Goal: Task Accomplishment & Management: Manage account settings

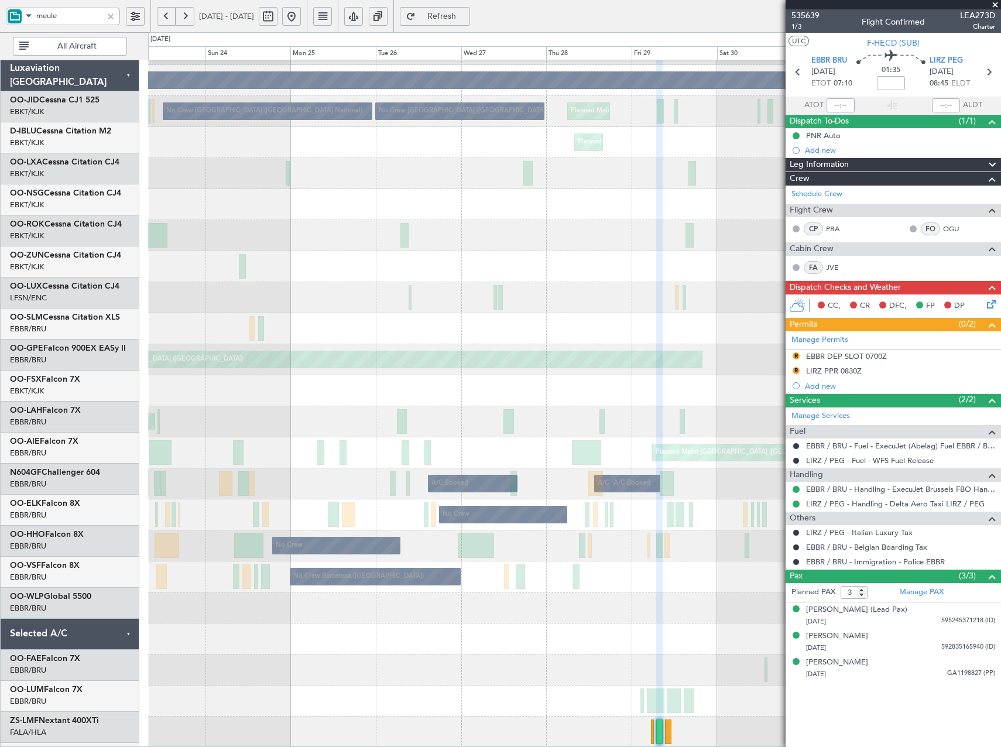
scroll to position [244, 0]
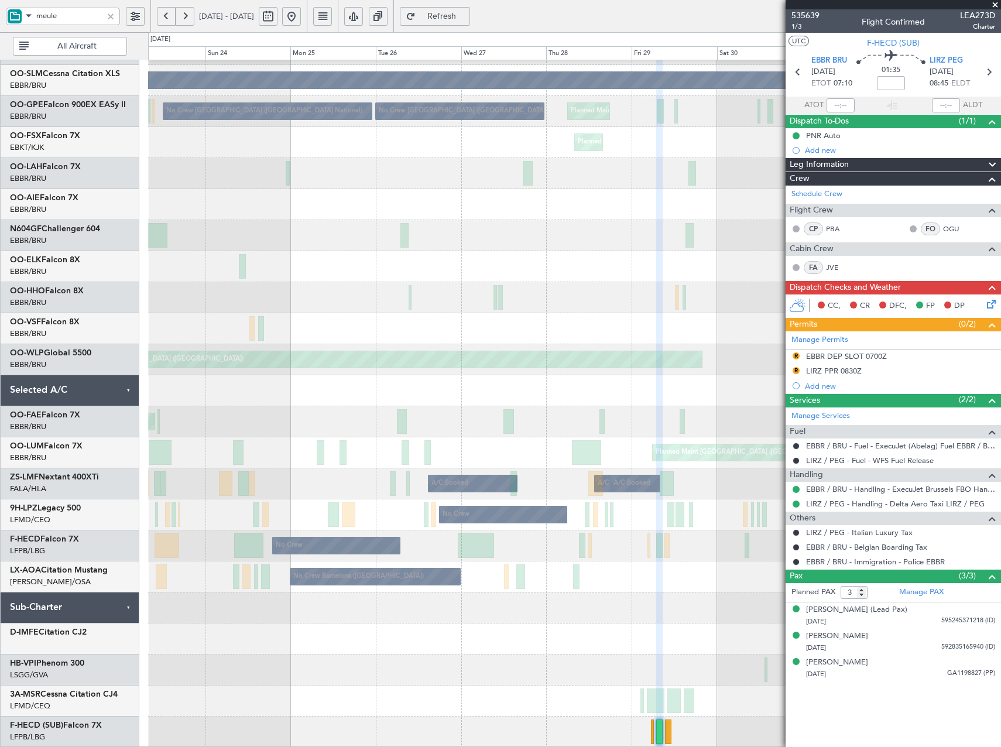
drag, startPoint x: 109, startPoint y: 16, endPoint x: 78, endPoint y: 51, distance: 46.4
click at [109, 16] on div at bounding box center [110, 16] width 13 height 13
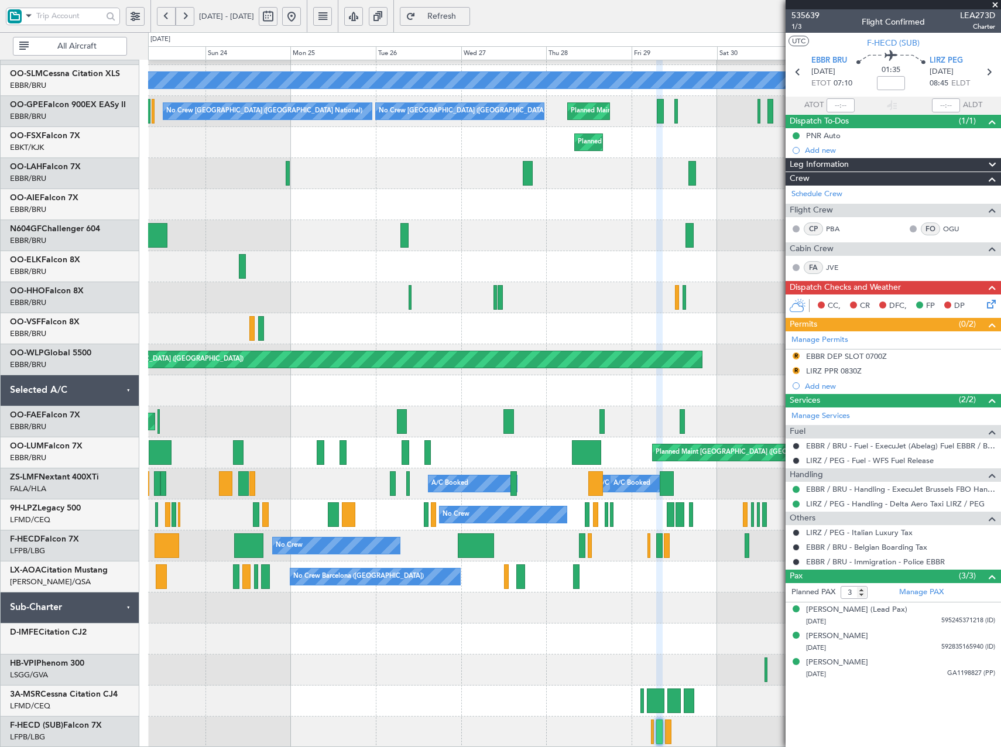
click at [301, 14] on button at bounding box center [291, 16] width 19 height 19
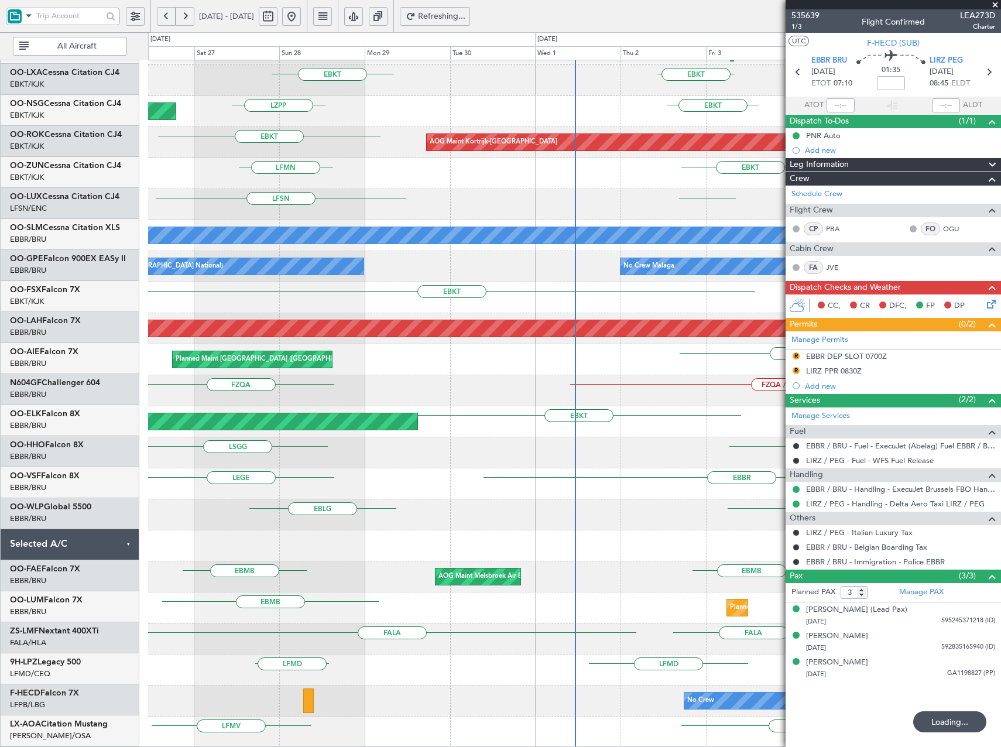
scroll to position [88, 0]
drag, startPoint x: 998, startPoint y: 2, endPoint x: 984, endPoint y: 21, distance: 23.8
click at [998, 3] on span at bounding box center [995, 5] width 12 height 11
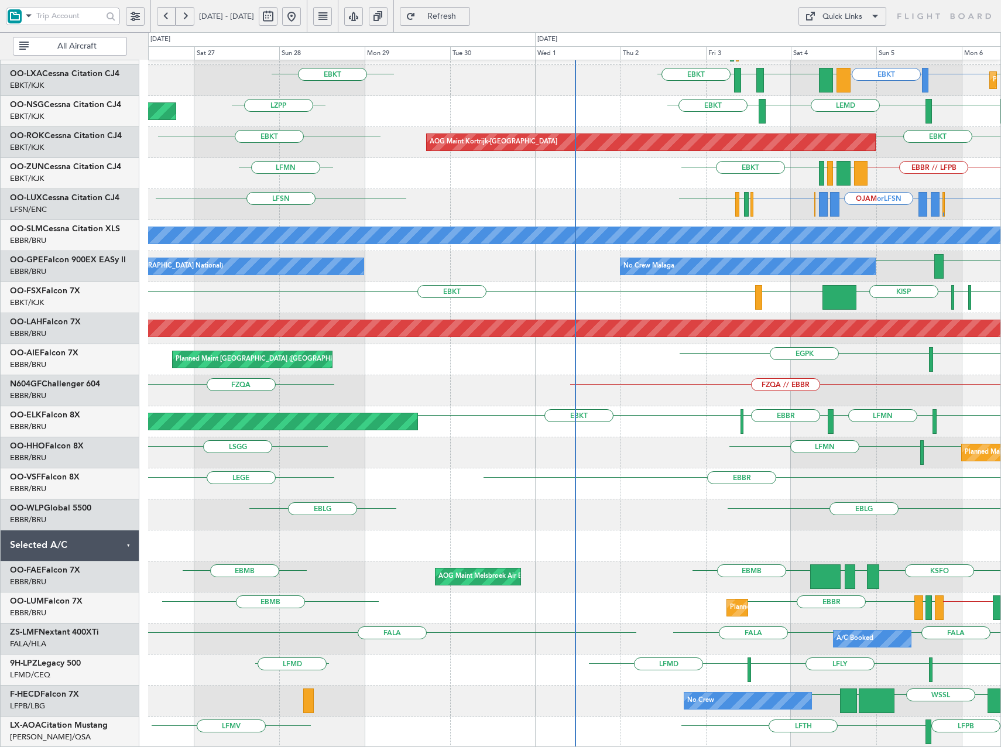
type input "0"
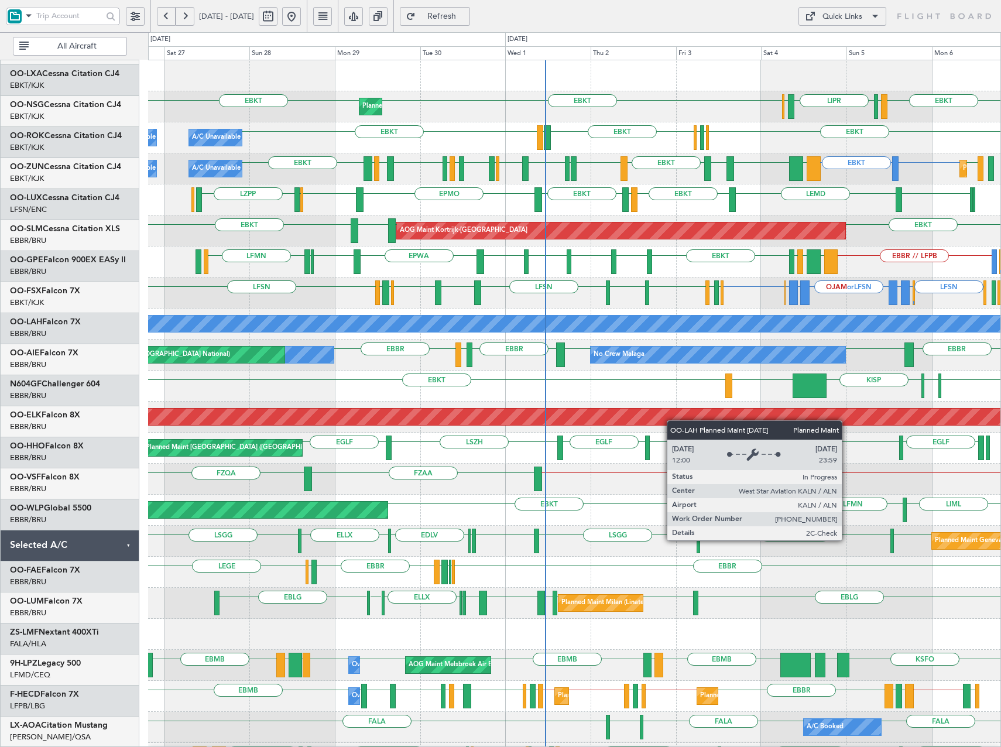
scroll to position [0, 0]
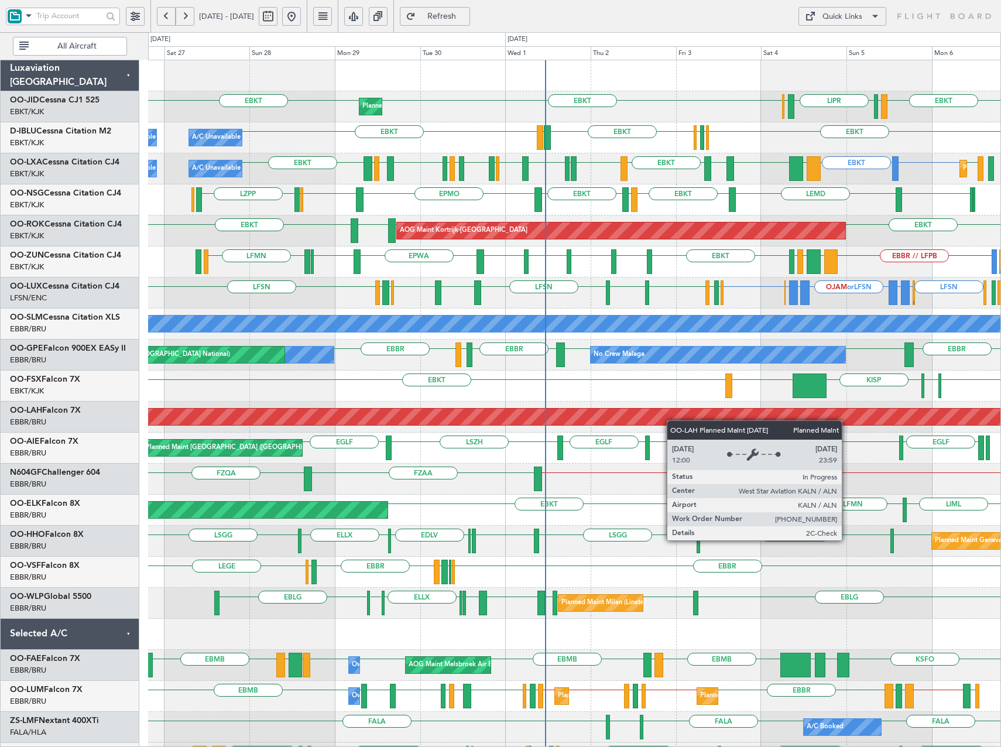
click at [626, 511] on div "EBKT EBKT EBKT LIML LIPR LFPB Planned Maint Kortrijk-Wevelgem EBKT EBKT EDDK EG…" at bounding box center [574, 448] width 852 height 776
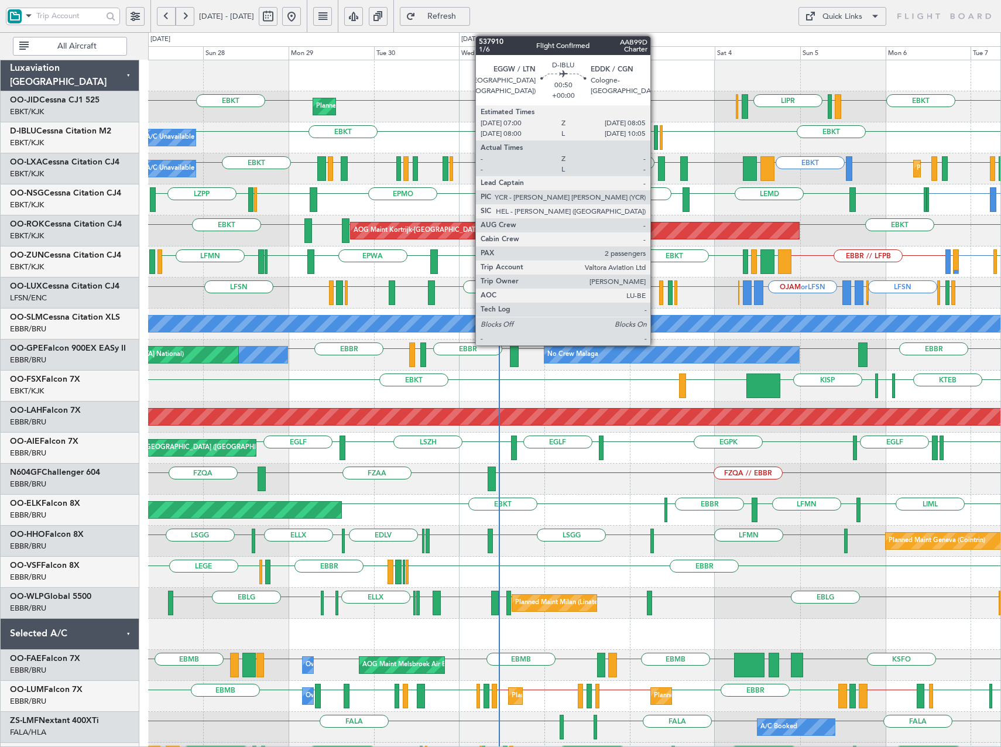
click at [656, 136] on div at bounding box center [656, 137] width 4 height 25
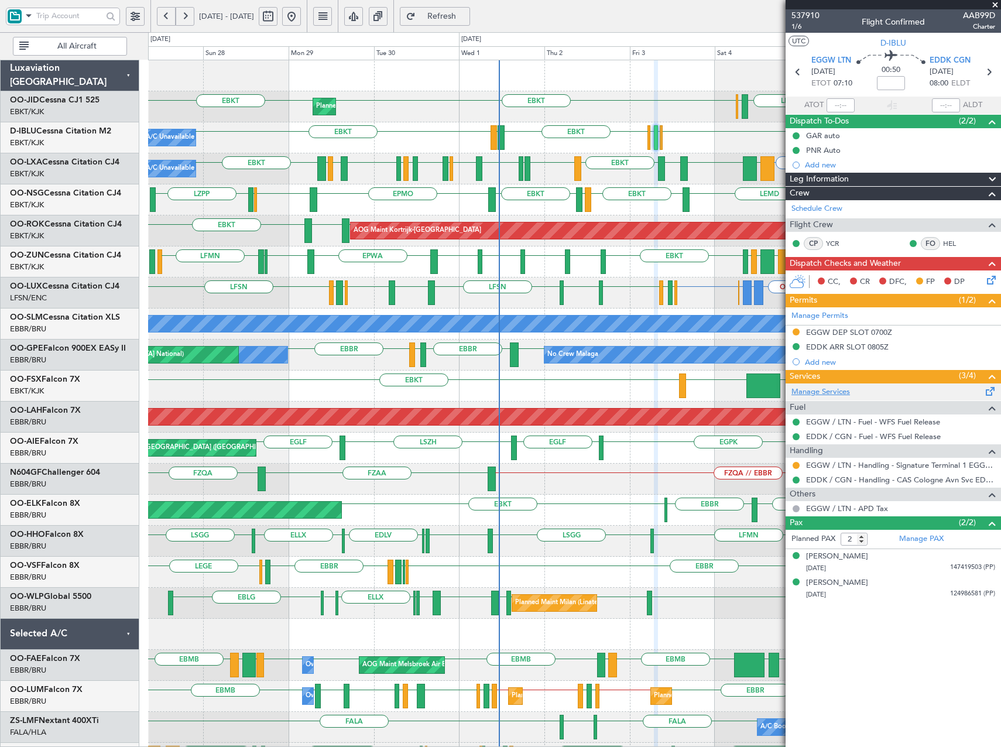
click at [824, 393] on link "Manage Services" at bounding box center [821, 392] width 59 height 12
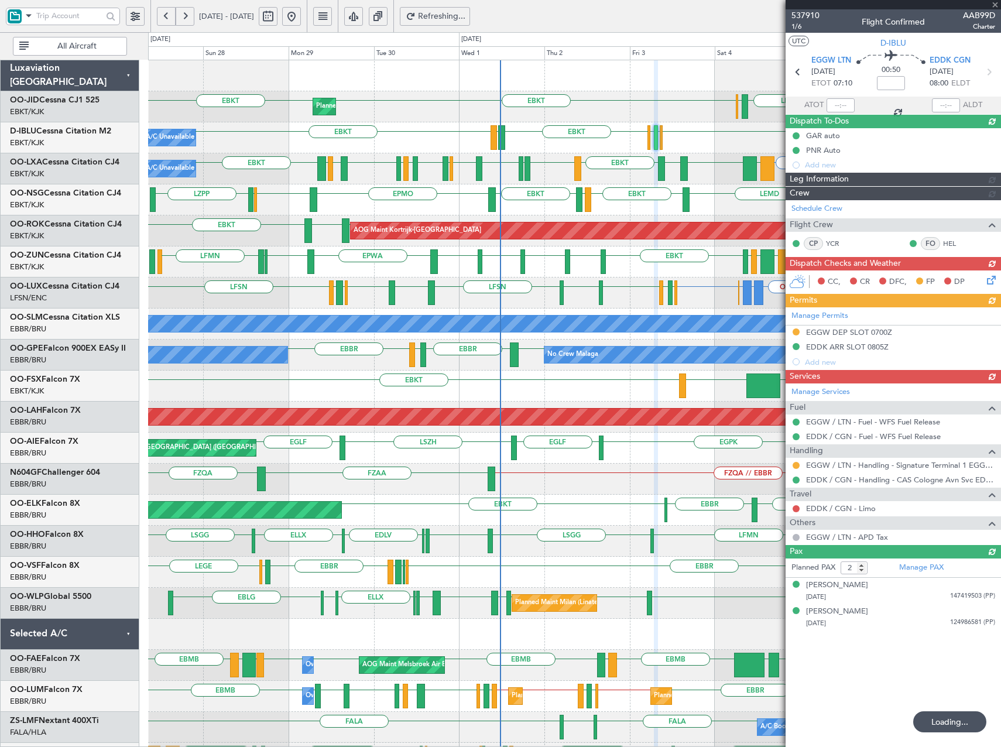
click at [557, 149] on div "EBKT EBKT EDDK EGGW EBKT LFTH A/C Unavailable Kortrijk-Wevelgem Planned Maint N…" at bounding box center [574, 137] width 852 height 31
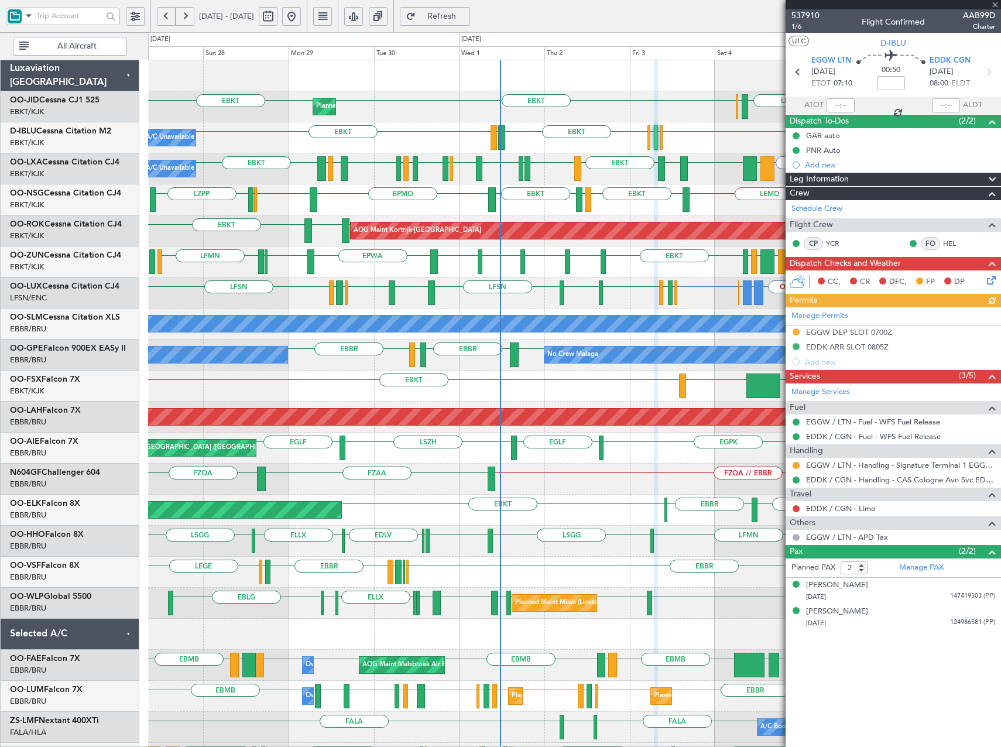
click at [604, 186] on div "EPWA or EBKT EBKT EBKT LEGE EBKT EPMO EBKT ELLX LZPP LFOK EBKT LEMD Planned Mai…" at bounding box center [574, 199] width 852 height 31
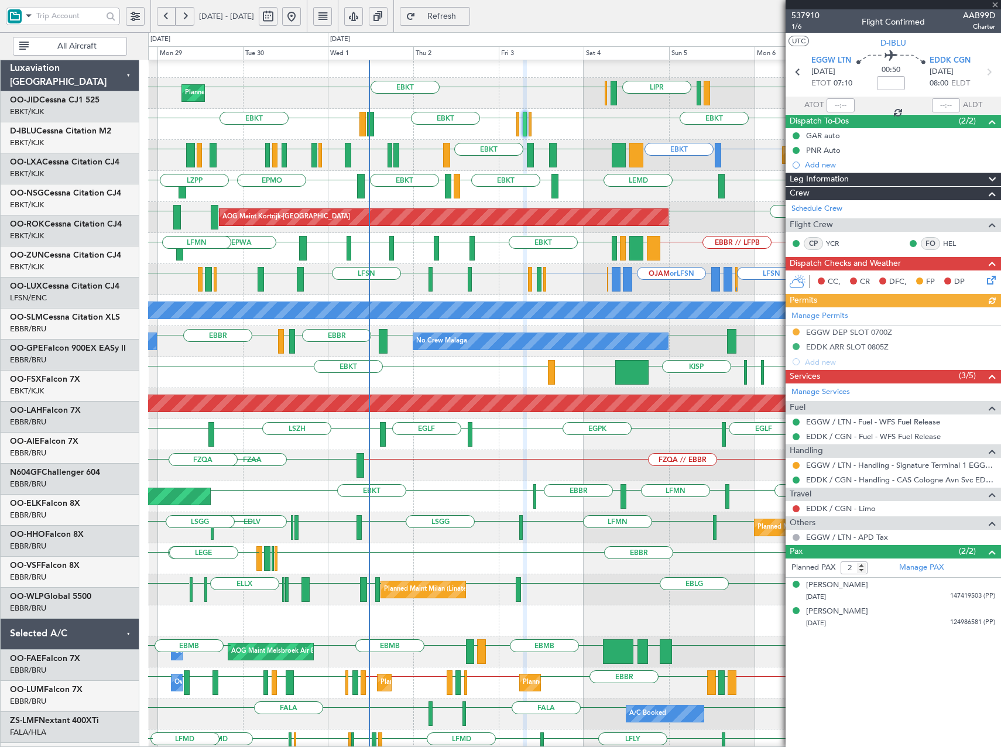
scroll to position [13, 0]
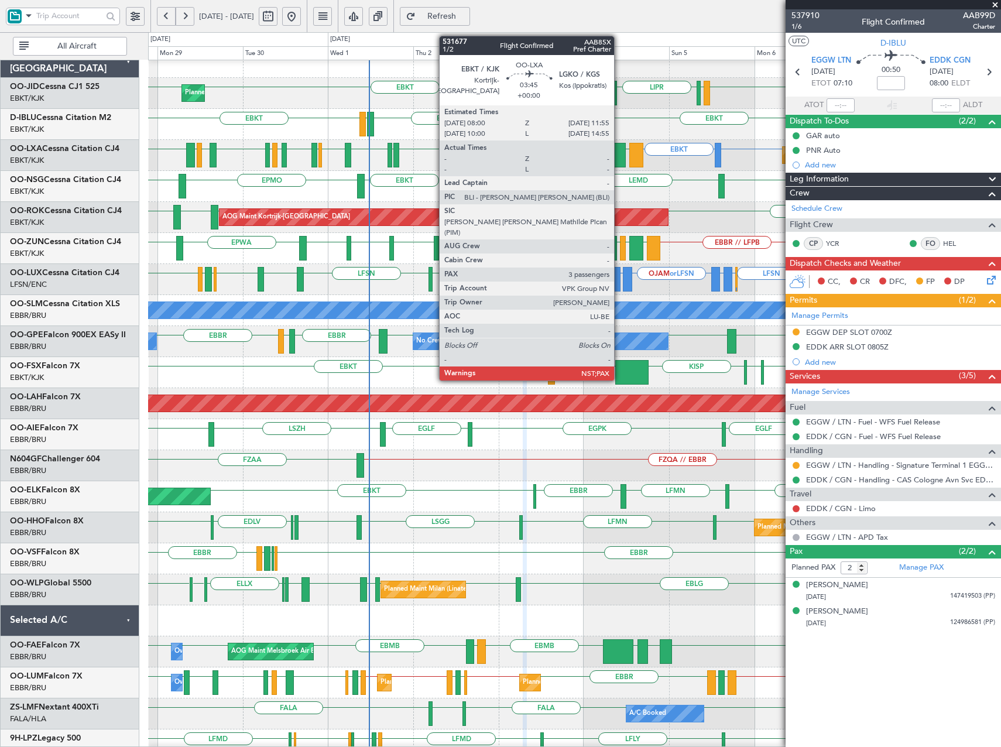
click at [619, 163] on div at bounding box center [619, 155] width 14 height 25
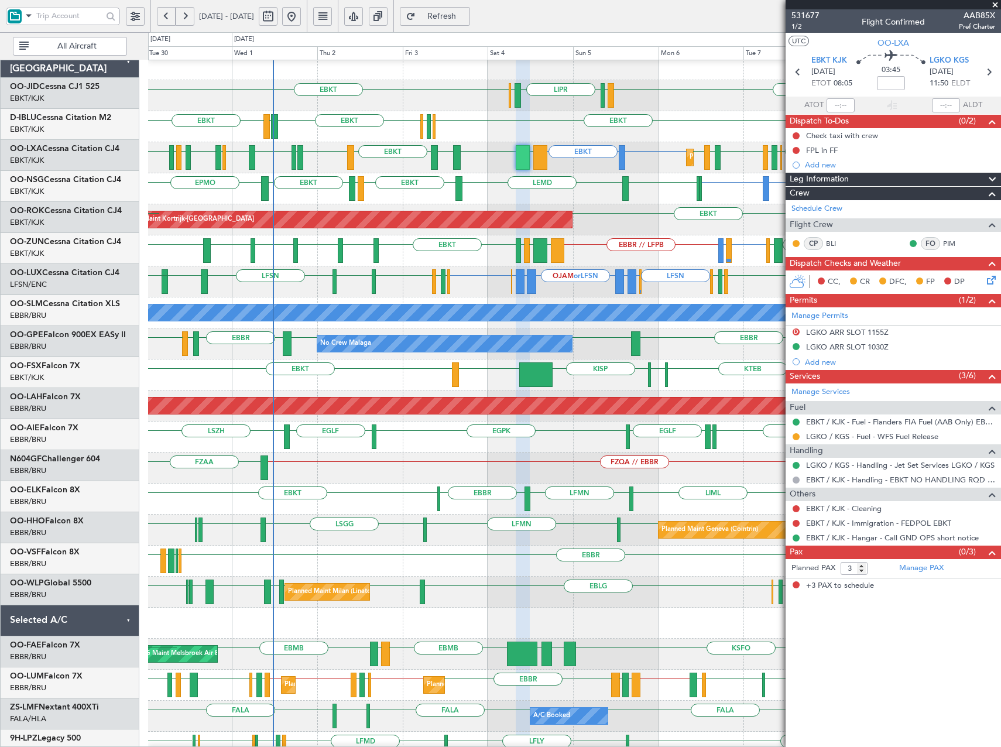
scroll to position [11, 0]
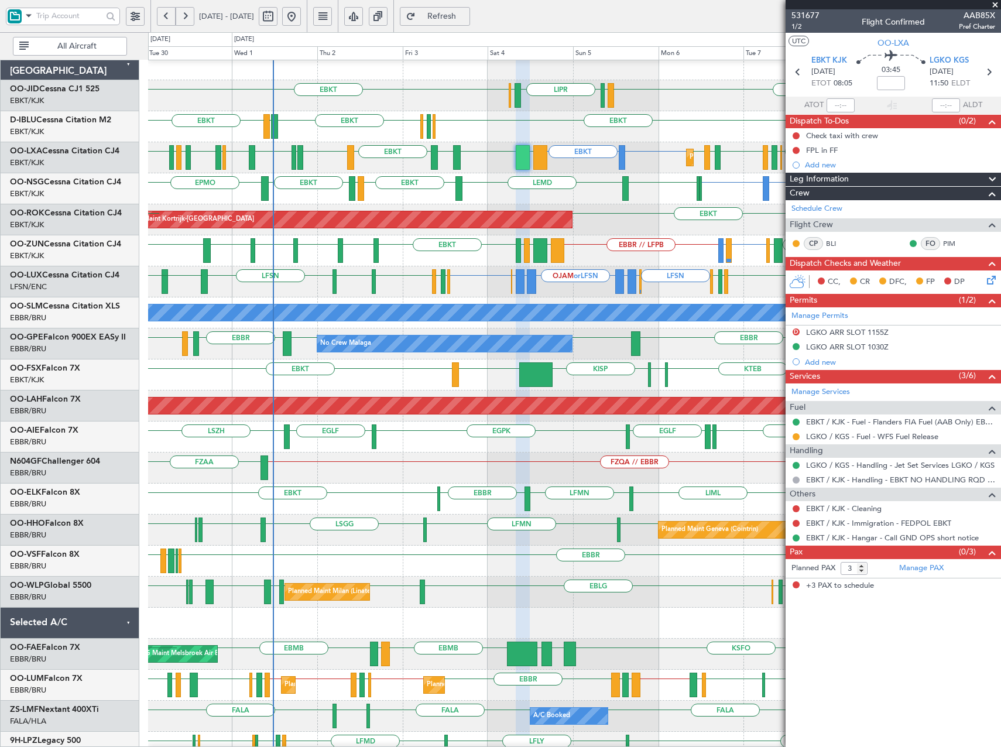
click at [629, 241] on div "EBKT or EBBR LFMN or EBBR EBBR // LFPB EBKT LSZM EBKT EGNV EBKT EPWA EBKT EGGW …" at bounding box center [574, 250] width 852 height 31
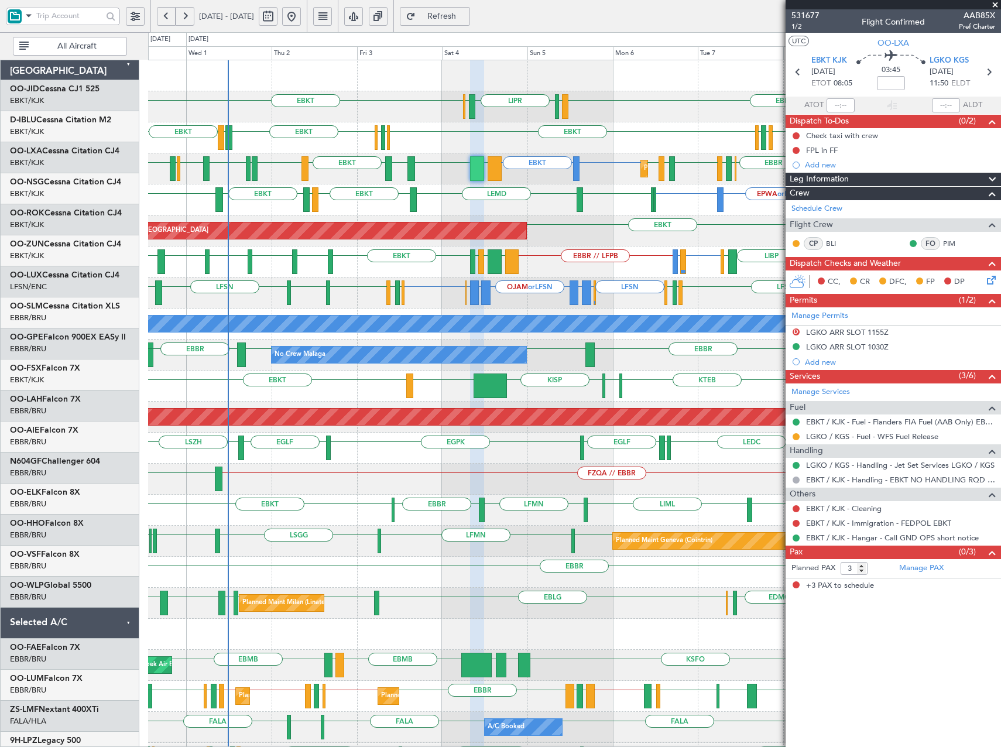
scroll to position [0, 0]
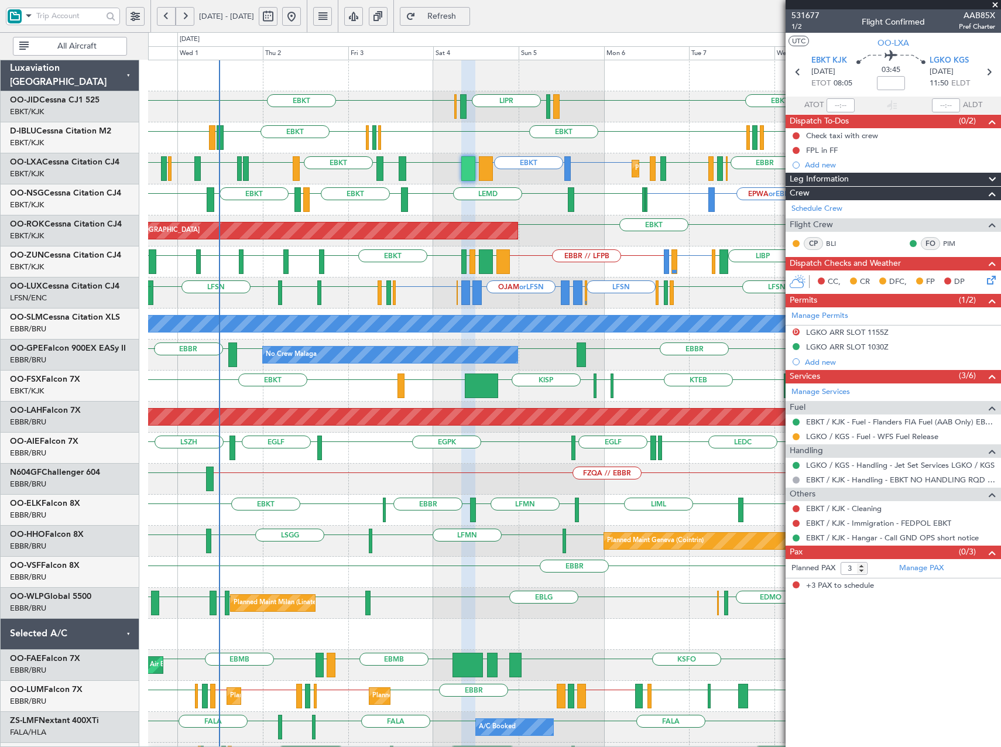
click at [636, 300] on div "LFSN ELLX or LFSN LGKR or LFSN OJAM or LFSN LGKR or LFSN ELLX or LFSN LFSN LFSN…" at bounding box center [574, 293] width 852 height 31
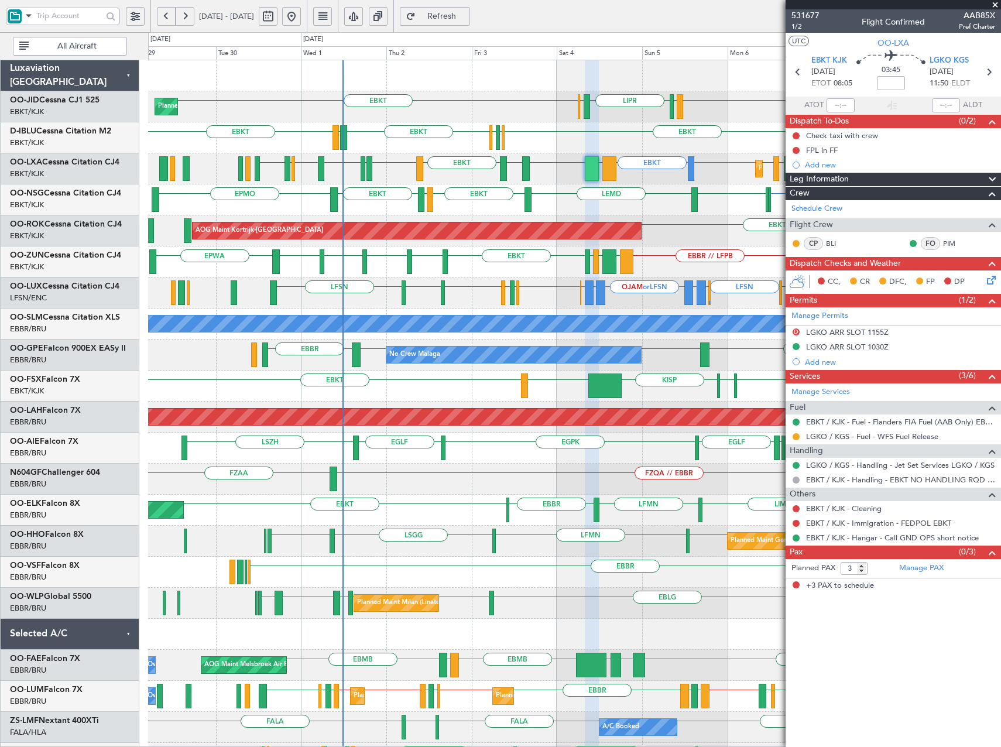
click at [491, 282] on div "EBKT EBKT LIML LIPR LFPB Planned Maint Kortrijk-Wevelgem EGGW EBKT LFTH EBKT EB…" at bounding box center [574, 448] width 852 height 776
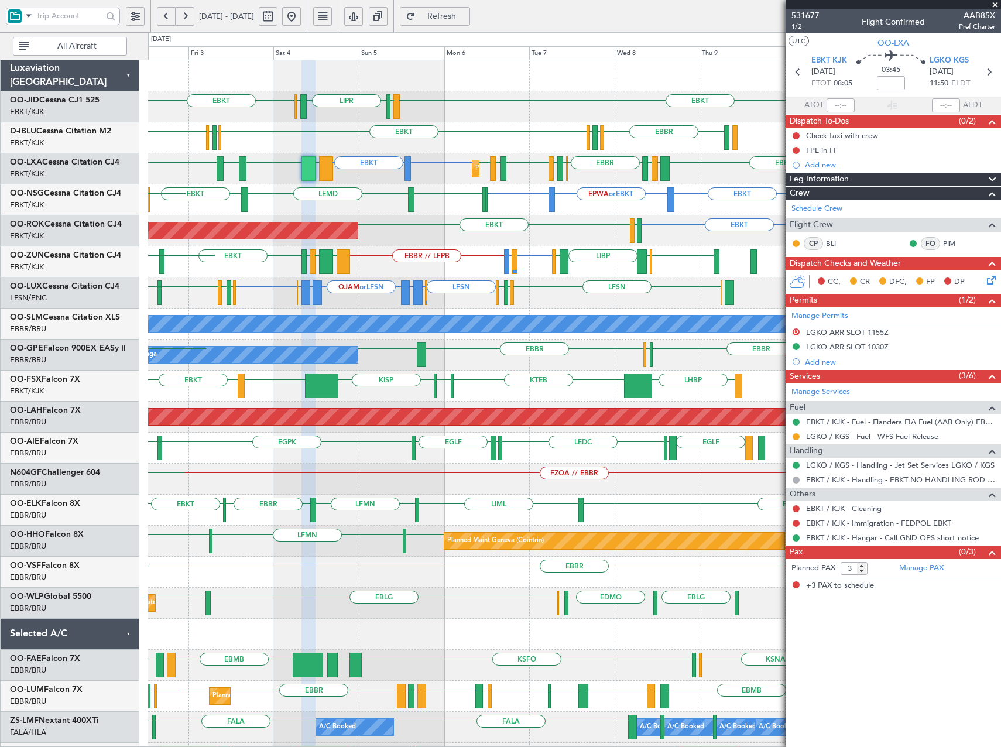
click at [441, 246] on div "AOG Maint Kortrijk-Wevelgem EBKT LFBD EBKT" at bounding box center [574, 230] width 852 height 31
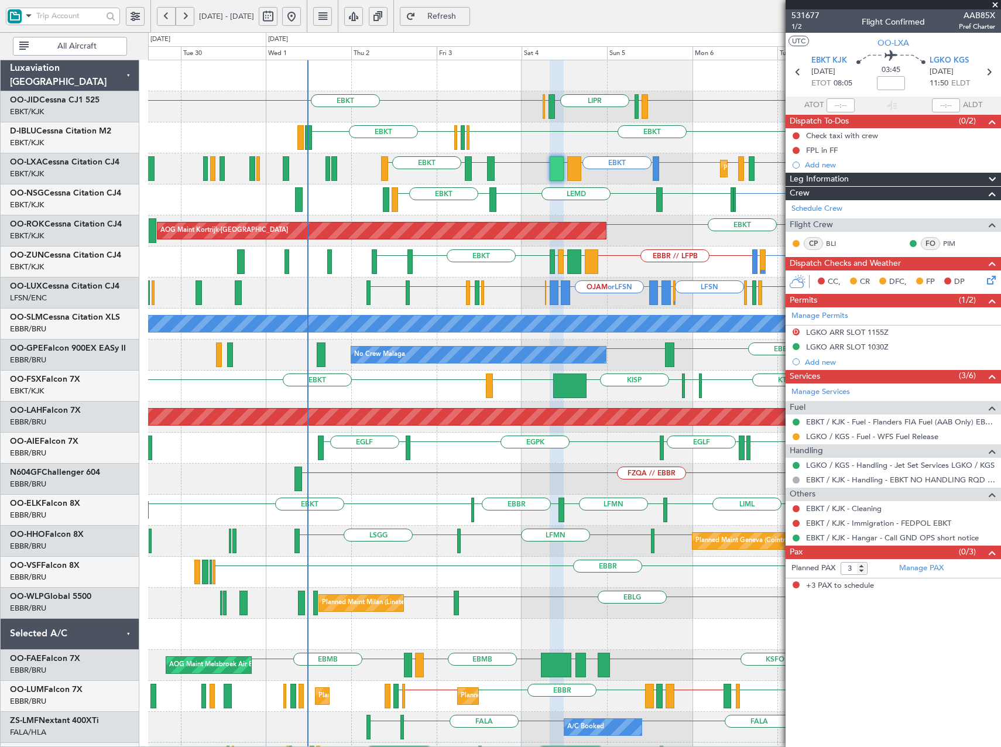
click at [693, 273] on div "EBKT or EBBR LFMN or EBBR EBBR // LFPB EBKT LSZM LIMP EBKT EGGW LIBP EGGW GMMX …" at bounding box center [574, 261] width 852 height 31
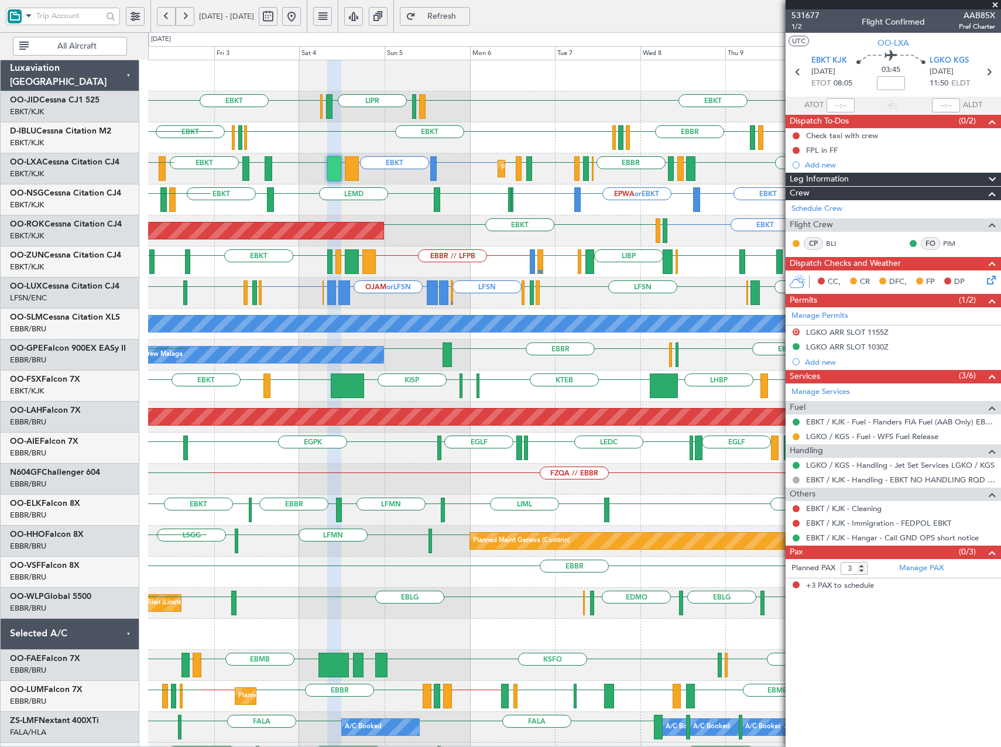
click at [316, 204] on div "EBKT EBKT LIML LIPR LFPB EBKT EGGW EBKT LSGS EBBR EGGW EDDK EBKT EDDK LFTH EBKT…" at bounding box center [574, 448] width 852 height 776
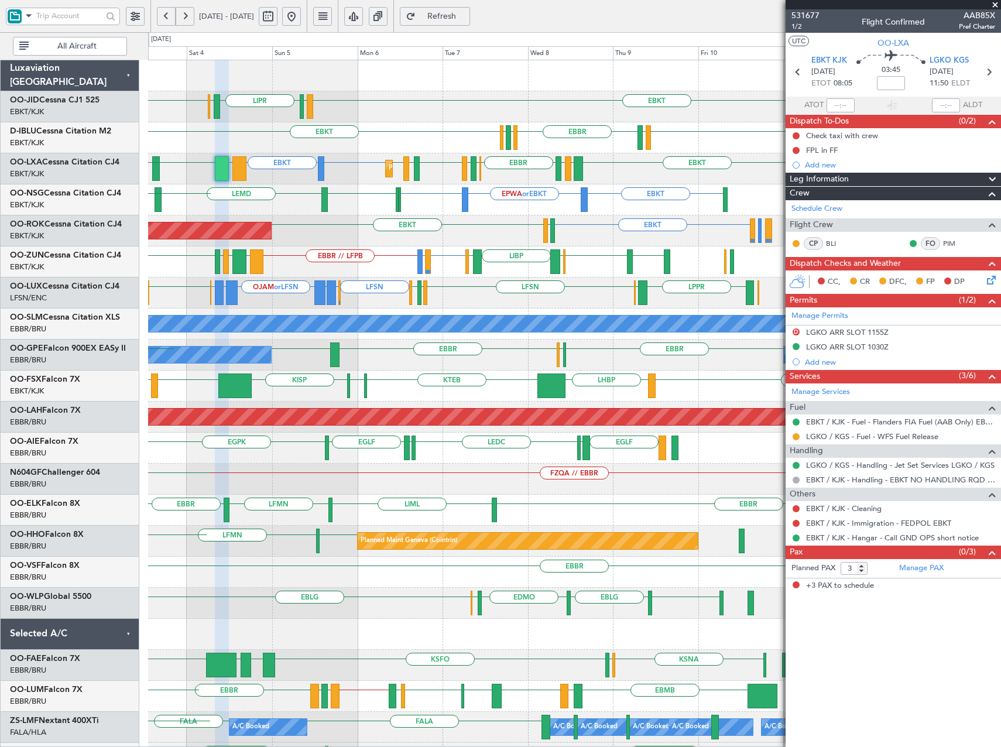
click at [422, 207] on div "EBKT EPWA or EBKT EBKT EBKT LFOK EBKT LEMD LEGE EBKT EPMO" at bounding box center [574, 199] width 852 height 31
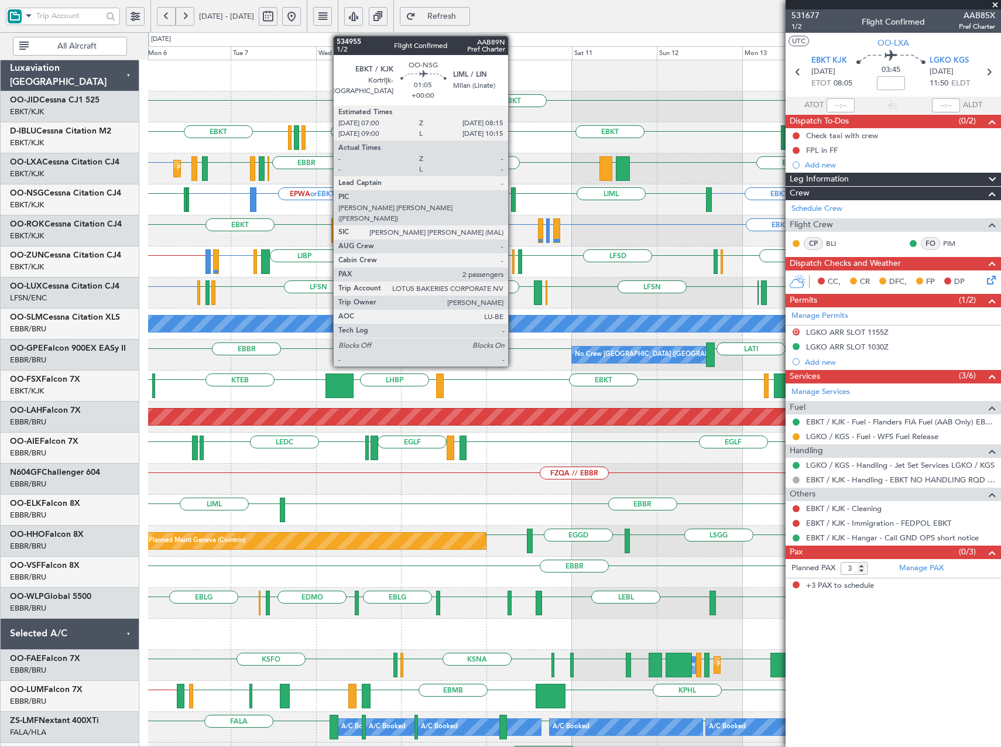
click at [513, 194] on div at bounding box center [513, 199] width 5 height 25
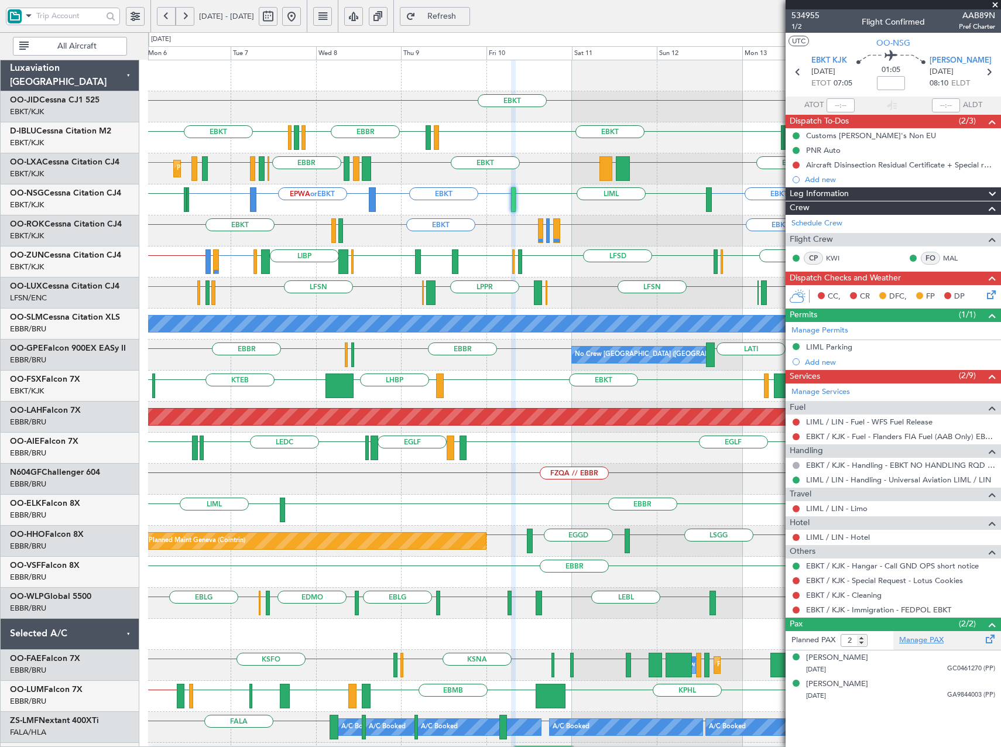
click at [932, 639] on link "Manage PAX" at bounding box center [921, 641] width 44 height 12
click at [819, 11] on div "534955 1/2 Flight Confirmed AAB89N Pref Charter" at bounding box center [893, 20] width 215 height 23
click at [806, 16] on span "534955" at bounding box center [806, 15] width 28 height 12
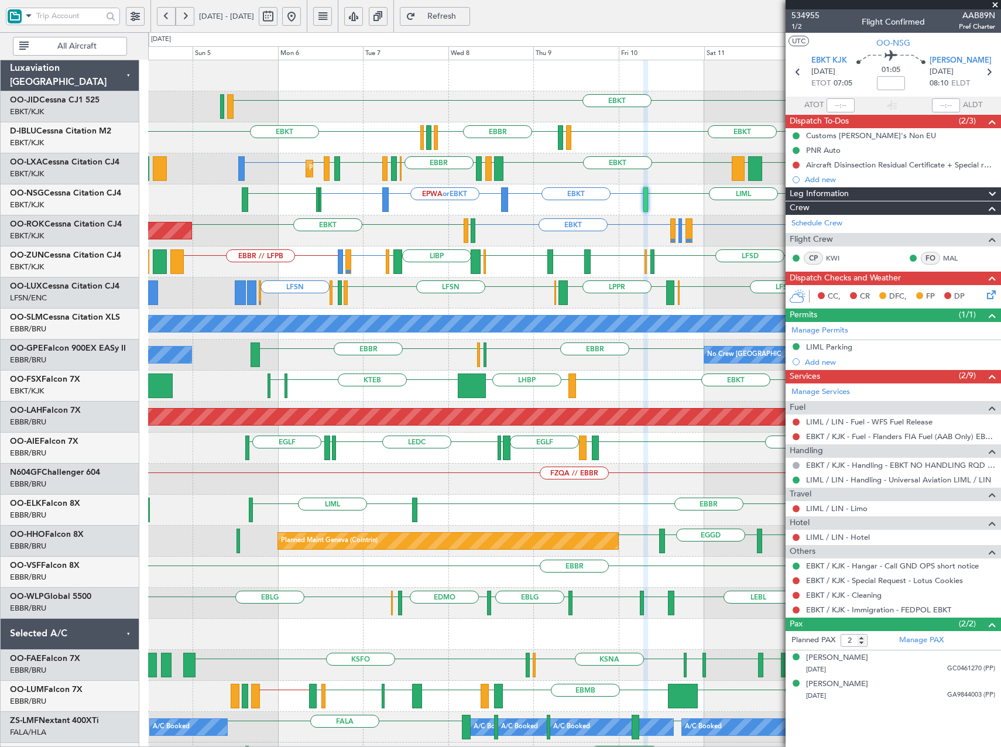
click at [762, 180] on div "LFMN or EBKT EBKT LGPA EBKT LIBD LFTH EBBR EBKT LOWK EBKT LIPR EBKT Planned Mai…" at bounding box center [574, 168] width 852 height 31
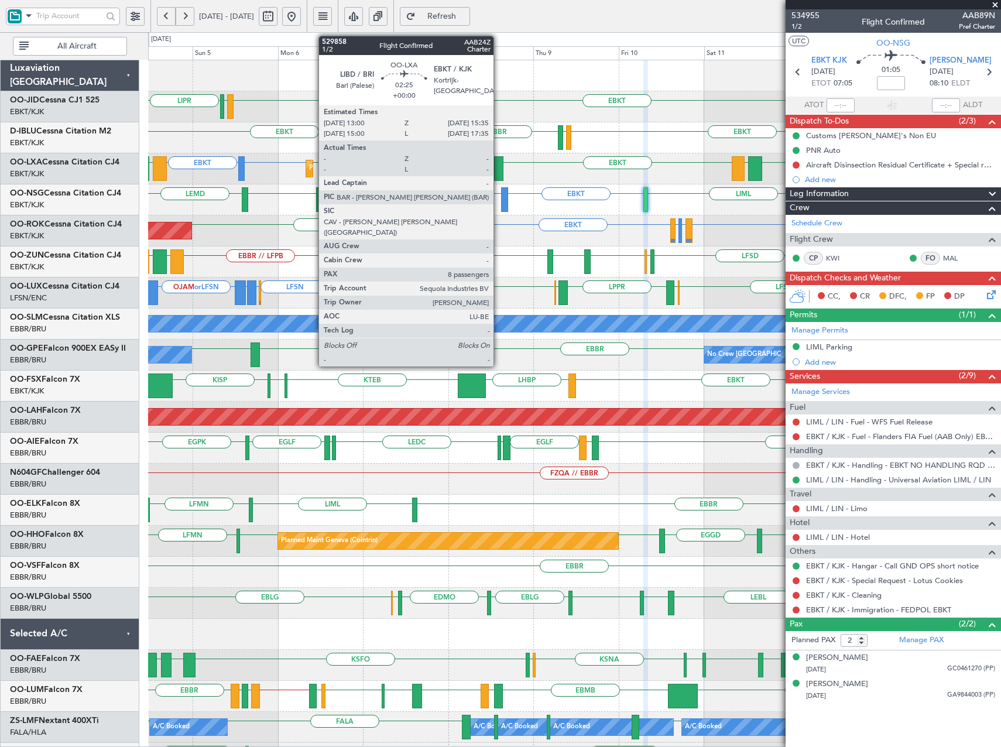
click at [499, 170] on div at bounding box center [498, 168] width 9 height 25
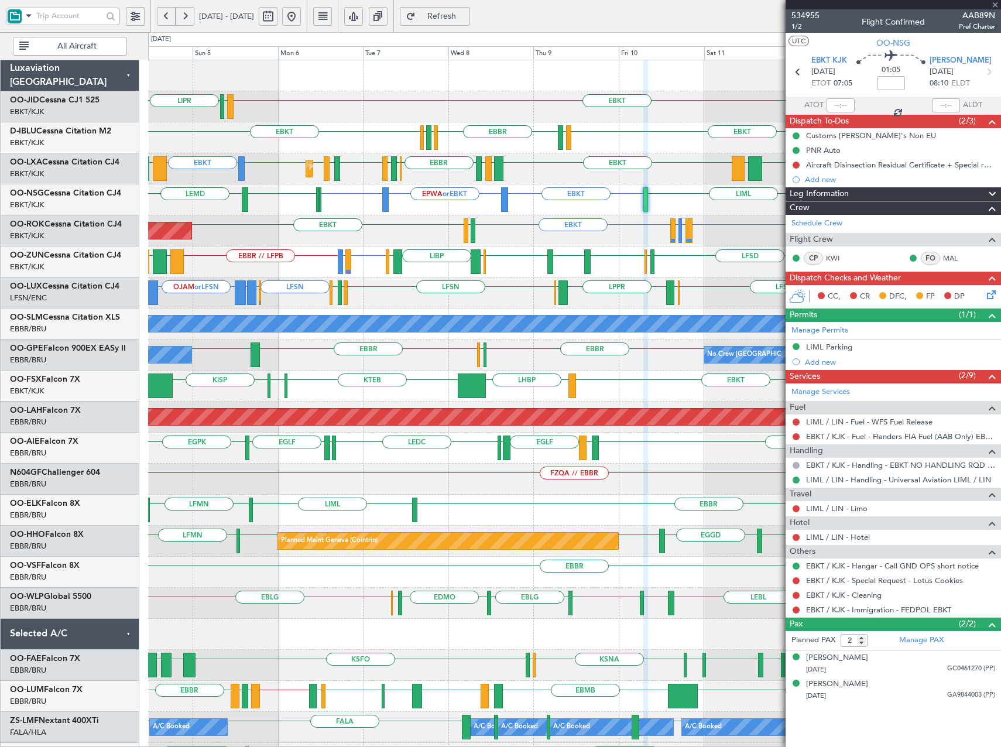
type input "8"
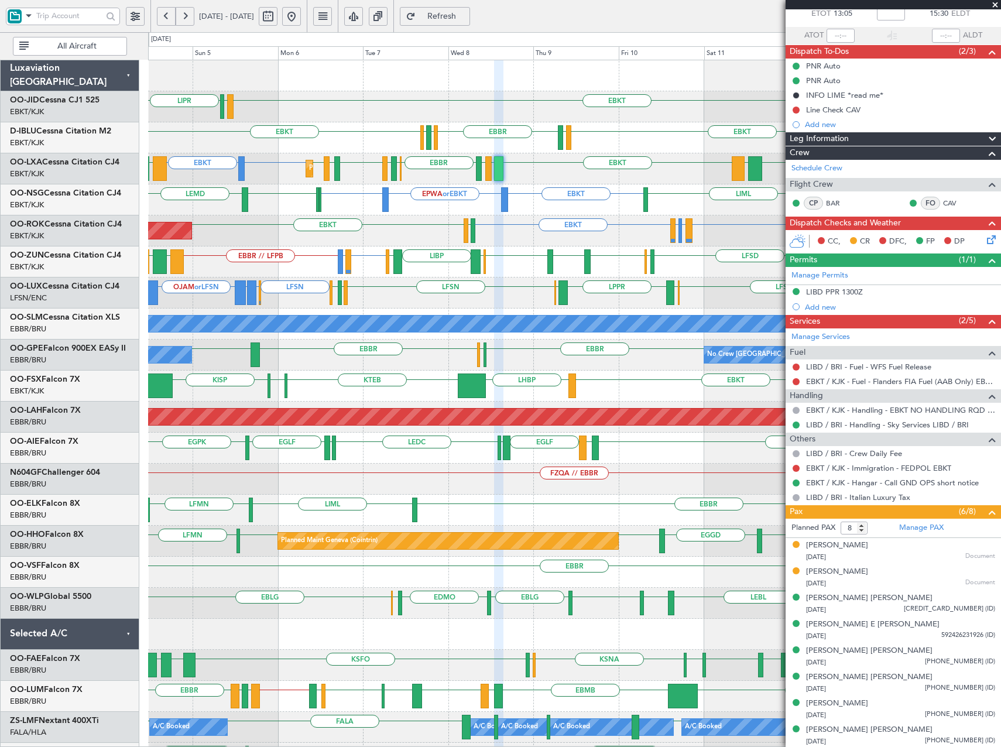
scroll to position [71, 0]
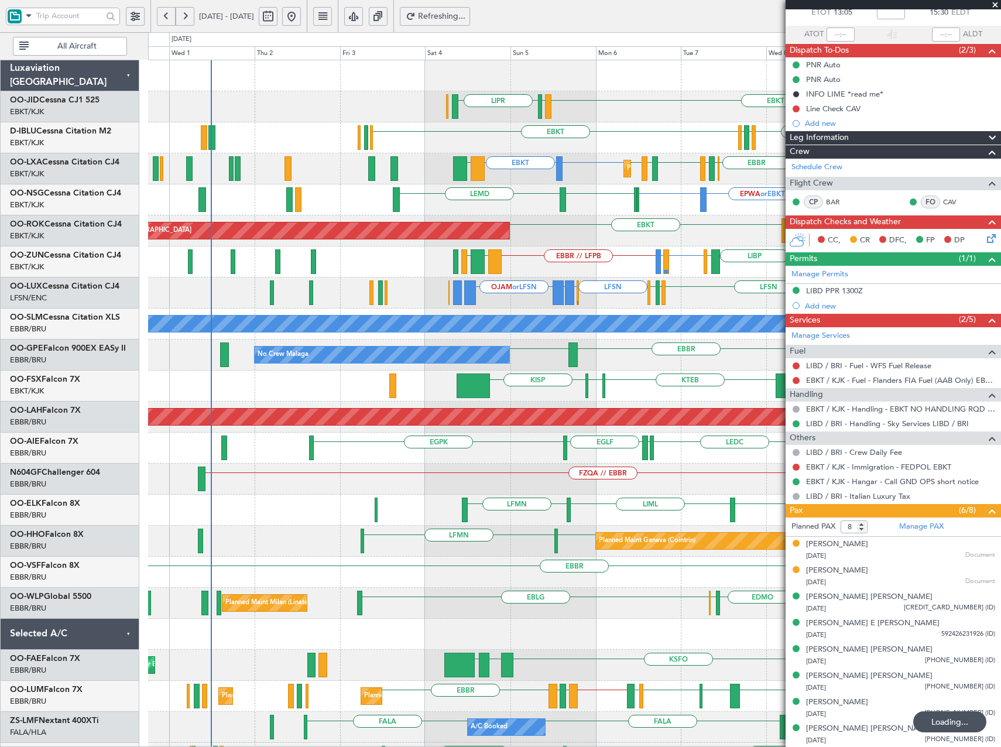
click at [635, 242] on div "EBKT LIML LIPR Planned Maint Kortrijk-Wevelgem EBKT LSGS EBBR EGGW EDDK EBKT LF…" at bounding box center [574, 448] width 852 height 776
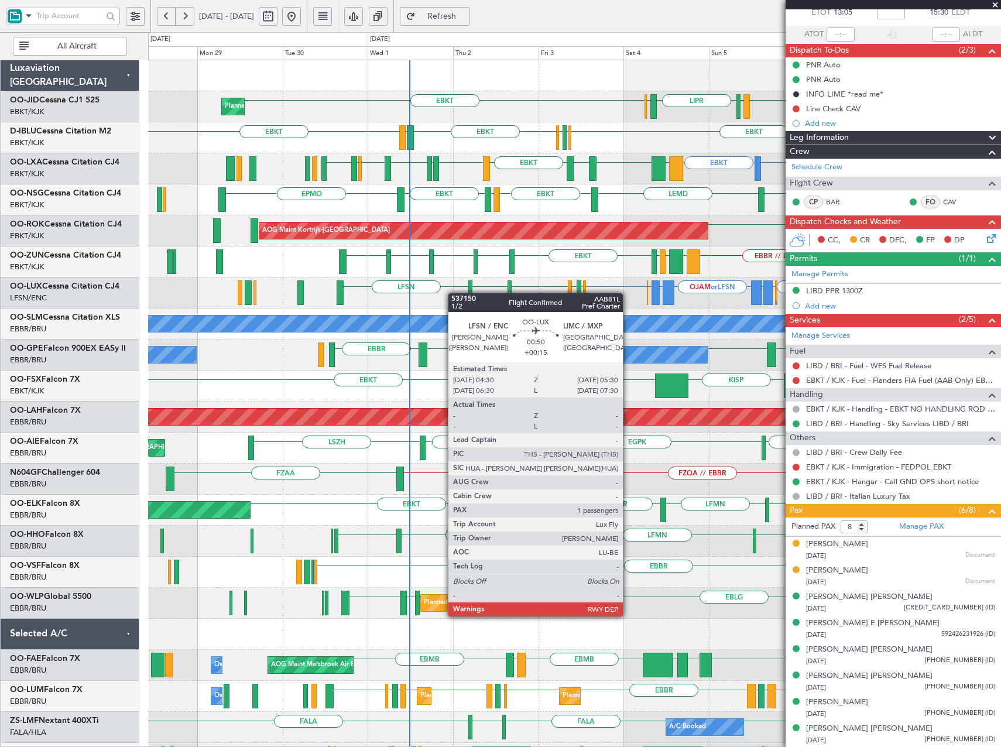
click at [484, 294] on div "EBKT EBKT LIML LIPR LFPB Planned Maint Kortrijk-Wevelgem EGGW EBKT LFTH EBKT EB…" at bounding box center [574, 448] width 852 height 776
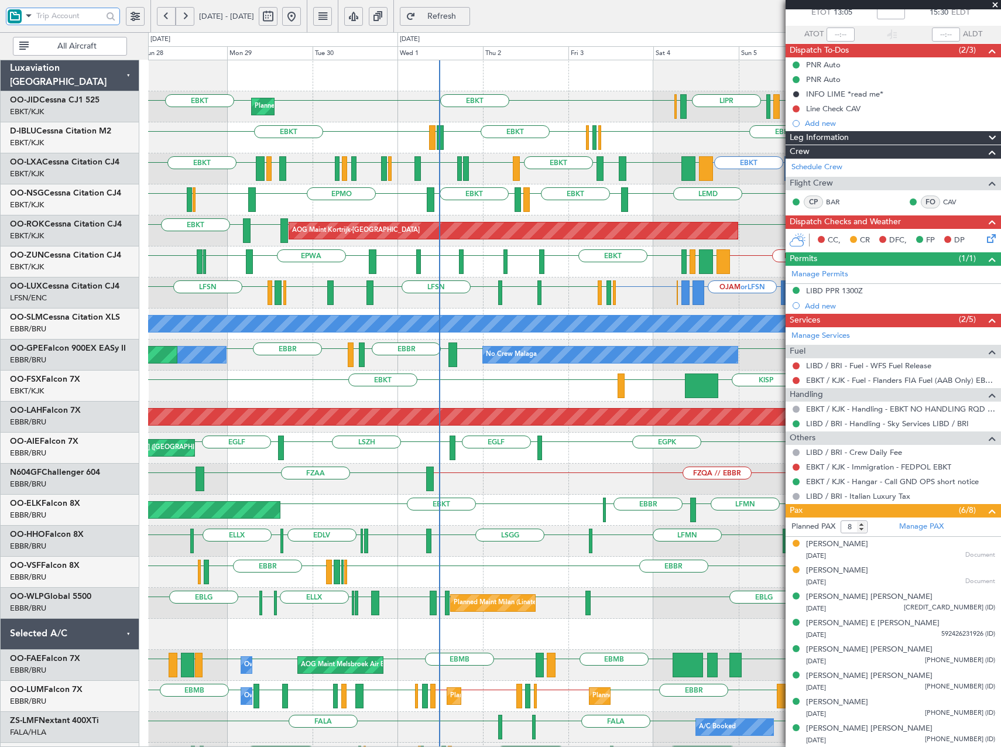
click at [48, 16] on input "text" at bounding box center [69, 16] width 66 height 18
type input "se"
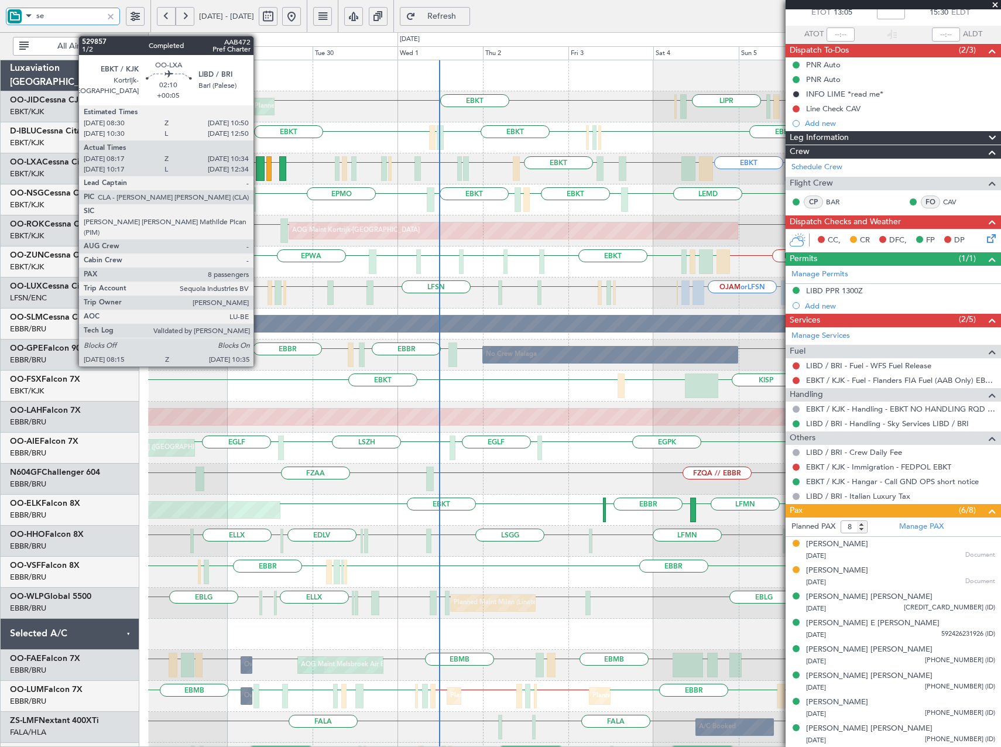
click at [259, 169] on div at bounding box center [260, 168] width 9 height 25
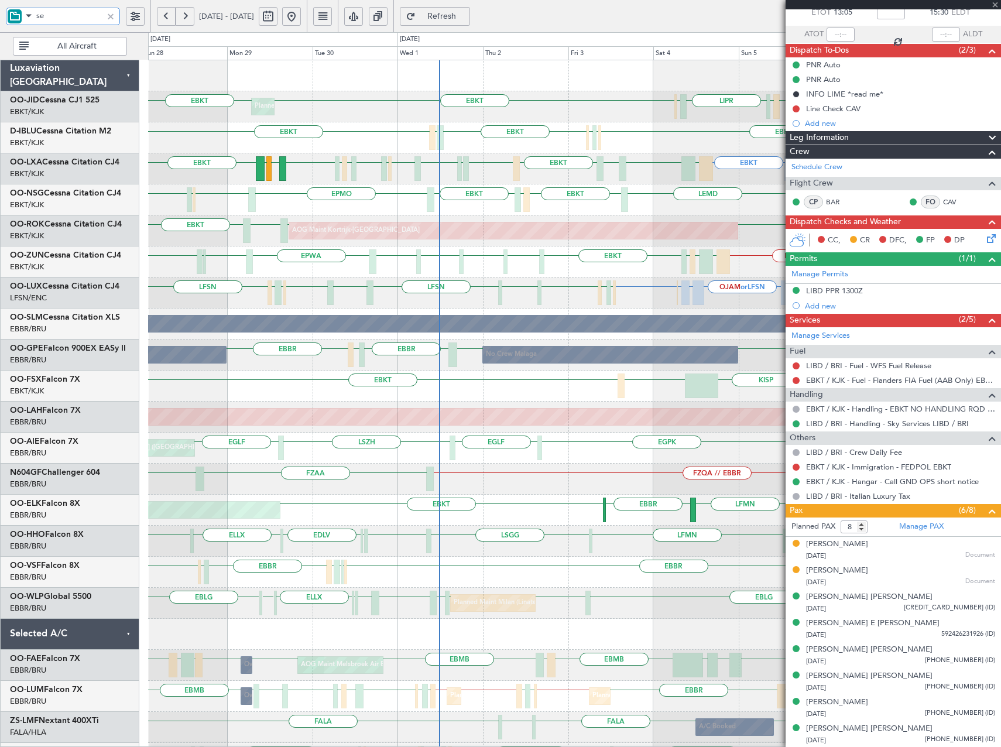
type input "+00:05"
type input "08:22"
type input "10:29"
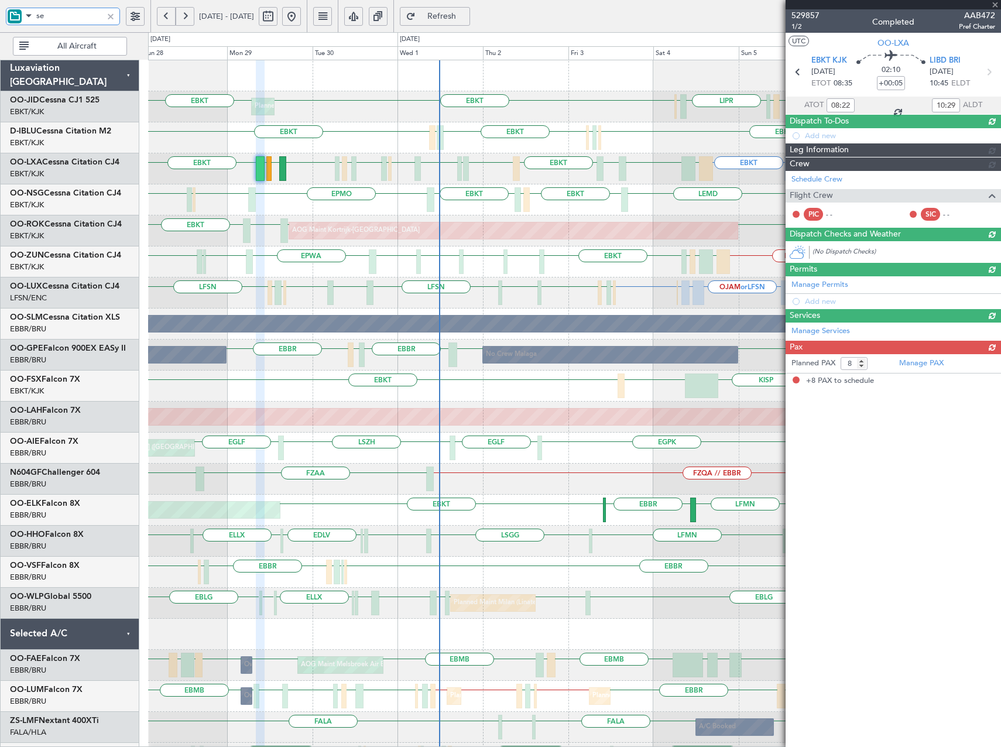
scroll to position [0, 0]
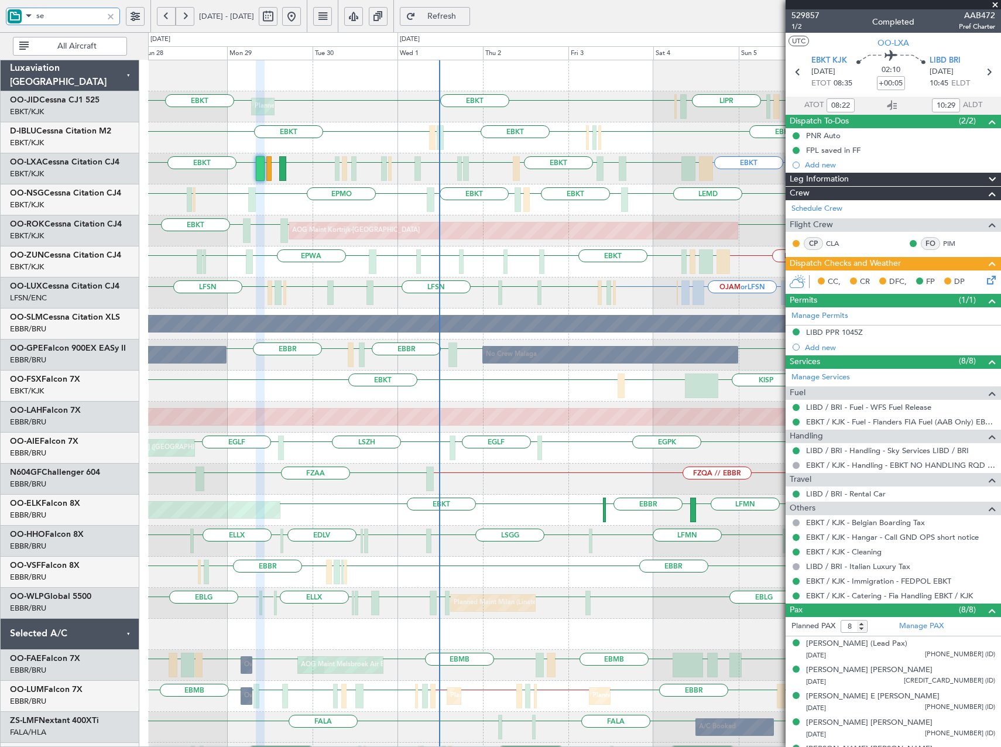
type input "se"
click at [113, 18] on div at bounding box center [110, 16] width 13 height 13
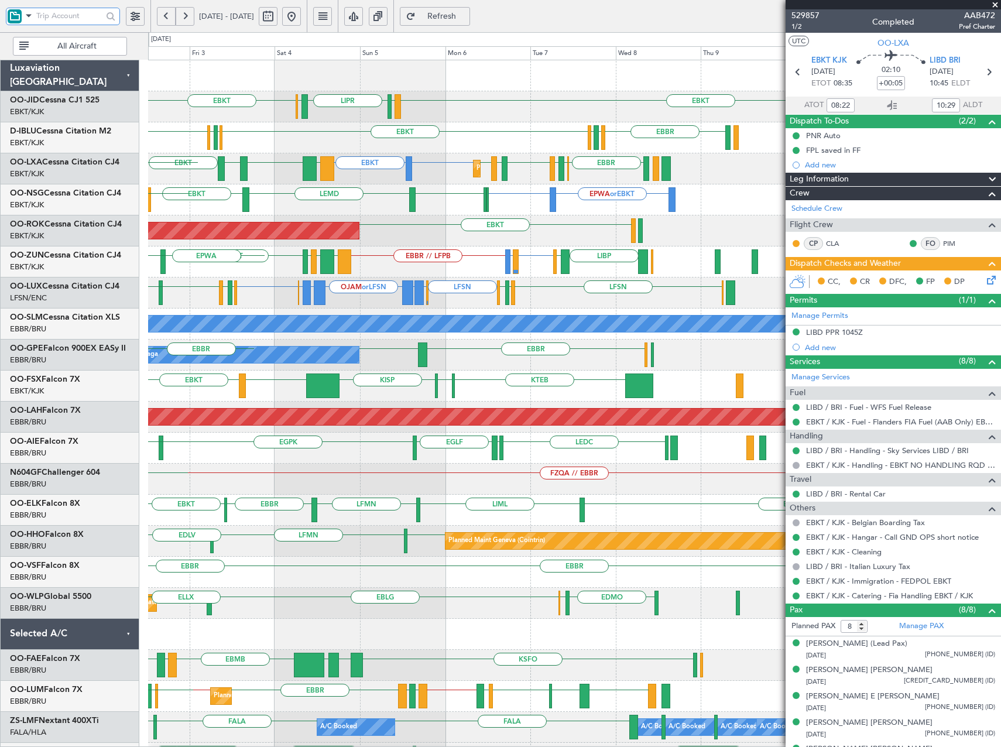
click at [242, 216] on div "EBKT EBKT LIML LIPR LFPB EGGW EBKT EBBR EGGW EDDK EBKT EDDK LFTH EBKT LFMN or E…" at bounding box center [574, 448] width 852 height 776
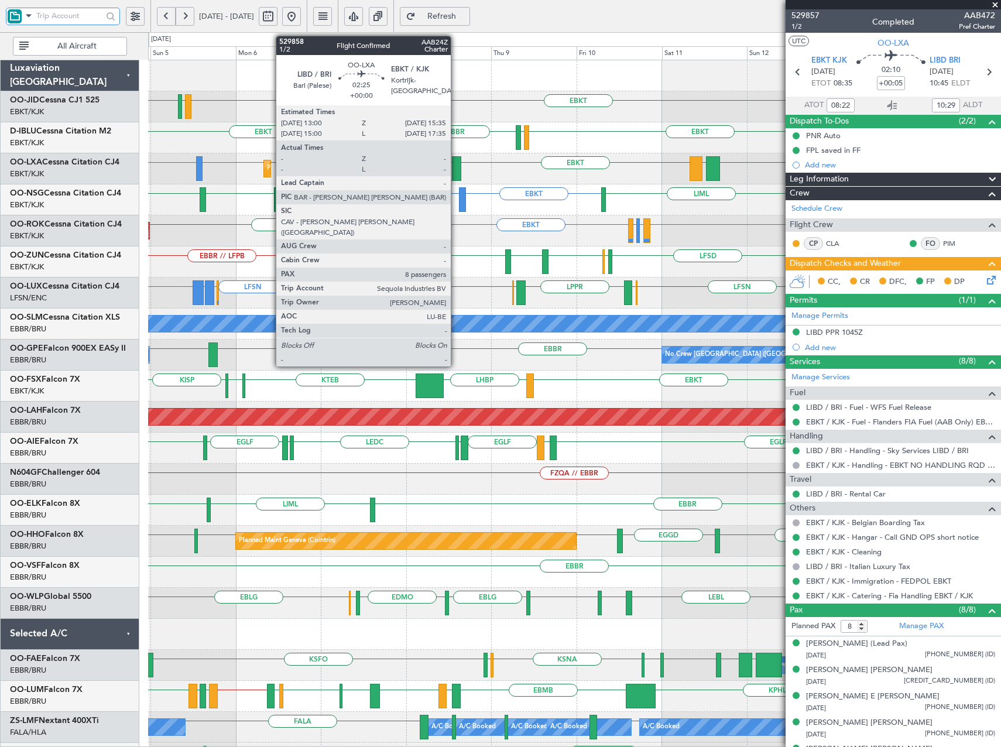
click at [456, 170] on div at bounding box center [456, 168] width 9 height 25
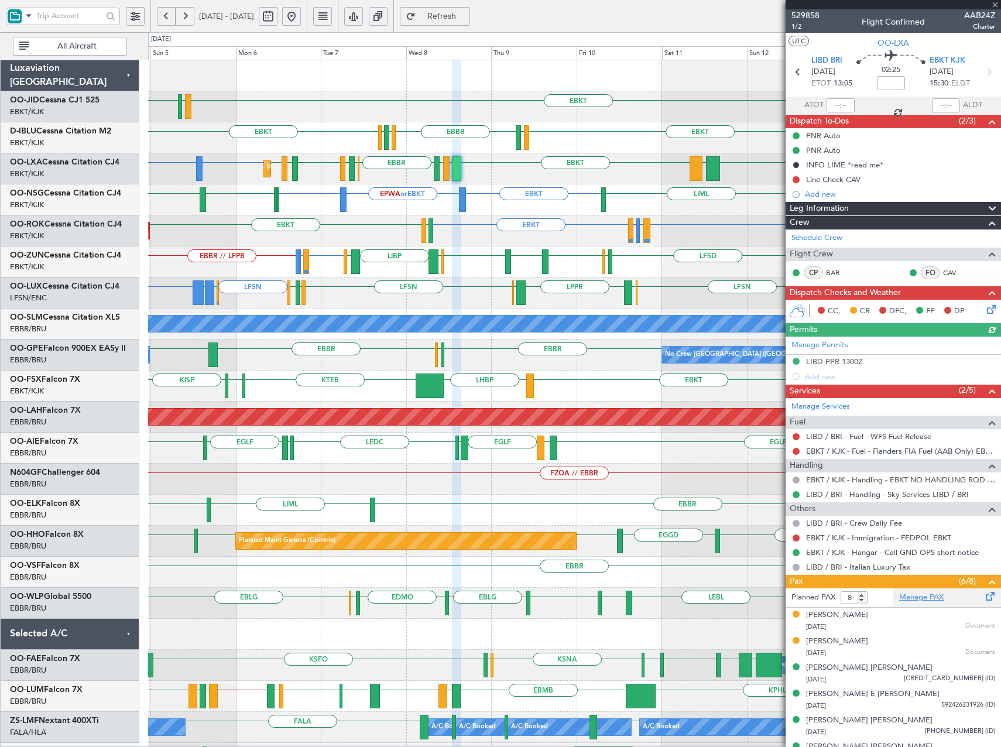
click at [924, 597] on link "Manage PAX" at bounding box center [921, 598] width 44 height 12
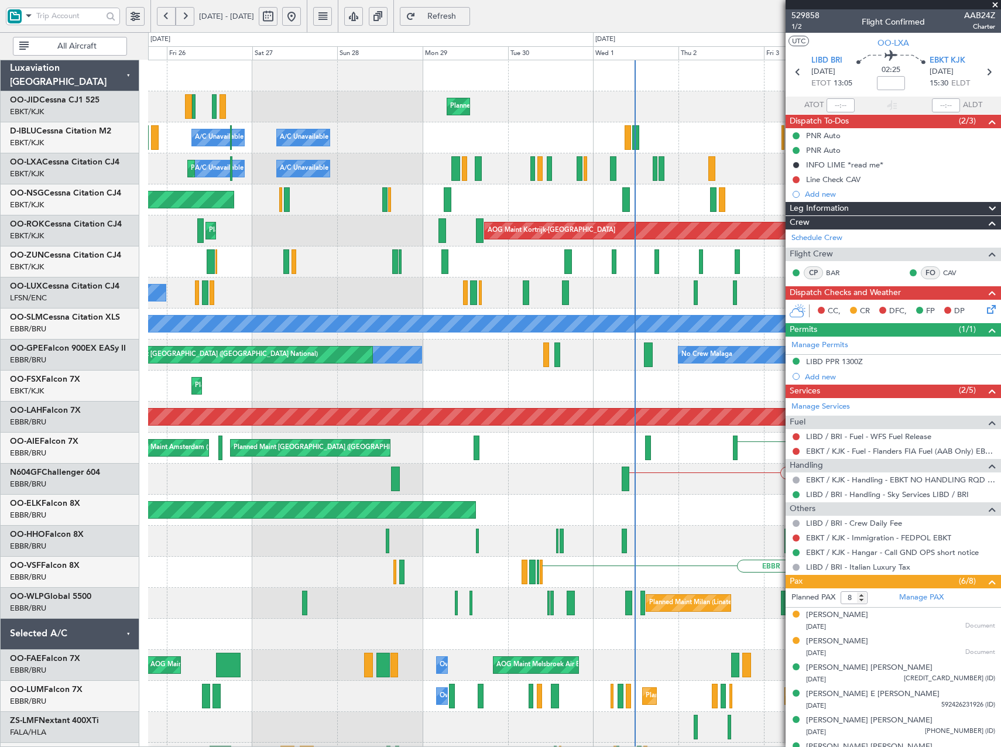
click at [1001, 390] on html "04 Oct 2025 - 14 Oct 2025 Refresh Quick Links All Aircraft EBKT LIML LIPR Plann…" at bounding box center [500, 373] width 1001 height 747
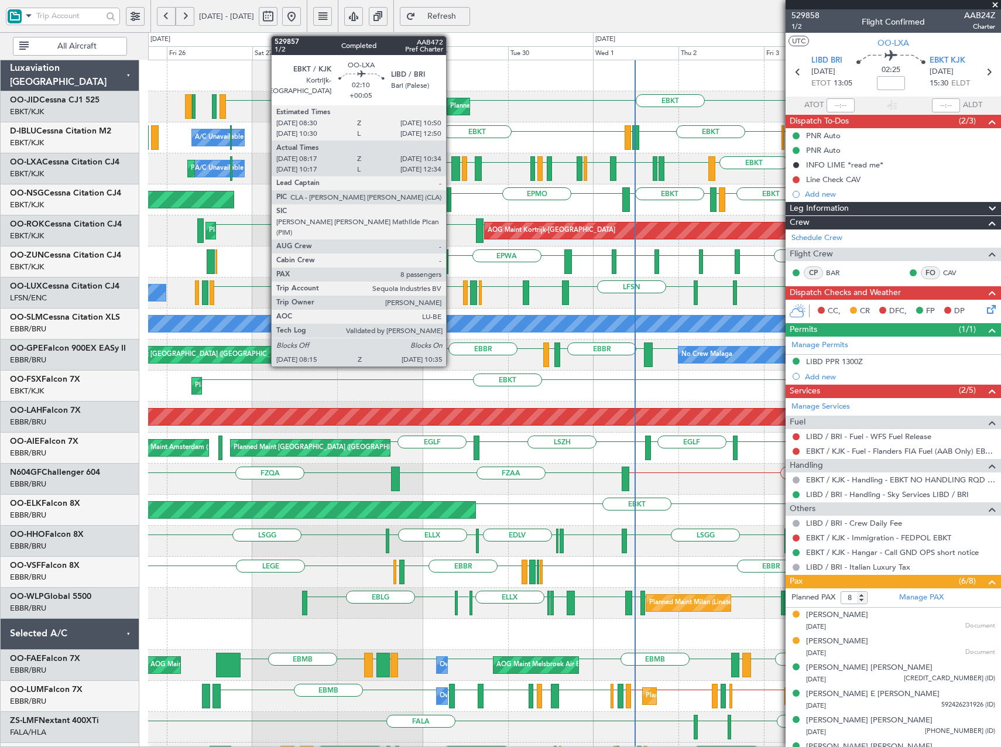
click at [451, 175] on div at bounding box center [455, 168] width 9 height 25
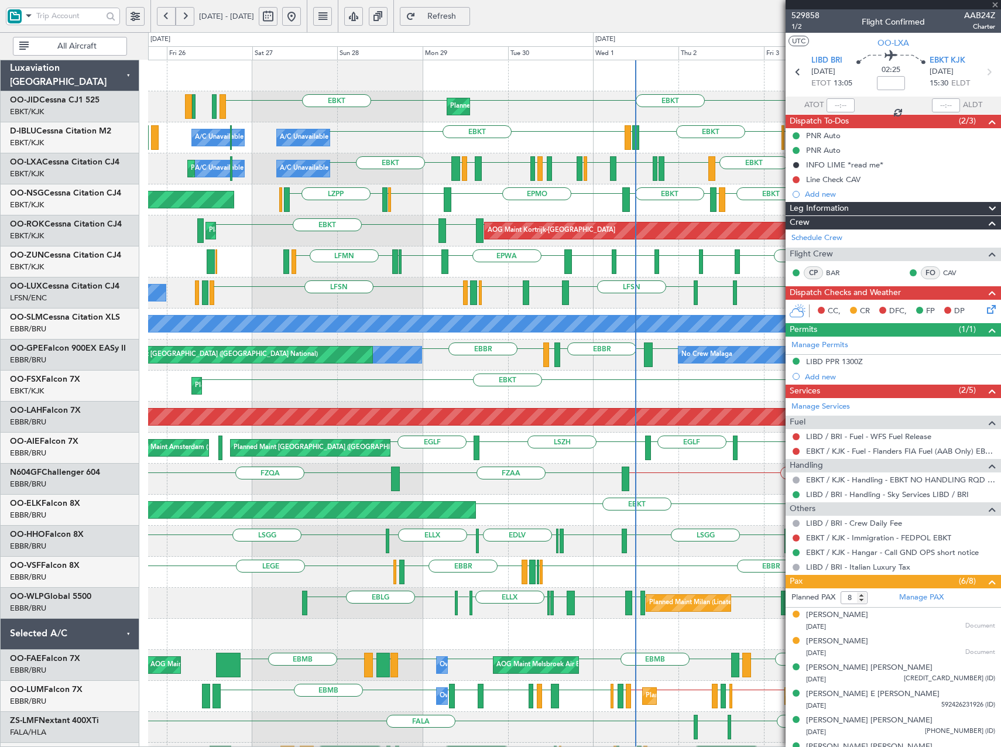
type input "+00:05"
type input "08:22"
type input "10:29"
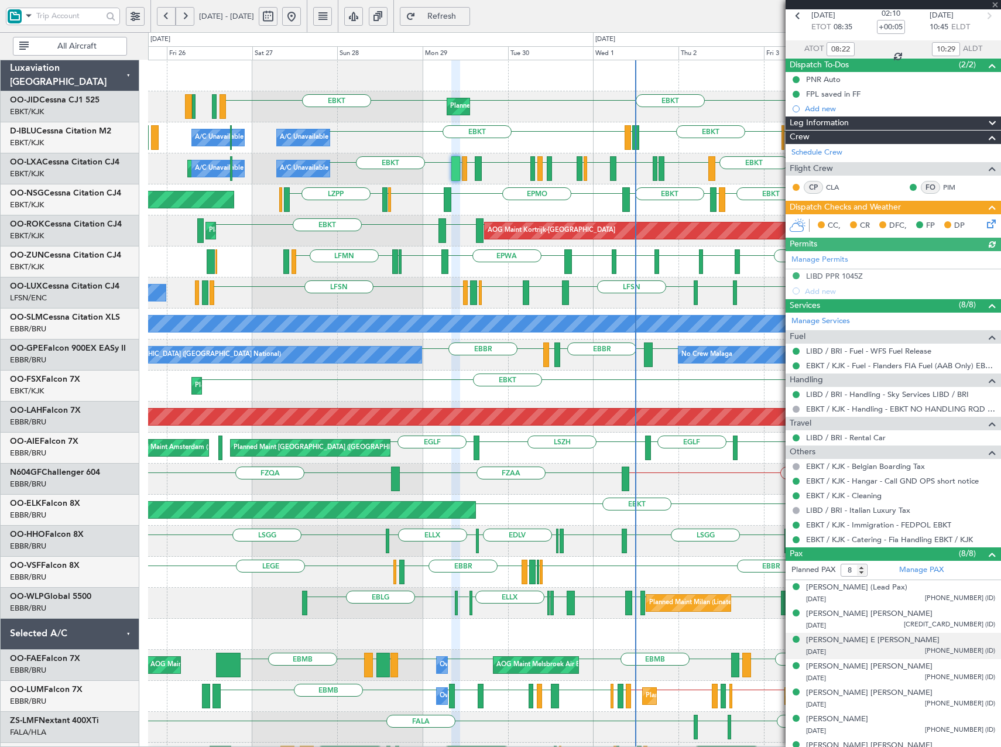
scroll to position [100, 0]
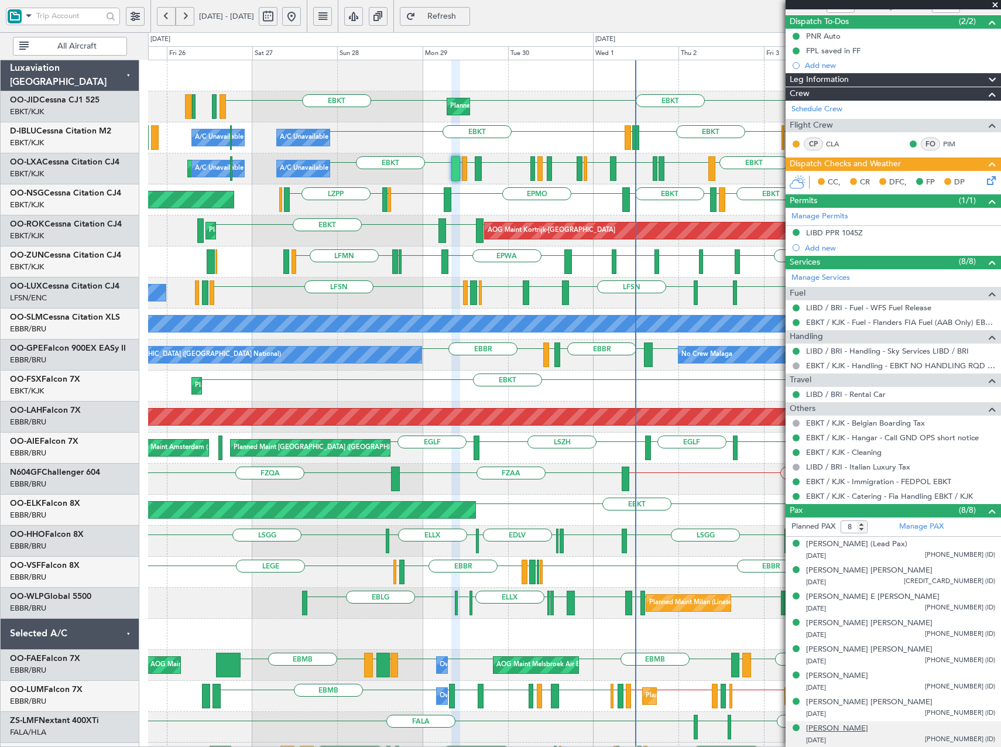
click at [868, 725] on div "Pierre Bérille M Cambier" at bounding box center [837, 729] width 62 height 12
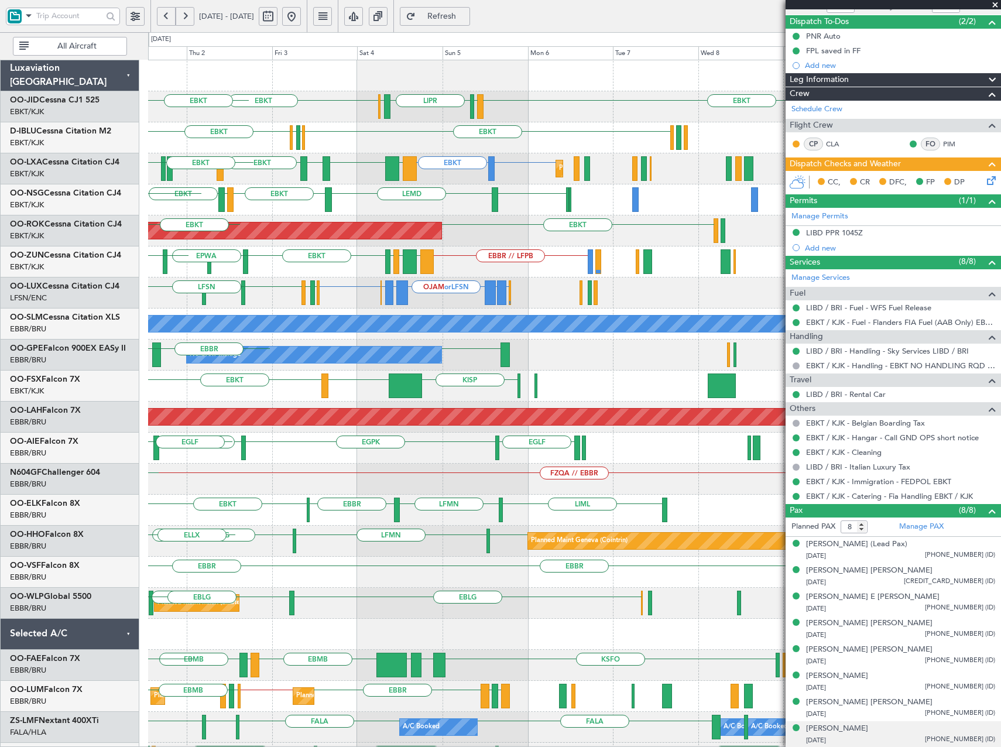
click at [202, 170] on div "LFMN or EBKT EBKT EBKT LIPR EBKT EGNV LGKO EBKT ESSB Planned Maint Kortrijk-Wev…" at bounding box center [574, 168] width 852 height 31
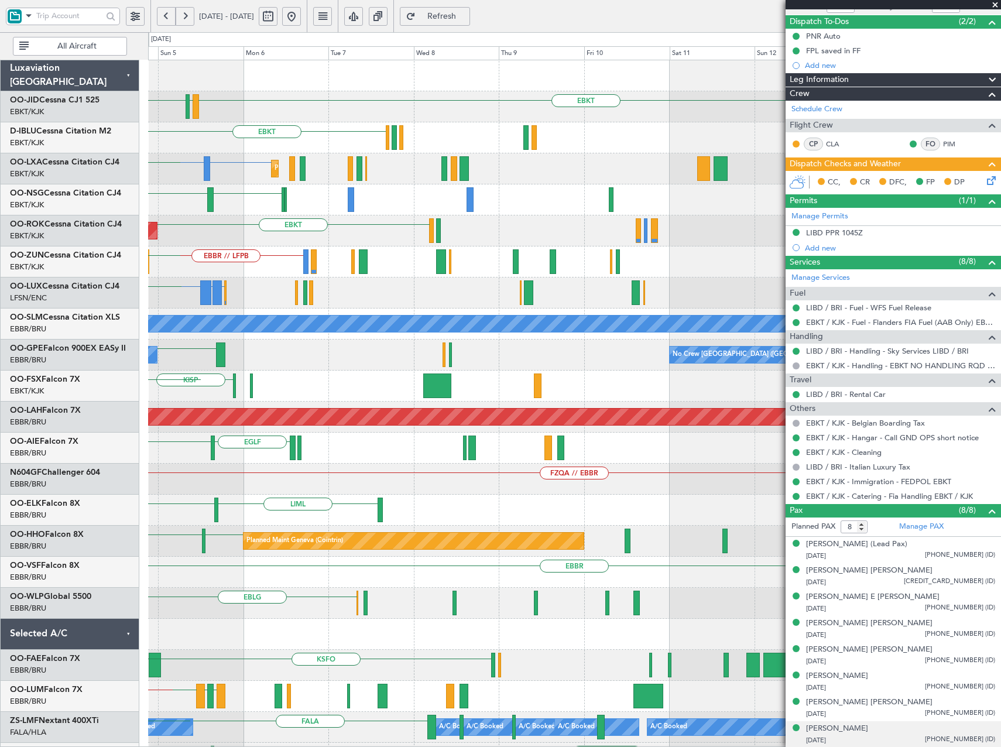
click at [310, 220] on div "EBKT LIML LIPR LFPB EBKT EBKT EDDK EGGW EBKT LFMN or EBKT EBKT Planned Maint Ko…" at bounding box center [574, 448] width 852 height 776
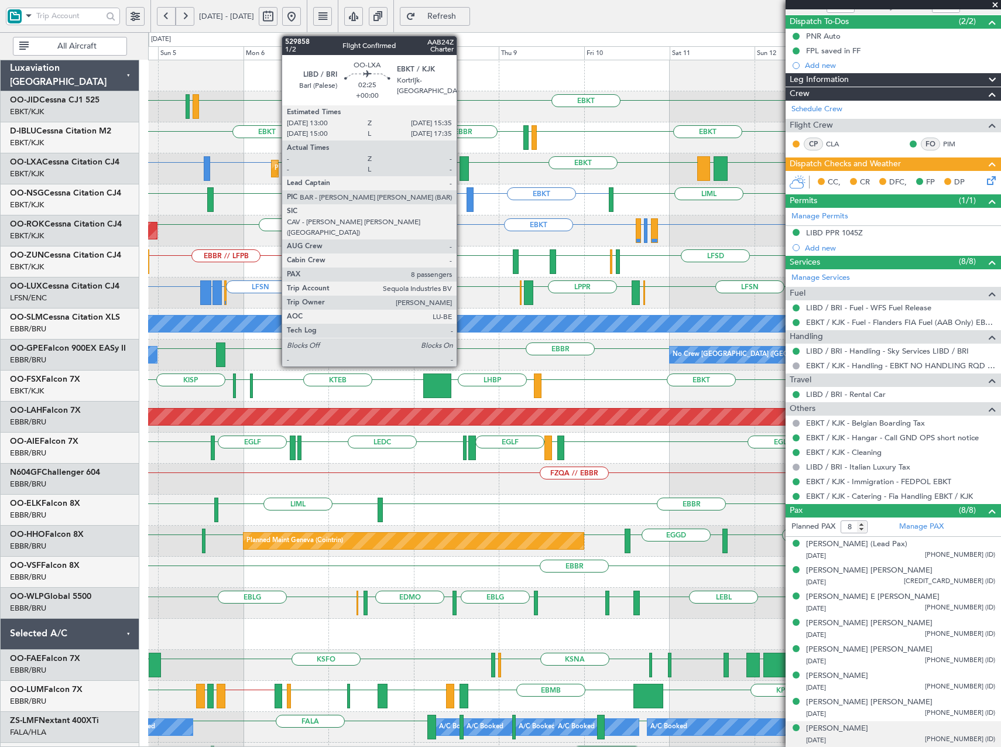
click at [462, 166] on div at bounding box center [464, 168] width 9 height 25
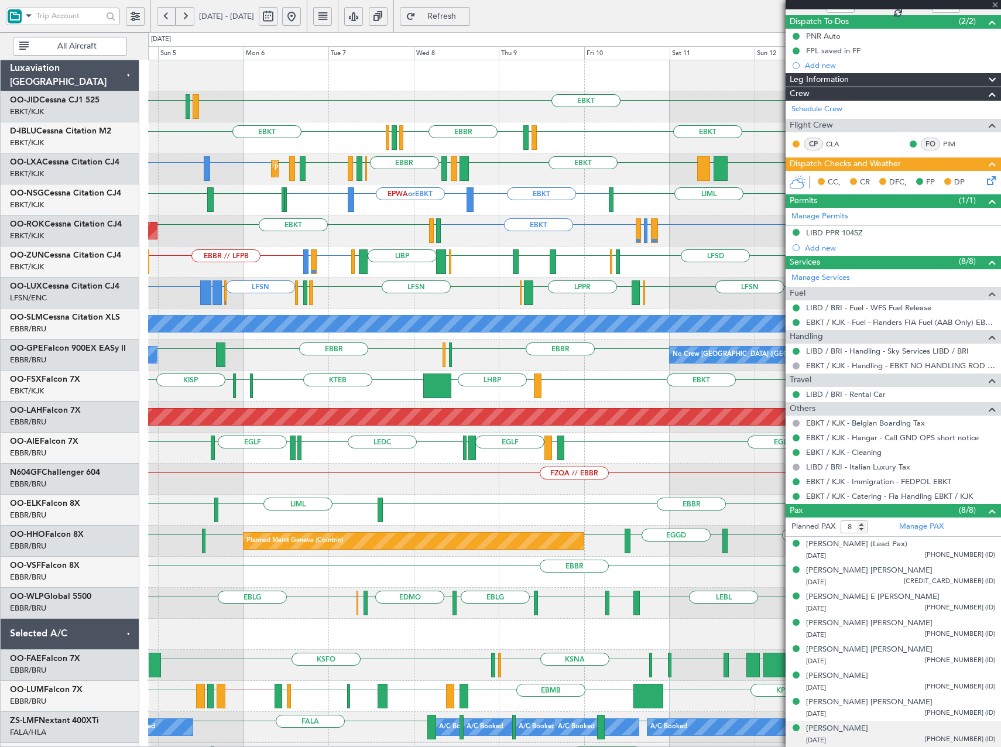
scroll to position [0, 0]
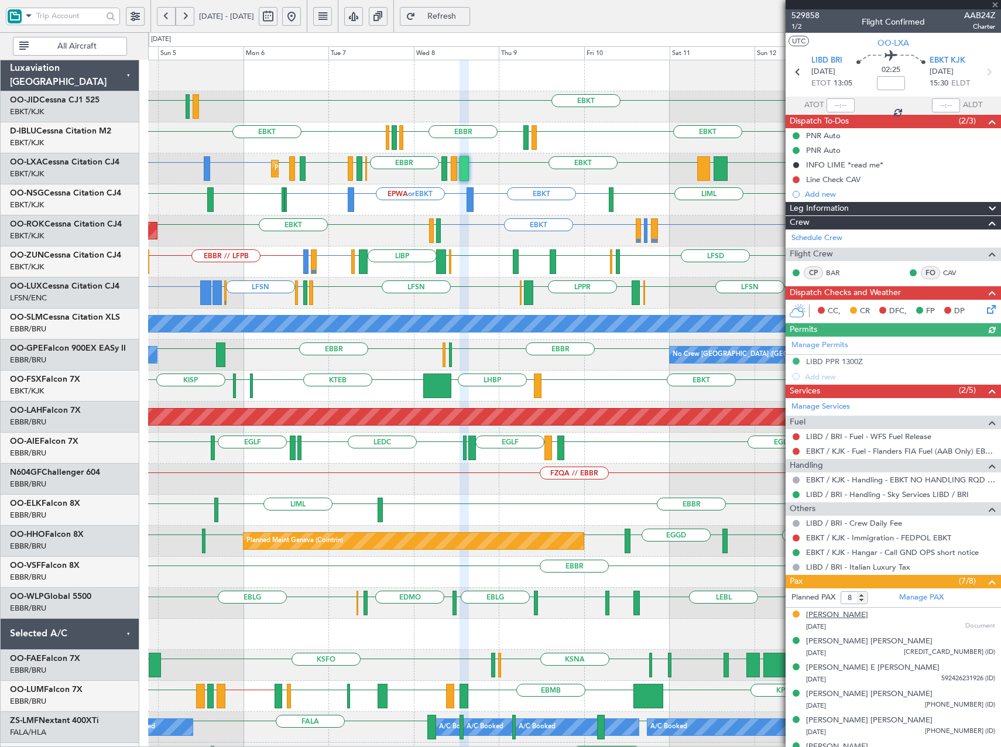
click at [866, 614] on div "Pierre Bérille M Cambier" at bounding box center [837, 615] width 62 height 12
click at [923, 597] on link "Manage PAX" at bounding box center [921, 598] width 44 height 12
click at [466, 16] on span "Refresh" at bounding box center [442, 16] width 48 height 8
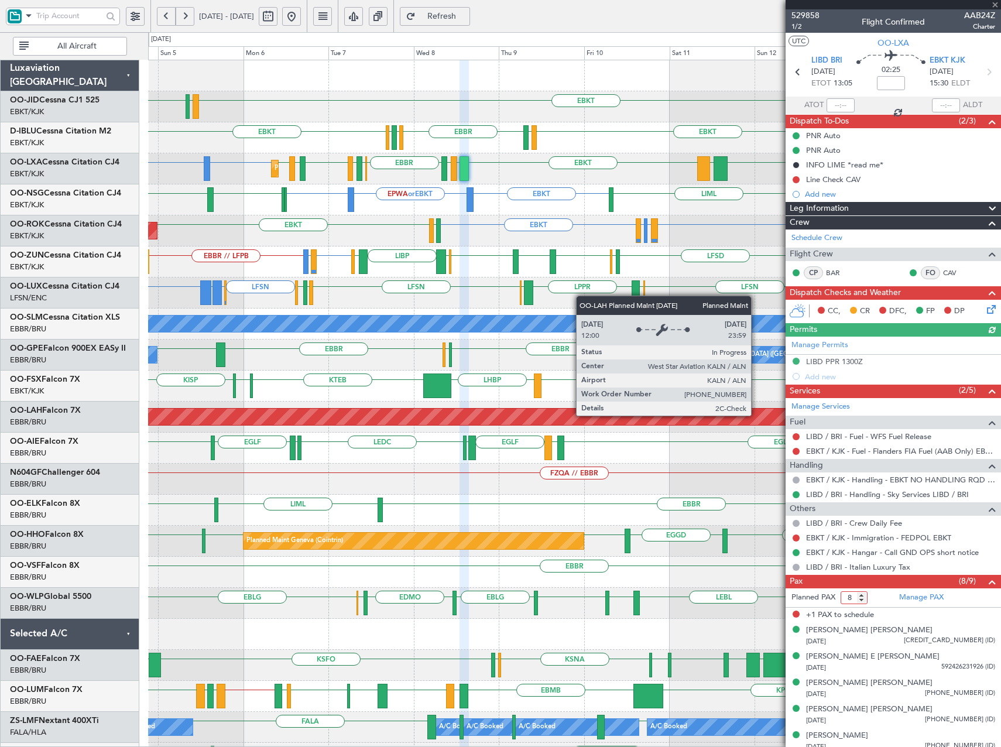
type input "8"
click at [864, 600] on input "8" at bounding box center [854, 597] width 27 height 13
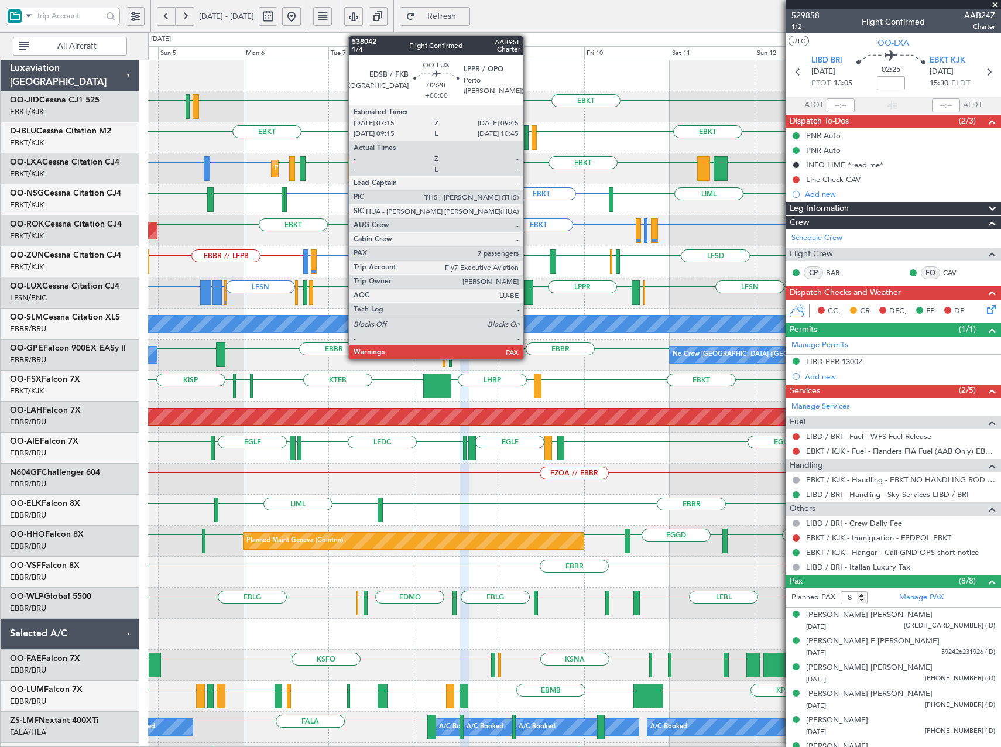
click at [529, 297] on div at bounding box center [528, 292] width 9 height 25
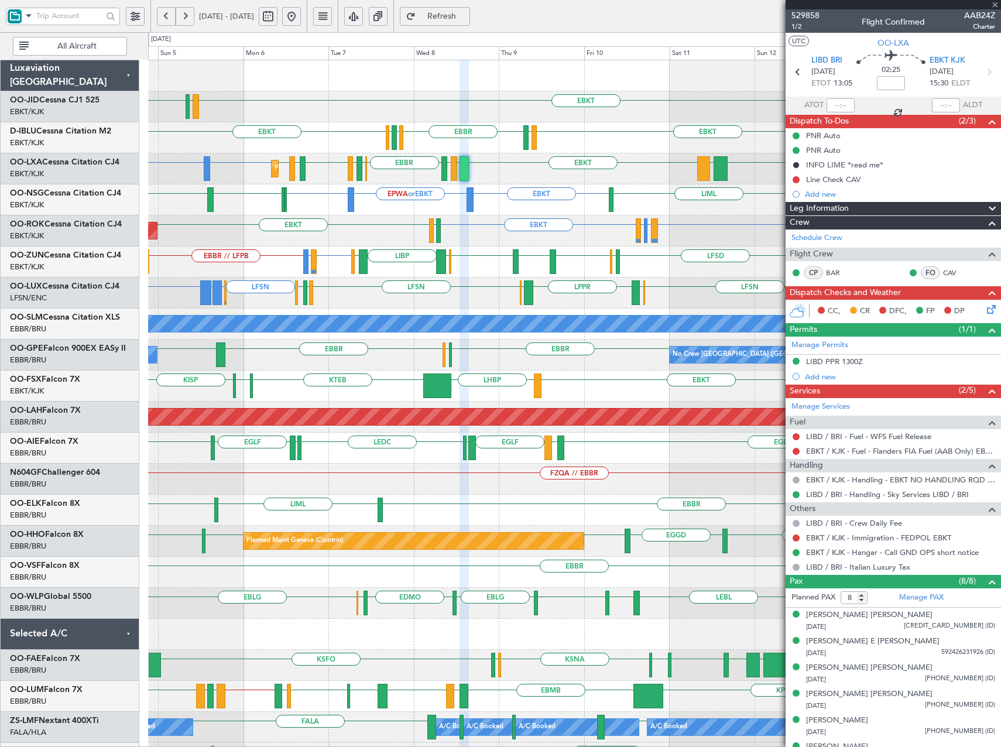
type input "7"
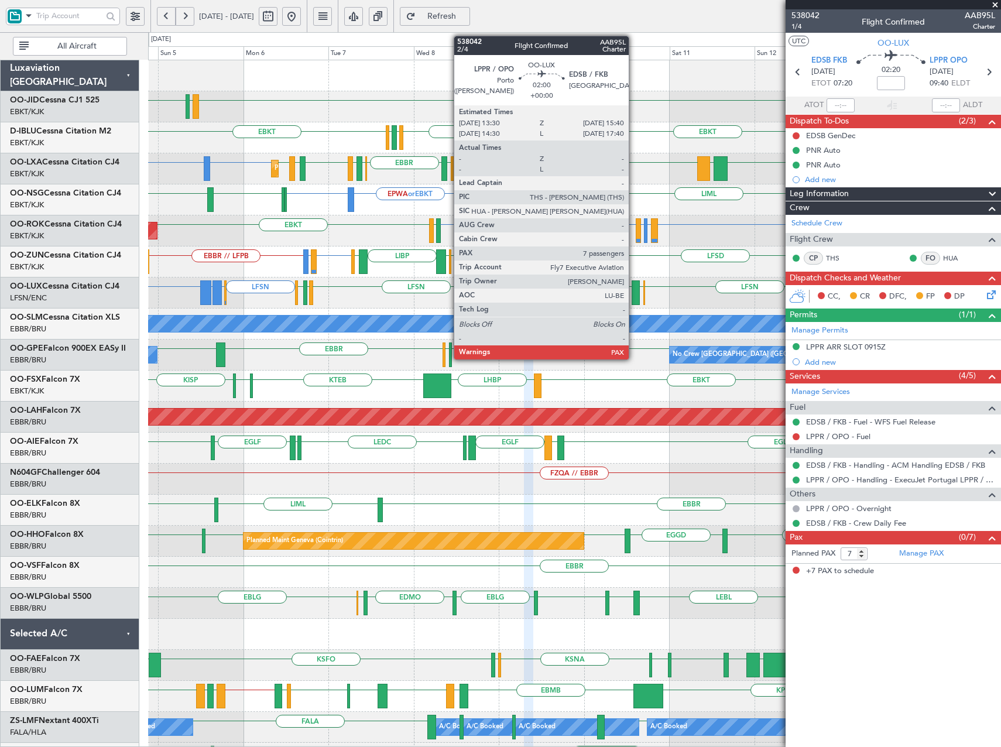
click at [634, 294] on div at bounding box center [636, 292] width 8 height 25
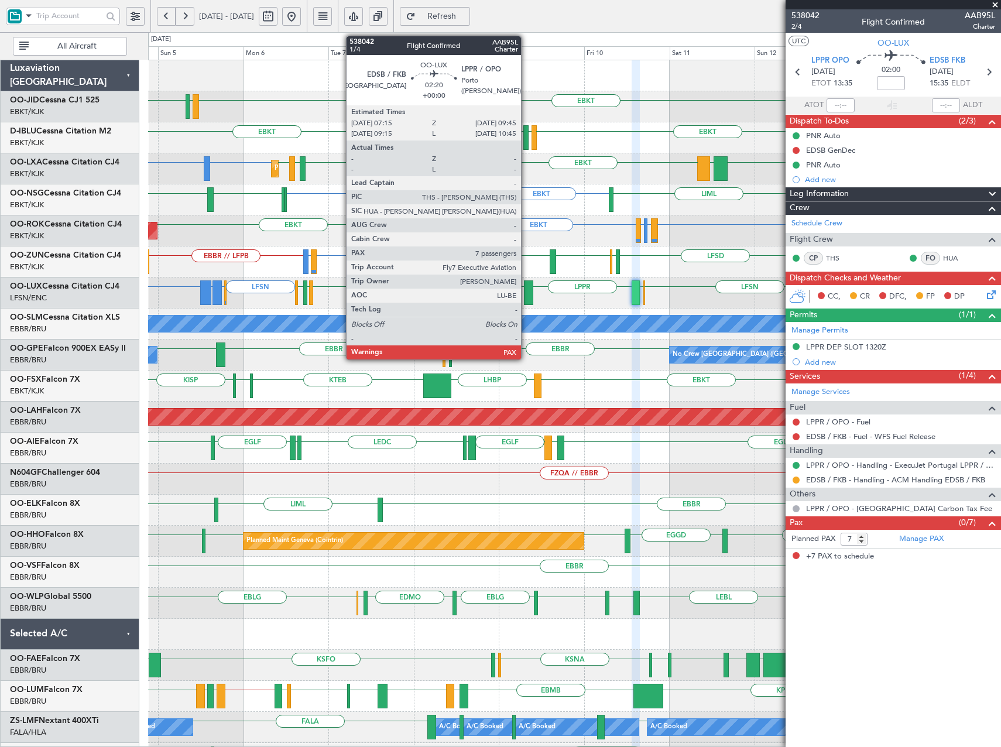
click at [526, 292] on div at bounding box center [528, 292] width 9 height 25
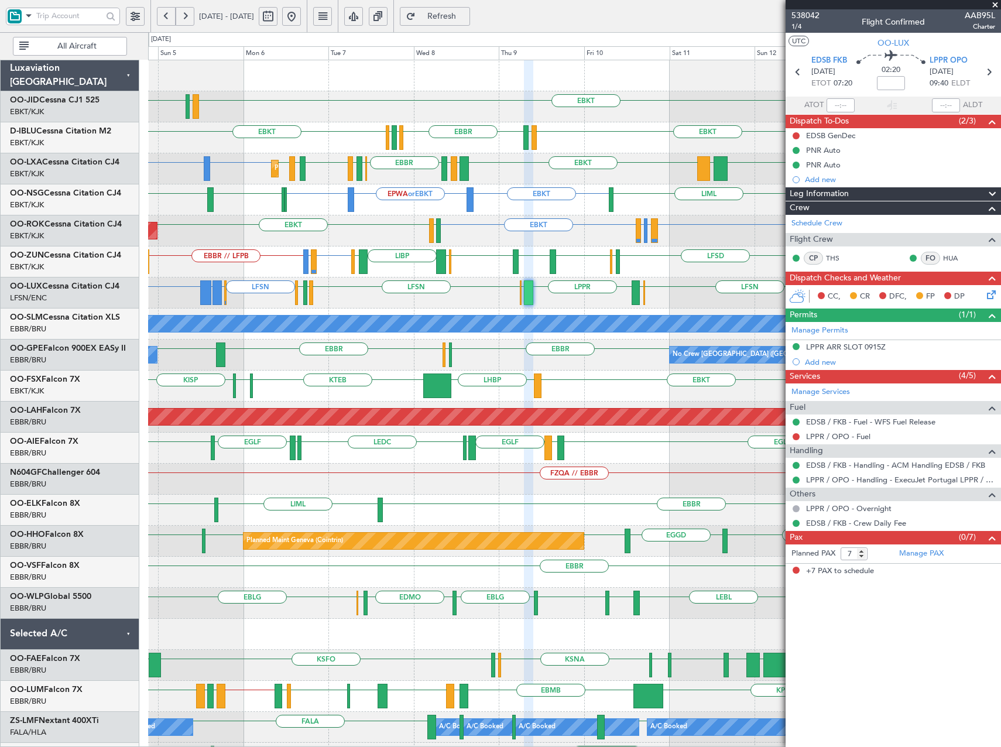
click at [317, 227] on div "EGTE EBKT LIML LIPR EBKT // EBBR LKTB EBKT EBBR EGGW EDDK EBKT LSGS LFMN or EBK…" at bounding box center [574, 448] width 852 height 776
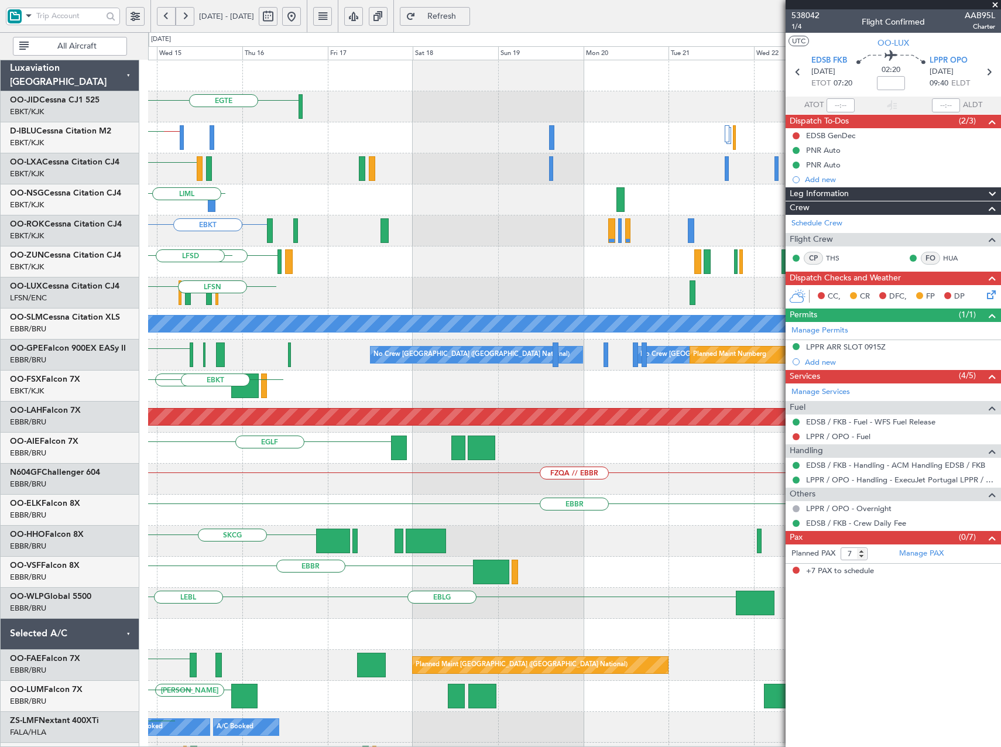
click at [119, 242] on div "EGTE EBKT EBKT // EBBR LKTB EBKT EBKT EPWA or EBKT EBKT LIML EBKT LEBB EBOS EBK…" at bounding box center [500, 389] width 1001 height 715
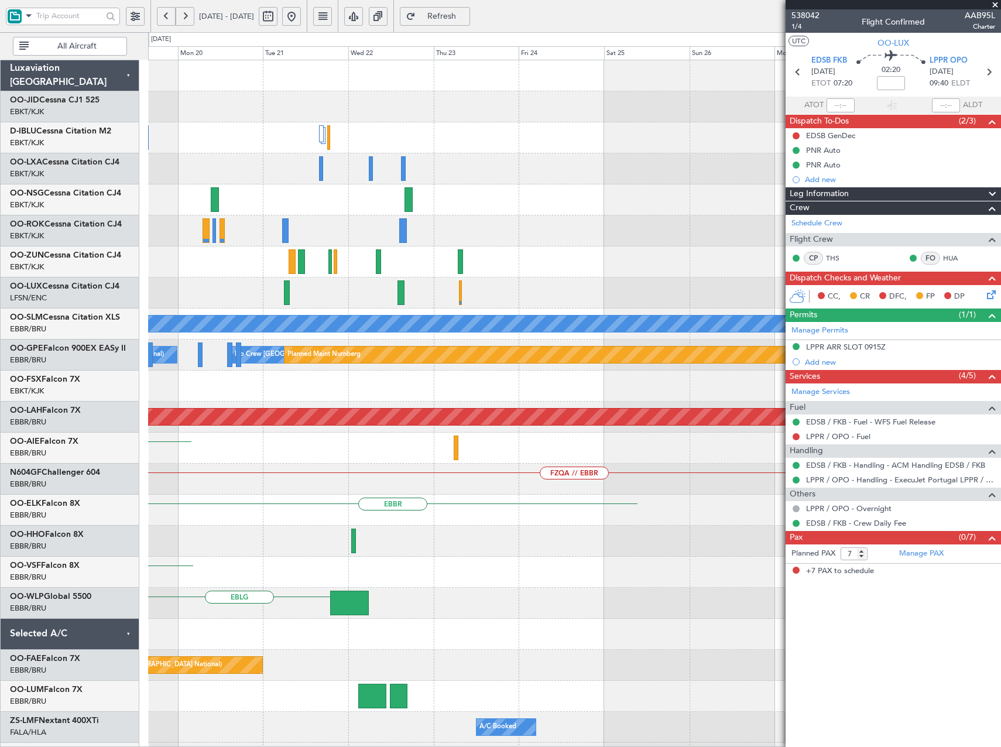
click at [78, 234] on div "A/C Unavailable Monchengladbach No Crew Brussels (Brussels National) No Crew Br…" at bounding box center [500, 389] width 1001 height 715
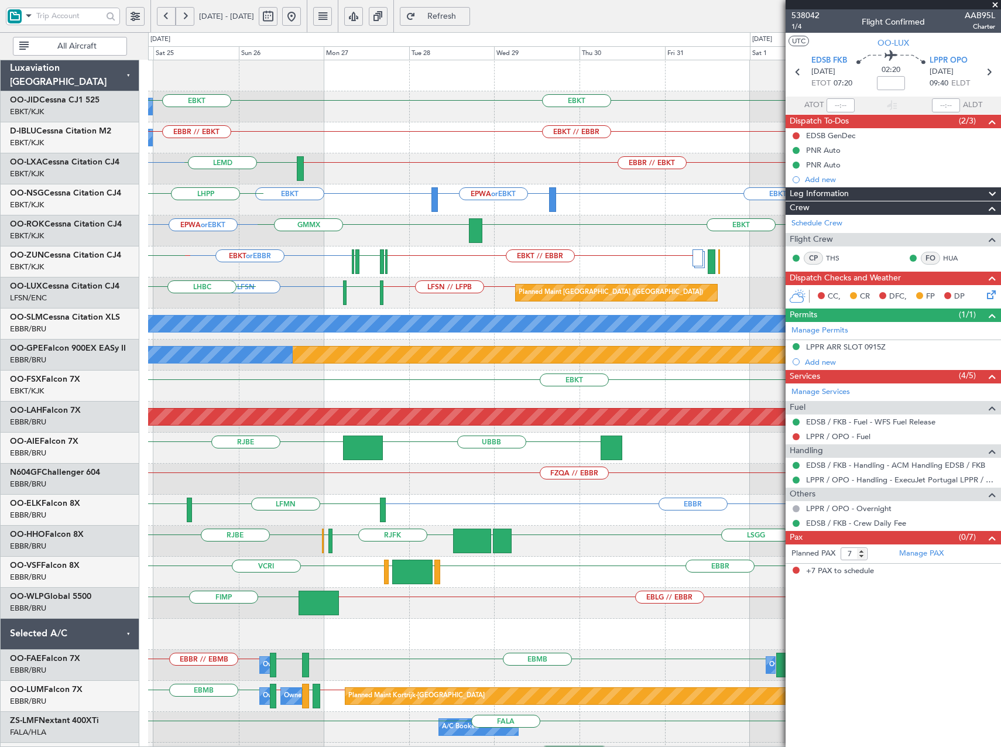
click at [113, 242] on div "No Crew EBKT EBKT No Crew EBKT // EBBR Planned Maint Paris (Le Bourget) EBBR //…" at bounding box center [500, 389] width 1001 height 715
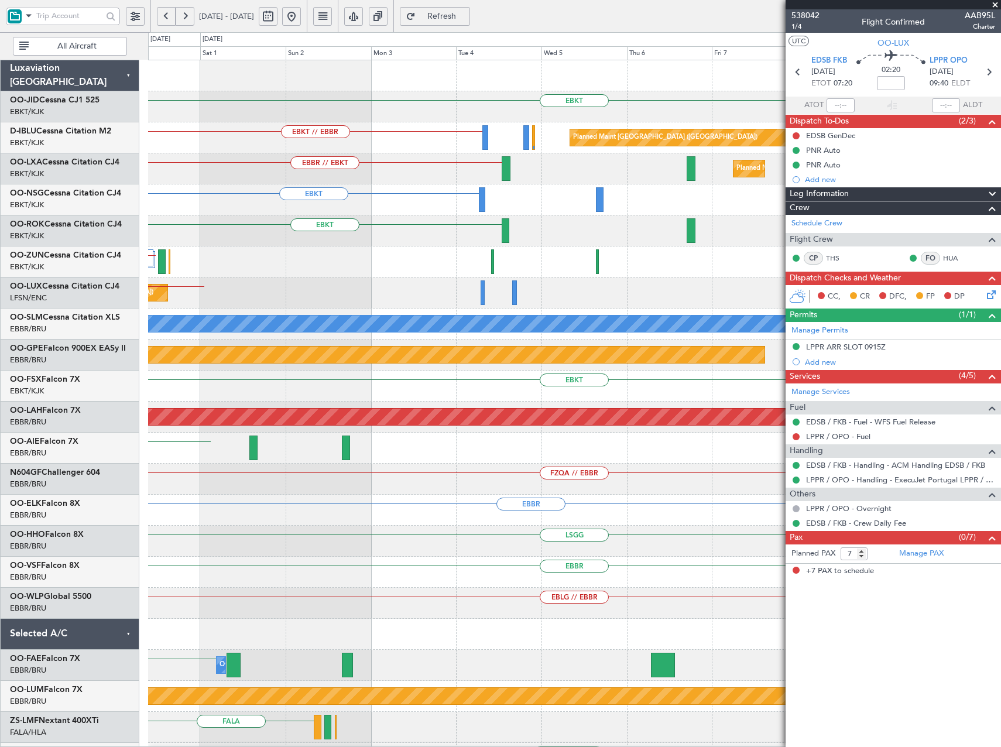
click at [91, 247] on div "EBKT EBKT // EBBR Planned Maint Paris (Le Bourget) EBBR // EBKT Planned Maint K…" at bounding box center [500, 389] width 1001 height 715
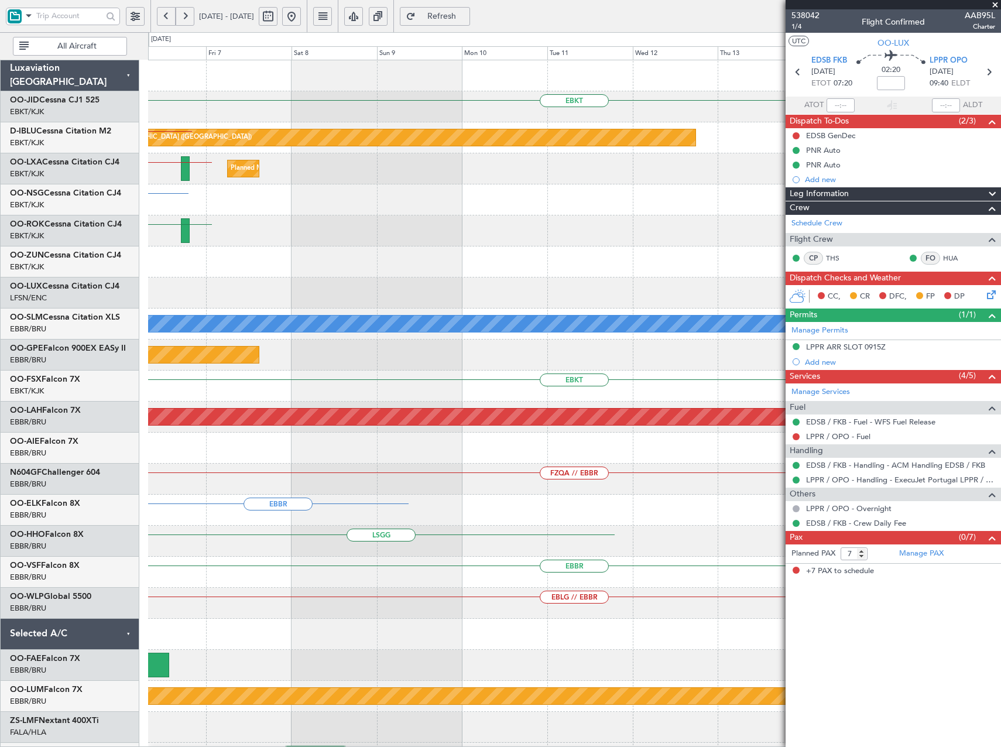
click at [53, 246] on div "EBKT Planned Maint Paris (Le Bourget) EBKT // EBBR Planned Maint Kortrijk-Wevel…" at bounding box center [500, 389] width 1001 height 715
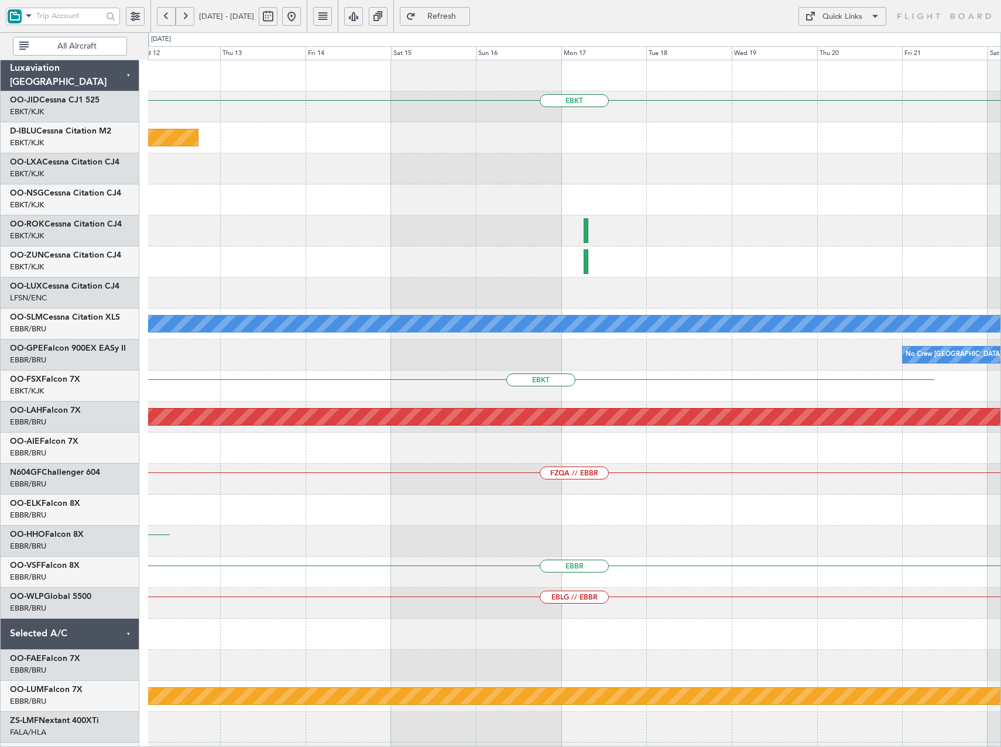
click at [167, 233] on div at bounding box center [574, 230] width 852 height 31
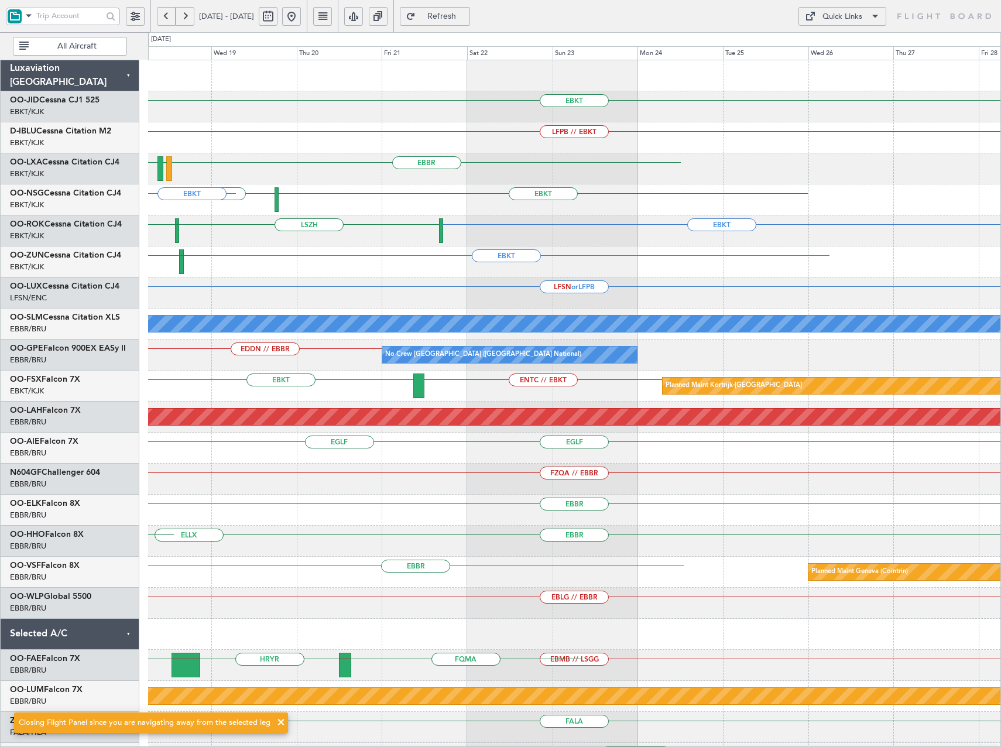
click at [354, 240] on div "EBKT LSZH EBKT LSZB EBKT" at bounding box center [574, 230] width 852 height 31
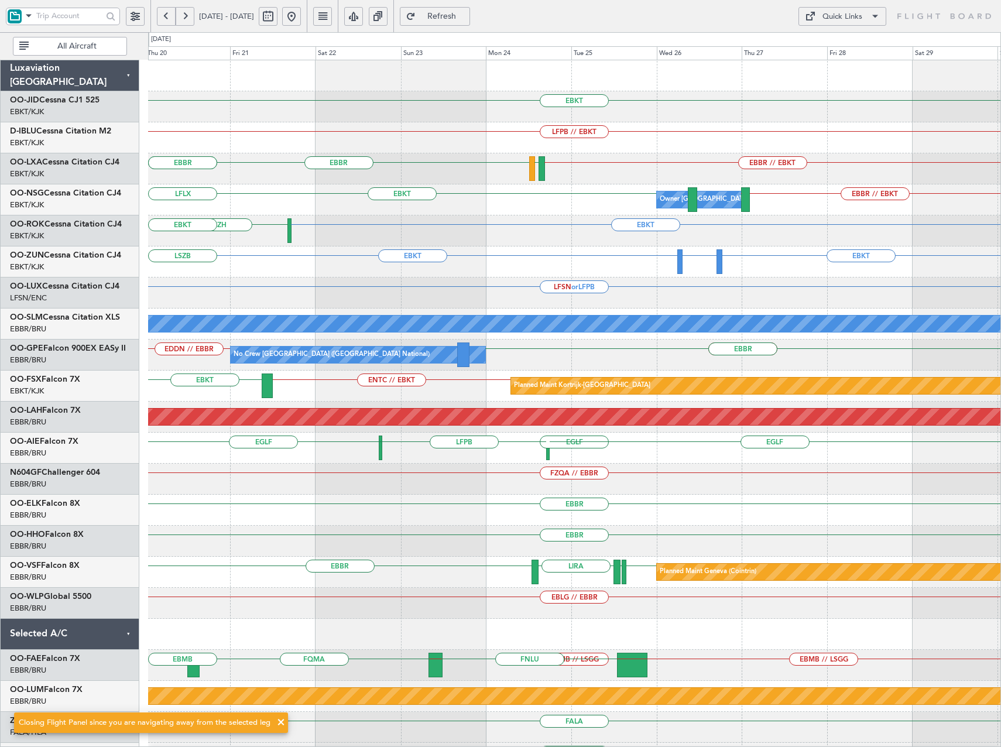
click at [556, 208] on div "Owner Kortrijk-Wevelgem EBBR // EBKT EBKT EBKT // LPPT LFLX" at bounding box center [574, 199] width 852 height 31
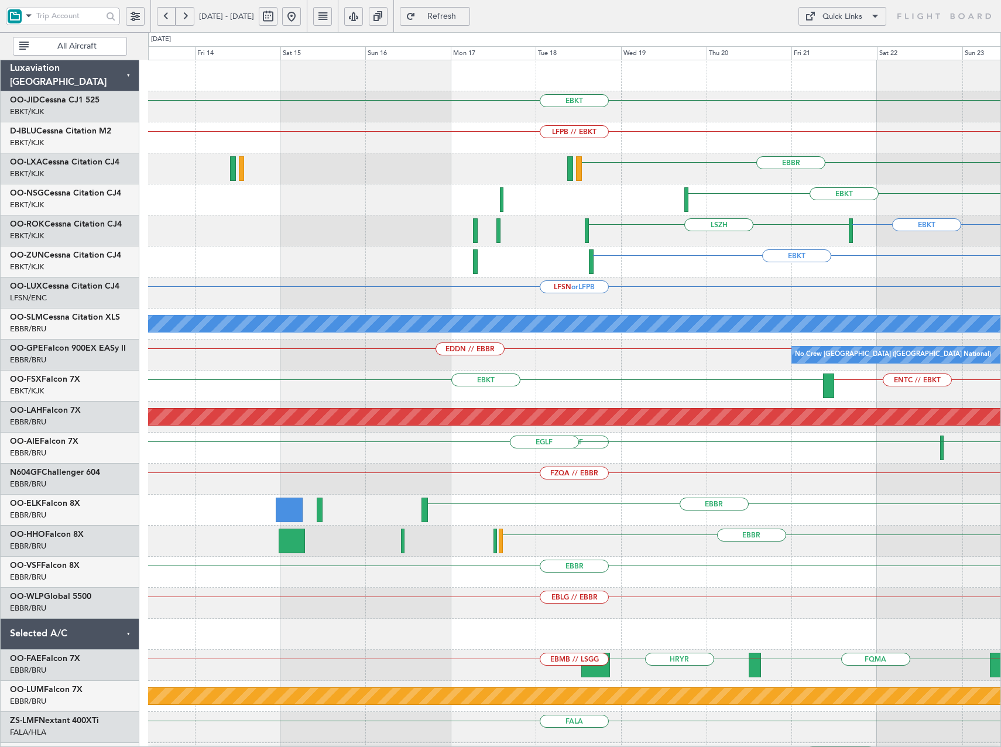
click at [1001, 353] on html "20 Nov 2025 - 30 Nov 2025 Refresh Quick Links All Aircraft EBKT LFPB // EBKT Pl…" at bounding box center [500, 373] width 1001 height 747
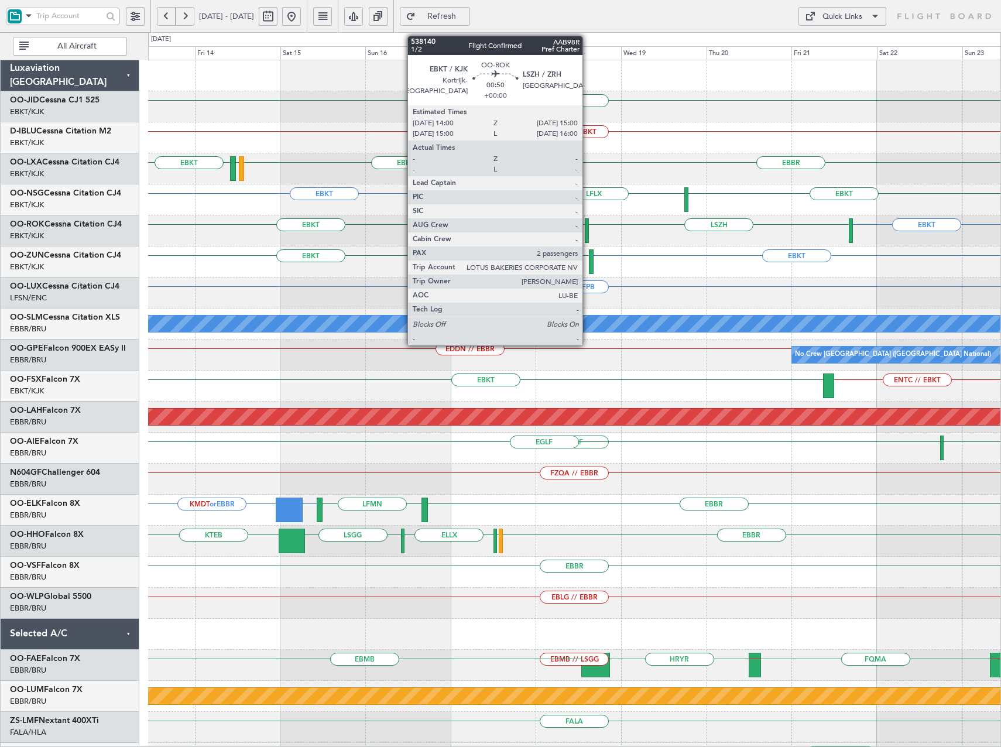
click at [587, 233] on div at bounding box center [587, 230] width 4 height 25
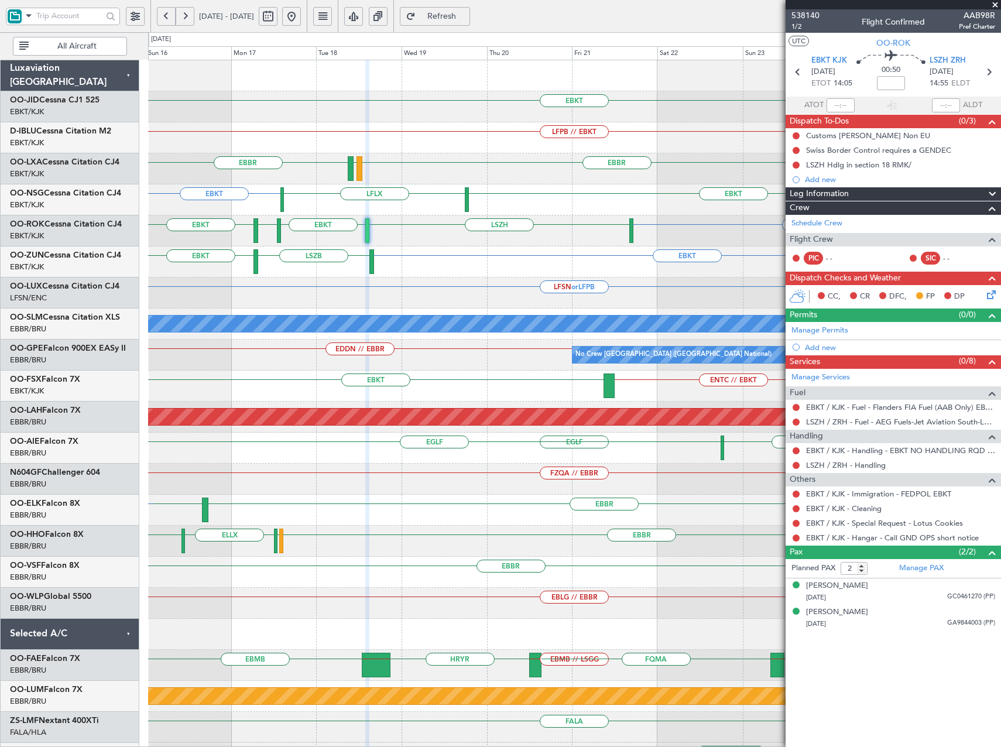
click at [460, 271] on div "EBKT EBKT LSZB" at bounding box center [574, 261] width 852 height 31
click at [301, 16] on button at bounding box center [291, 16] width 19 height 19
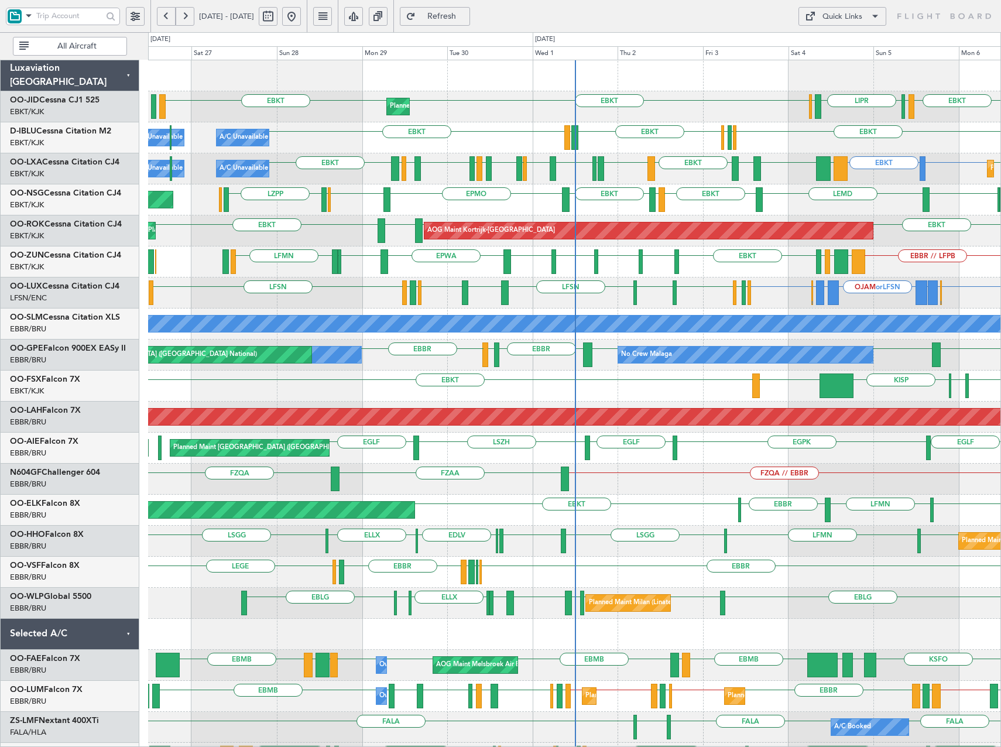
click at [309, 215] on div "EBKT EBKT EBKT EPLB AOG Maint Kortrijk-Wevelgem Planned Maint Kortrijk-Wevelgem" at bounding box center [574, 230] width 852 height 31
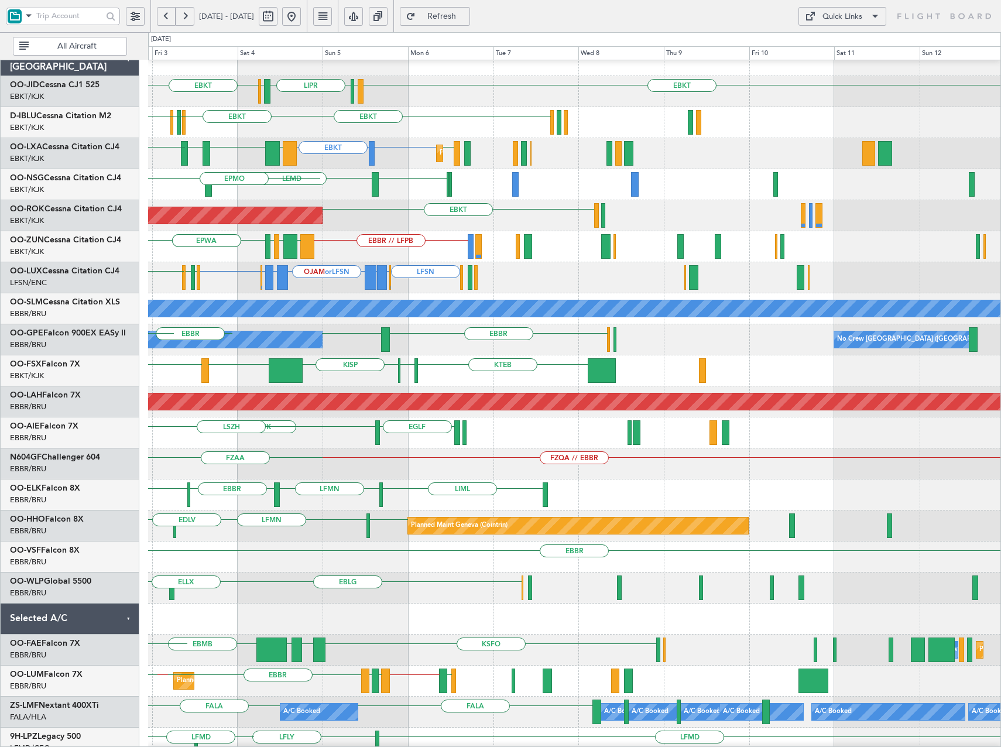
click at [379, 192] on div "EBKT LFOK EBKT LEMD LEGE EBKT EPMO" at bounding box center [574, 184] width 852 height 31
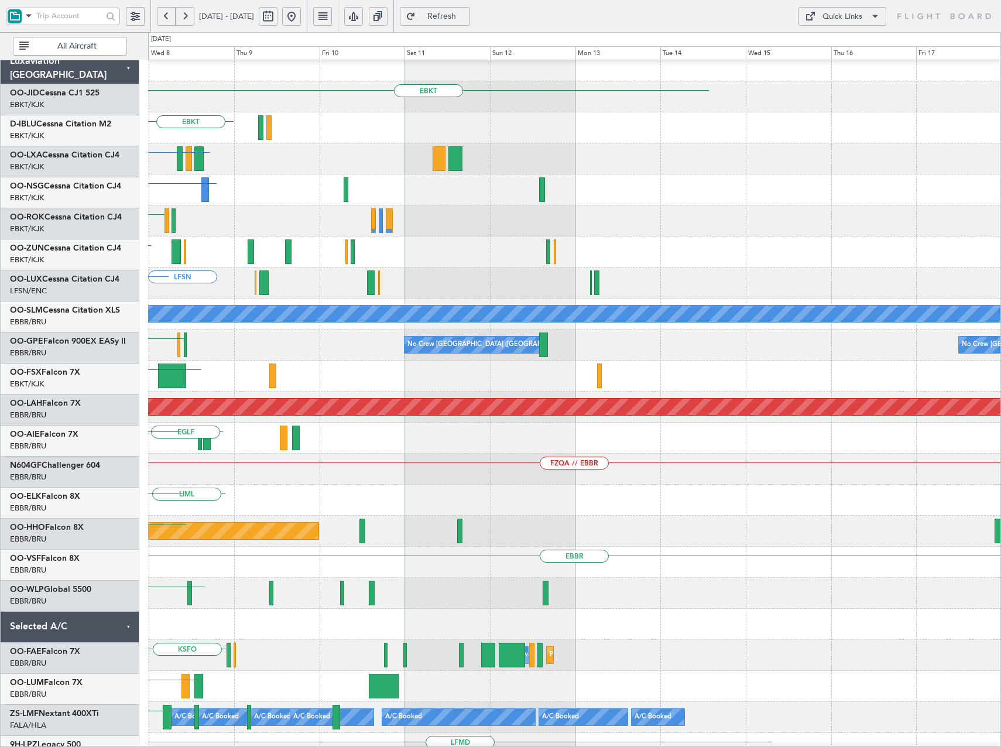
click at [328, 206] on div "EBKT LFOK LEMD" at bounding box center [574, 189] width 852 height 31
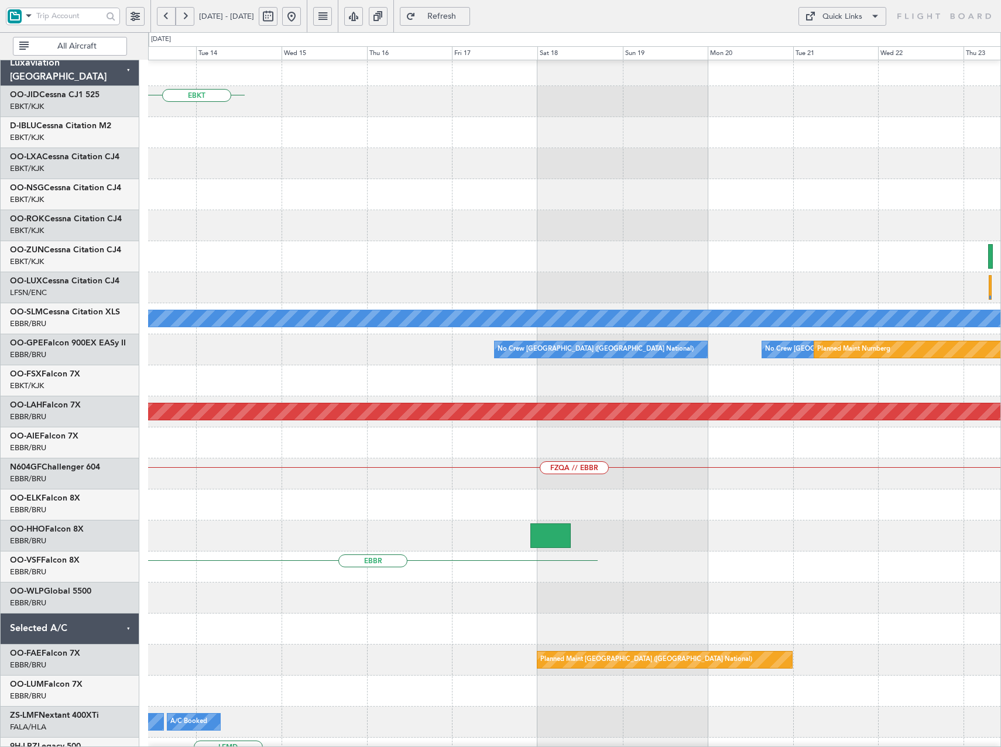
click at [249, 210] on div at bounding box center [574, 225] width 852 height 31
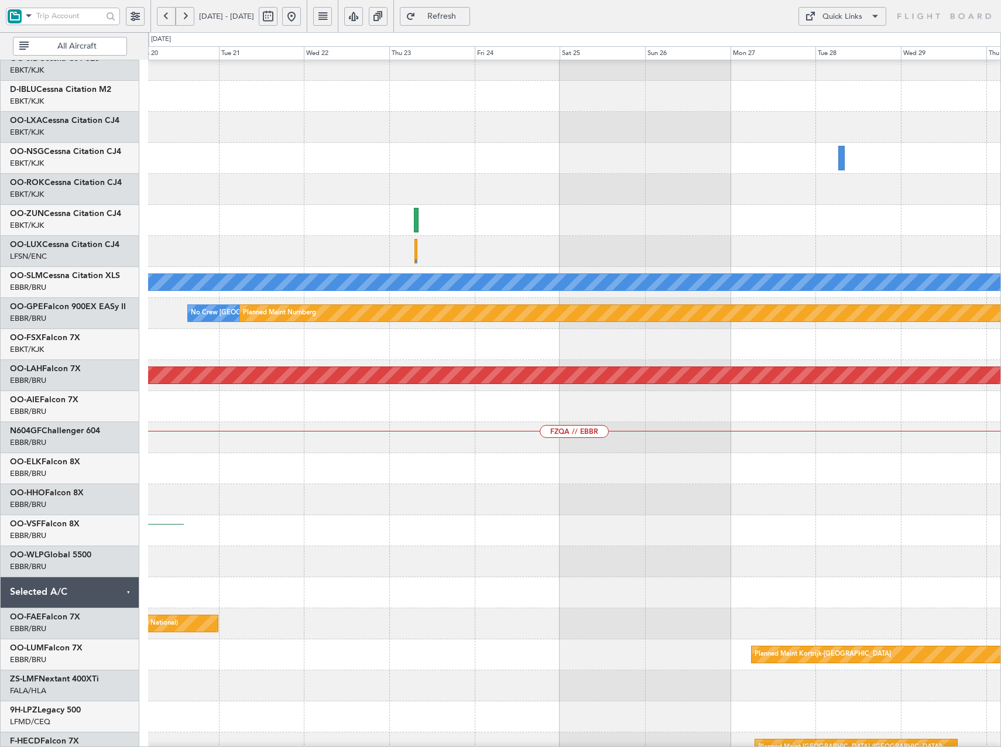
click at [224, 186] on div at bounding box center [574, 189] width 852 height 31
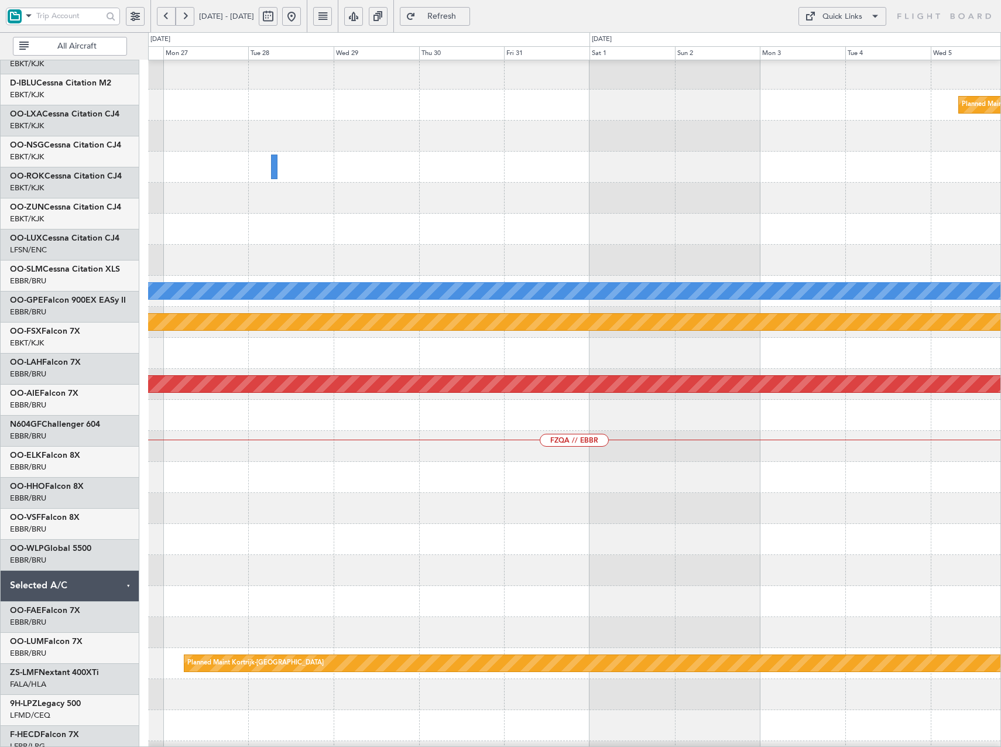
click at [180, 216] on div at bounding box center [574, 229] width 852 height 31
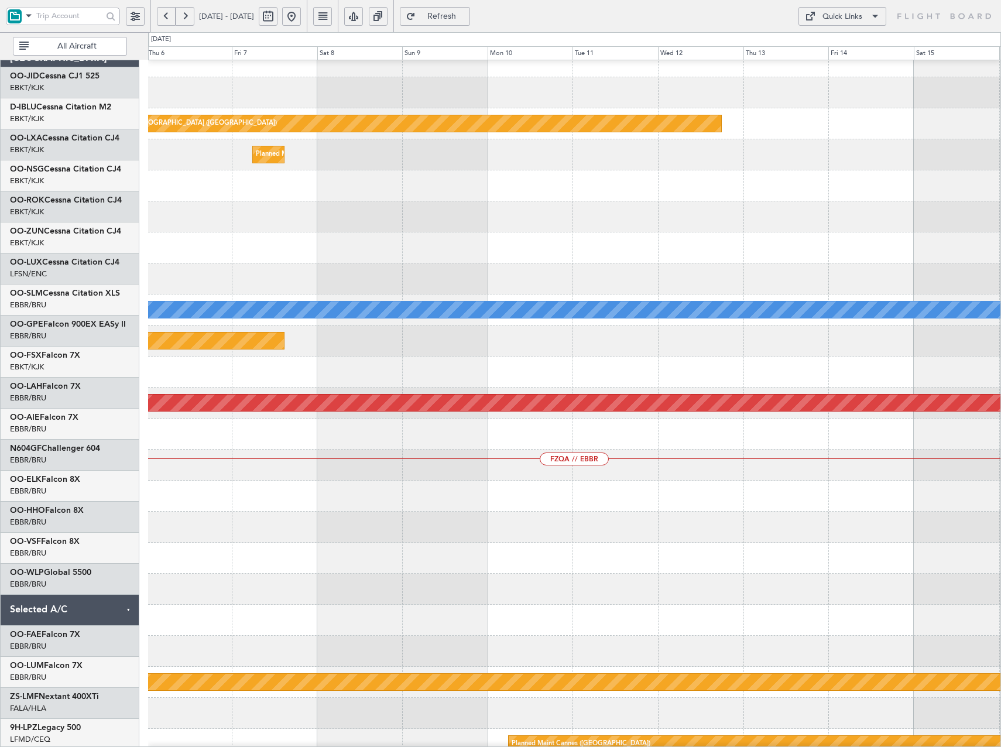
click at [167, 292] on div at bounding box center [574, 278] width 852 height 31
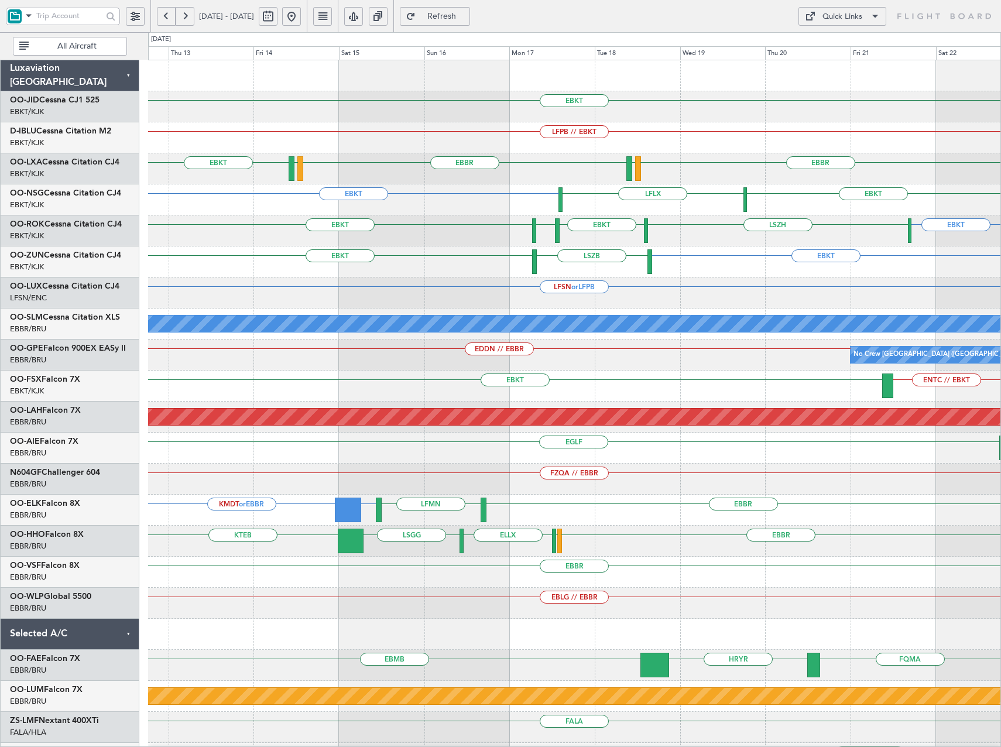
click at [626, 251] on div "EBKT LFPB // EBKT Planned Maint Paris (Le Bourget) EBKT EBBR EBBR LFMD LFTH EBK…" at bounding box center [574, 448] width 852 height 776
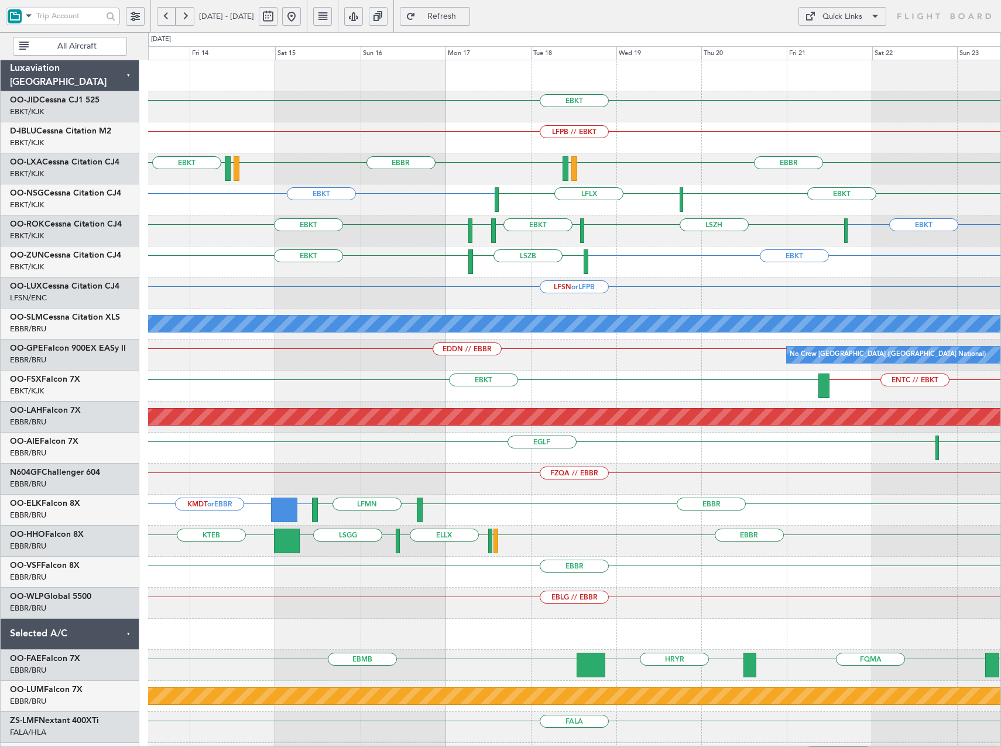
click at [852, 19] on div "Quick Links" at bounding box center [843, 17] width 40 height 12
click at [835, 71] on button "Crew Board" at bounding box center [843, 73] width 88 height 28
click at [160, 15] on button at bounding box center [166, 16] width 19 height 19
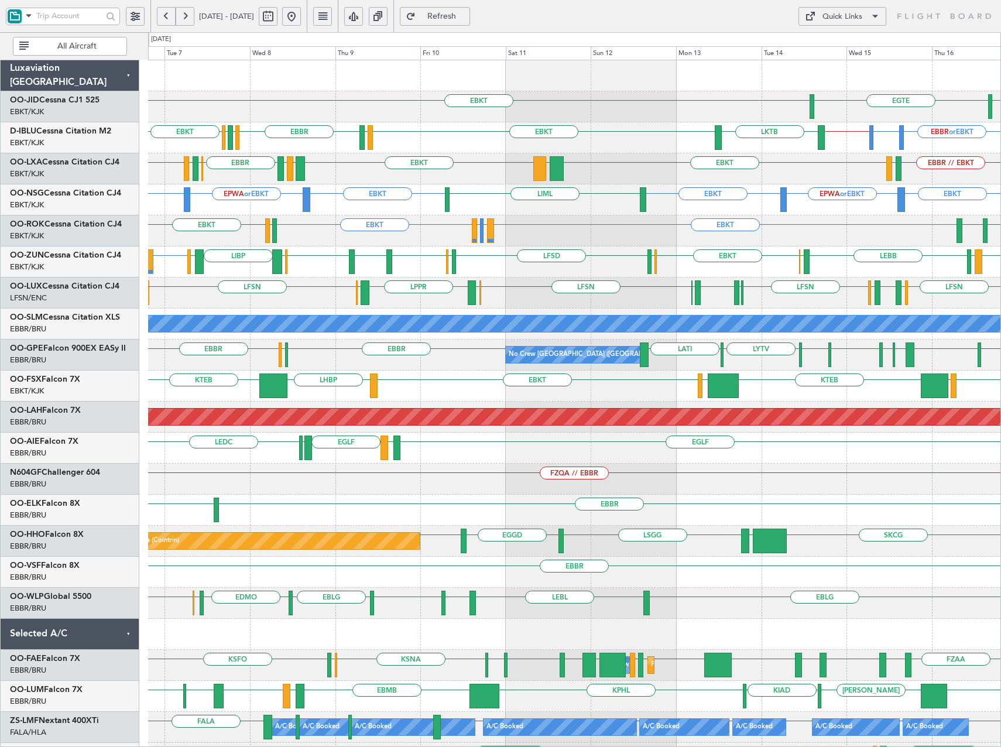
click at [301, 18] on button at bounding box center [291, 16] width 19 height 19
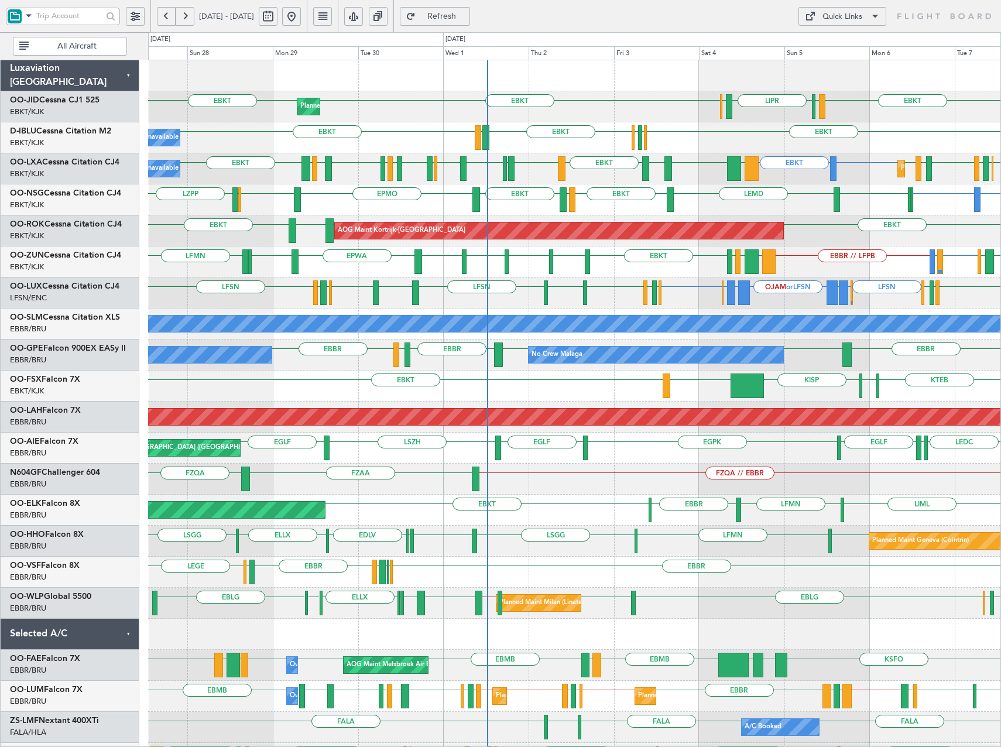
click at [856, 14] on button "Quick Links" at bounding box center [843, 16] width 88 height 19
click at [831, 53] on button "Trip Builder" at bounding box center [843, 44] width 88 height 28
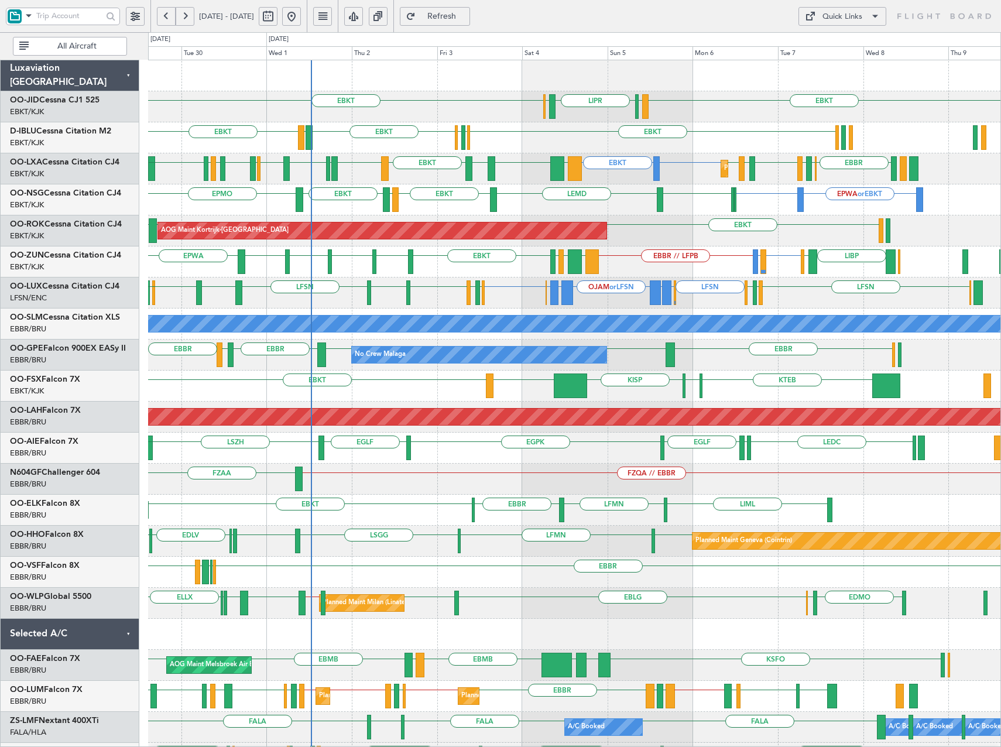
click at [710, 256] on div "EBKT EBKT LIML LIPR LFPB Planned Maint Kortrijk-Wevelgem EBKT EBKT EGGW EBKT LF…" at bounding box center [574, 448] width 852 height 776
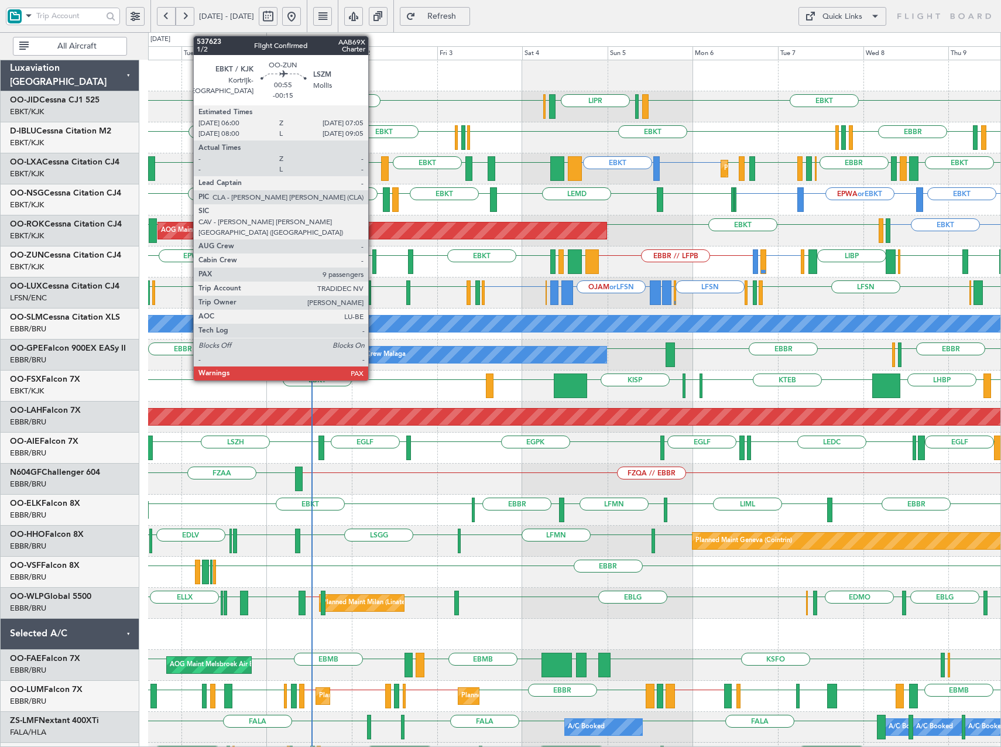
click at [374, 259] on div at bounding box center [374, 261] width 4 height 25
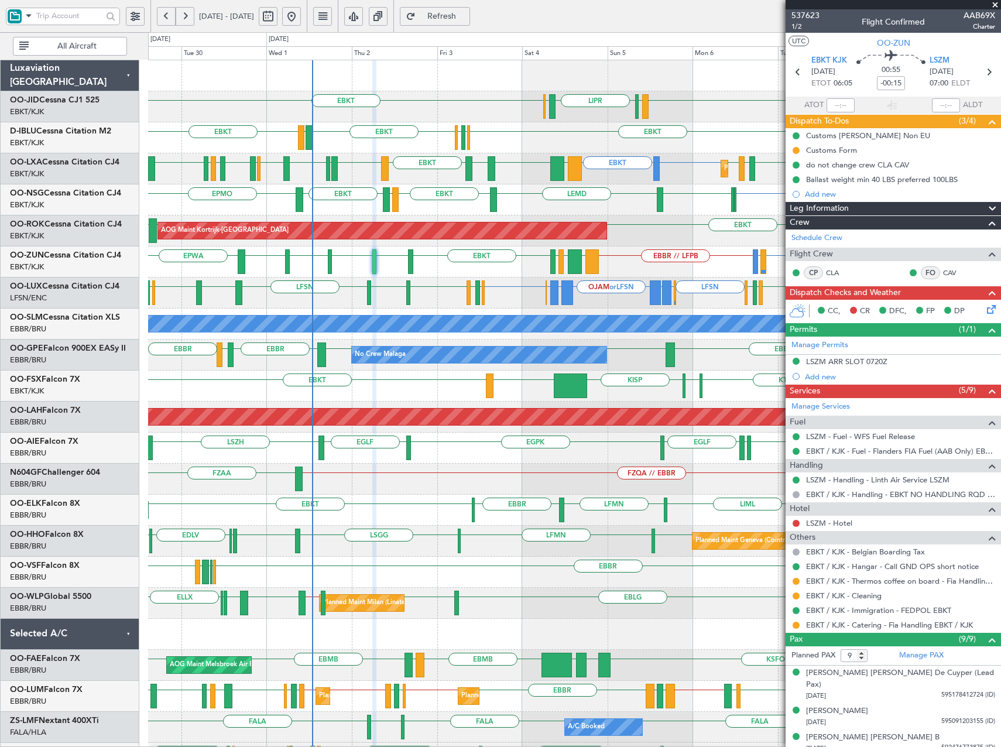
click at [160, 230] on div "EBKT EBKT LIML LIPR LFPB Planned Maint Kortrijk-Wevelgem EBKT EGGW EBKT LFTH EB…" at bounding box center [574, 448] width 852 height 776
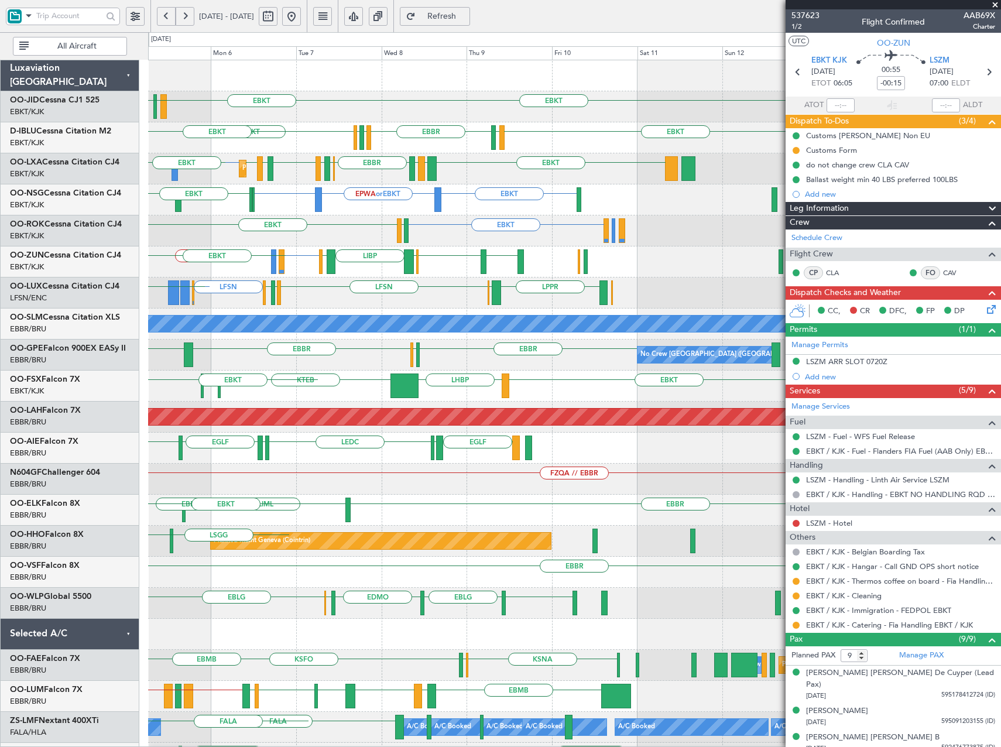
click at [198, 249] on div "EBKT LIML LIPR LFPB EBKT EBKT EBBR EGGW EDDK EBKT LSGS EDDK EGGW EBKT LFMN or E…" at bounding box center [574, 448] width 852 height 776
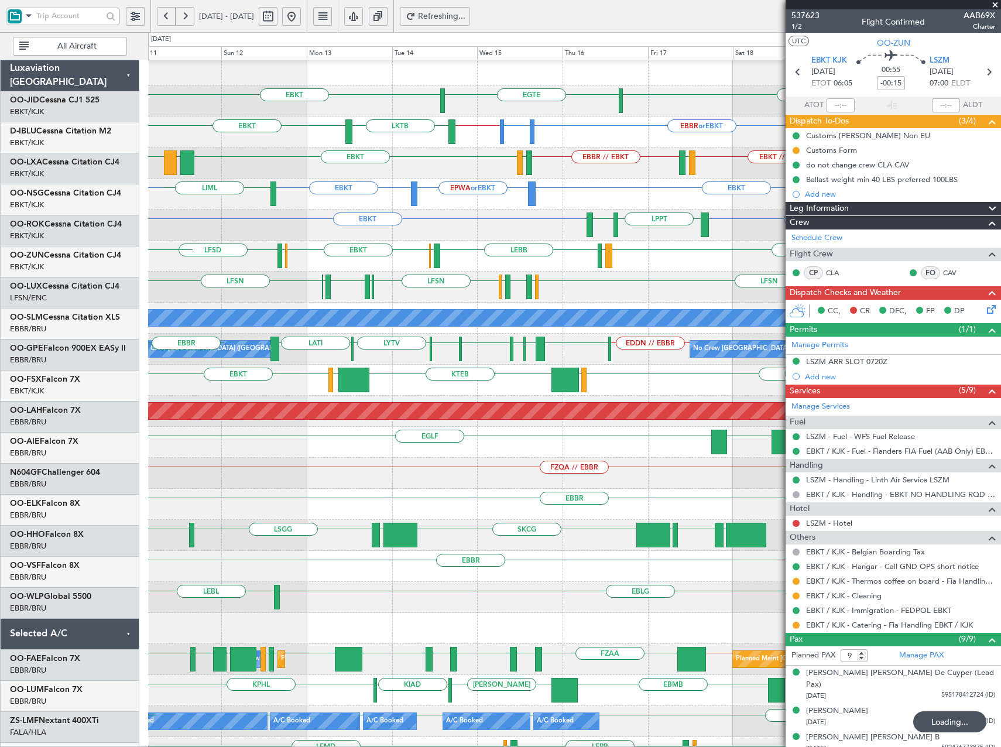
scroll to position [6, 0]
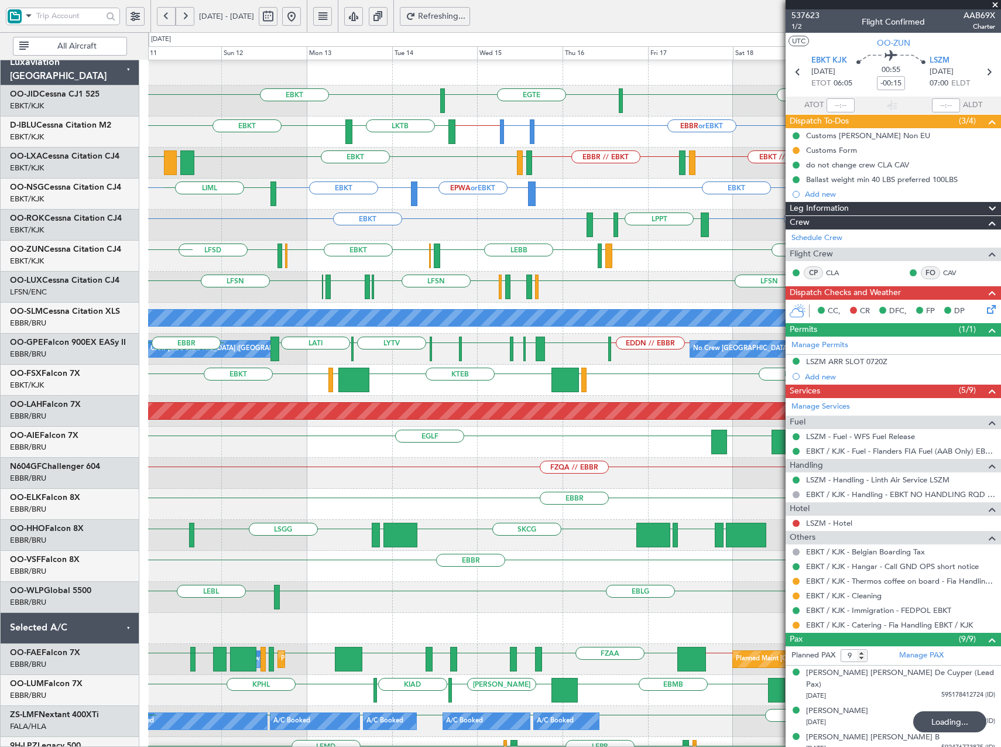
click at [443, 182] on div "EBKT EPWA or EBKT EBKT LIML EBKT" at bounding box center [574, 194] width 852 height 31
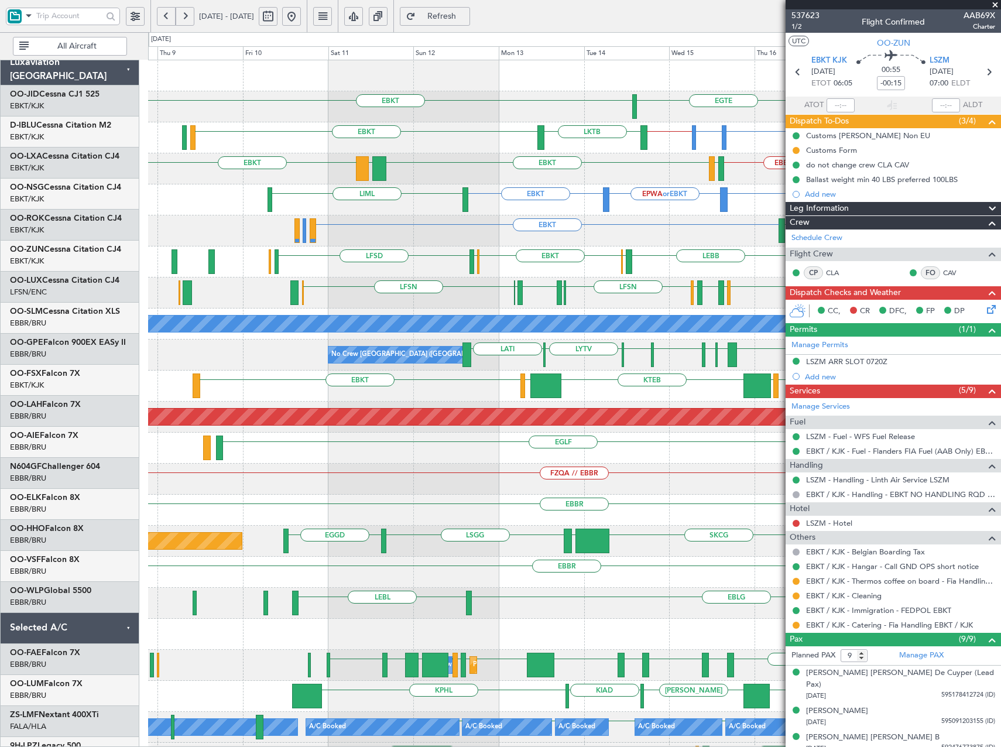
scroll to position [0, 0]
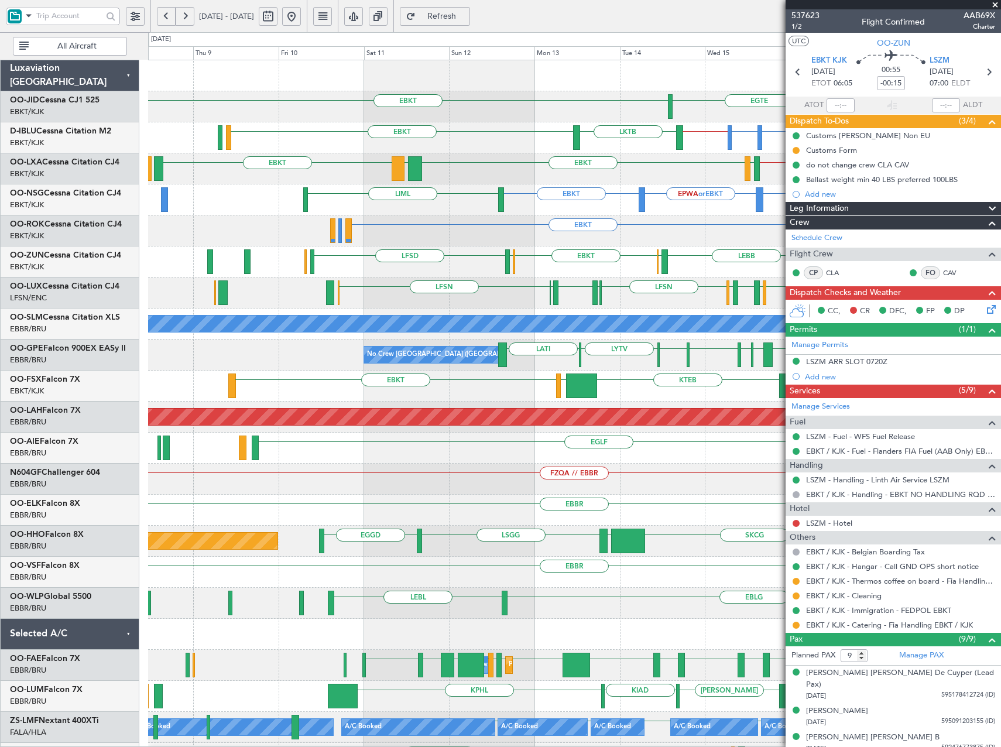
click at [570, 188] on div "EBKT EBKT EGTE EBBR or EBKT LSGG or EBKT EBKT // EBBR EBKT LKTB EGNH or EBKT EB…" at bounding box center [574, 494] width 852 height 869
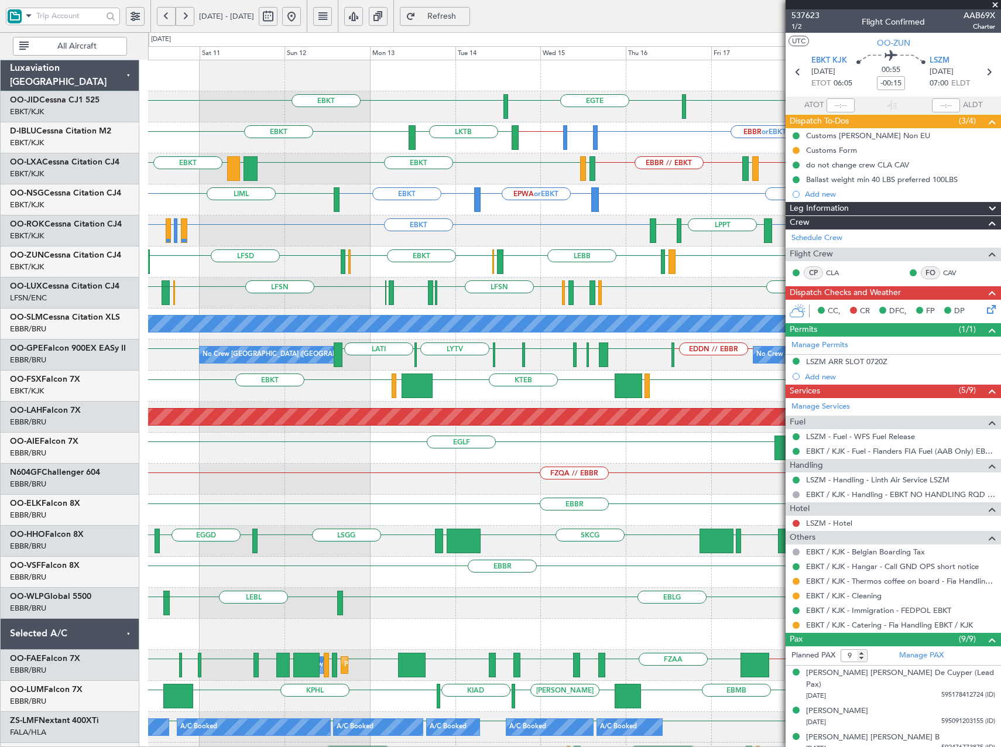
click at [197, 220] on div "EBKT EBKT EGTE EBBR or EBKT LSGG or EBKT EBKT // EBBR EBKT LKTB LSGS EBBR EBKT …" at bounding box center [574, 494] width 852 height 869
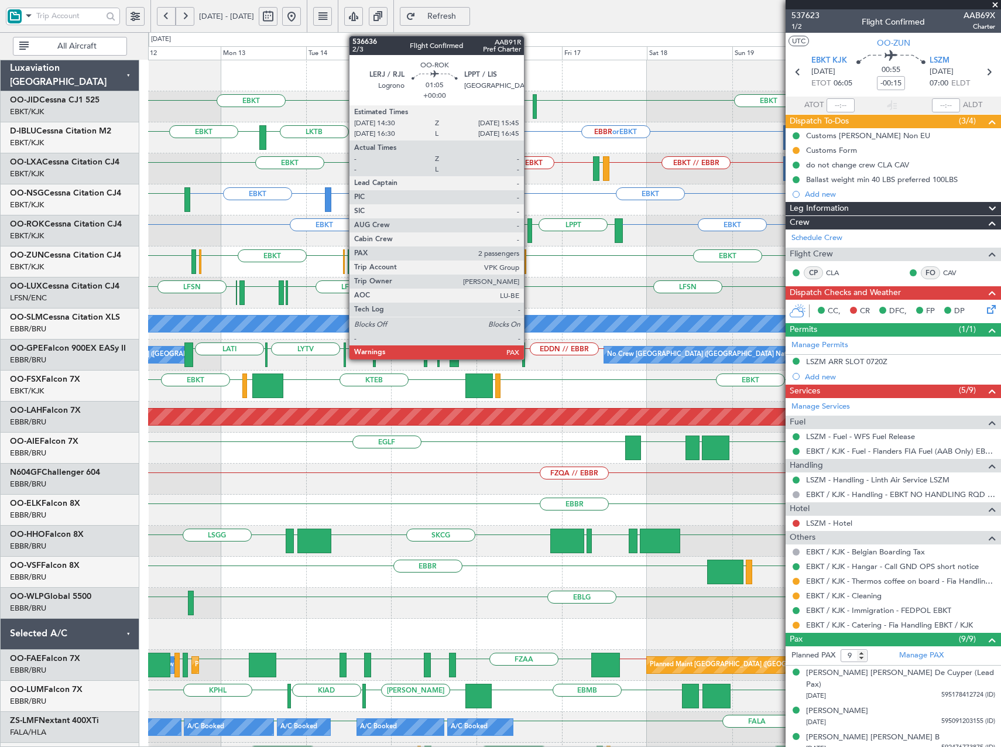
click at [529, 234] on div at bounding box center [530, 230] width 5 height 25
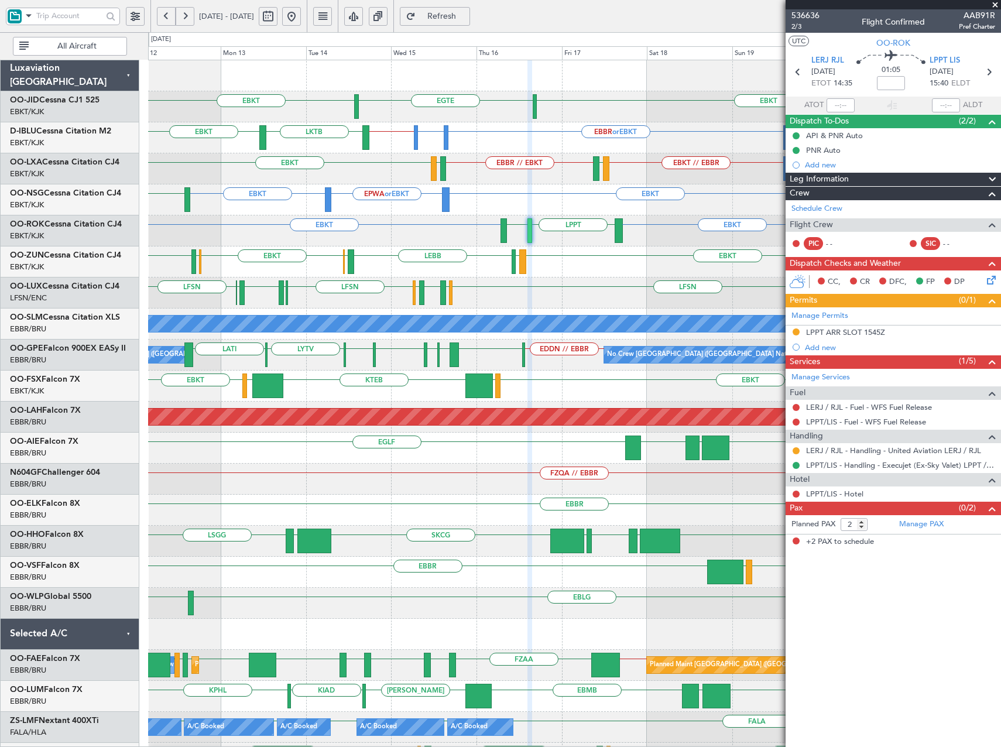
click at [301, 15] on button at bounding box center [291, 16] width 19 height 19
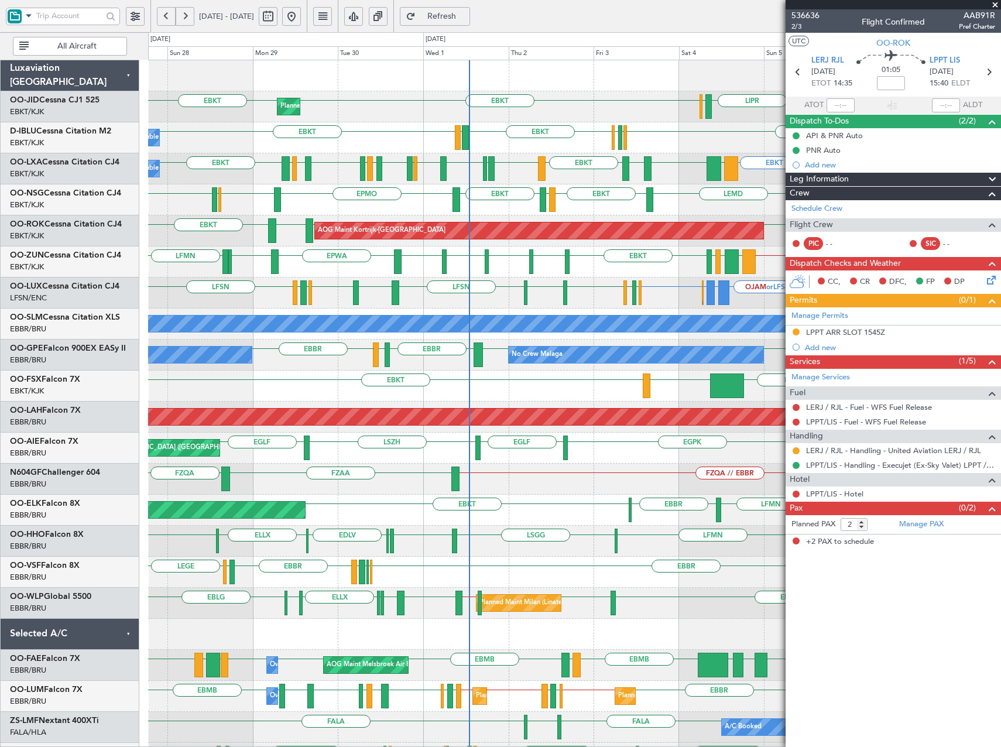
click at [576, 304] on div "LFSN ELLX or LFSN LGKR or LFSN OJAM or LFSN LGKR or LFSN ELLX or LFSN LFSN LFSN…" at bounding box center [574, 293] width 852 height 31
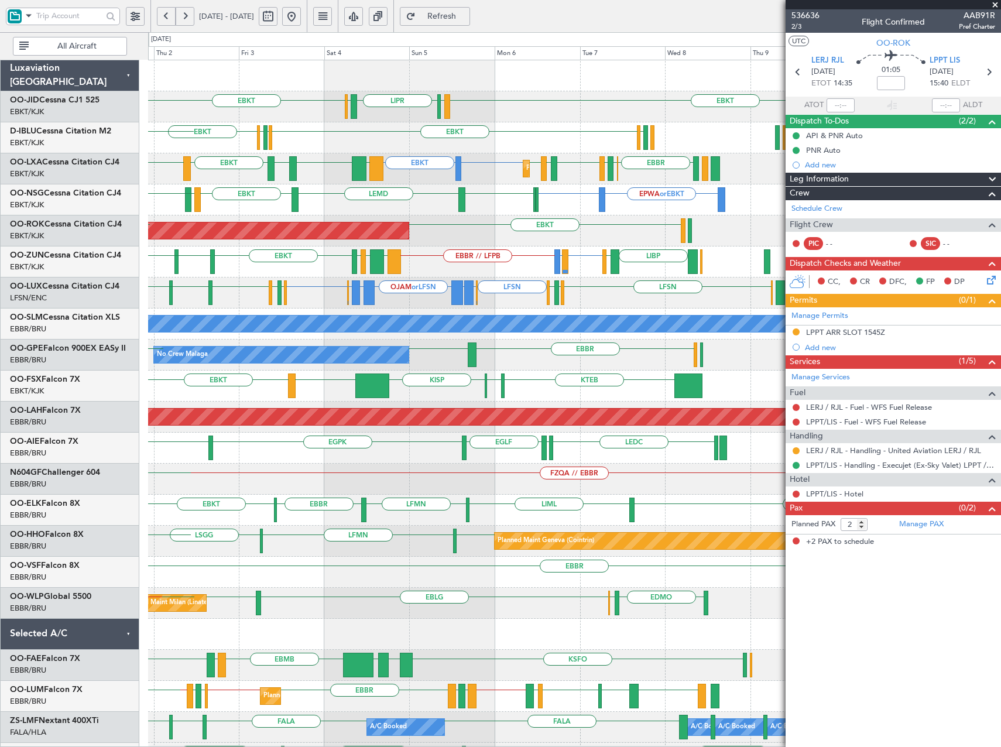
click at [240, 311] on div "EBKT EBKT LIML LIPR LFPB Planned Maint Kortrijk-Wevelgem EGGW EBKT EDDK EBKT ED…" at bounding box center [574, 448] width 852 height 776
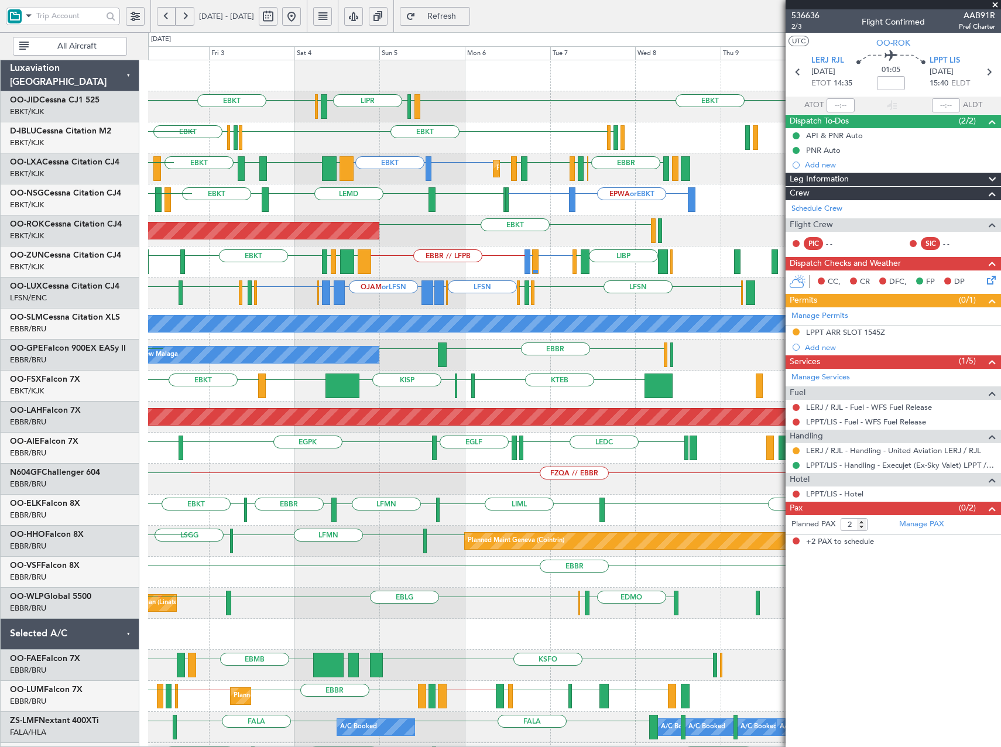
click at [333, 297] on div "LFSN ELLX or LFSN LGKR or LFSN OJAM or LFSN LGKR or LFSN ELLX or LFSN LFSN LFSN…" at bounding box center [574, 293] width 852 height 31
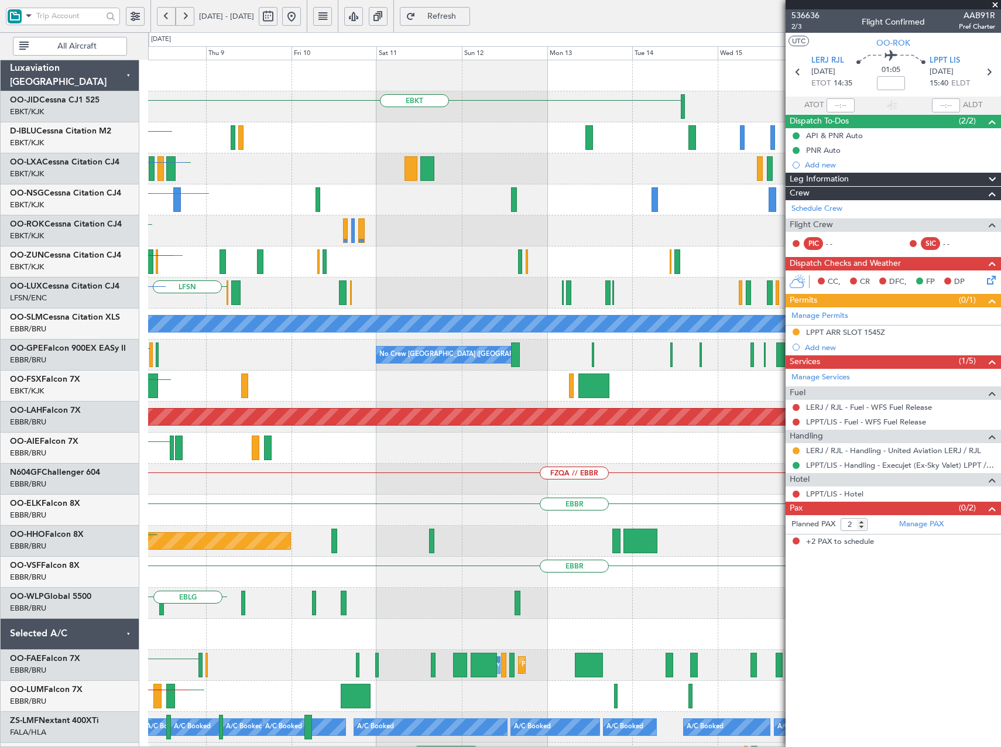
click at [350, 297] on div "LFSN LFMN LFPB LFSN" at bounding box center [574, 293] width 852 height 31
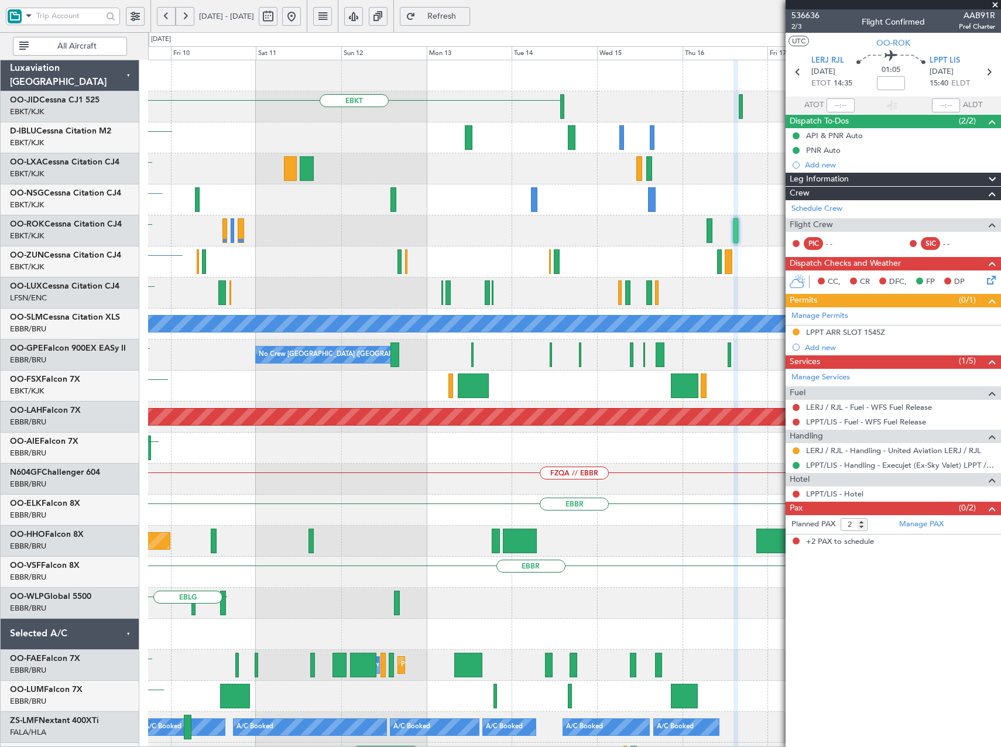
click at [496, 269] on div "LIBP EGGW EBKT or EBBR" at bounding box center [574, 261] width 852 height 31
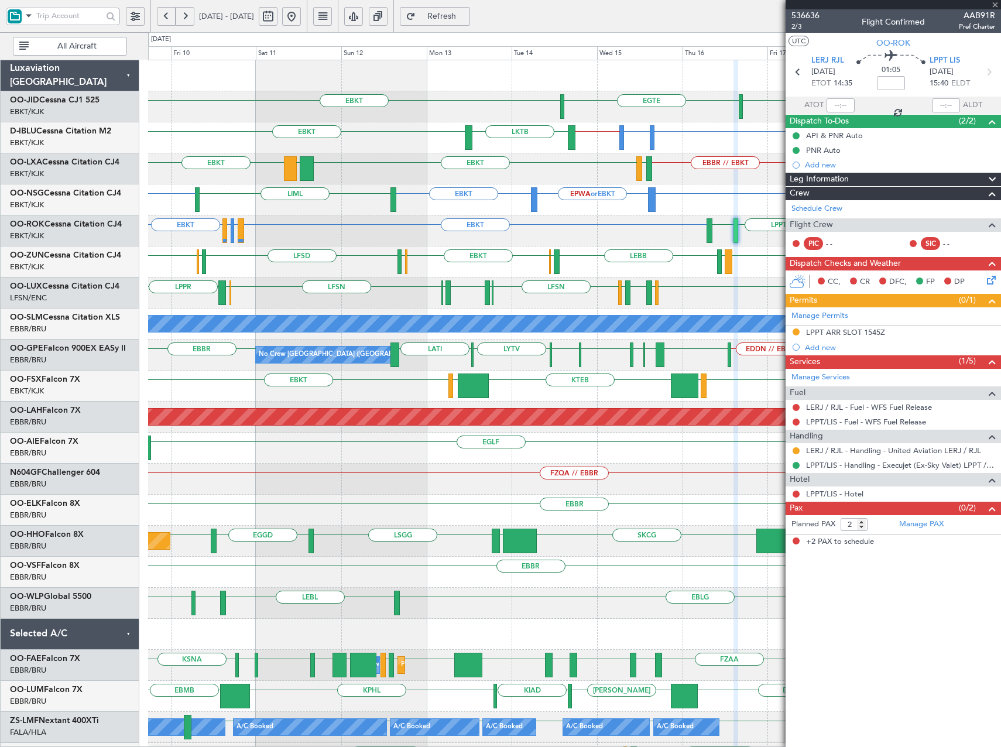
type input "0"
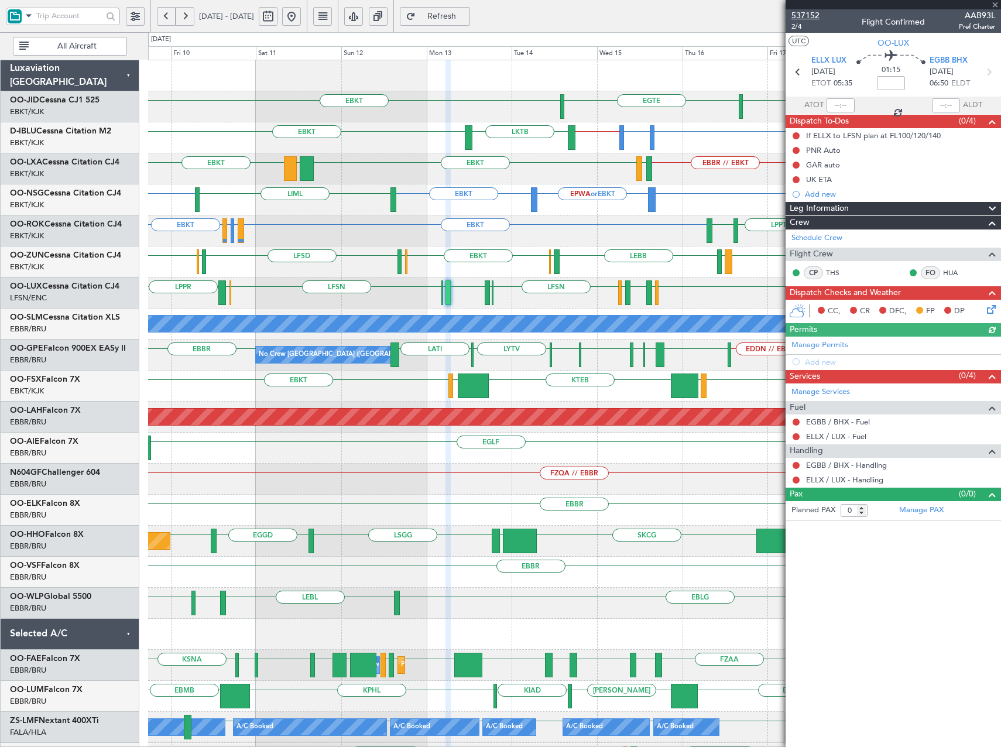
click at [807, 18] on span "537152" at bounding box center [806, 15] width 28 height 12
click at [470, 7] on button "Refresh" at bounding box center [435, 16] width 70 height 19
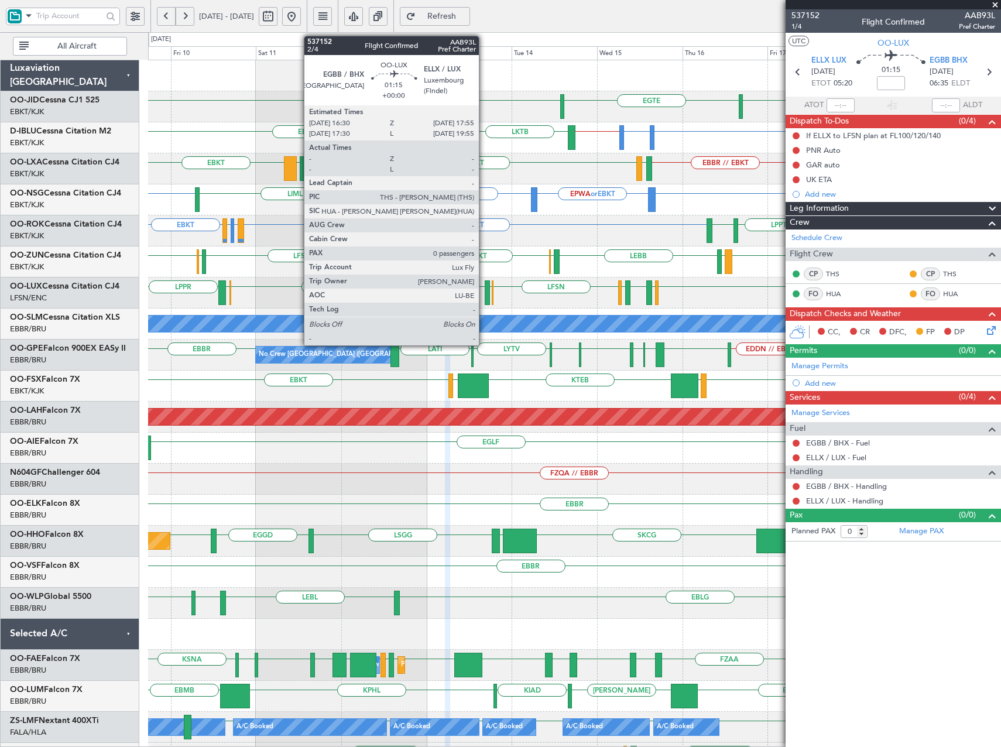
click at [485, 297] on div at bounding box center [487, 292] width 5 height 25
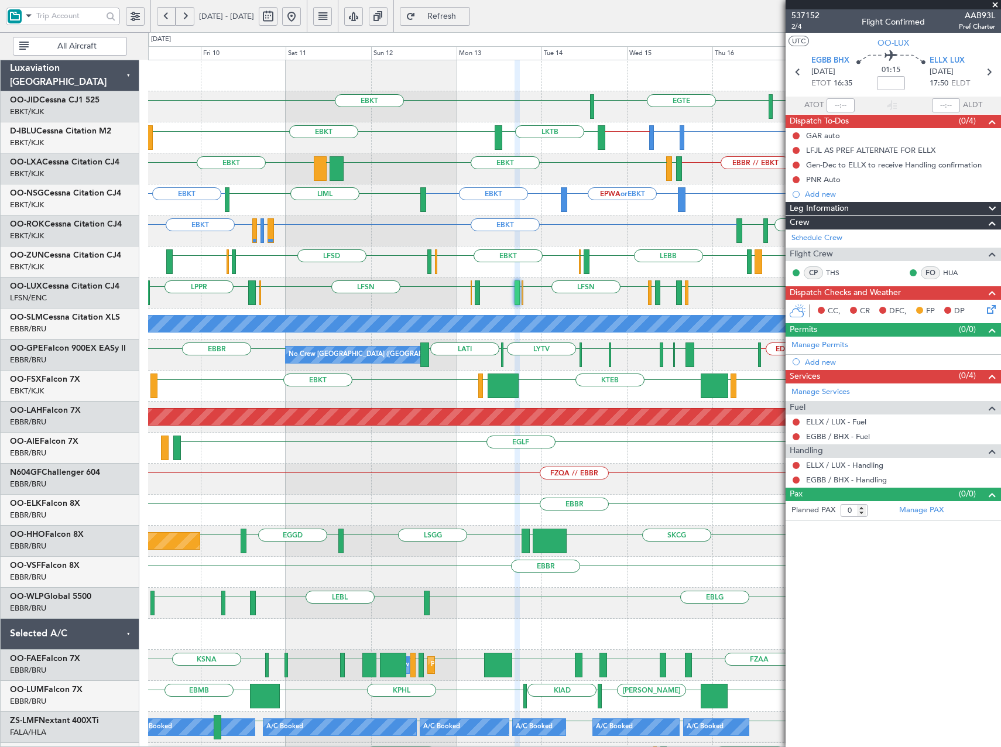
click at [415, 342] on div "EBKT [GEOGRAPHIC_DATA] EBKT LKTB EBKT EBKT // EBBR LSGG or EBKT EBBR or EBKT EG…" at bounding box center [574, 494] width 852 height 869
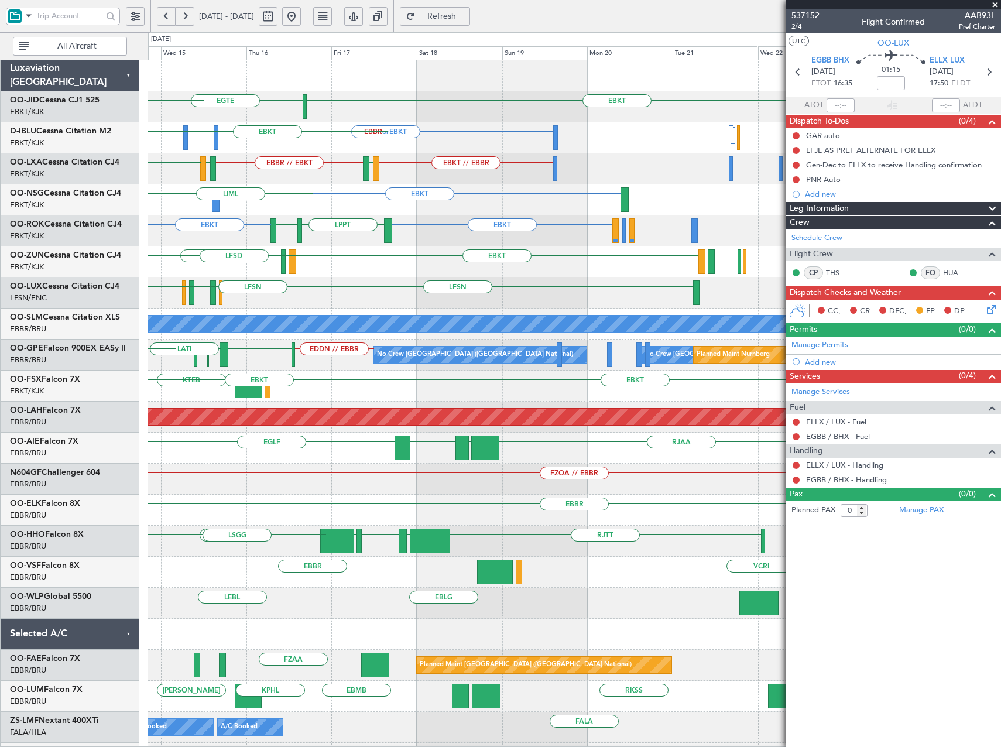
click at [220, 254] on div "EBKT LEIB LEBB EBOS EBKT EGWU LFSD" at bounding box center [574, 261] width 852 height 31
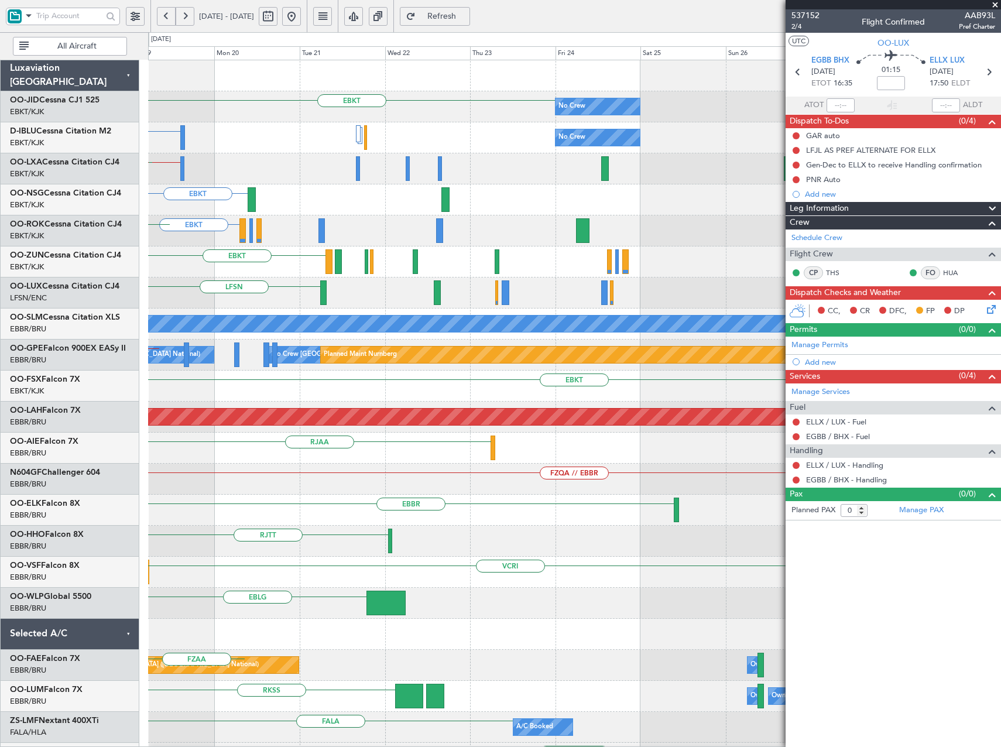
click at [234, 287] on div "LFSN" at bounding box center [574, 293] width 852 height 31
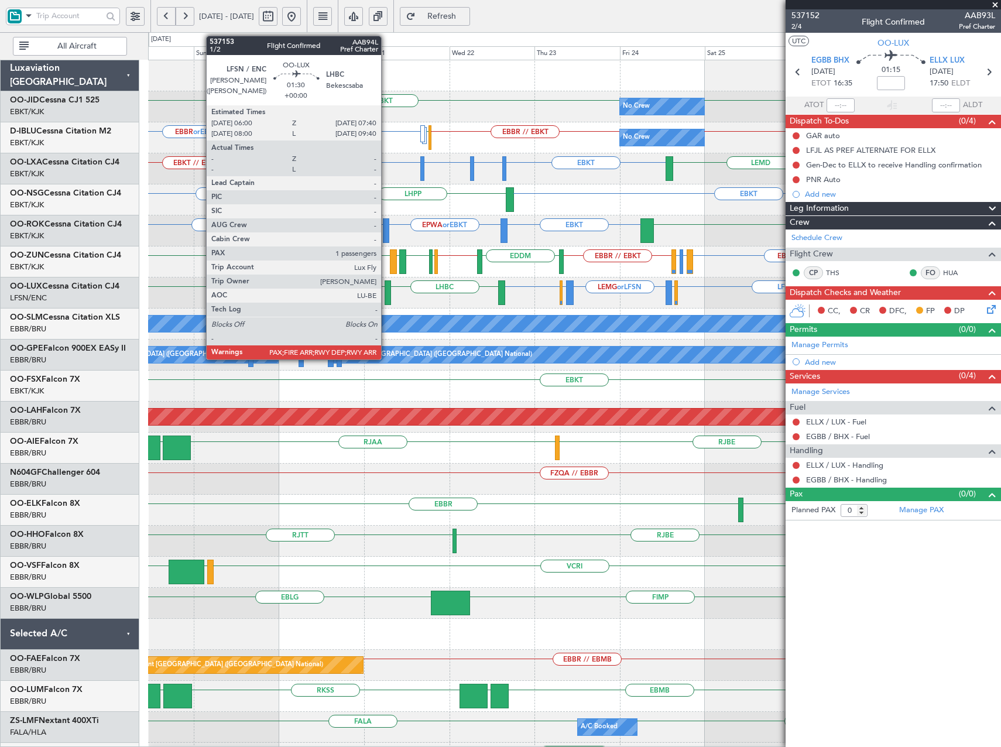
click at [386, 295] on div at bounding box center [388, 292] width 6 height 25
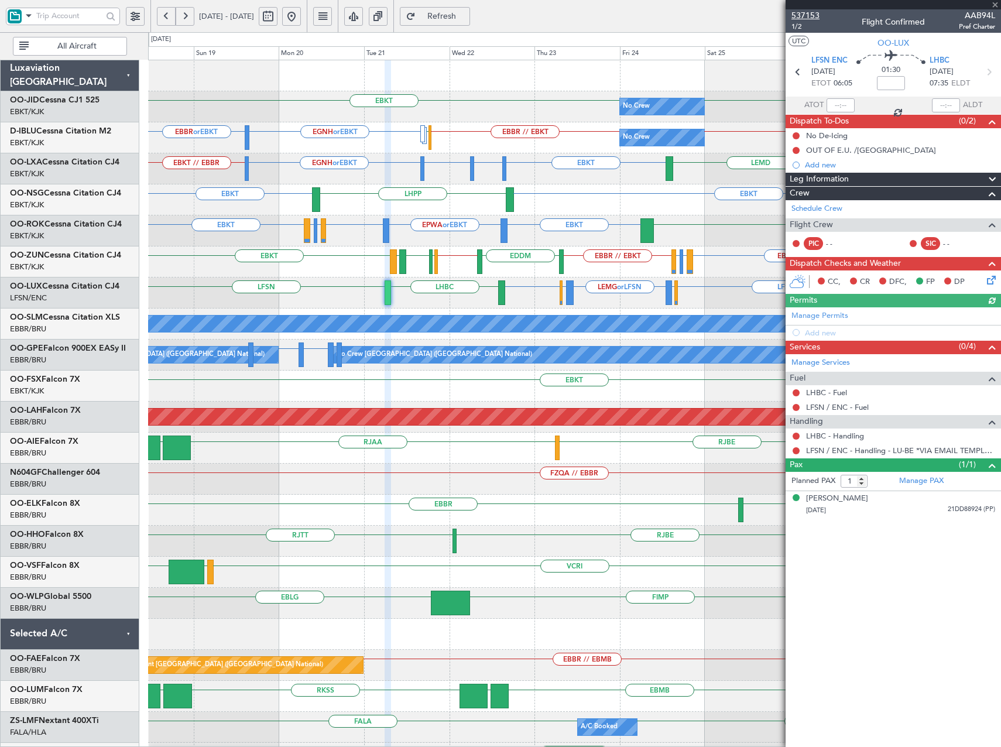
click at [819, 16] on span "537153" at bounding box center [806, 15] width 28 height 12
click at [466, 13] on span "Refresh" at bounding box center [442, 16] width 48 height 8
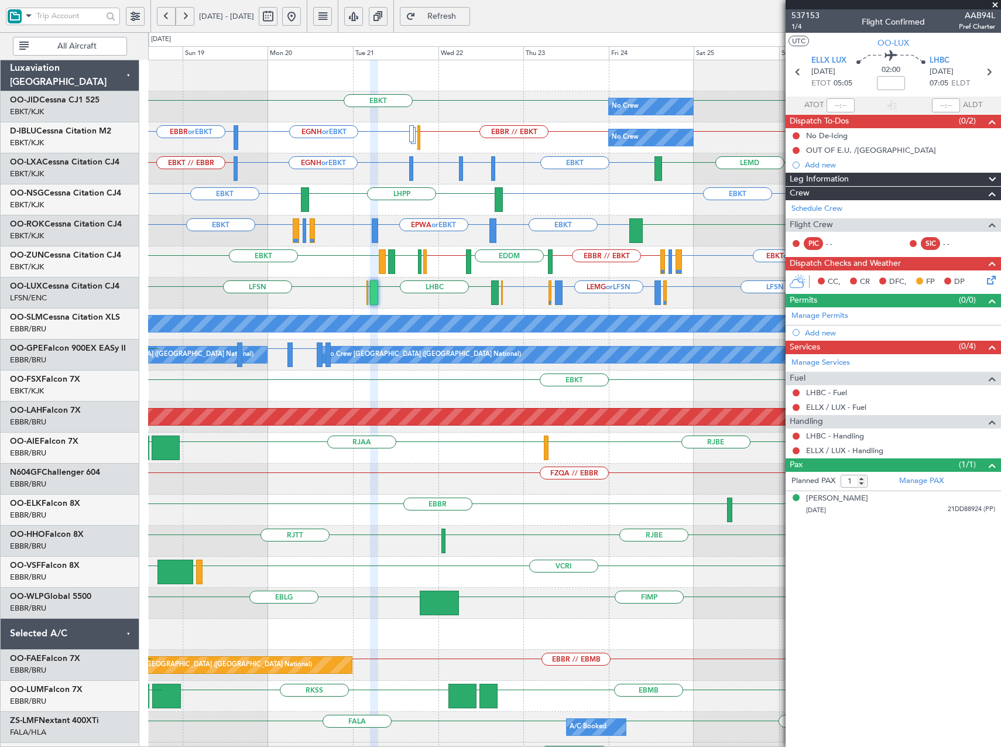
click at [389, 275] on div "EBKT or EBBR LEPA or EBBR LFML or EBBR EBBR // EBKT EBKT EDDM EBKT // EBBR EGLL…" at bounding box center [574, 261] width 852 height 31
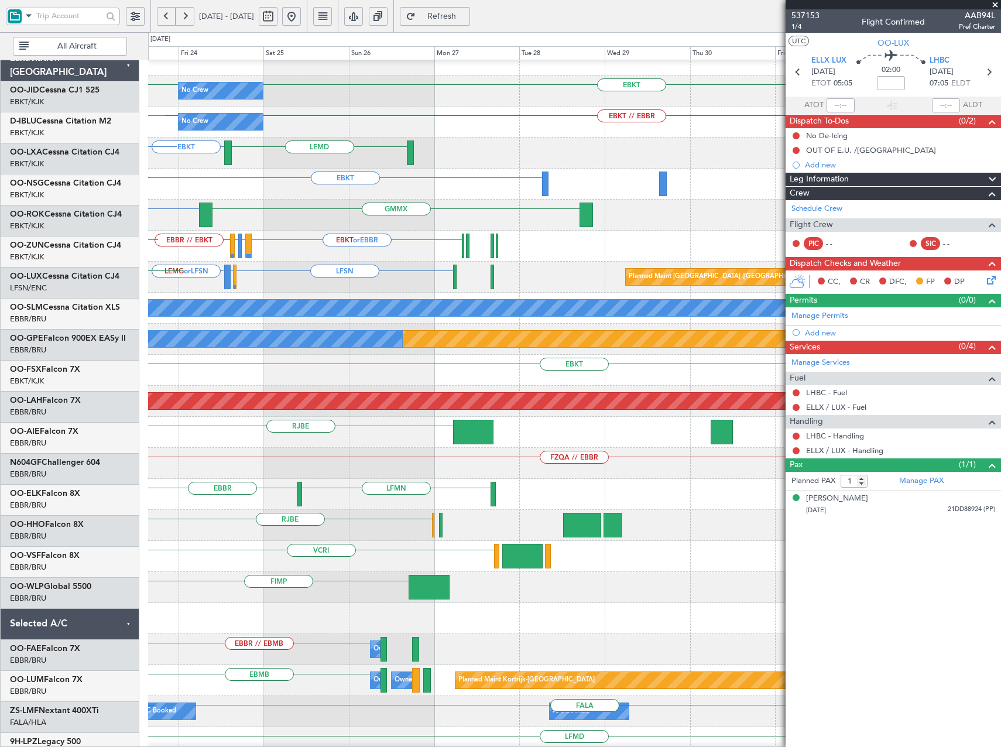
scroll to position [19, 0]
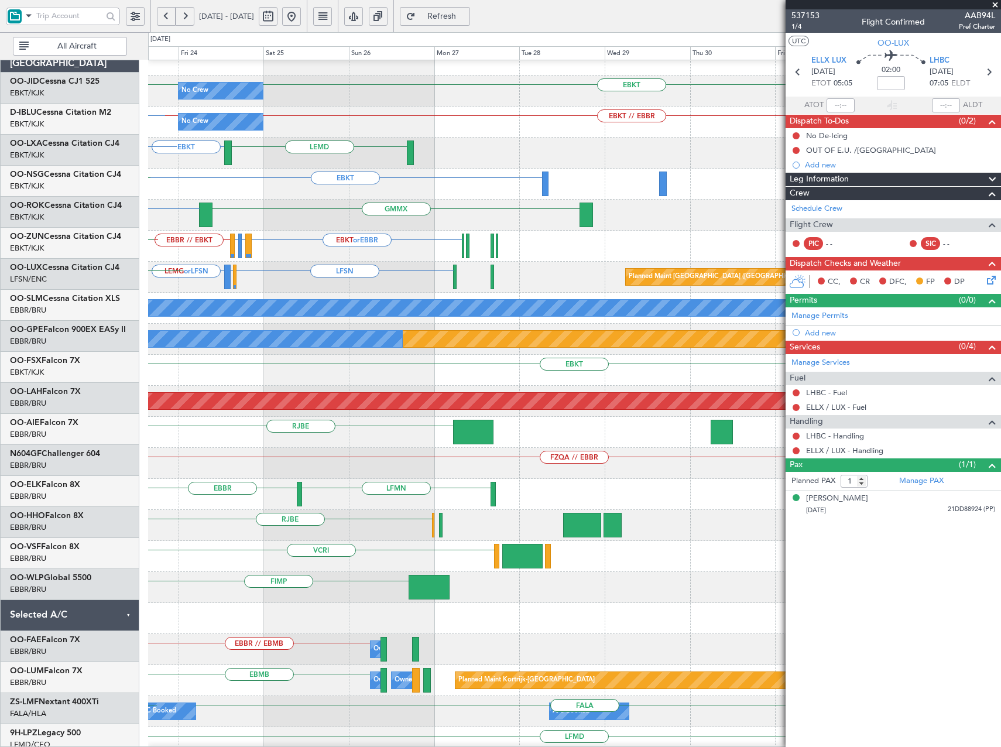
click at [359, 262] on div "LFSN LFMN or LFSN LEMG or LFSN Planned Maint Paris (Le Bourget) ELLX LHBC ELLX …" at bounding box center [574, 277] width 852 height 31
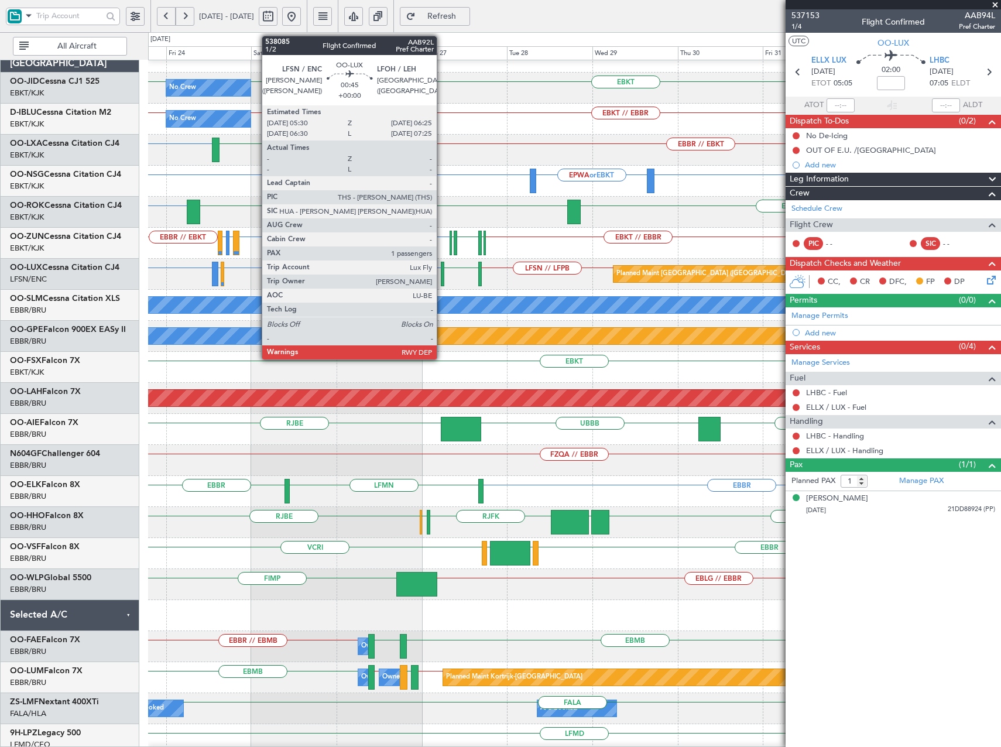
click at [442, 272] on div at bounding box center [443, 274] width 4 height 25
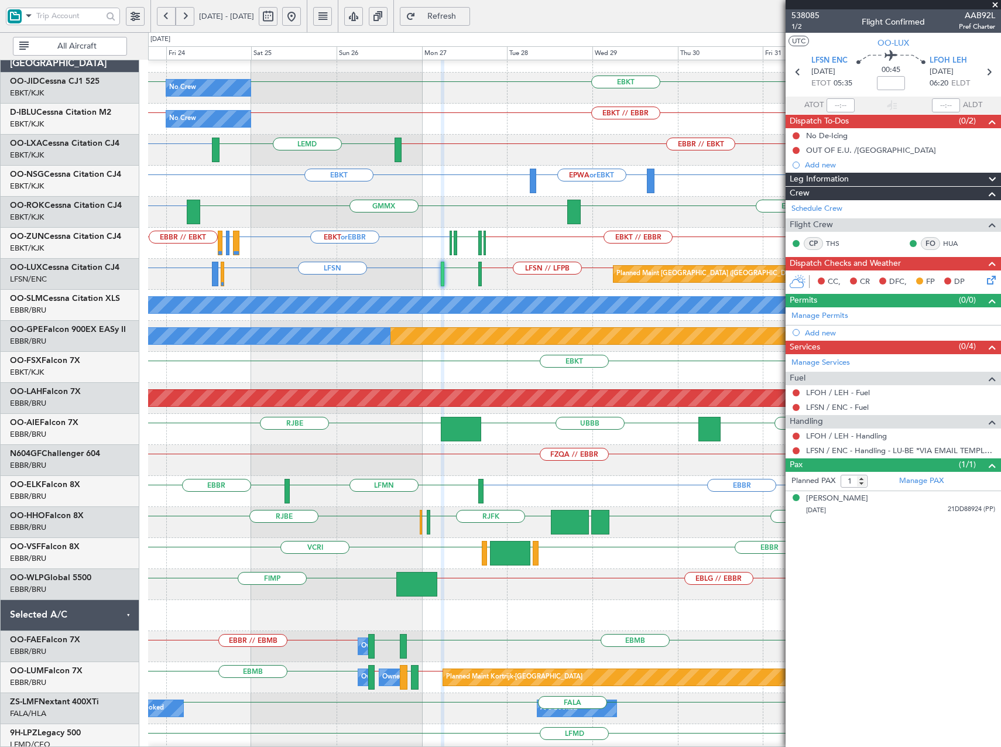
drag, startPoint x: 992, startPoint y: 2, endPoint x: 965, endPoint y: 7, distance: 26.9
click at [992, 2] on span at bounding box center [995, 5] width 12 height 11
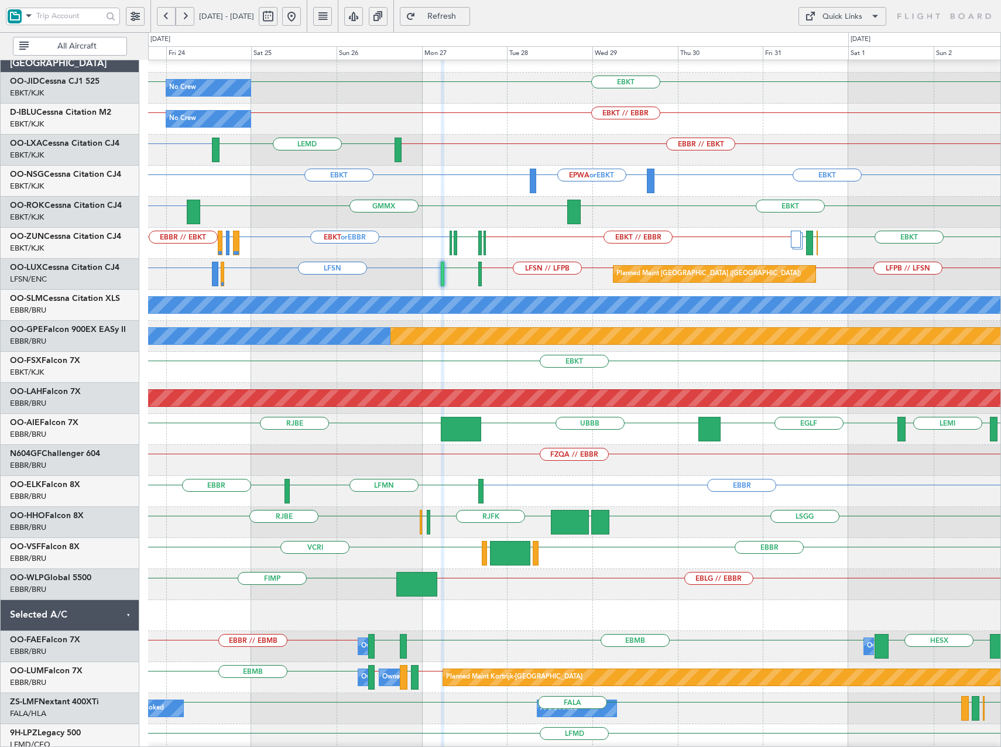
type input "0"
click at [850, 16] on div "Quick Links" at bounding box center [843, 17] width 40 height 12
click at [834, 44] on button "Trip Builder" at bounding box center [843, 44] width 88 height 28
click at [466, 15] on span "Refresh" at bounding box center [442, 16] width 48 height 8
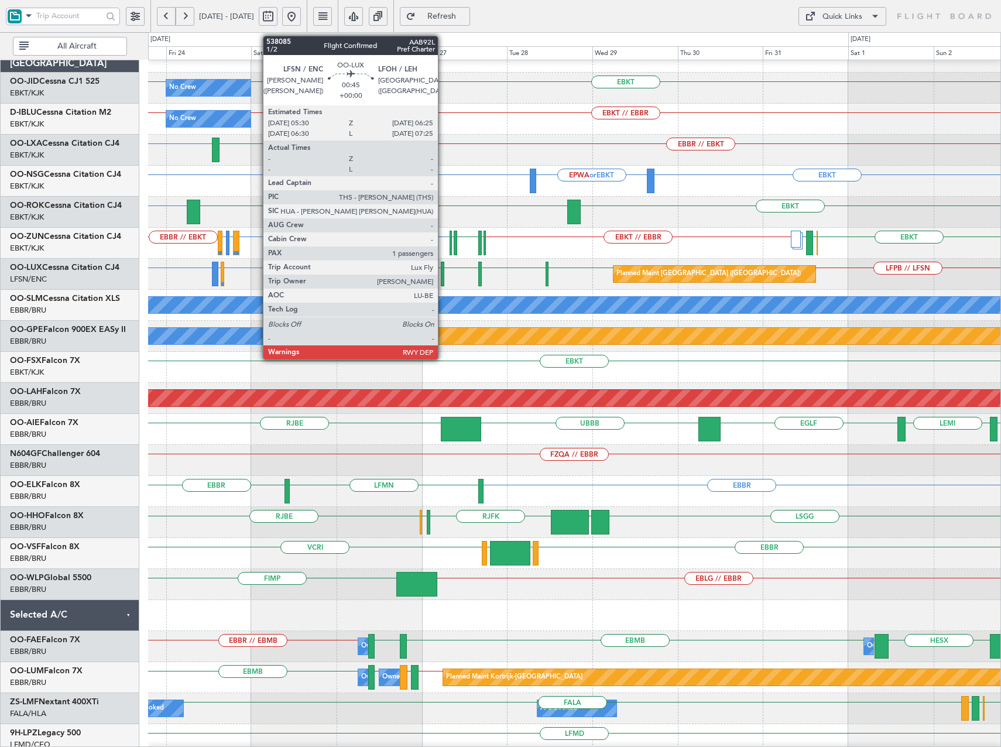
click at [443, 273] on div at bounding box center [443, 274] width 4 height 25
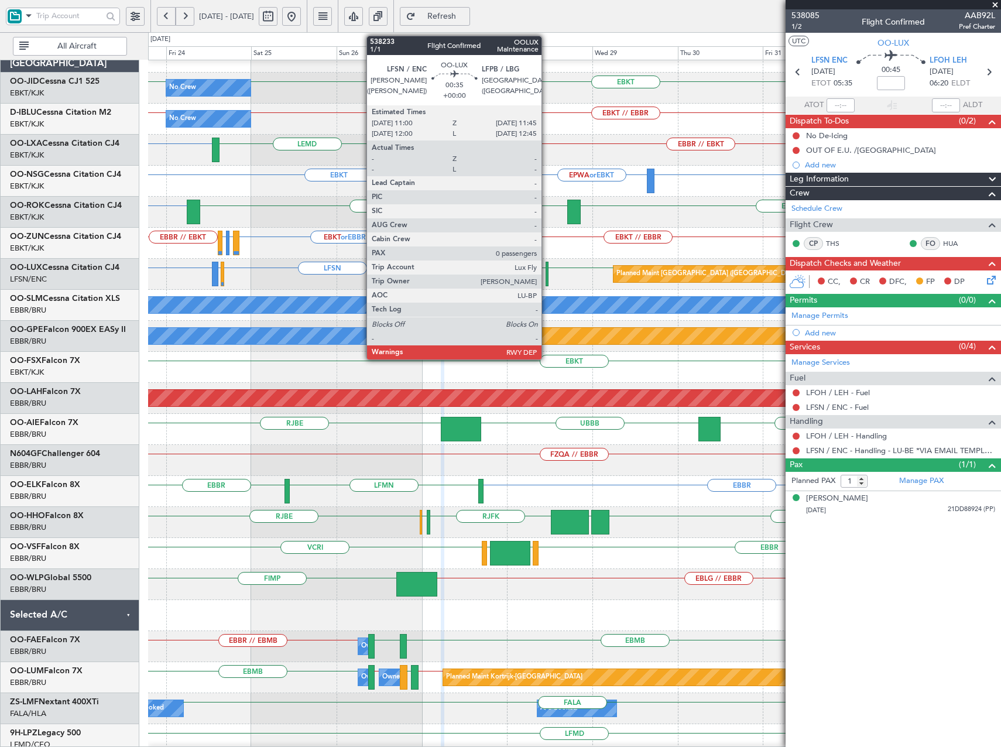
click at [547, 273] on div at bounding box center [547, 274] width 3 height 25
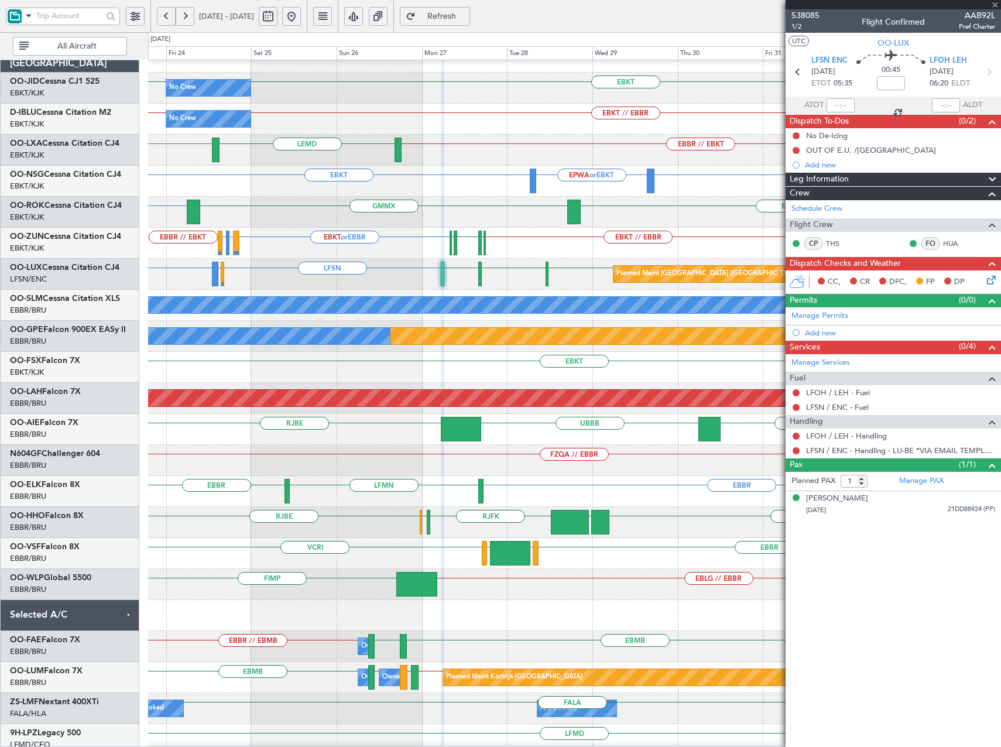
type input "0"
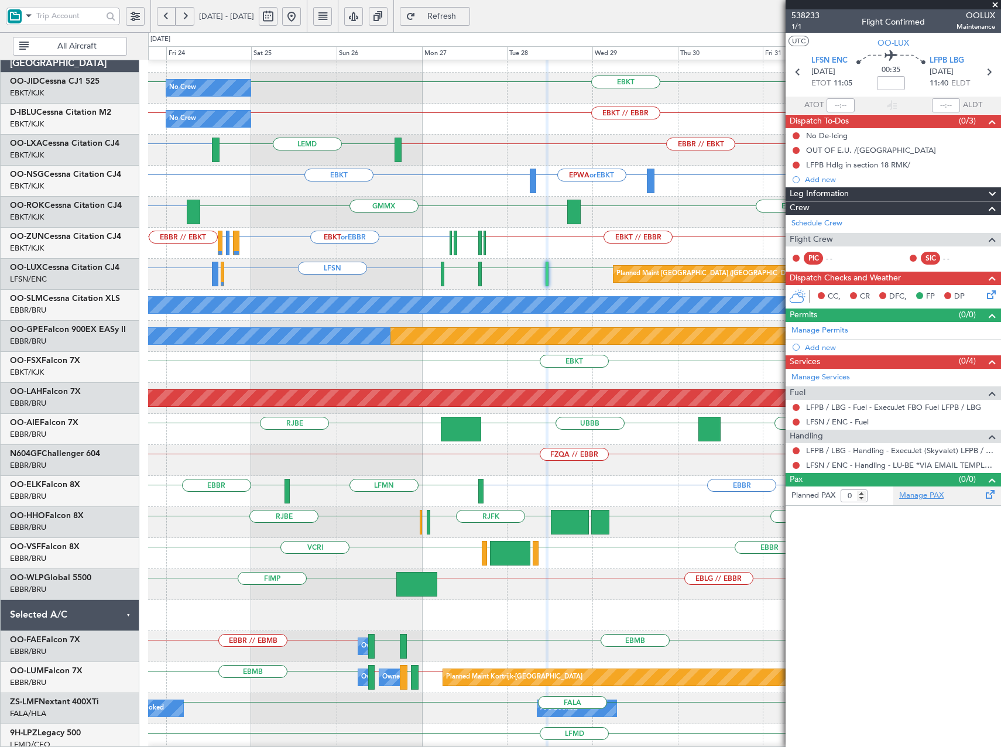
click at [927, 496] on link "Manage PAX" at bounding box center [921, 496] width 44 height 12
click at [466, 16] on span "Refresh" at bounding box center [442, 16] width 48 height 8
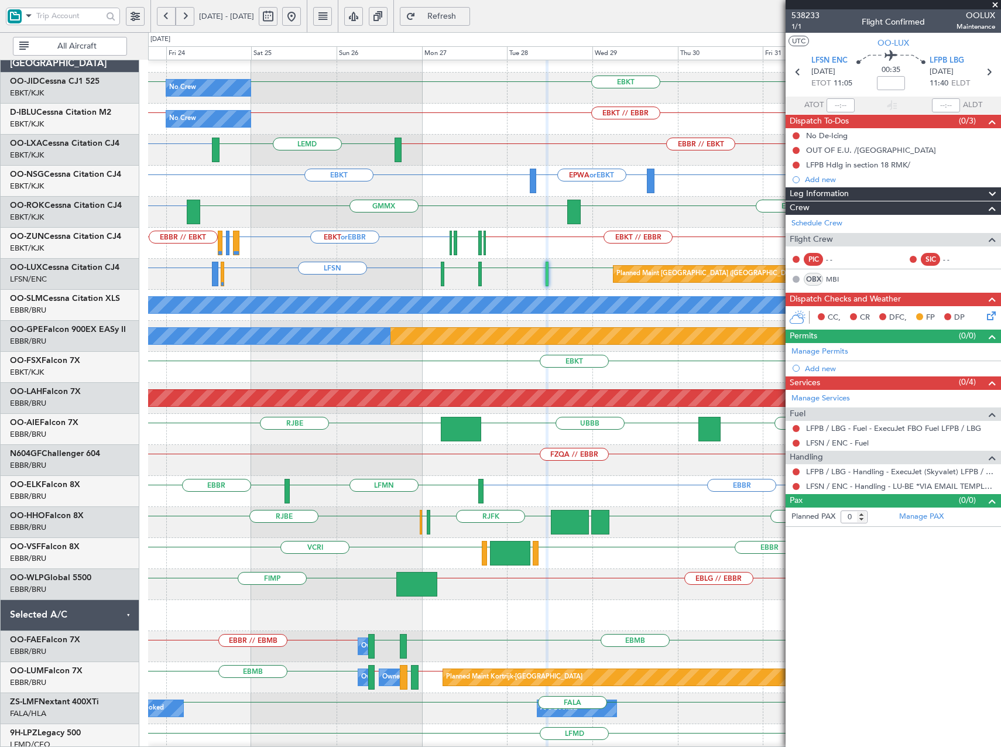
drag, startPoint x: 993, startPoint y: 4, endPoint x: 979, endPoint y: 9, distance: 15.2
click at [993, 4] on span at bounding box center [995, 5] width 12 height 11
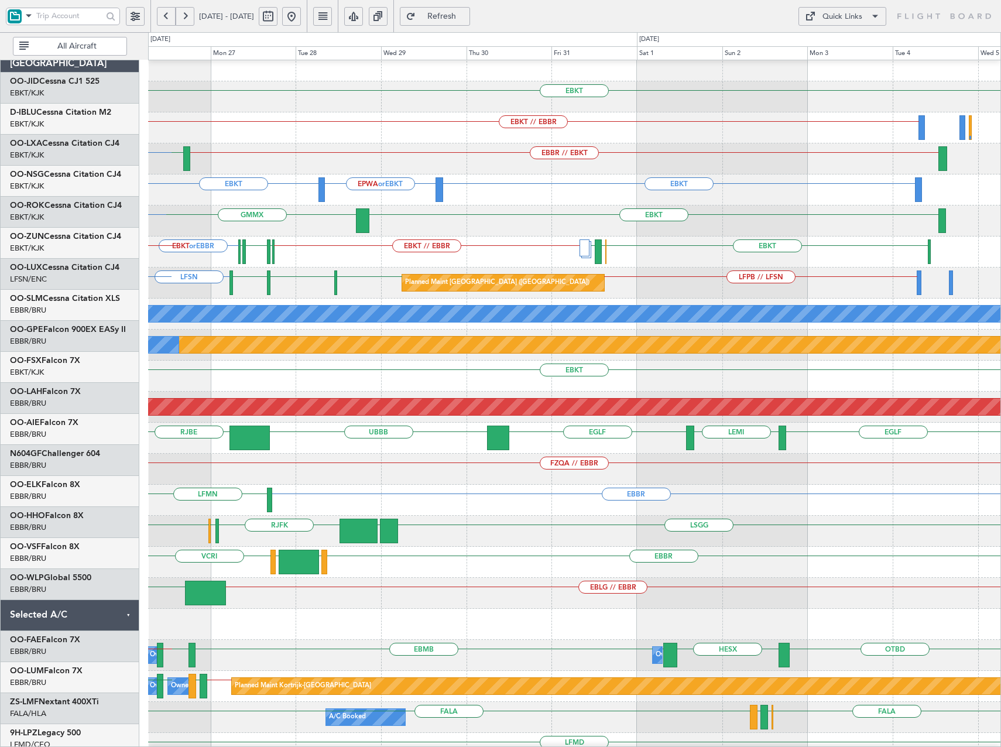
scroll to position [13, 0]
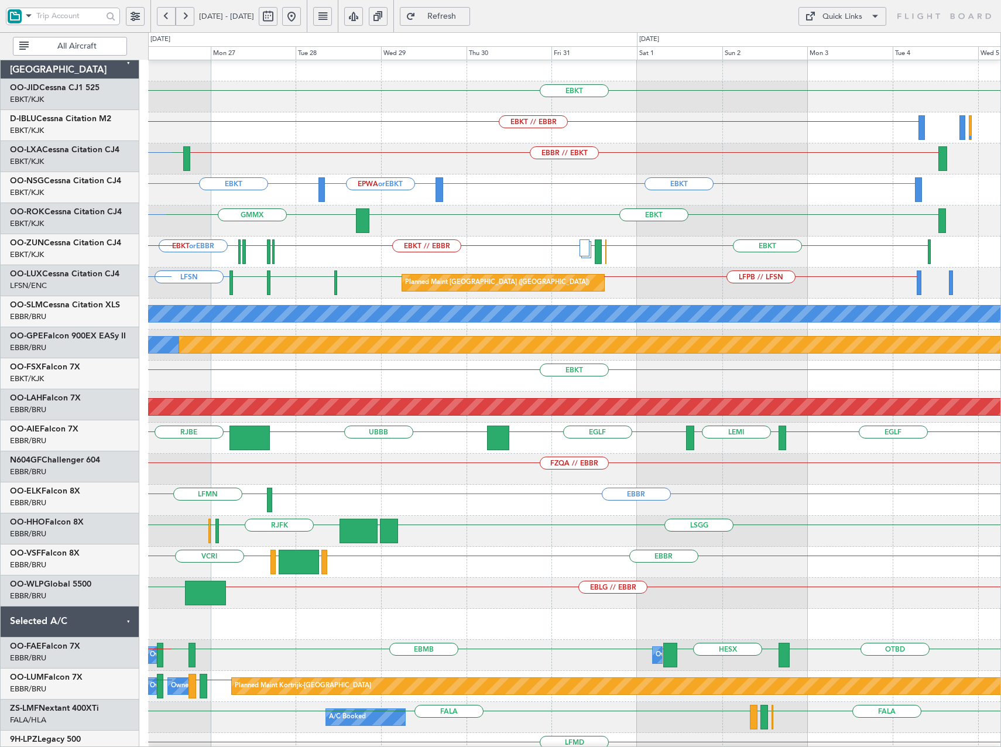
click at [543, 193] on div "EBKT EPWA or EBKT EBKT" at bounding box center [574, 189] width 852 height 31
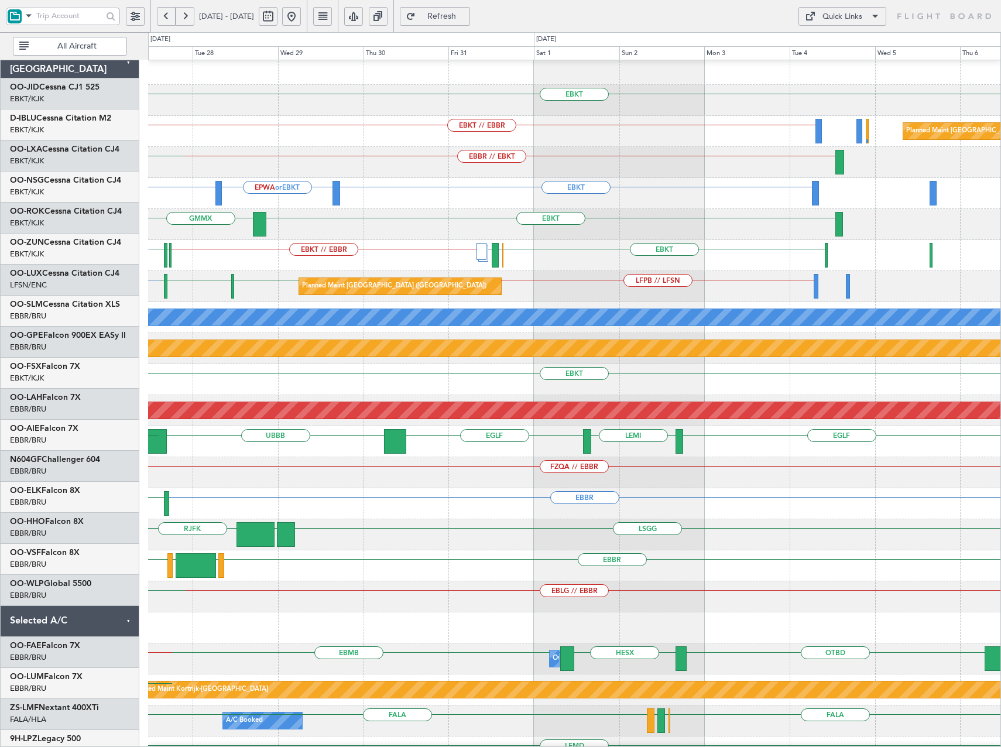
scroll to position [0, 0]
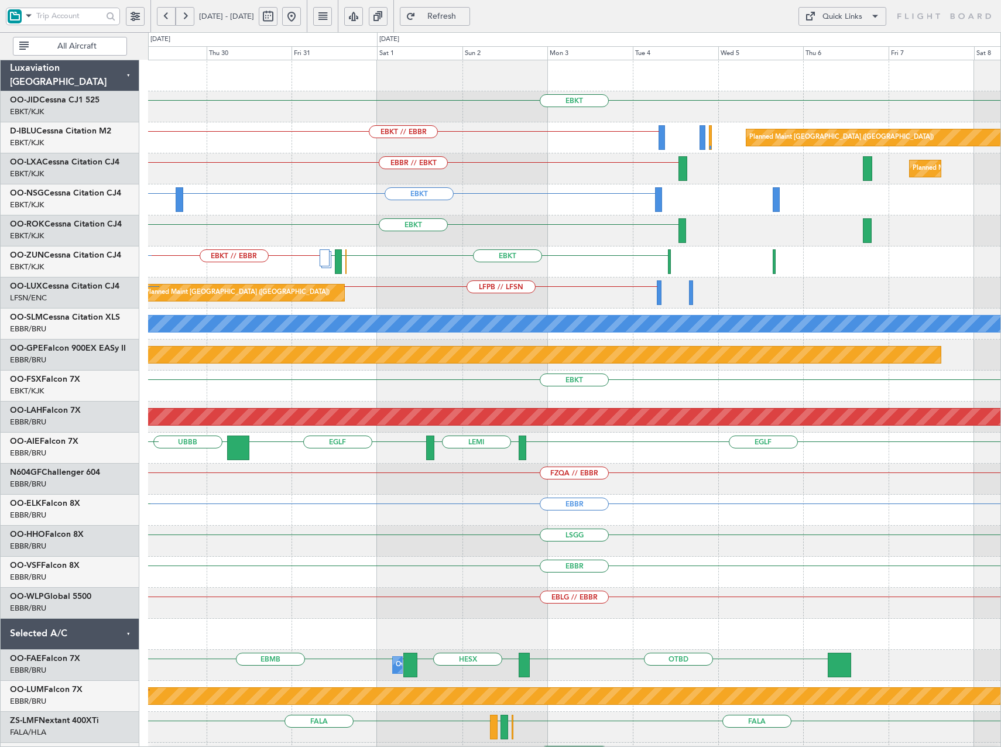
click at [646, 198] on div "EBKT EBKT // EBBR Planned Maint Paris (Le Bourget) EBBR // EBKT Planned Maint K…" at bounding box center [574, 479] width 852 height 838
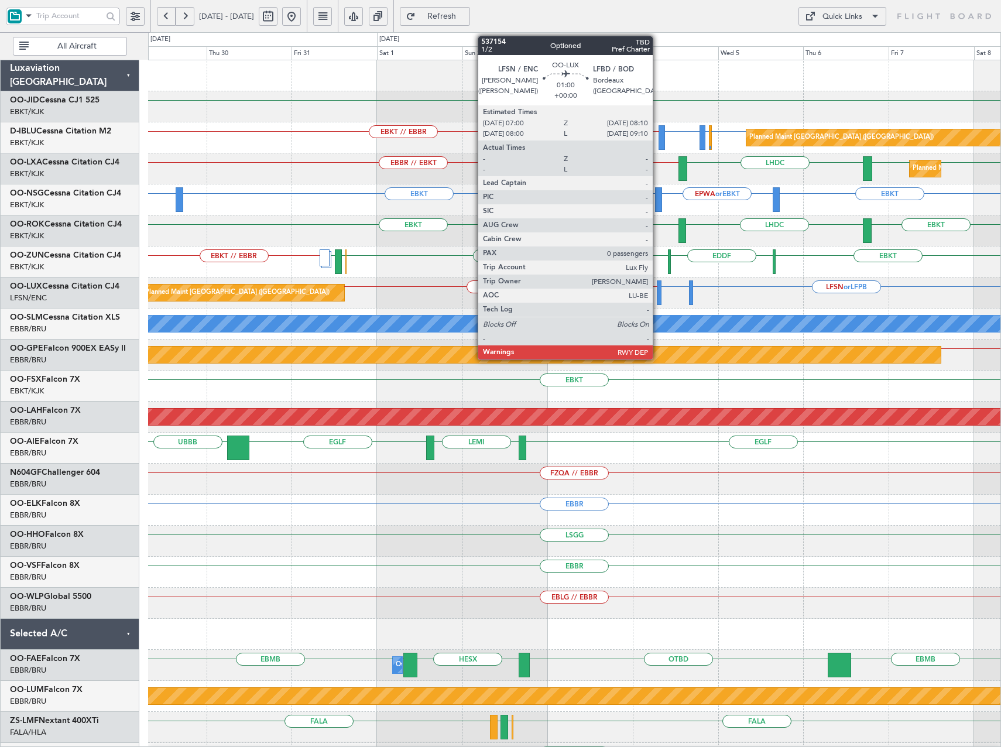
click at [658, 297] on div at bounding box center [659, 292] width 5 height 25
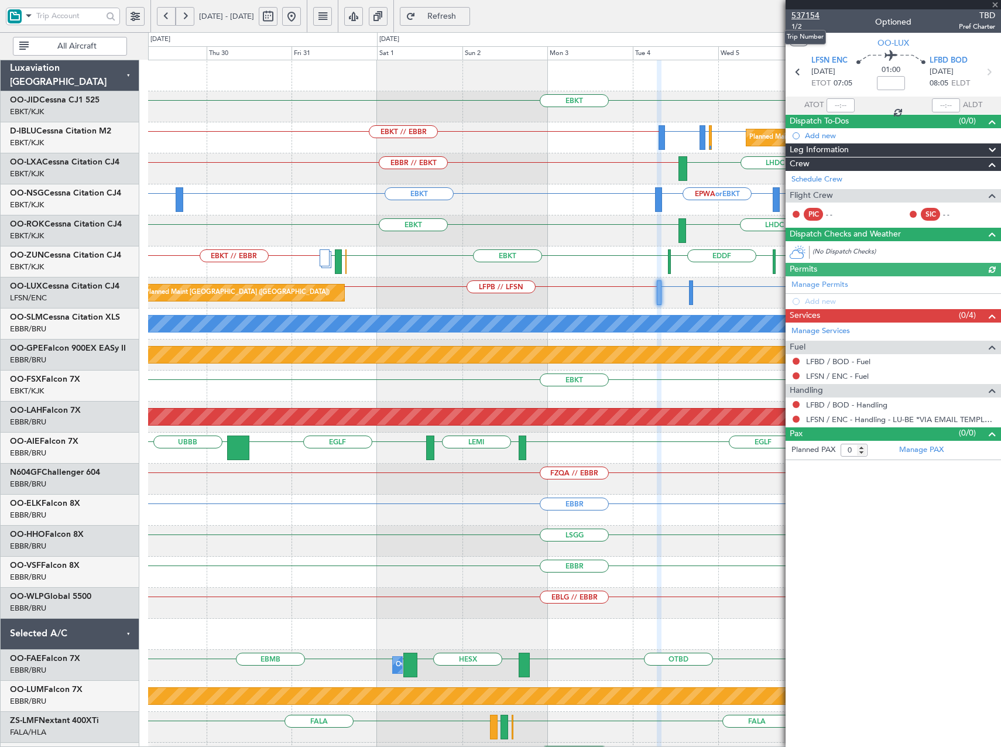
click at [804, 18] on span "537154" at bounding box center [806, 15] width 28 height 12
click at [466, 17] on span "Refresh" at bounding box center [442, 16] width 48 height 8
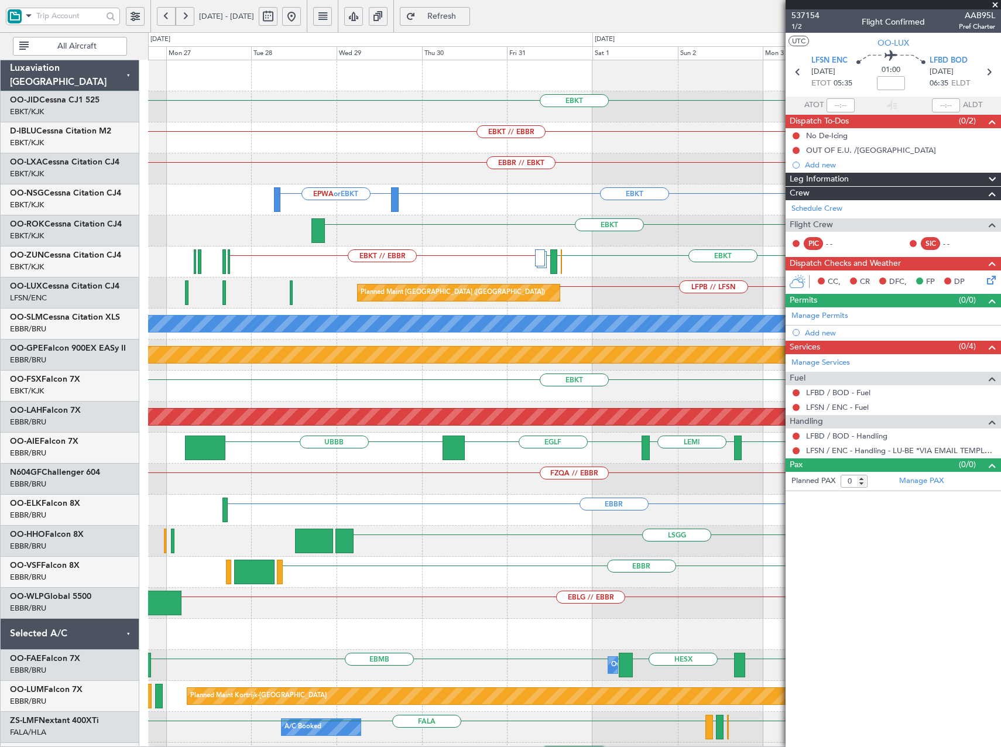
click at [581, 295] on div "LFSN LFBD LFPB // LFSN Planned Maint Paris (Le Bourget)" at bounding box center [574, 293] width 852 height 31
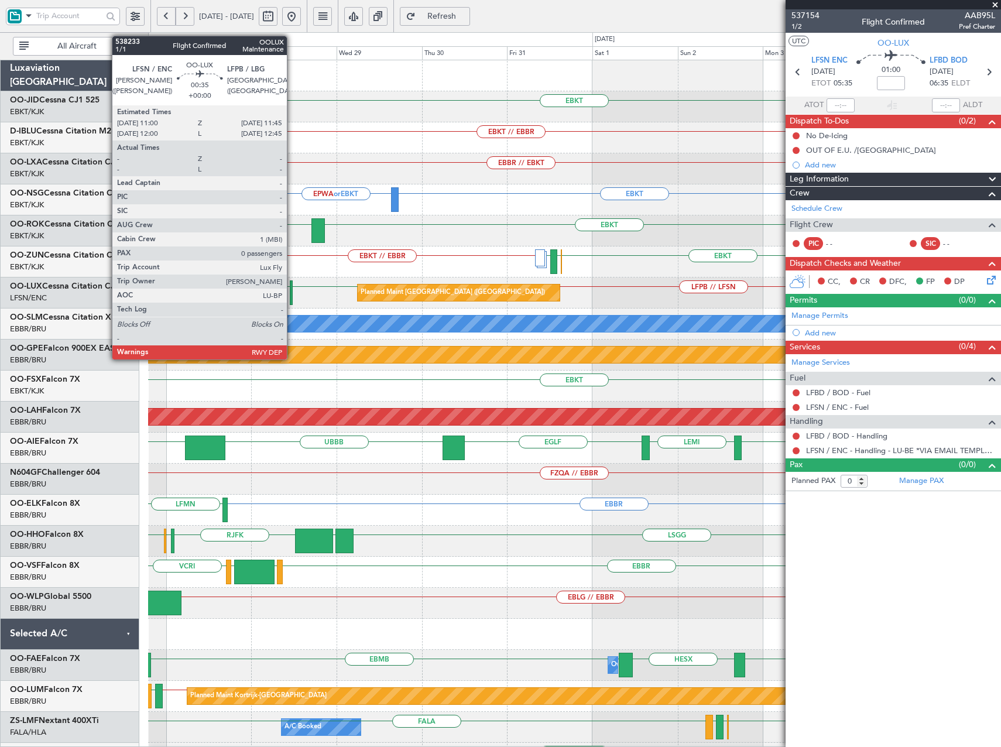
click at [292, 291] on div at bounding box center [291, 292] width 3 height 25
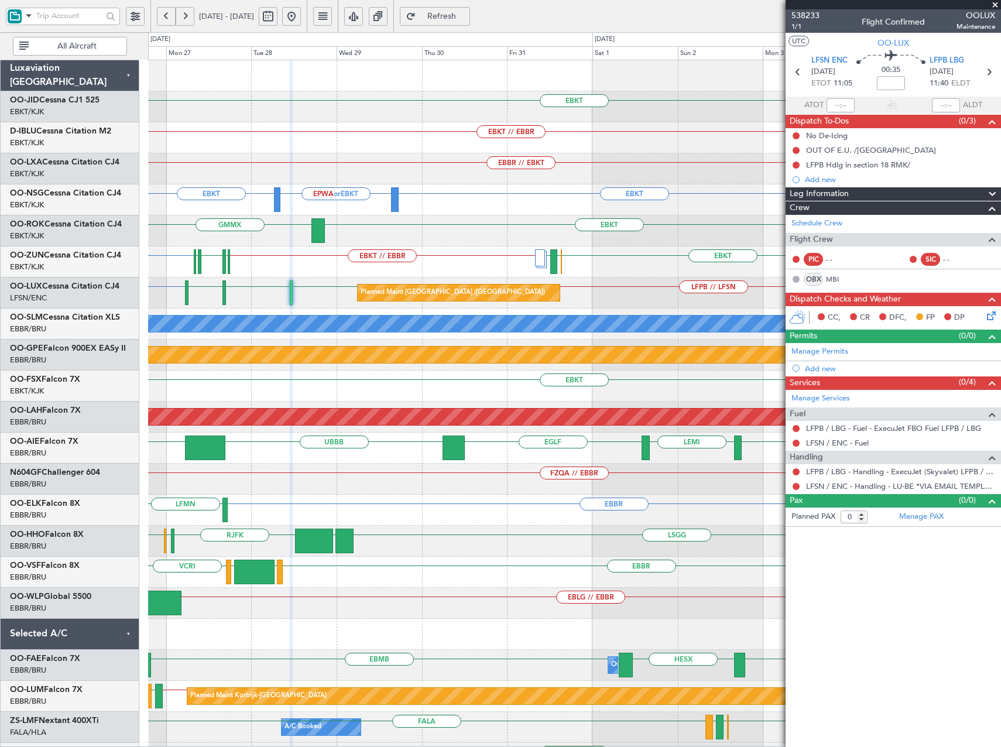
click at [994, 4] on span at bounding box center [995, 5] width 12 height 11
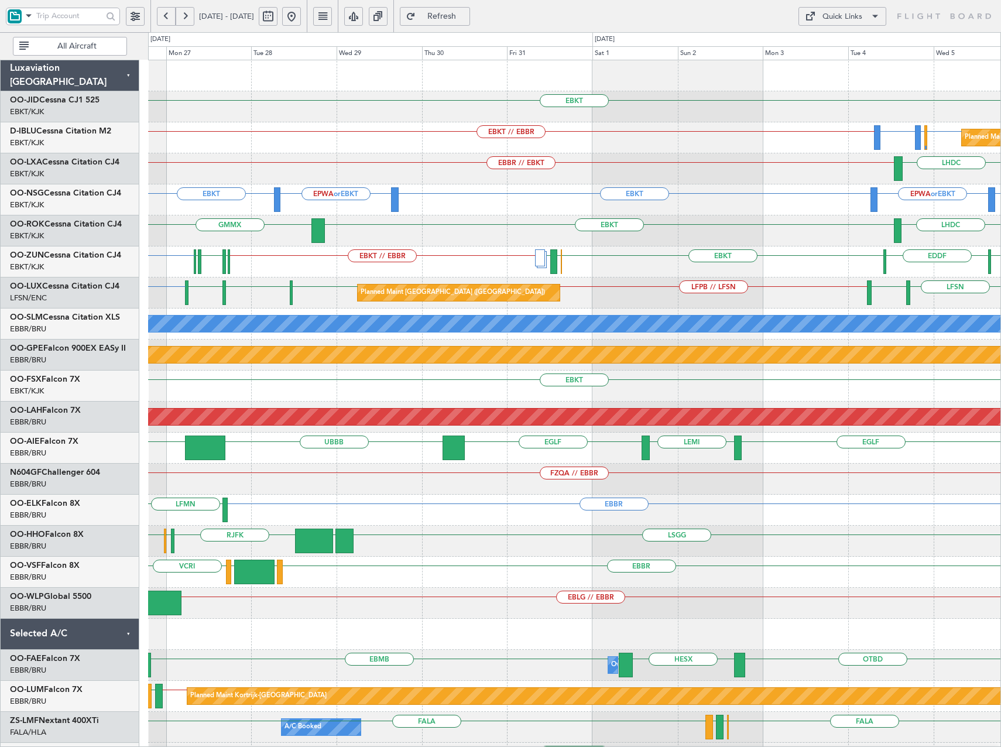
click at [848, 17] on div "Quick Links" at bounding box center [843, 17] width 40 height 12
click at [845, 35] on button "Trip Builder" at bounding box center [843, 44] width 88 height 28
click at [466, 16] on span "Refresh" at bounding box center [442, 16] width 48 height 8
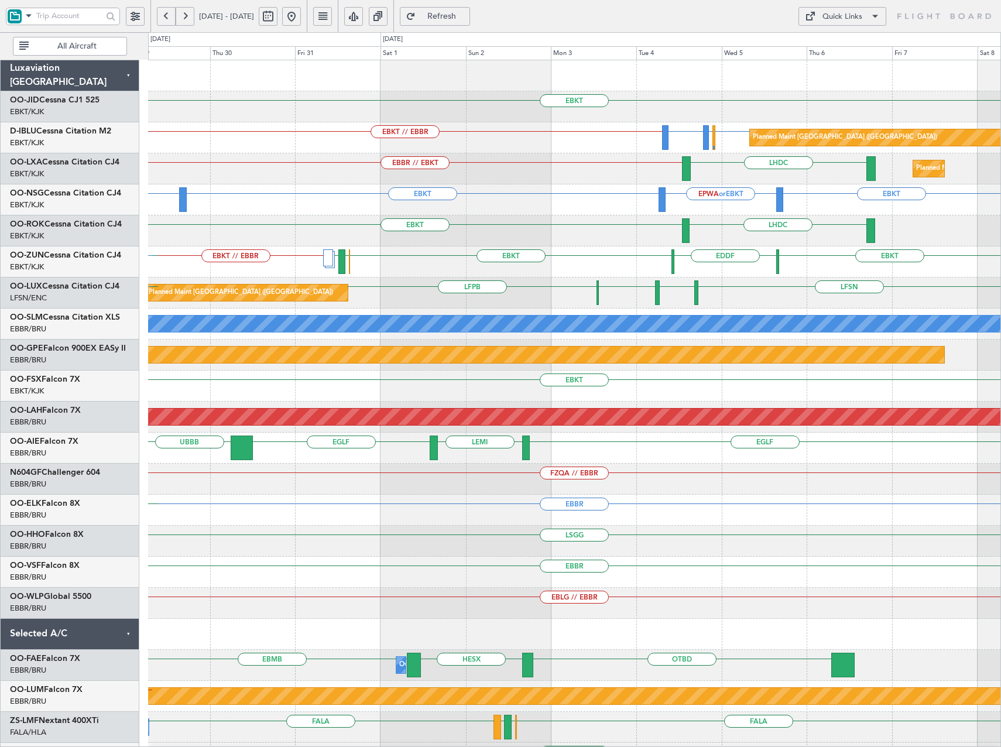
click at [561, 272] on div "EBKT // EBBR EBKT EDDF EBKT EBOS LEIB EGGW EGPN EGGW EBKT or EBBR" at bounding box center [574, 261] width 852 height 31
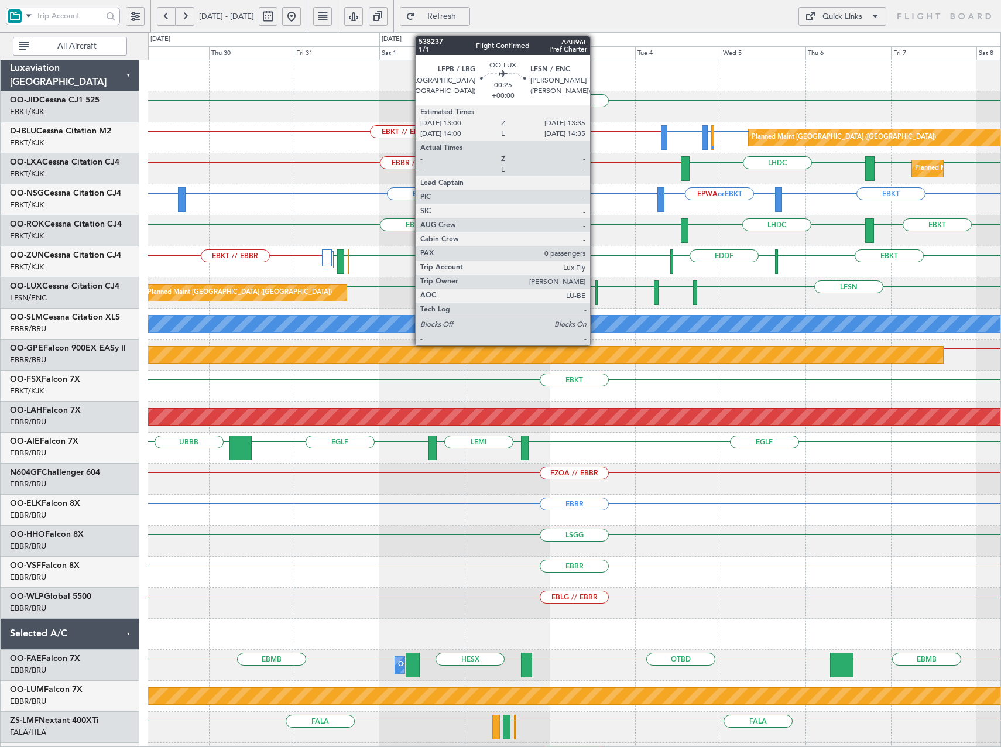
click at [595, 293] on div at bounding box center [596, 292] width 2 height 25
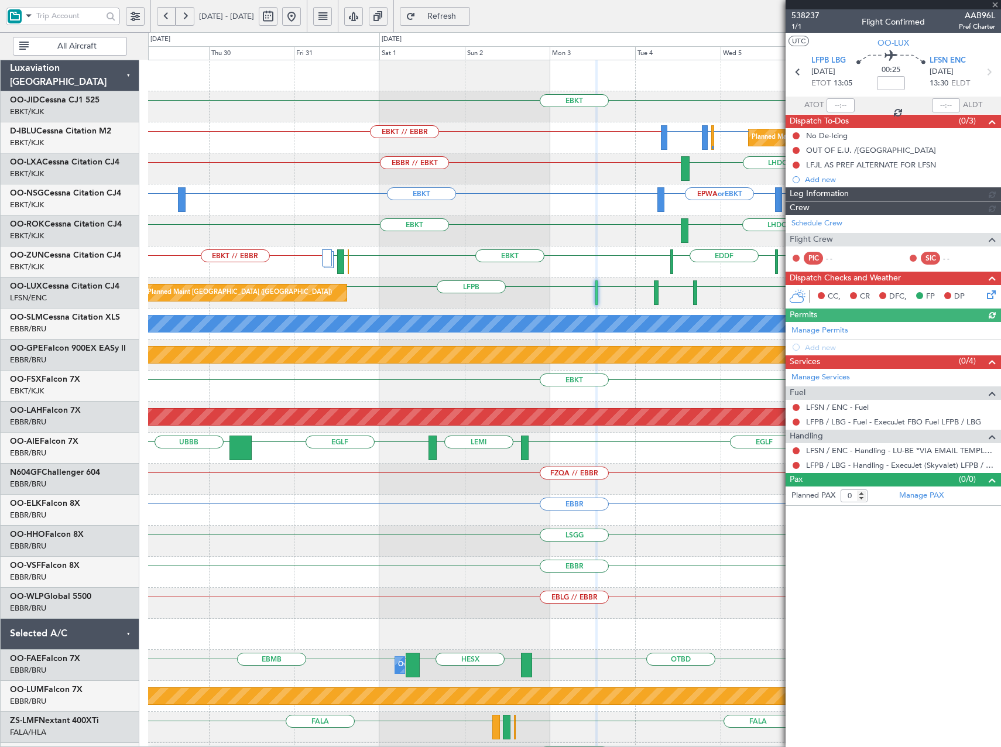
click at [808, 12] on span "538237" at bounding box center [806, 15] width 28 height 12
click at [466, 19] on span "Refresh" at bounding box center [442, 16] width 48 height 8
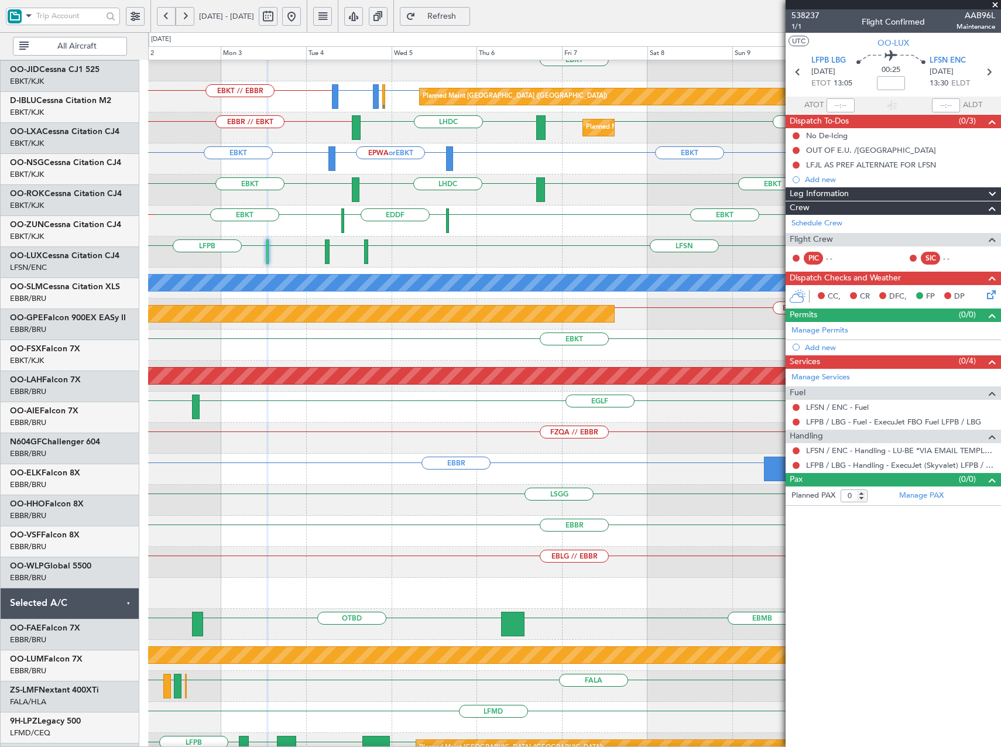
scroll to position [41, 0]
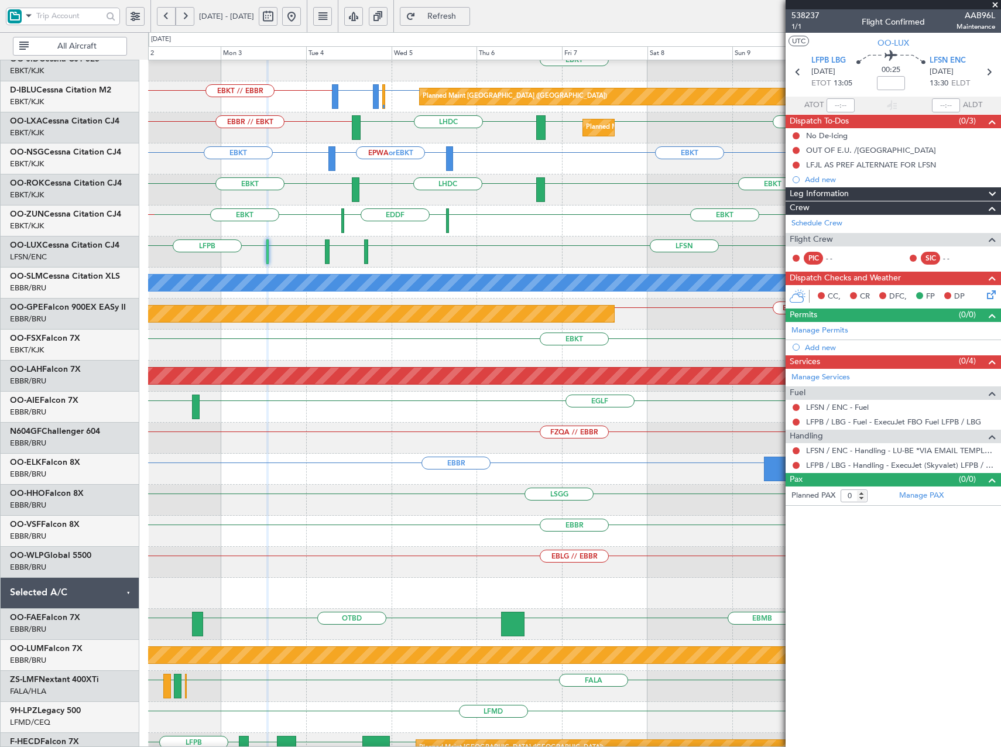
click at [315, 222] on div "EBKT EBKT EDDF LEIB EBOS EBKT // EBBR" at bounding box center [574, 221] width 852 height 31
click at [143, 270] on div "EBKT Planned Maint Paris (Le Bourget) EBKT // EBBR LFPB or EBKT EBBR or EBKT LF…" at bounding box center [500, 389] width 1001 height 715
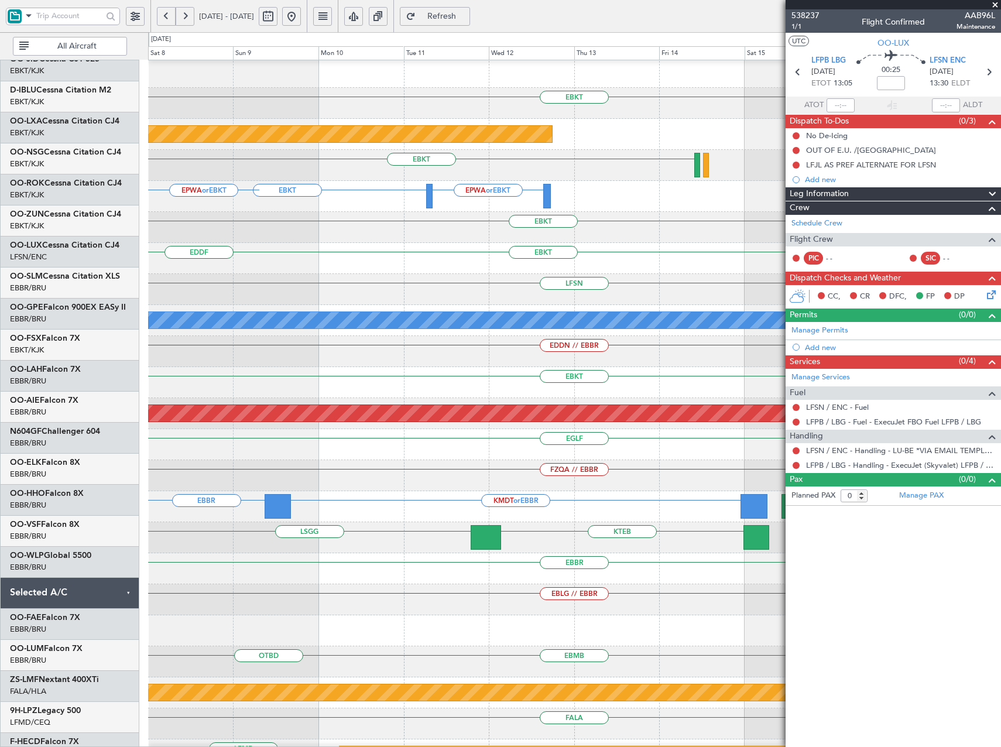
scroll to position [4, 0]
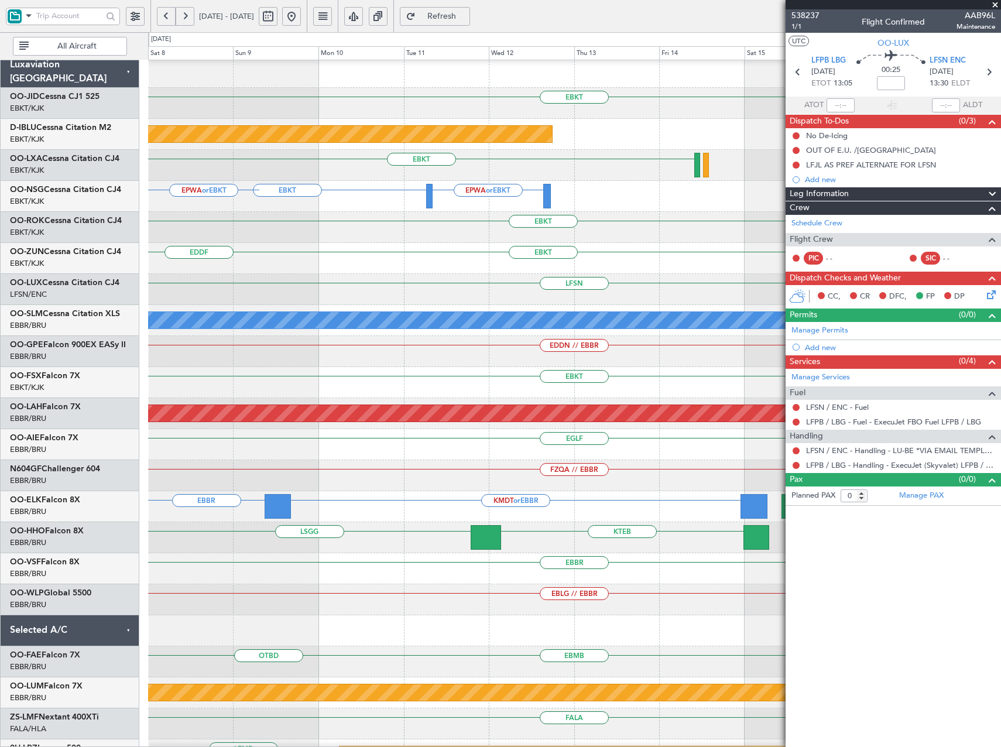
click at [149, 289] on div "EBKT Planned Maint Paris (Le Bourget) EBKT Planned Maint Kortrijk-Wevelgem EBKT…" at bounding box center [574, 491] width 852 height 869
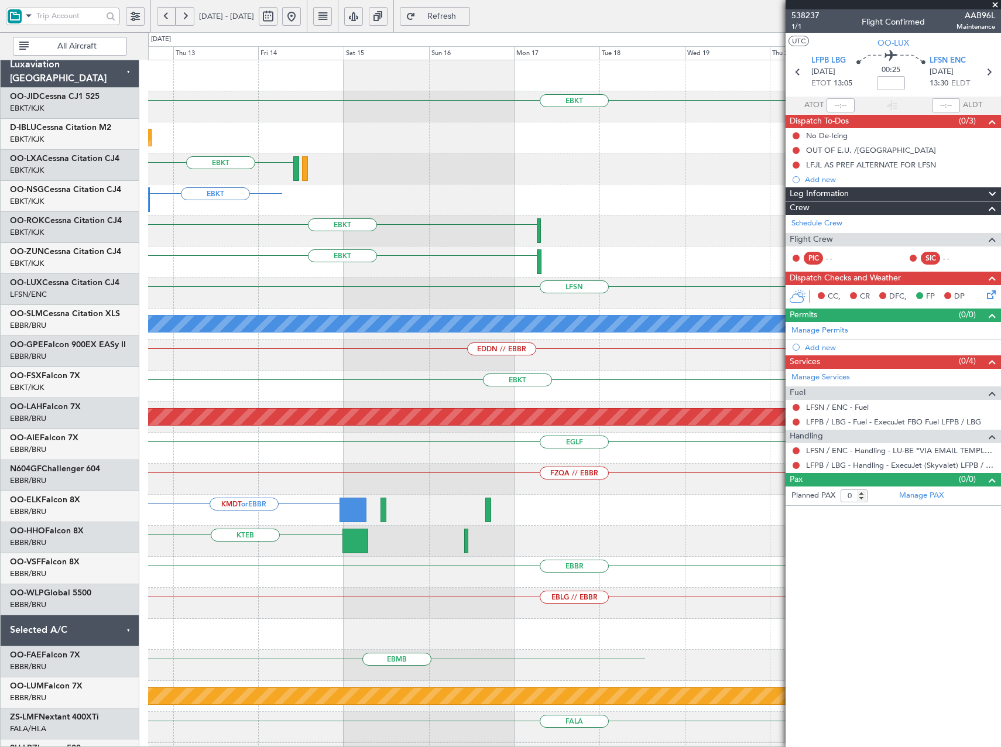
scroll to position [0, 0]
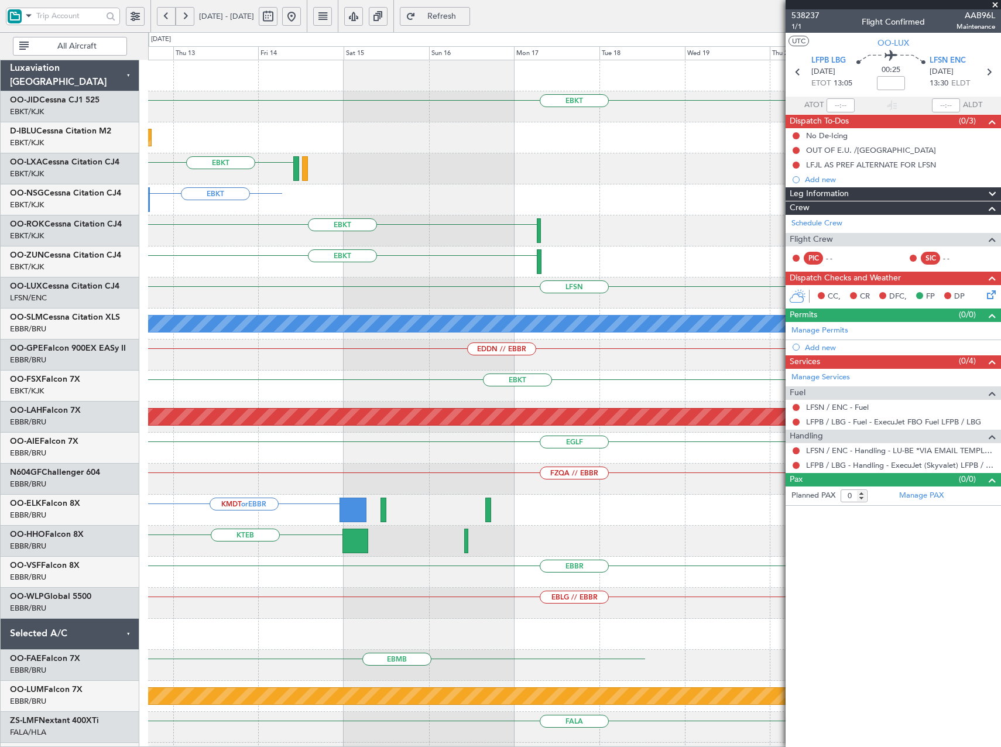
click at [28, 303] on div "EBKT Planned Maint Paris (Le Bourget) EBKT EPWA or EBKT EBKT EBKT EBKT LFSN A/C…" at bounding box center [500, 389] width 1001 height 715
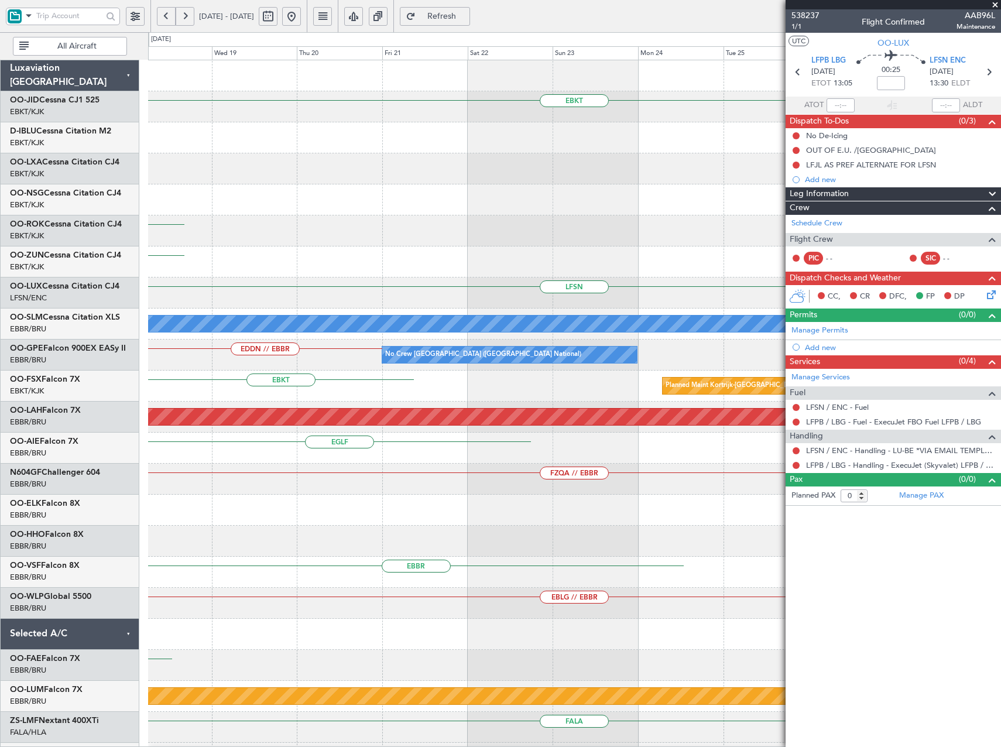
click at [231, 321] on div "EBKT EBKT EBKT LFSN A/C Unavailable Monchengladbach EDDN // EBBR No Crew Brusse…" at bounding box center [574, 494] width 852 height 869
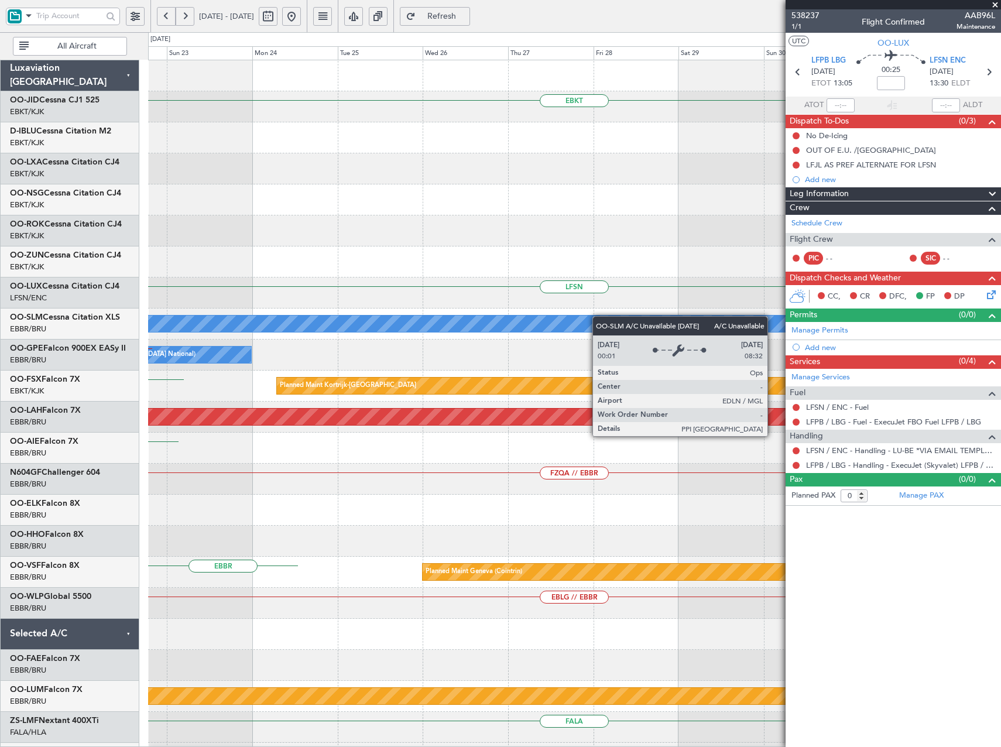
click at [244, 330] on div "A/C Unavailable [GEOGRAPHIC_DATA]" at bounding box center [574, 324] width 852 height 31
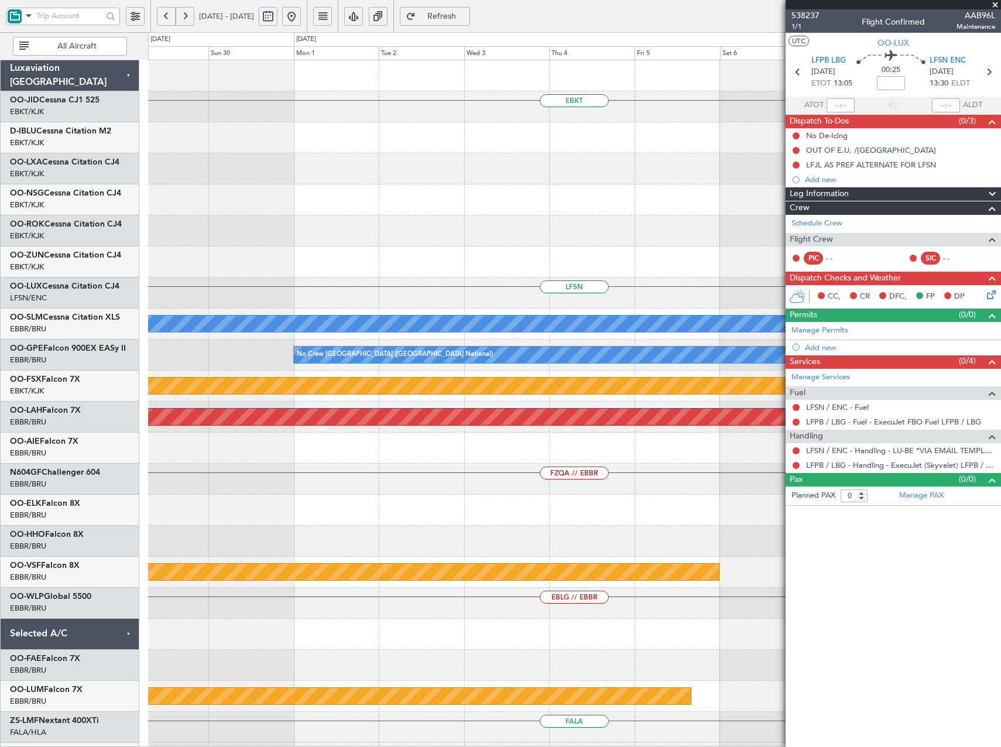
click at [307, 296] on div "LFSN" at bounding box center [574, 293] width 852 height 31
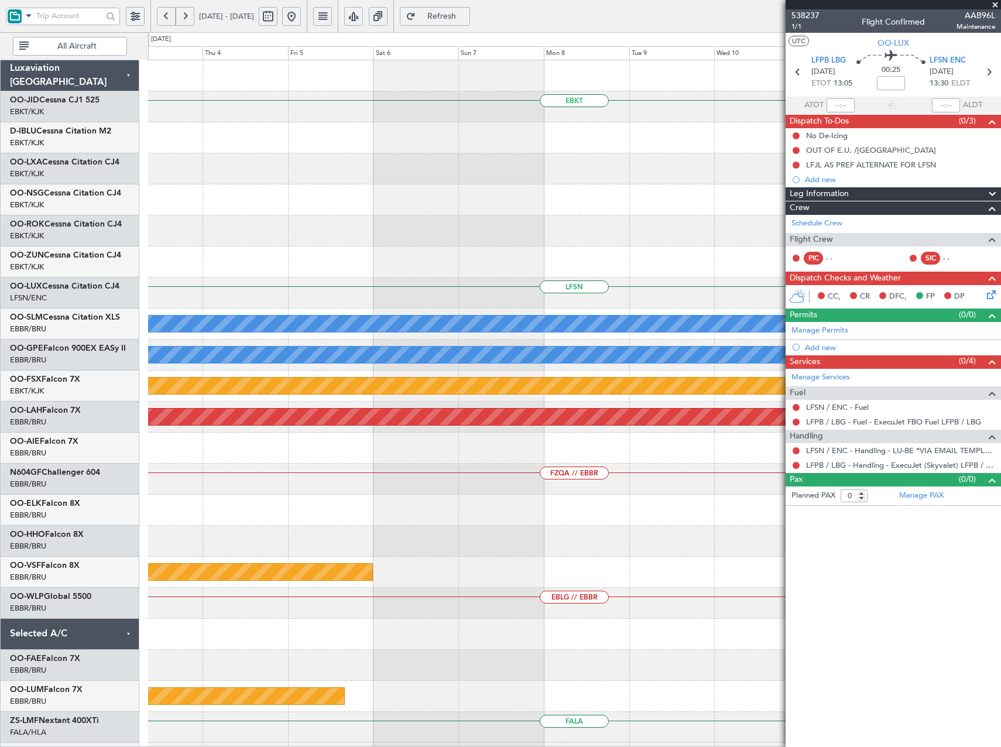
click at [258, 291] on div "EBKT Planned Maint Kortrijk-Wevelgem LFSN A/C Unavailable Monchengladbach No Cr…" at bounding box center [574, 494] width 852 height 869
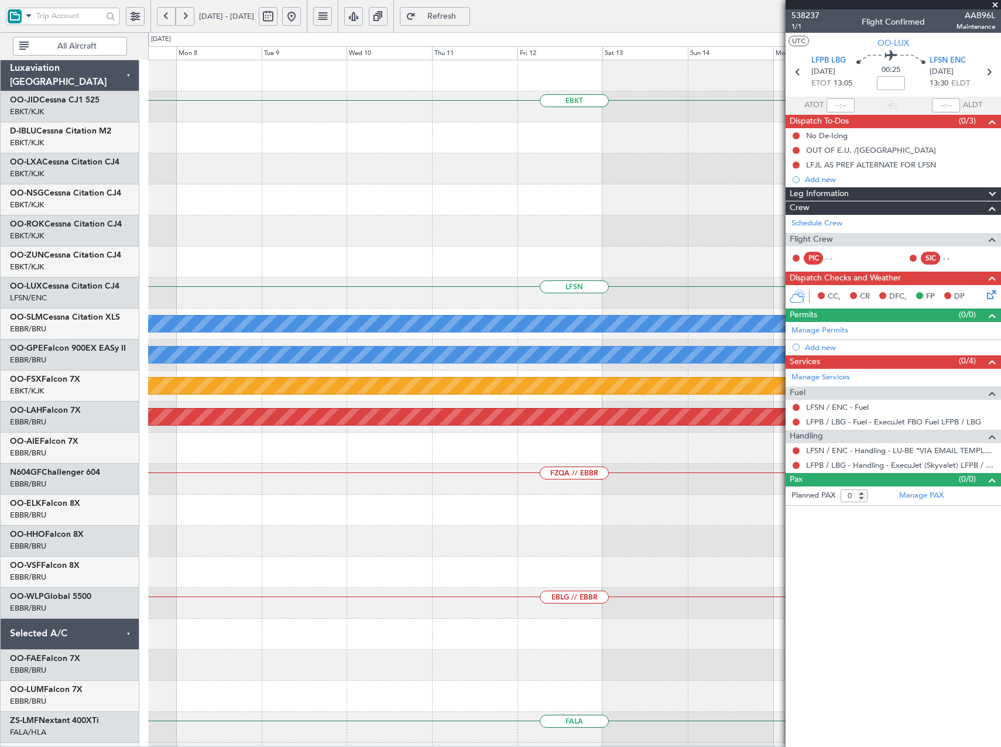
click at [306, 262] on div "EBKT Planned Maint Kortrijk-Wevelgem LFSN A/C Unavailable Monchengladbach No Cr…" at bounding box center [574, 494] width 852 height 869
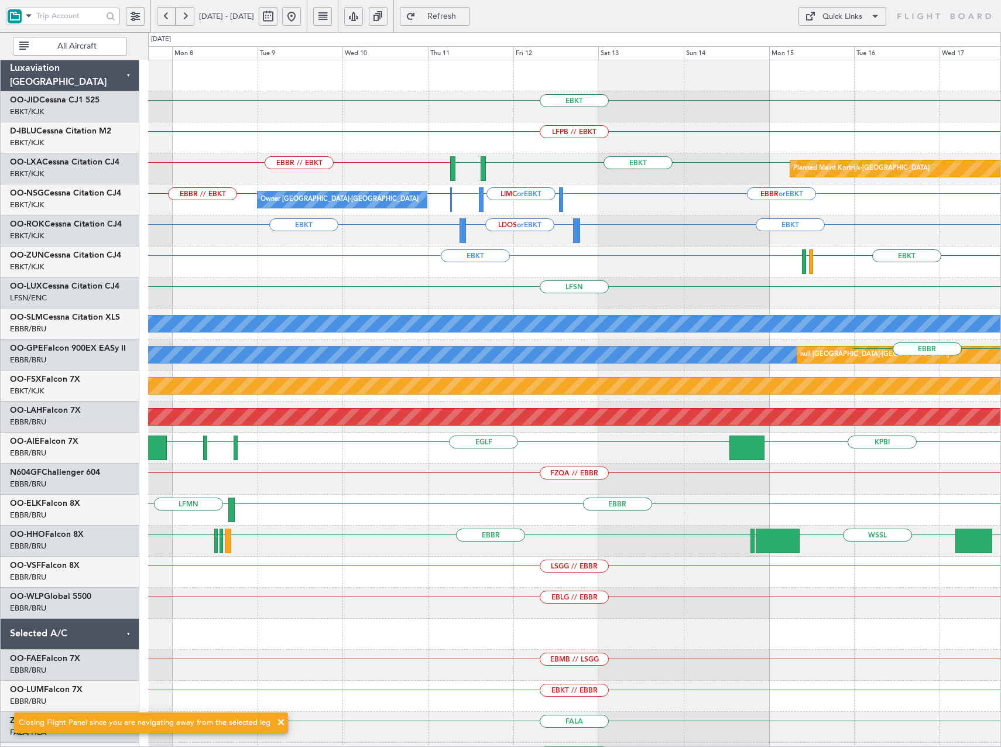
click at [865, 20] on button "Quick Links" at bounding box center [843, 16] width 88 height 19
click at [843, 53] on button "Trip Builder" at bounding box center [843, 44] width 88 height 28
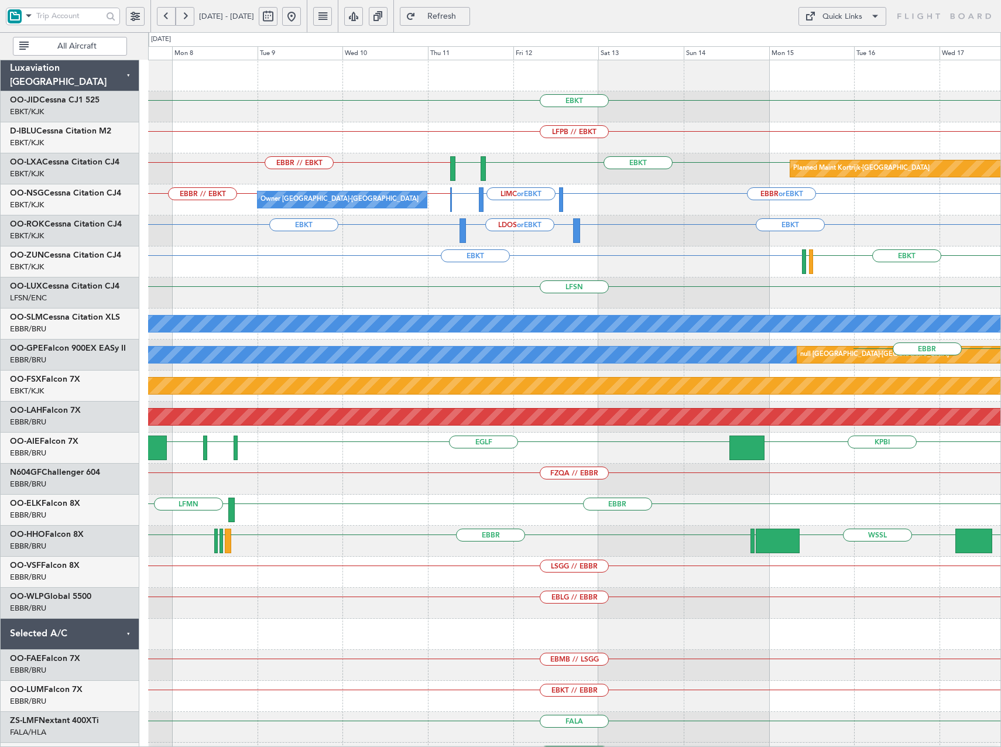
click at [466, 15] on span "Refresh" at bounding box center [442, 16] width 48 height 8
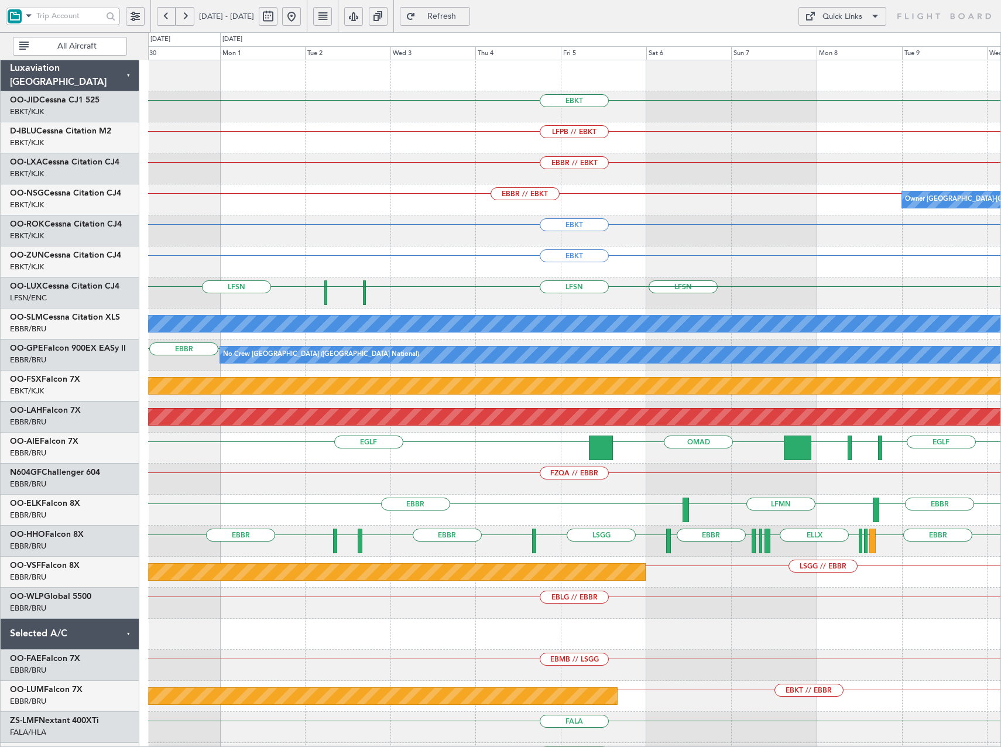
click at [324, 272] on div "EBKT" at bounding box center [574, 261] width 852 height 31
click at [846, 19] on div "Quick Links" at bounding box center [843, 17] width 40 height 12
click at [842, 50] on button "Trip Builder" at bounding box center [843, 44] width 88 height 28
click at [466, 17] on span "Refresh" at bounding box center [442, 16] width 48 height 8
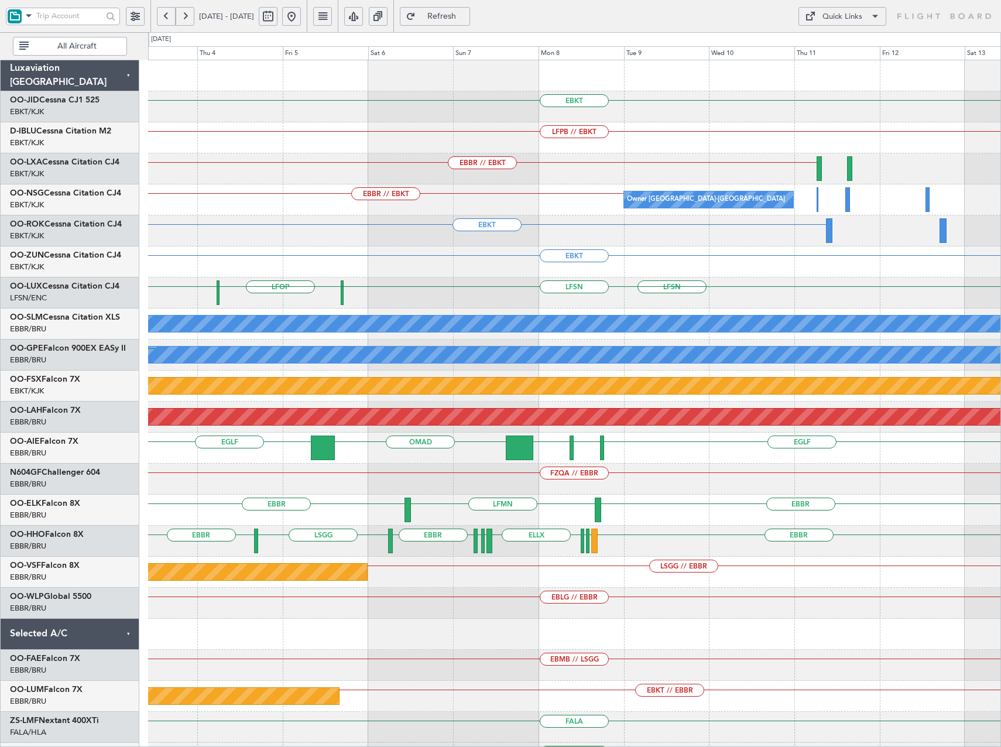
click at [519, 288] on div "LFSN LFOP LFSN LFSN LIMC LFSN" at bounding box center [574, 293] width 852 height 31
drag, startPoint x: 863, startPoint y: 19, endPoint x: 854, endPoint y: 20, distance: 9.4
click at [862, 19] on button "Quick Links" at bounding box center [843, 16] width 88 height 19
click at [844, 44] on button "Trip Builder" at bounding box center [843, 44] width 88 height 28
click at [458, 14] on span "Refresh" at bounding box center [442, 16] width 48 height 8
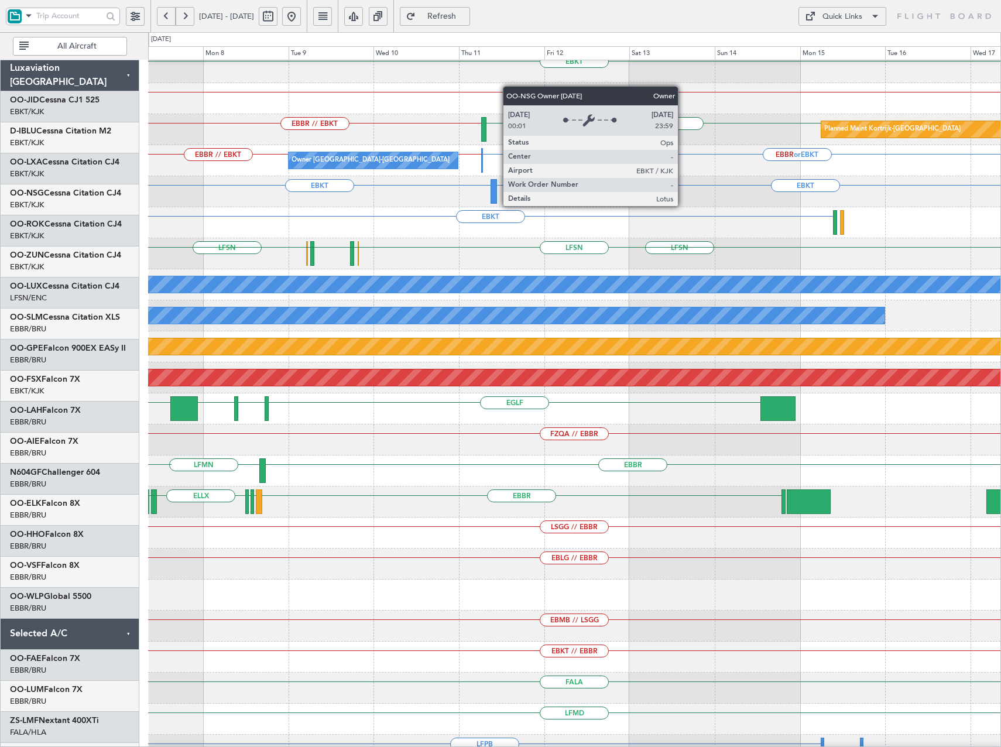
scroll to position [43, 0]
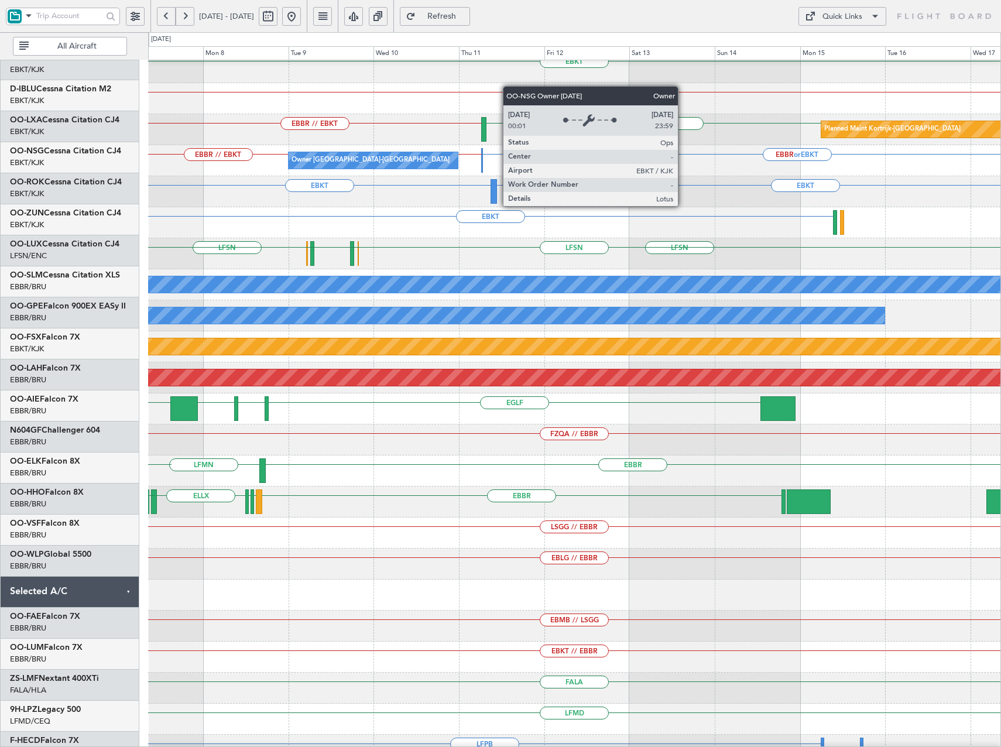
click at [324, 163] on div "Owner Kortrijk-Wevelgem" at bounding box center [371, 161] width 158 height 18
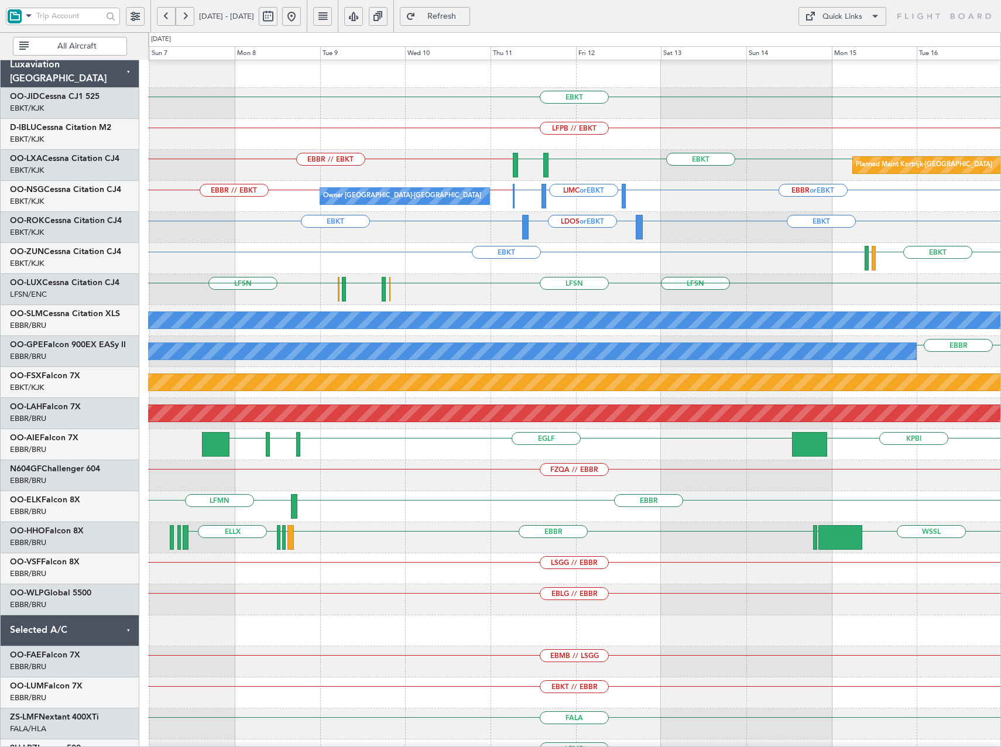
scroll to position [0, 0]
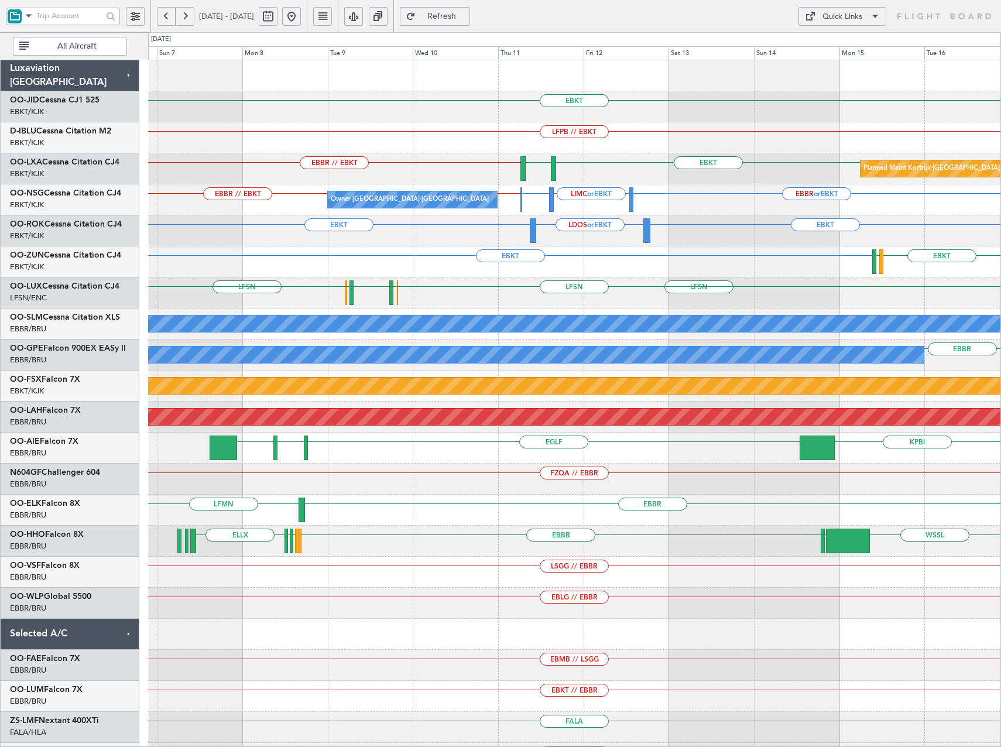
click at [720, 258] on div "EBKT EBKT EDNY" at bounding box center [574, 261] width 852 height 31
click at [857, 16] on div "Quick Links" at bounding box center [843, 17] width 40 height 12
click at [842, 42] on button "Trip Builder" at bounding box center [843, 44] width 88 height 28
click at [466, 20] on span "Refresh" at bounding box center [442, 16] width 48 height 8
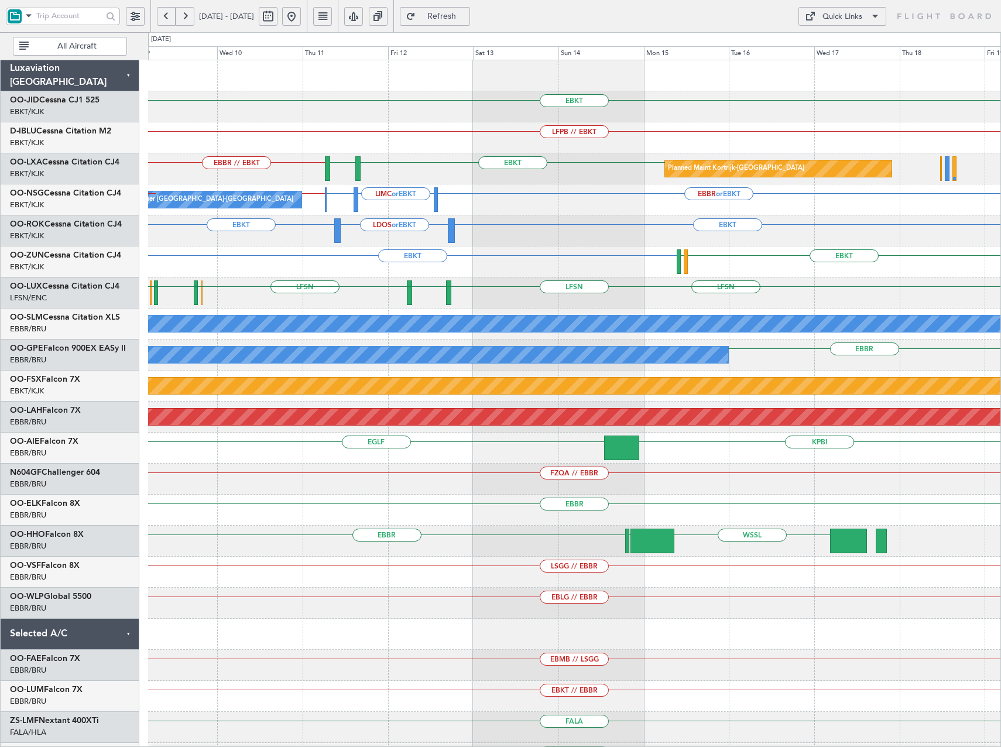
click at [628, 279] on div "EBKT LFPB // EBKT EBKT EBBR // EBKT LFMQ Planned Maint Kortrijk-Wevelgem EBBR o…" at bounding box center [574, 448] width 852 height 776
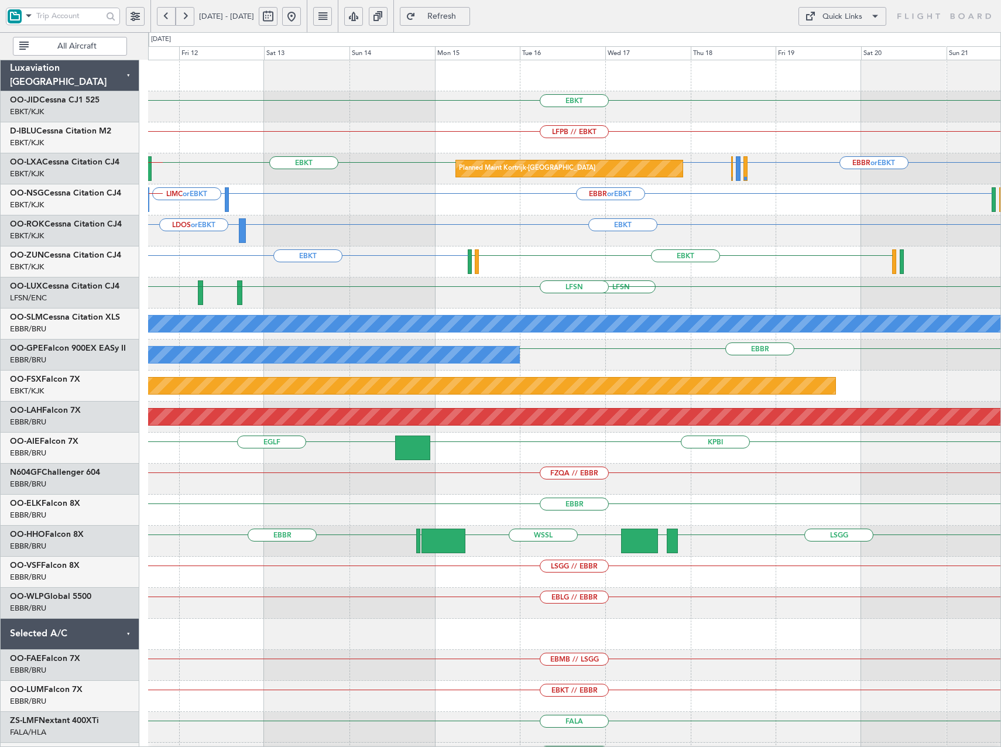
click at [609, 286] on div "EBKT LFPB // EBKT Planned Maint Kortrijk-Wevelgem EBBR or EBKT LFLB or EBKT EBB…" at bounding box center [574, 448] width 852 height 776
click at [843, 13] on div "Quick Links" at bounding box center [843, 17] width 40 height 12
click at [844, 39] on button "Trip Builder" at bounding box center [843, 44] width 88 height 28
click at [862, 19] on button "Quick Links" at bounding box center [843, 16] width 88 height 19
click at [696, 109] on div at bounding box center [500, 373] width 1001 height 747
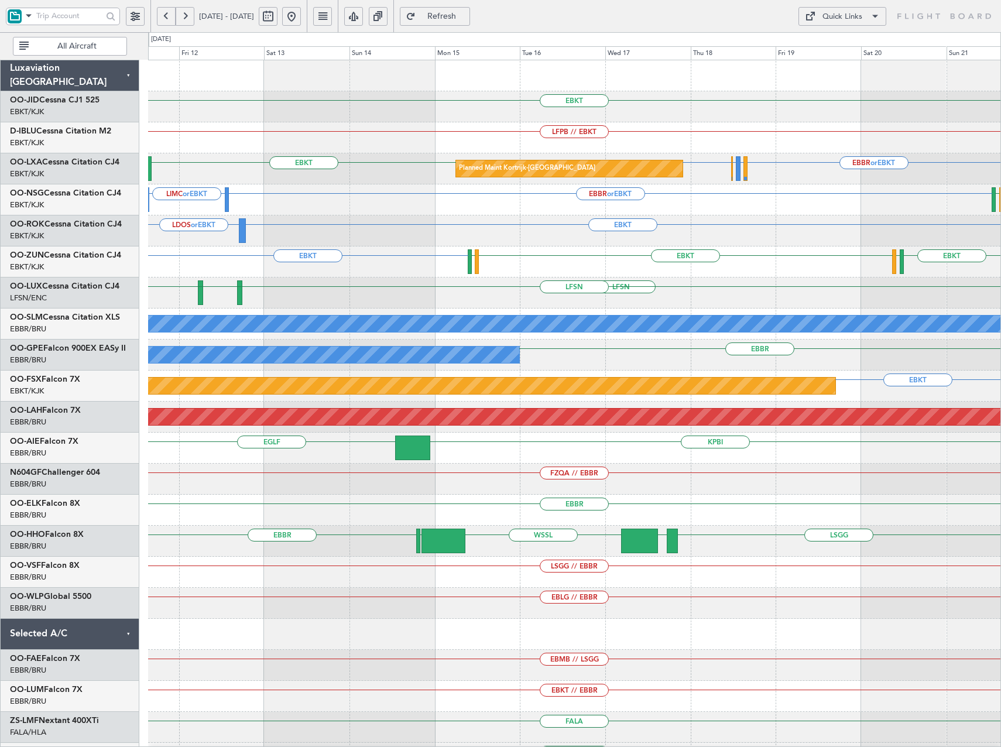
click at [466, 18] on span "Refresh" at bounding box center [442, 16] width 48 height 8
click at [466, 20] on span "Refresh" at bounding box center [442, 16] width 48 height 8
click at [461, 14] on span "Refresh" at bounding box center [442, 16] width 48 height 8
click at [301, 15] on button at bounding box center [291, 16] width 19 height 19
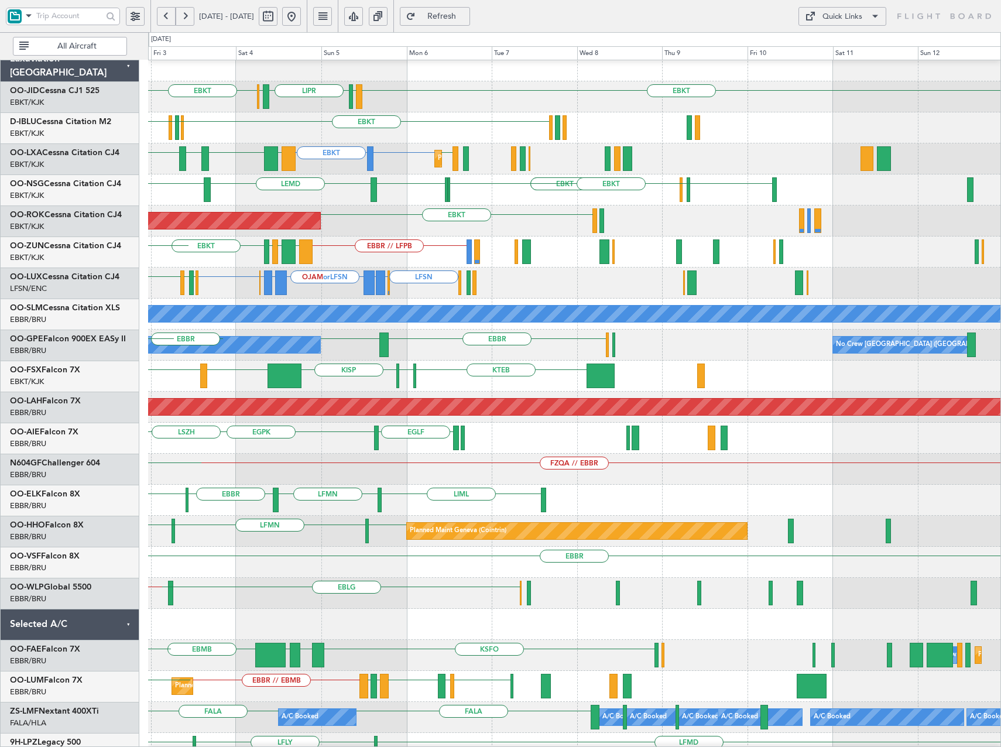
click at [326, 166] on div "LFMN or EBKT EBKT EBKT EBKT LGKO EBKT ESSB Planned Maint Kortrijk-Wevelgem LIME…" at bounding box center [574, 158] width 852 height 31
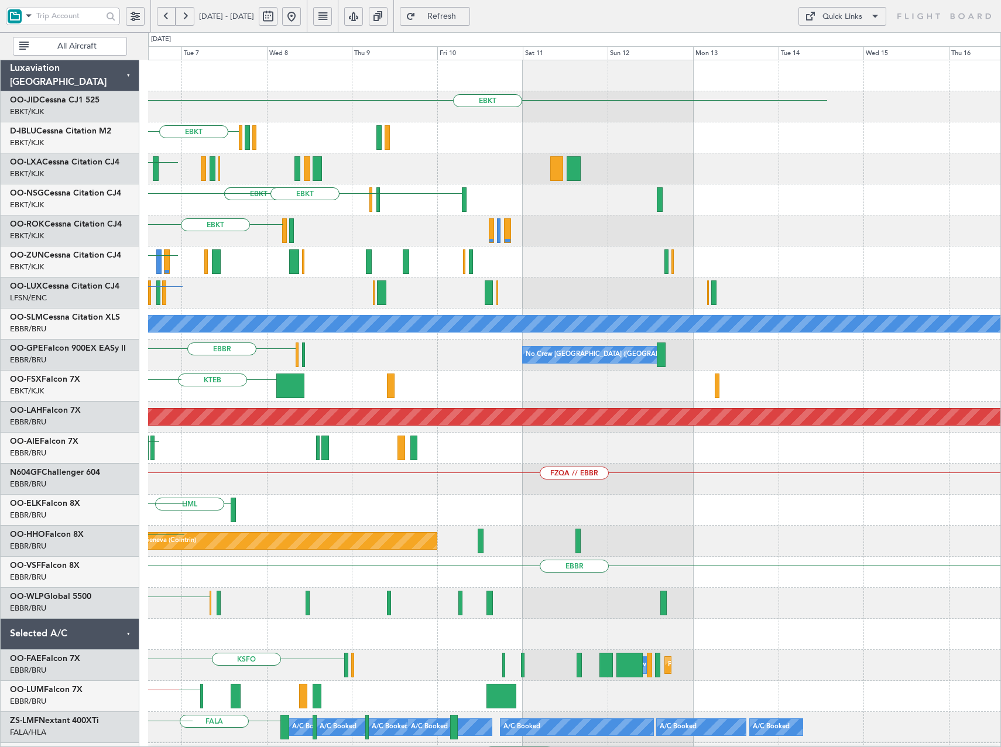
click at [552, 201] on div "EBKT EBKT EBKT LFOK EBKT LEMD" at bounding box center [574, 199] width 852 height 31
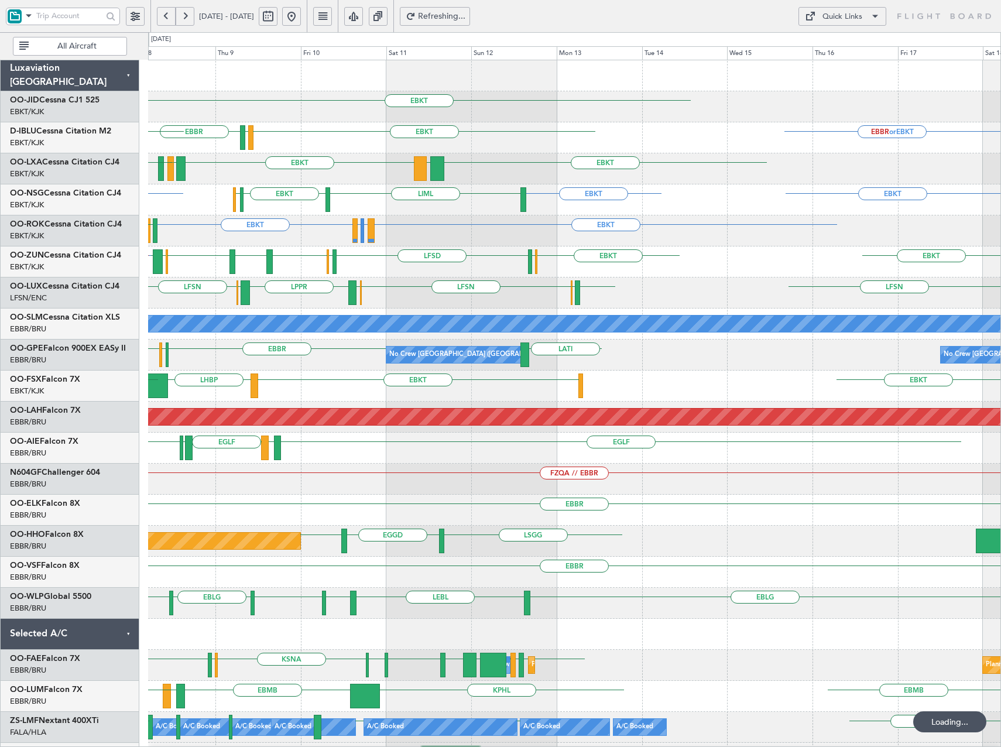
click at [688, 162] on div "EBKT EBBR or EBKT EBKT EBBR LSGS EDDK EGGW EBKT EBKT EBBR LGPA EBKT LIBD LFTH L…" at bounding box center [574, 448] width 852 height 776
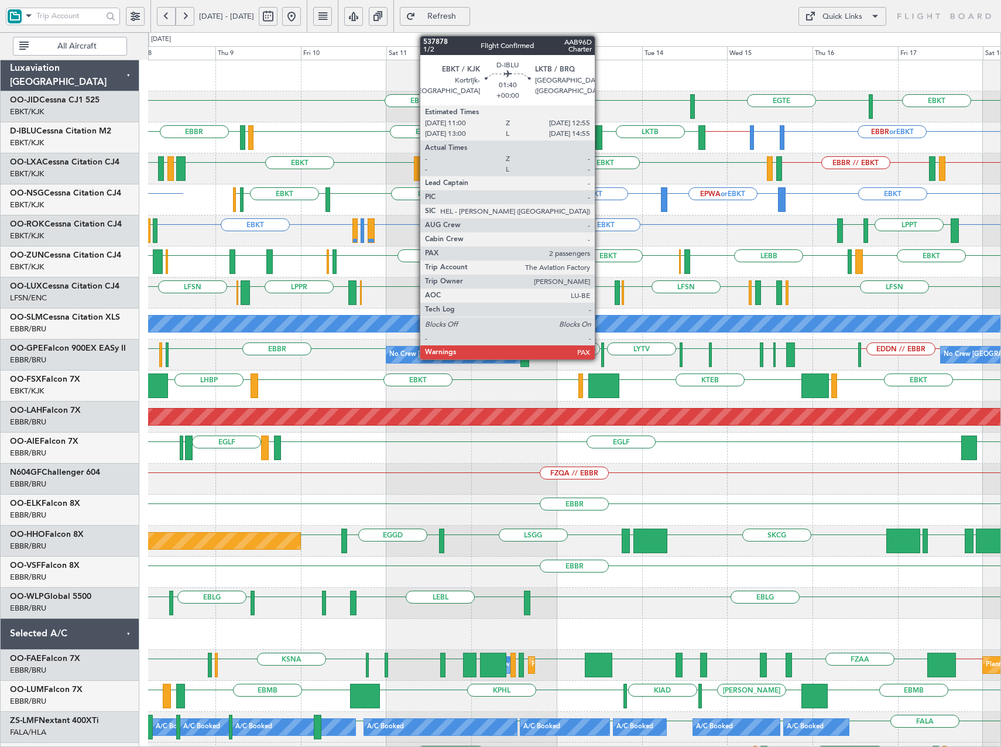
click at [600, 139] on div at bounding box center [598, 137] width 7 height 25
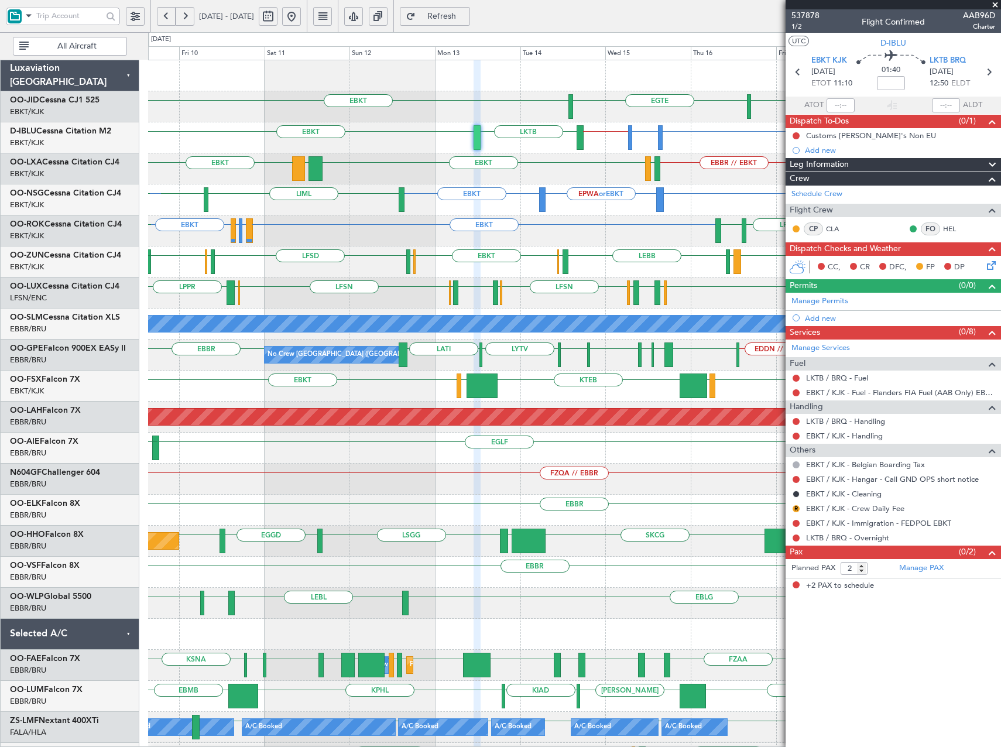
click at [569, 227] on div "EBKT EBKT LEPA or EBKT LFMQ or EBKT EBKT LPPT LERJ LFBD" at bounding box center [574, 230] width 852 height 31
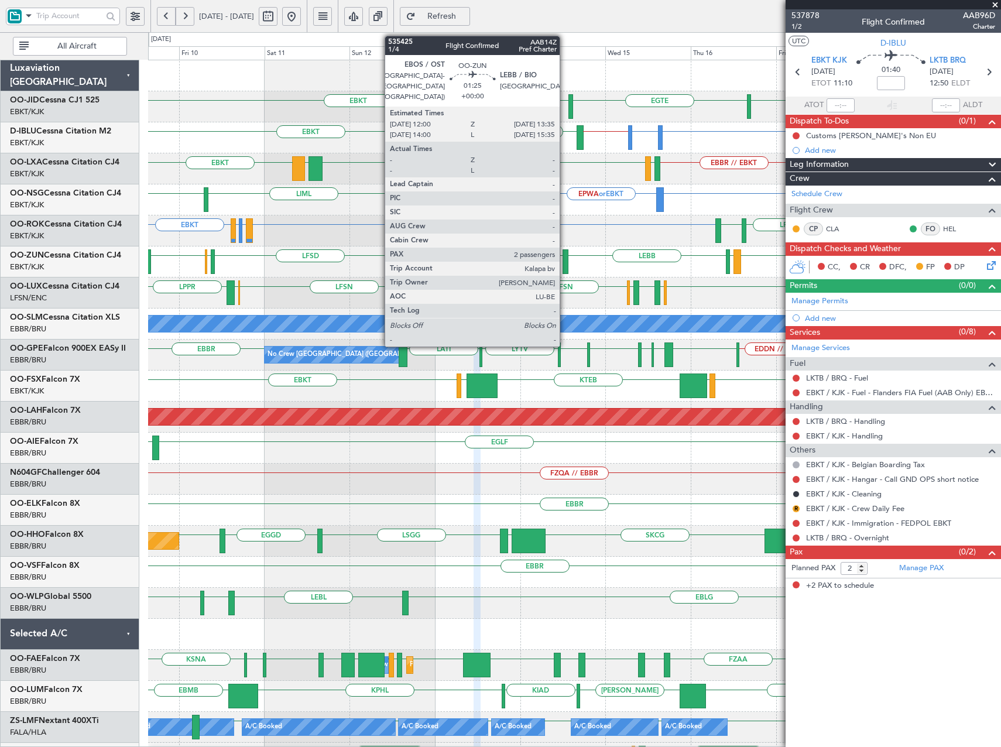
click at [565, 266] on div at bounding box center [566, 261] width 6 height 25
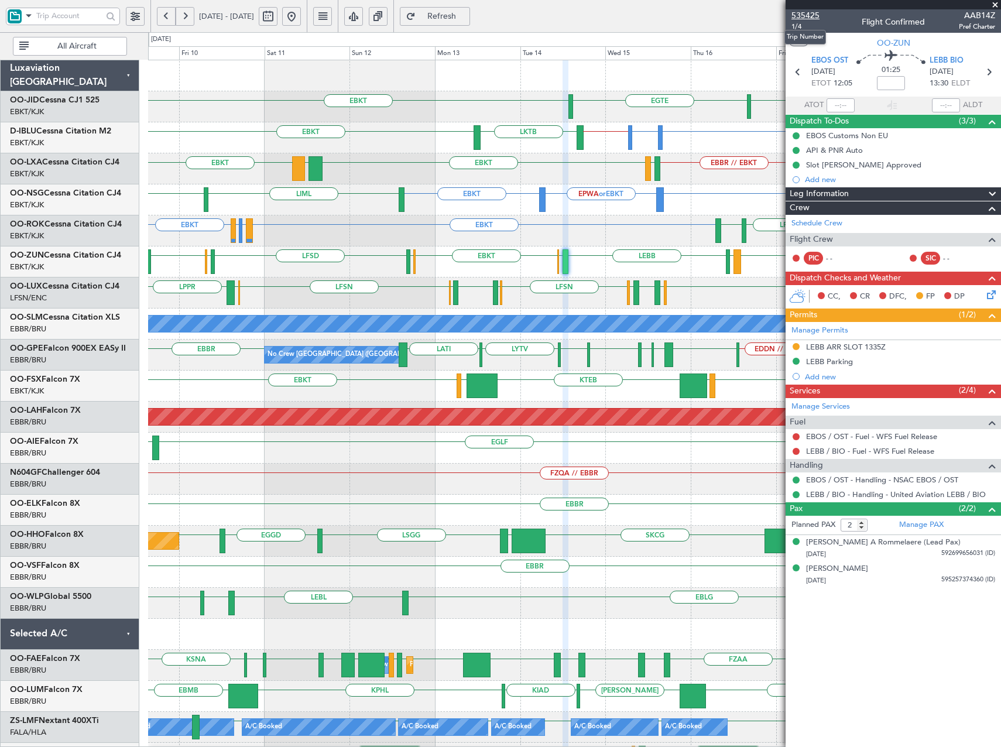
click at [808, 12] on span "535425" at bounding box center [806, 15] width 28 height 12
click at [301, 18] on button at bounding box center [291, 16] width 19 height 19
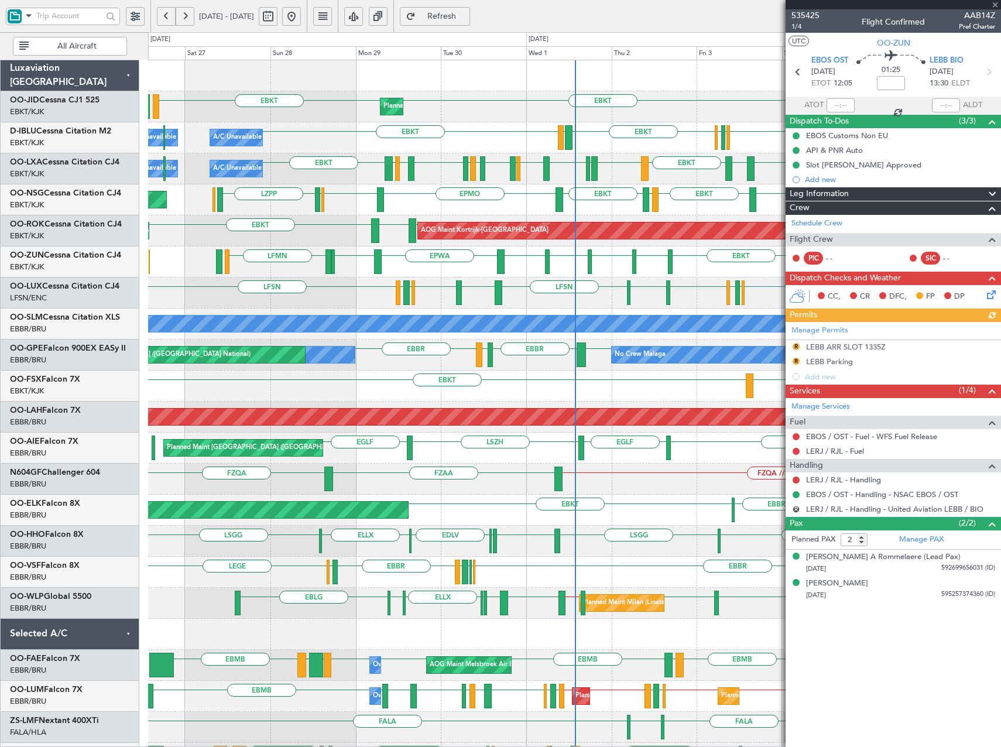
type input "5"
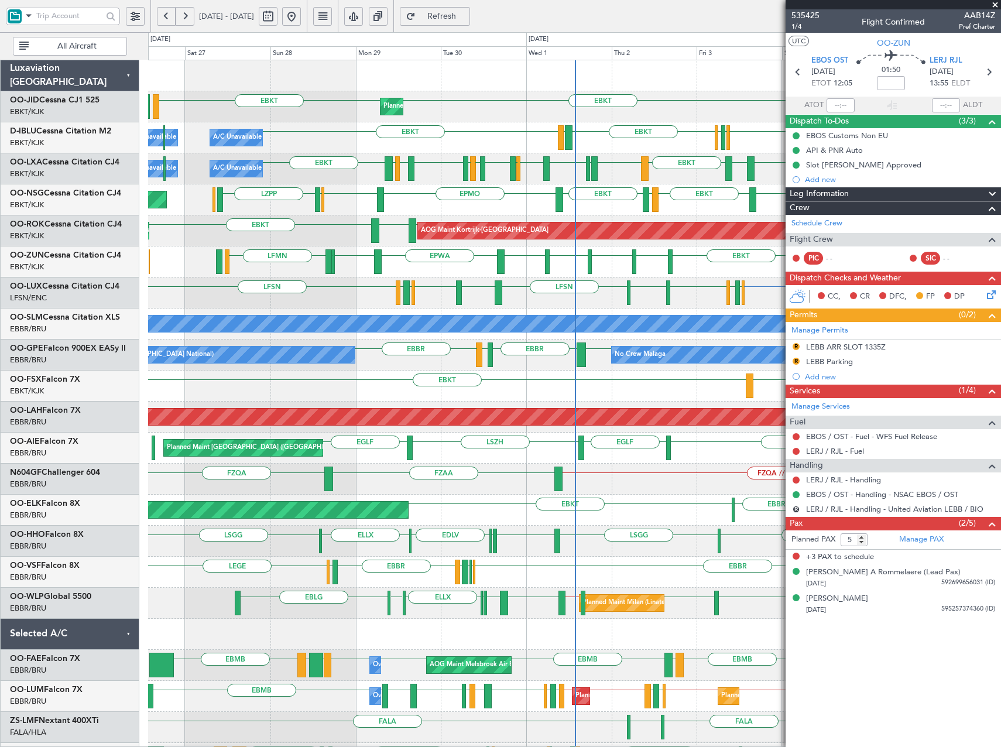
click at [466, 17] on span "Refresh" at bounding box center [442, 16] width 48 height 8
click at [299, 203] on div "EBKT EBKT LIML LIPR LFPB EBKT Planned Maint Kortrijk-Wevelgem EBKT EBKT EDDK EG…" at bounding box center [574, 448] width 852 height 776
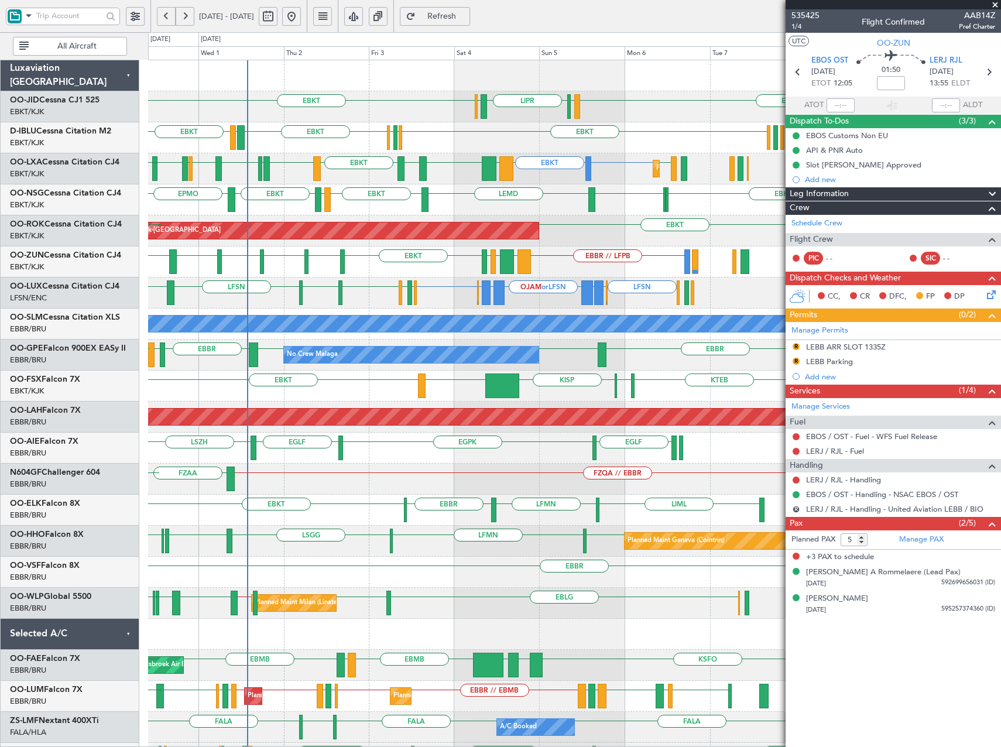
scroll to position [1, 0]
click at [314, 214] on div "EBKT LFOK EBKT LEMD EBKT LEGE EBKT EPMO EBKT ELLX LZPP" at bounding box center [574, 199] width 852 height 31
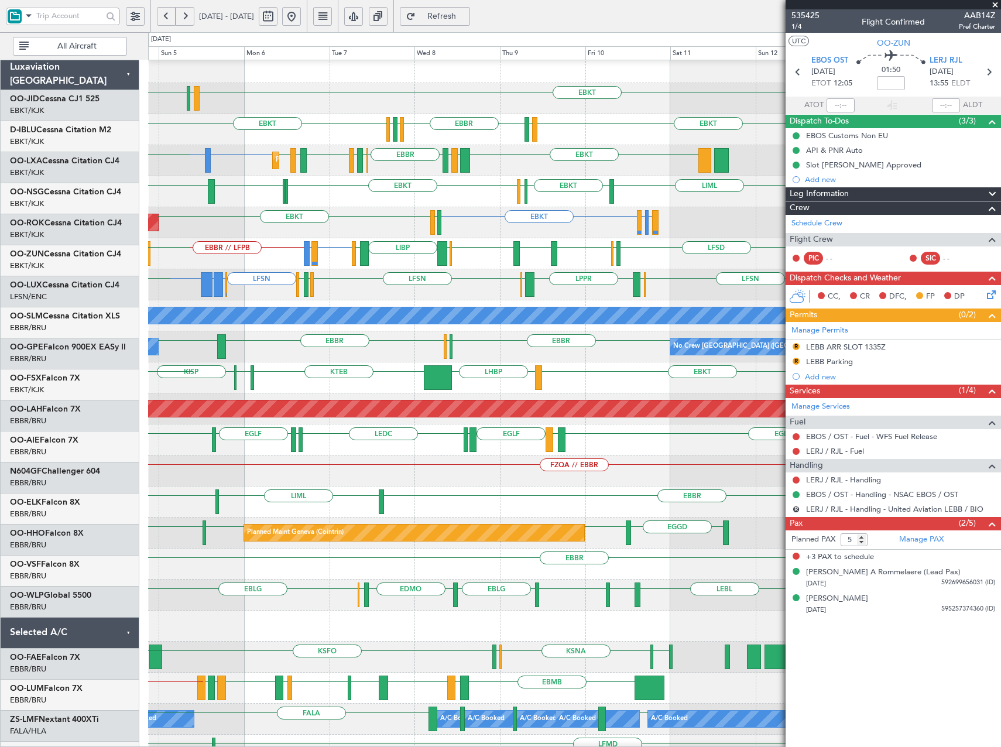
scroll to position [9, 0]
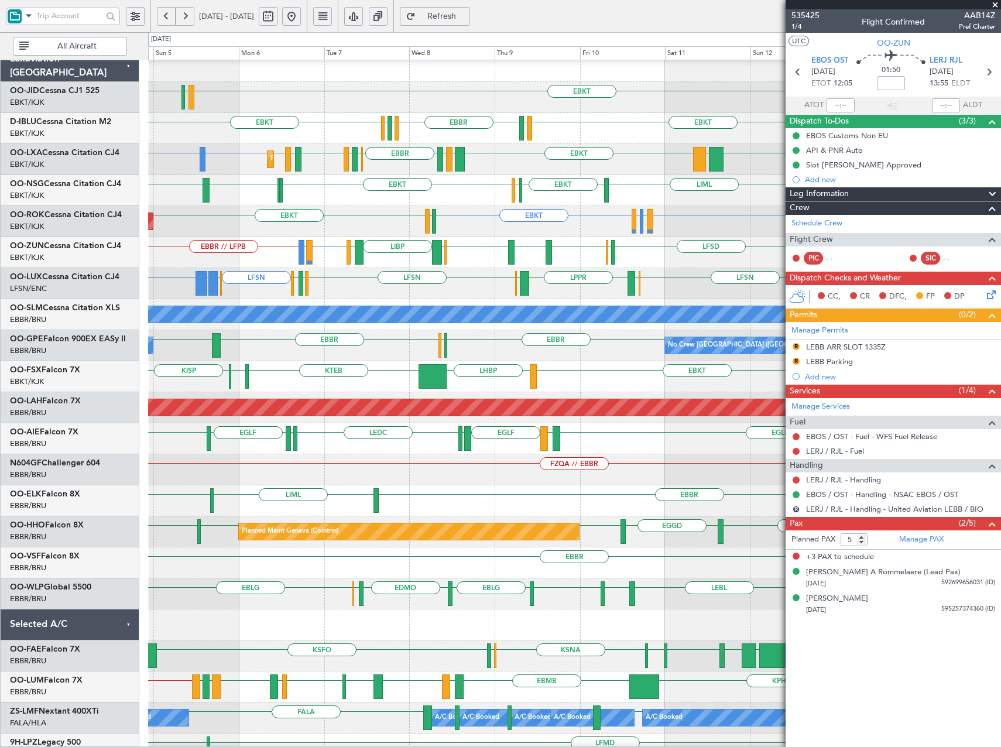
click at [282, 227] on div "AOG Maint Kortrijk-Wevelgem EBKT LEPA or EBKT LFMQ or EBKT EBKT LFBD EBKT" at bounding box center [574, 221] width 852 height 31
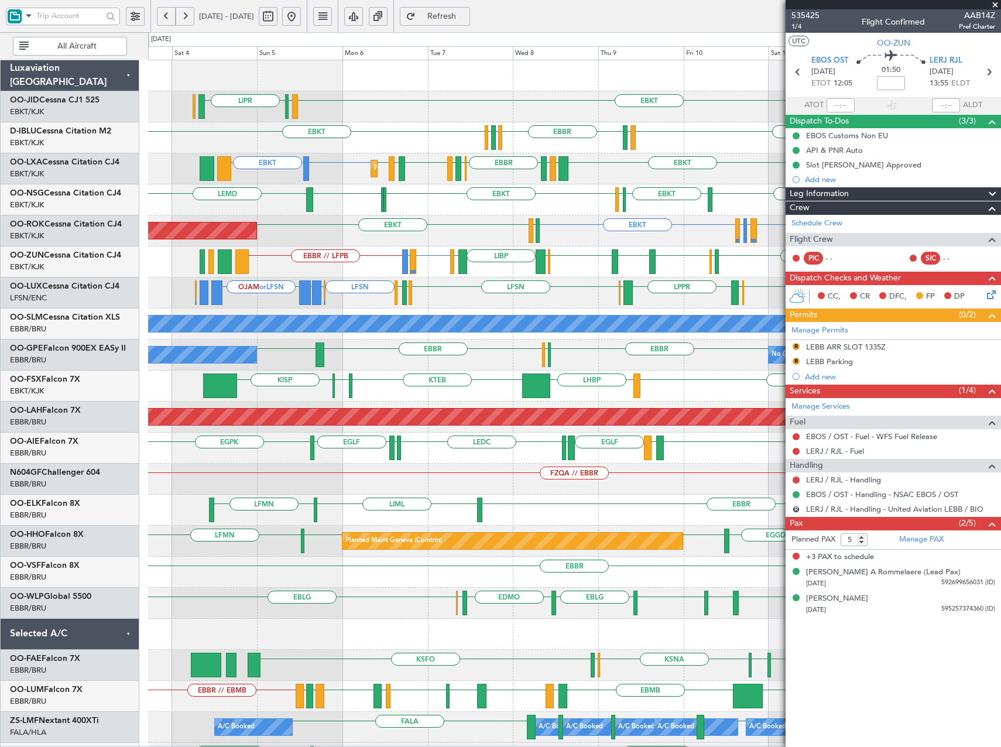
click at [819, 287] on fb-app "04 Oct 2025 - 14 Oct 2025 Refresh Quick Links All Aircraft EBKT LIPR LIML EGTE …" at bounding box center [500, 381] width 1001 height 733
click at [466, 16] on span "Refresh" at bounding box center [442, 16] width 48 height 8
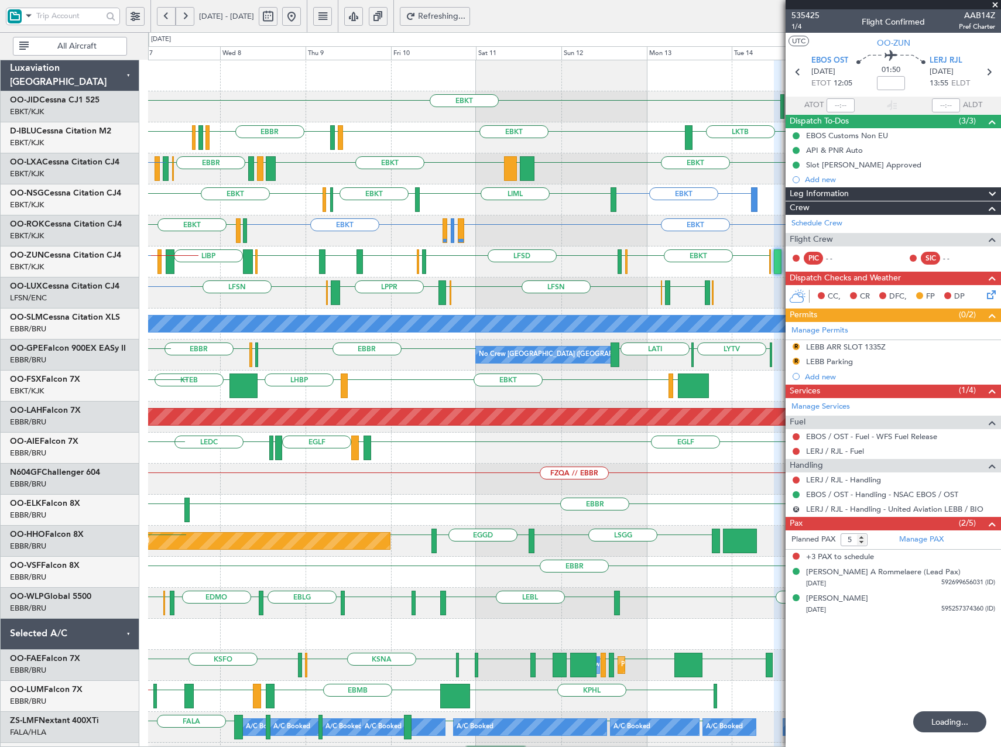
click at [321, 260] on div "EBKT or EBBR LIBP EGGW EBKT EGWU LFSD EGWU EBKT LIMP EBKT EGGW GMMX EBBR // LFP…" at bounding box center [574, 261] width 852 height 31
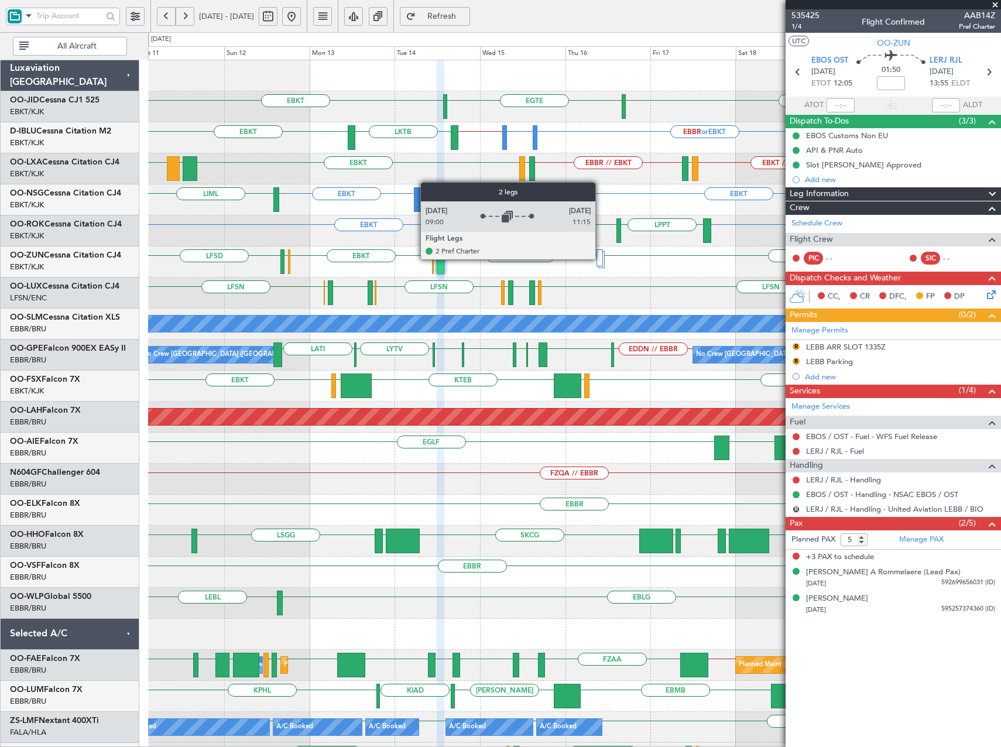
click at [601, 259] on div at bounding box center [600, 257] width 6 height 17
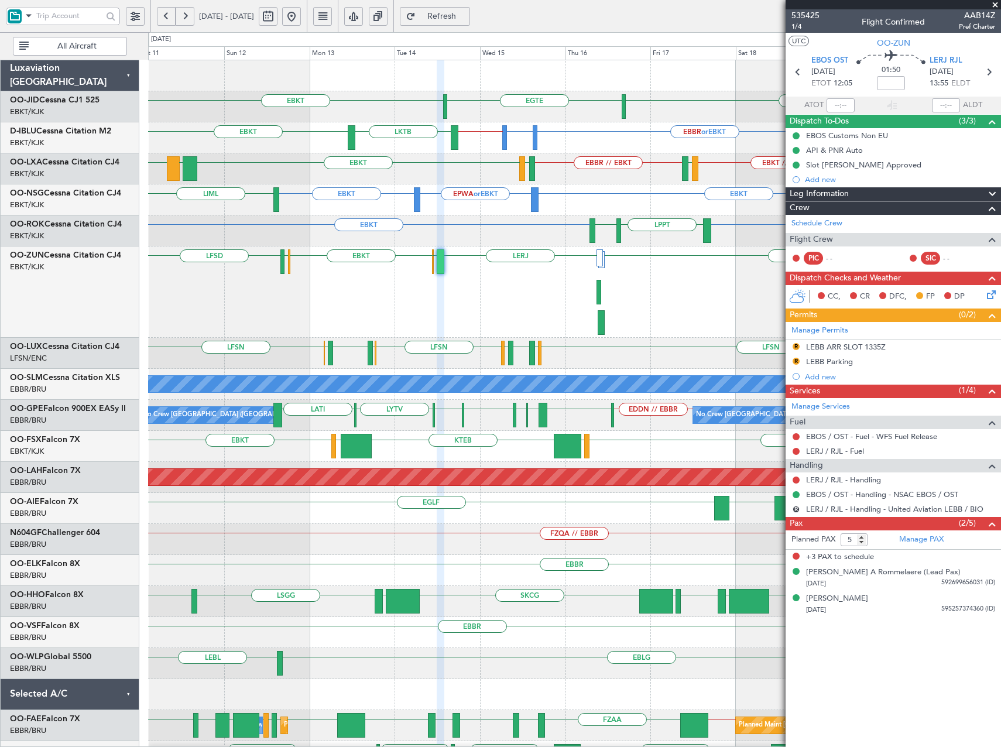
click at [466, 15] on span "Refresh" at bounding box center [442, 16] width 48 height 8
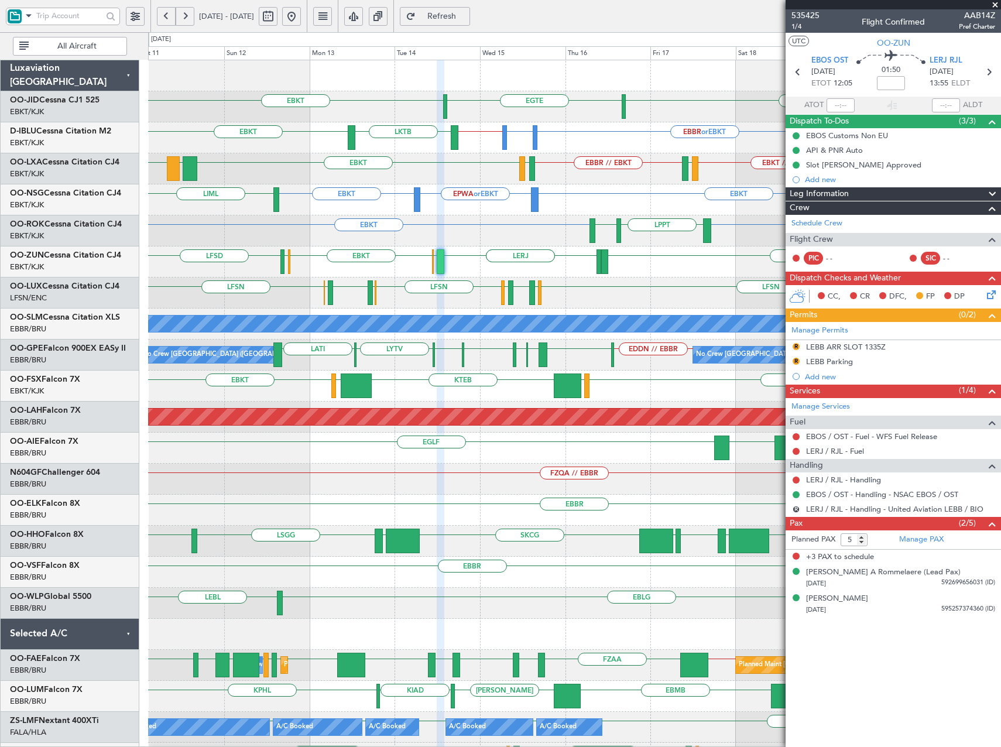
click at [466, 12] on span "Refresh" at bounding box center [442, 16] width 48 height 8
click at [798, 16] on span "535425" at bounding box center [806, 15] width 28 height 12
click at [466, 13] on span "Refresh" at bounding box center [442, 16] width 48 height 8
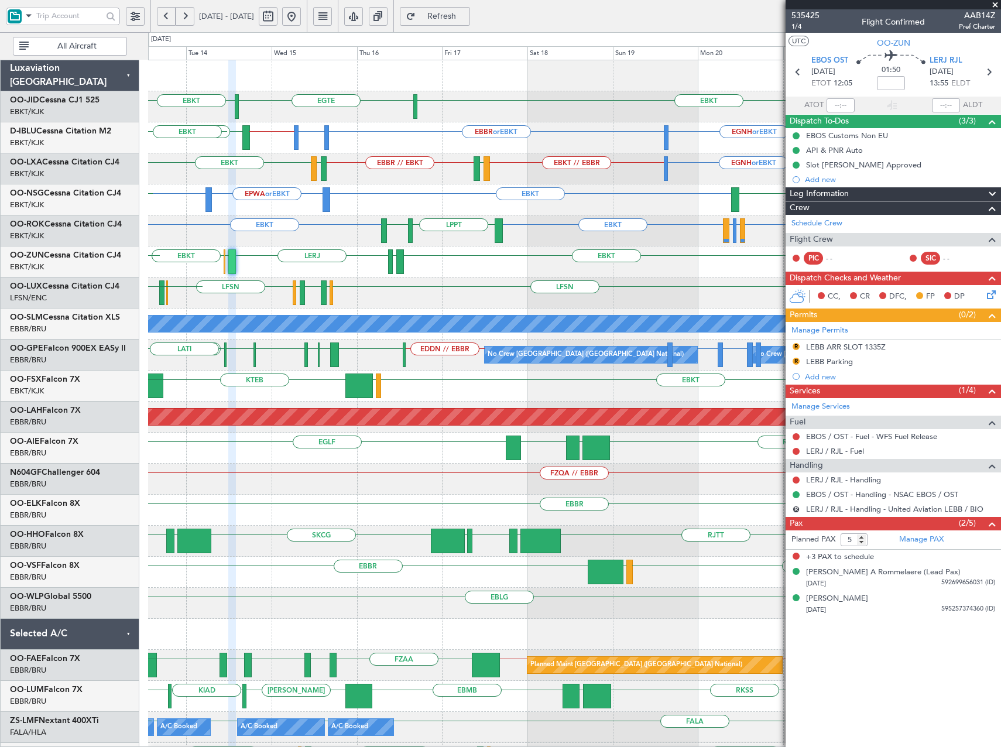
click at [488, 297] on div "EBKT EGTE EBKT No Crew EBBR or EBKT LSGG or EBKT EGNH or EBKT EBKT // EBBR LKTB…" at bounding box center [574, 494] width 852 height 869
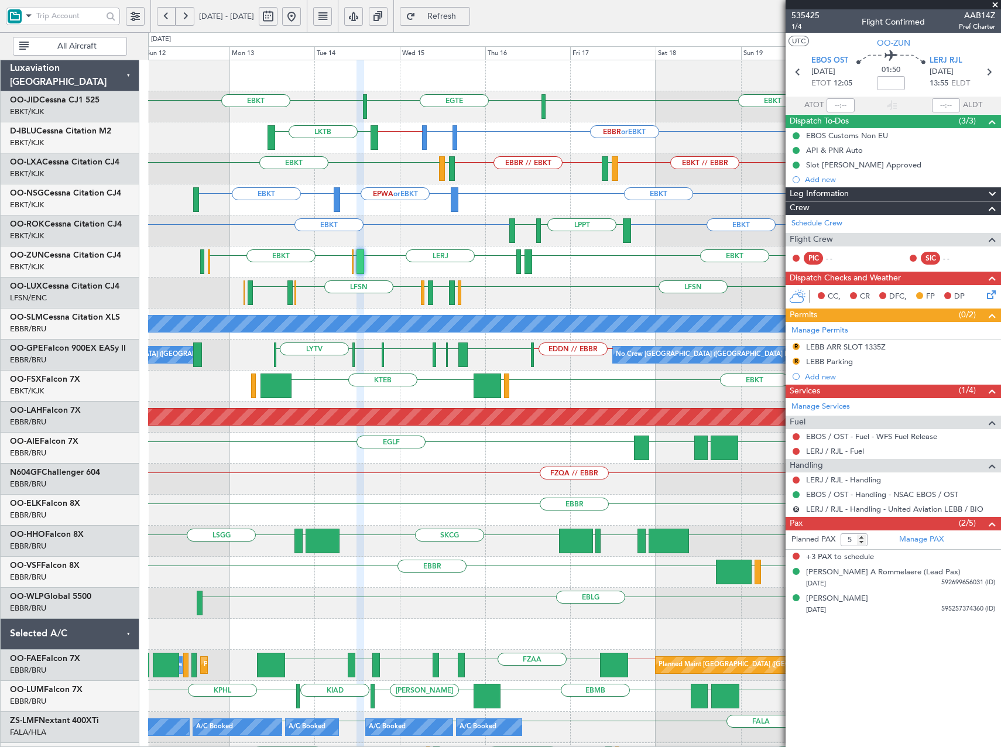
click at [430, 240] on div "EPWA or EBKT EBKT LFMQ or EBKT LEPA or EBKT EBKT EBKT LPPT LERJ EBKT" at bounding box center [574, 230] width 852 height 31
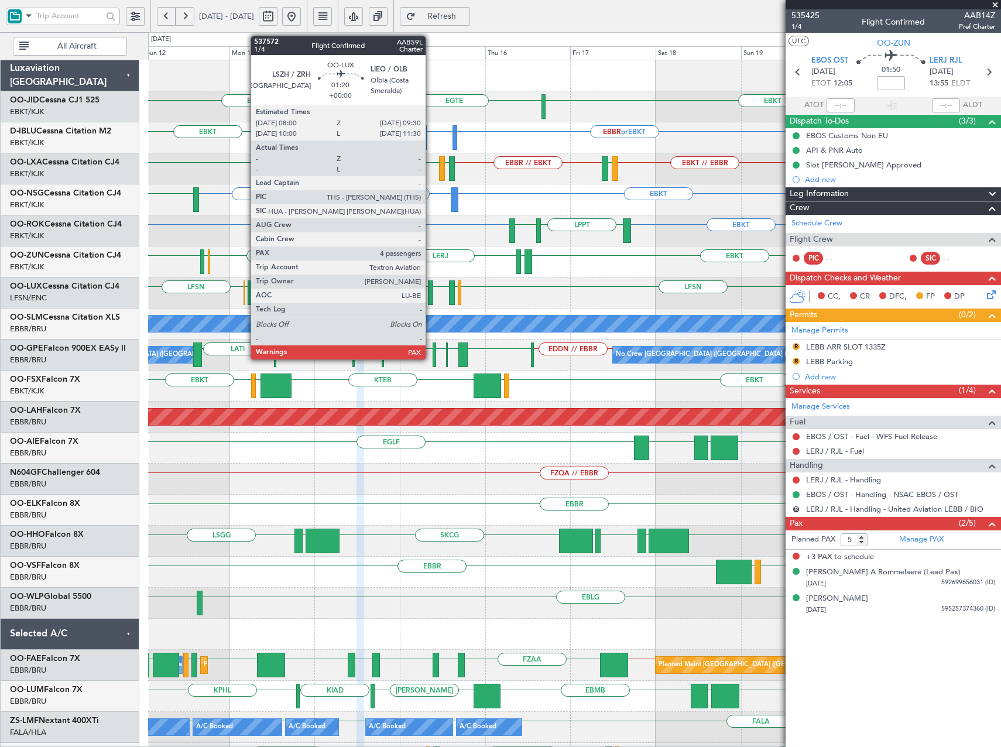
click at [431, 296] on div at bounding box center [431, 292] width 6 height 25
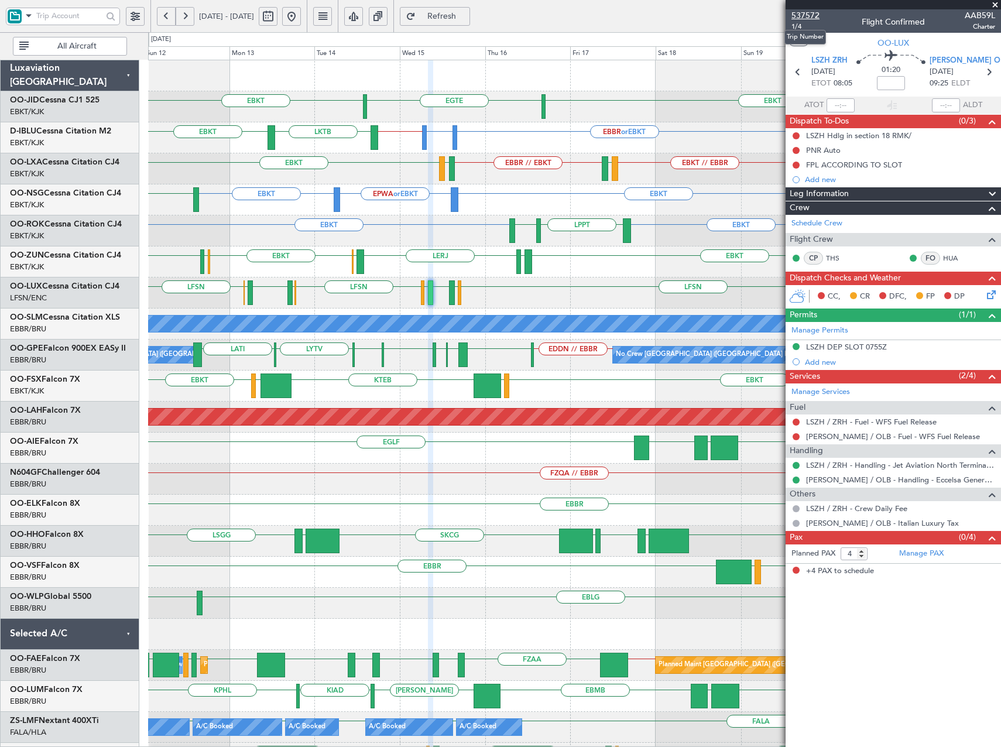
click at [804, 14] on span "537572" at bounding box center [806, 15] width 28 height 12
click at [466, 18] on span "Refresh" at bounding box center [442, 16] width 48 height 8
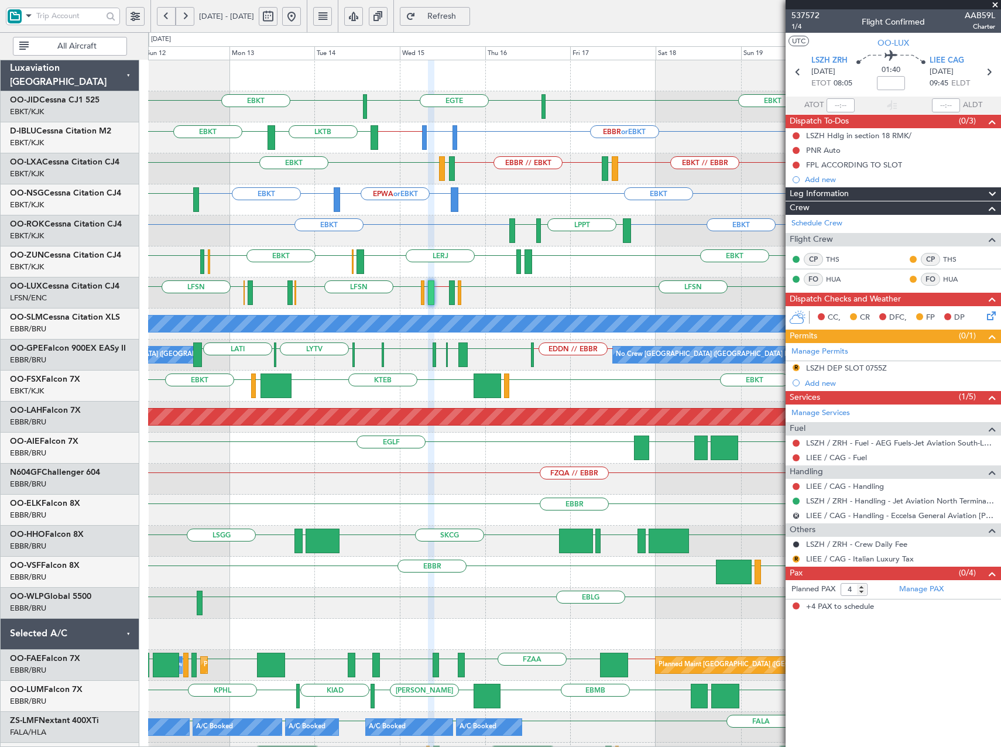
click at [466, 17] on span "Refresh" at bounding box center [442, 16] width 48 height 8
click at [410, 287] on div "EBKT EGTE EBKT No Crew EBBR or EBKT LSGG or EBKT EBKT // EBBR EGNH or EBKT LKTB…" at bounding box center [574, 494] width 852 height 869
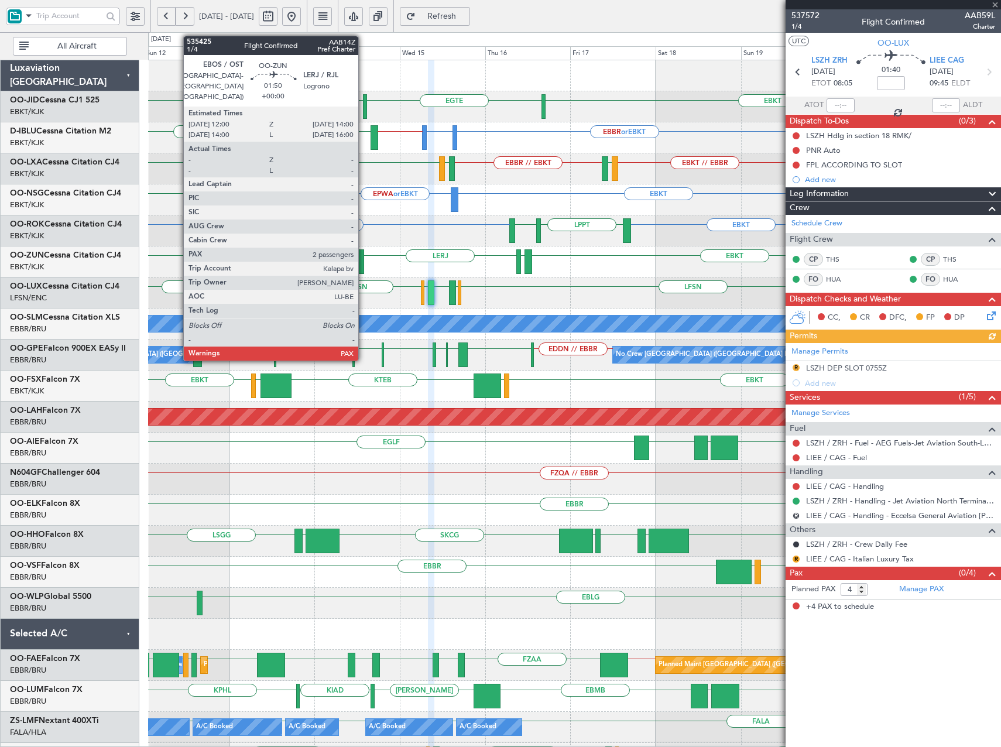
click at [364, 261] on div at bounding box center [361, 261] width 8 height 25
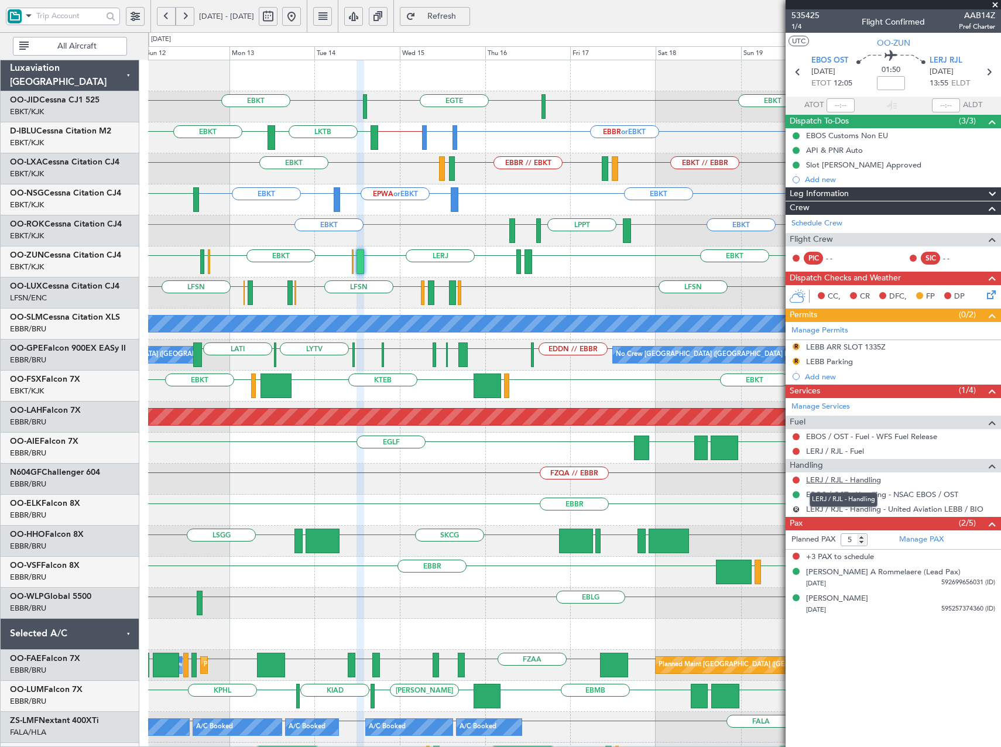
click at [838, 481] on link "LERJ / RJL - Handling" at bounding box center [843, 480] width 75 height 10
click at [834, 399] on div "Manage Services" at bounding box center [893, 407] width 215 height 18
click at [466, 12] on span "Refresh" at bounding box center [442, 16] width 48 height 8
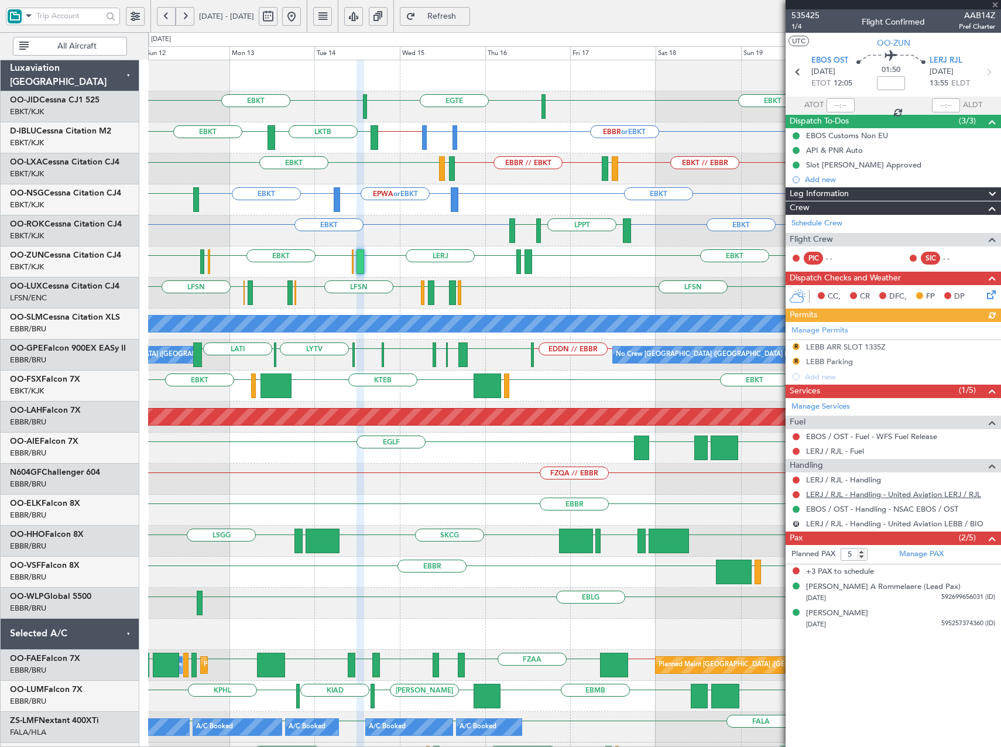
click at [895, 494] on link "LERJ / RJL - Handling - United Aviation LERJ / RJL" at bounding box center [893, 494] width 175 height 10
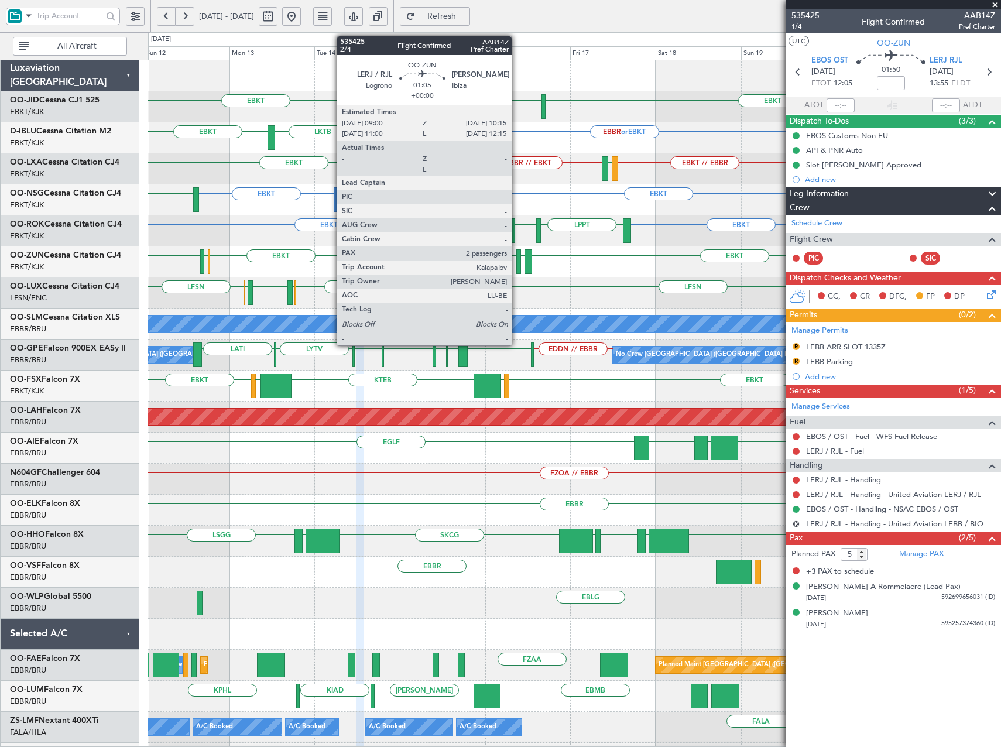
click at [517, 258] on div at bounding box center [518, 261] width 5 height 25
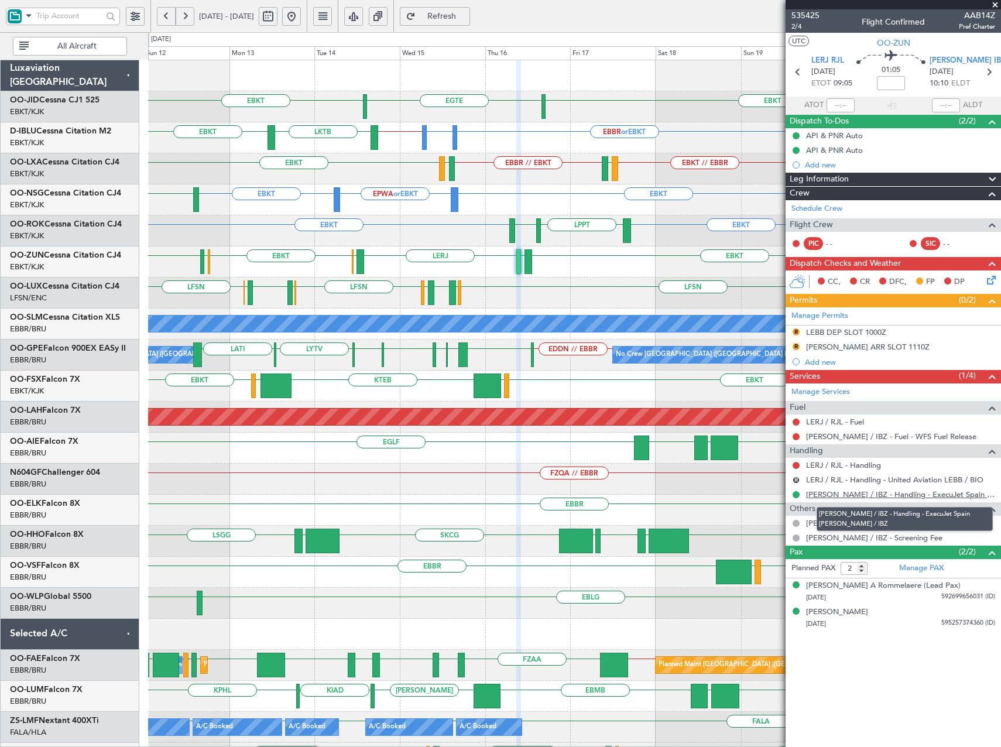
click at [882, 497] on link "LEIB / IBZ - Handling - ExecuJet Spain LEIB / IBZ" at bounding box center [900, 494] width 189 height 10
click at [466, 14] on span "Refresh" at bounding box center [442, 16] width 48 height 8
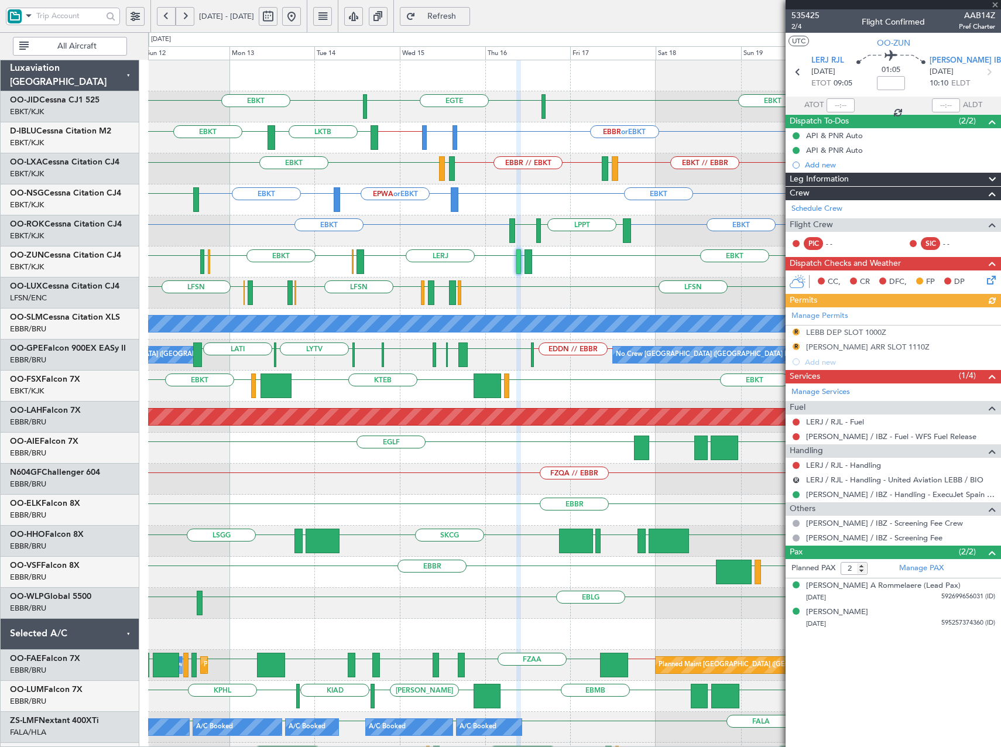
click at [301, 15] on button at bounding box center [291, 16] width 19 height 19
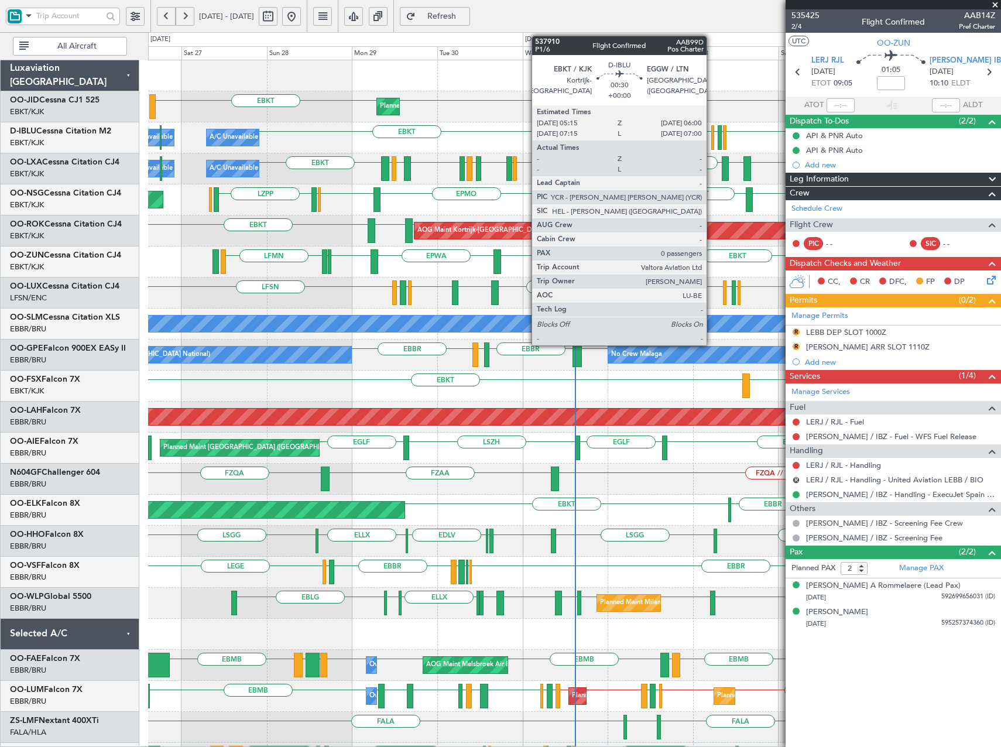
click at [712, 138] on div at bounding box center [712, 137] width 3 height 25
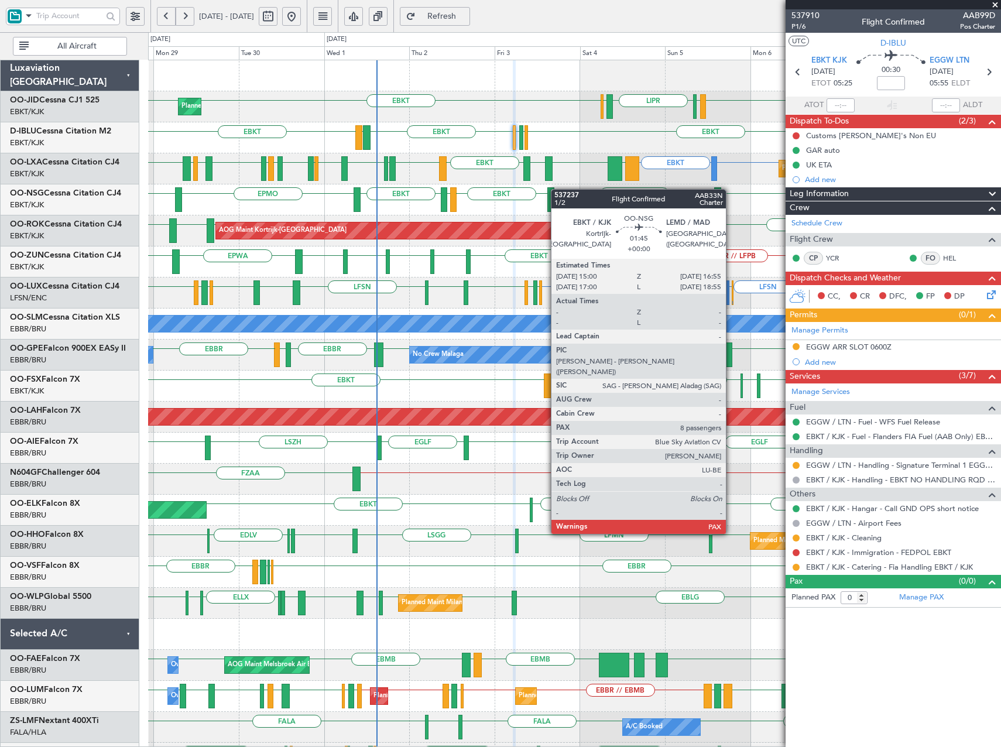
click at [557, 189] on div "EBKT EBKT EBKT LIML LIPR LFPB Planned Maint Kortrijk-Wevelgem EBKT EGGW EBKT LF…" at bounding box center [574, 448] width 852 height 776
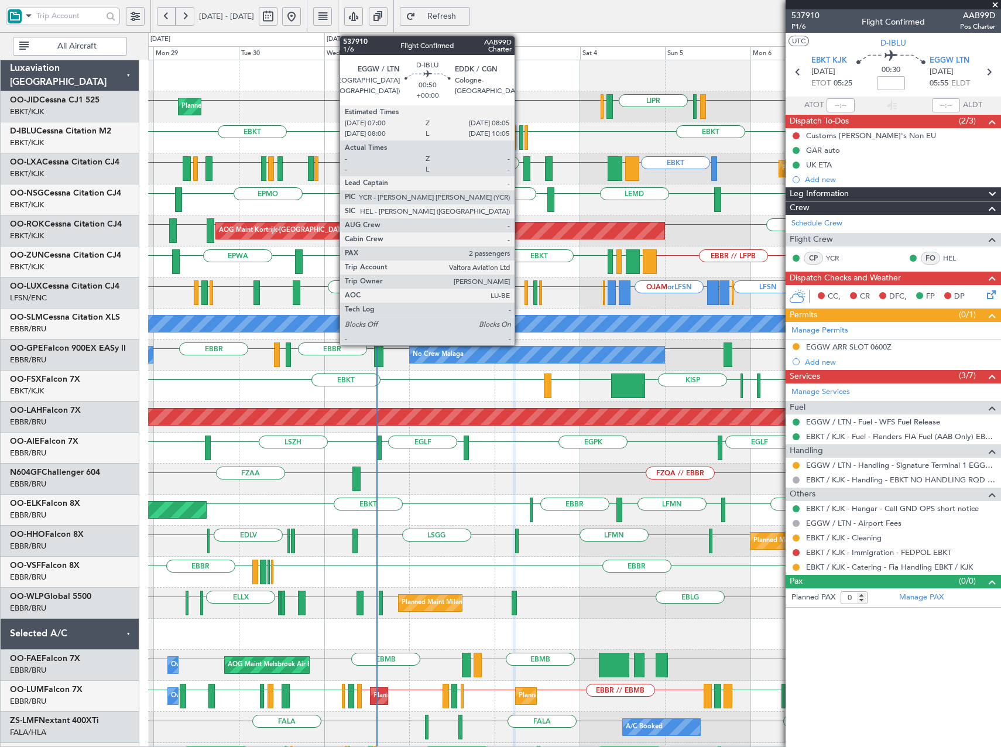
click at [520, 145] on div at bounding box center [521, 137] width 4 height 25
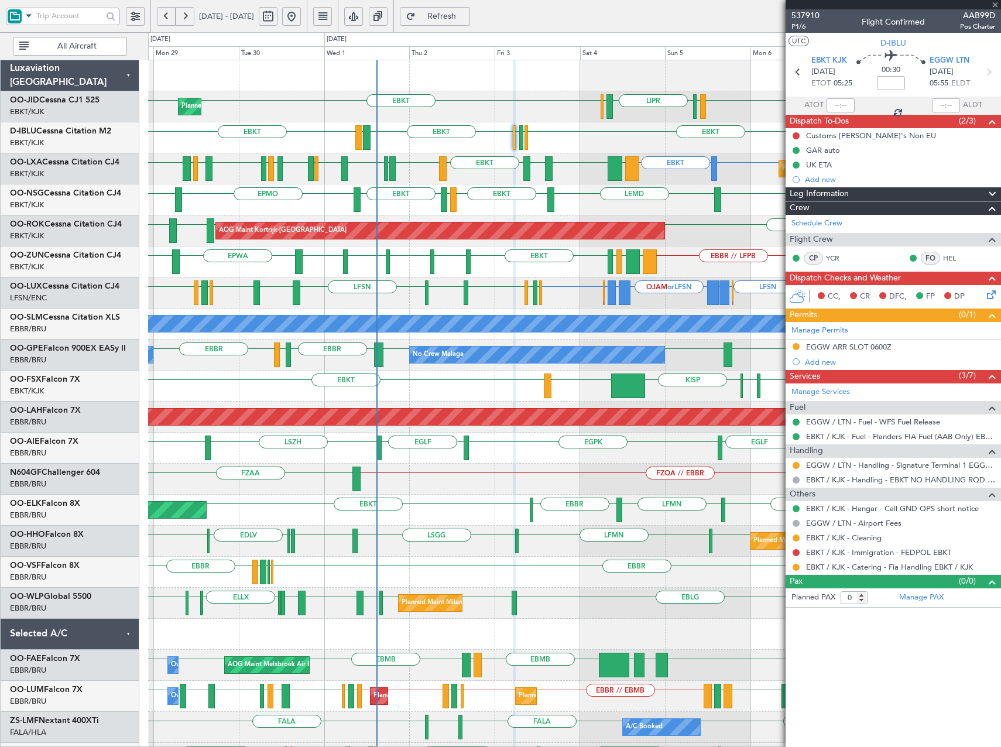
type input "2"
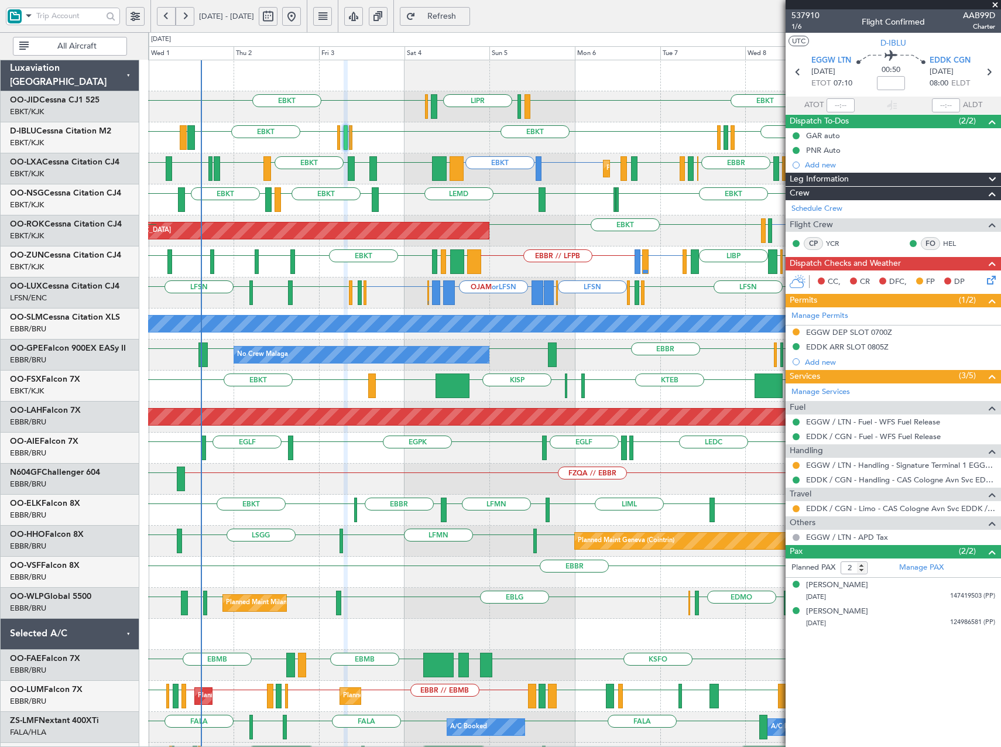
click at [262, 121] on div "EBKT EBKT LIML LIPR LFPB Planned Maint Kortrijk-Wevelgem EBKT" at bounding box center [574, 106] width 852 height 31
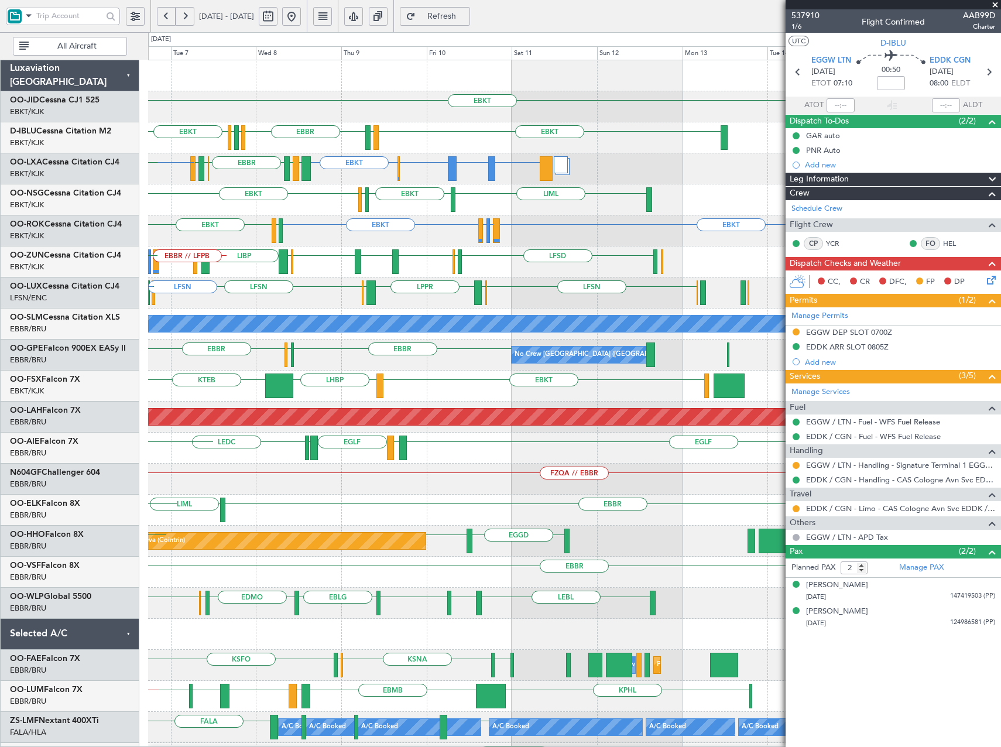
click at [156, 309] on div "EBKT LFPB LIPR LIML EBKT [GEOGRAPHIC_DATA] EGGW EDDK EBKT EBKT LSGS LFMN or EBK…" at bounding box center [574, 448] width 852 height 776
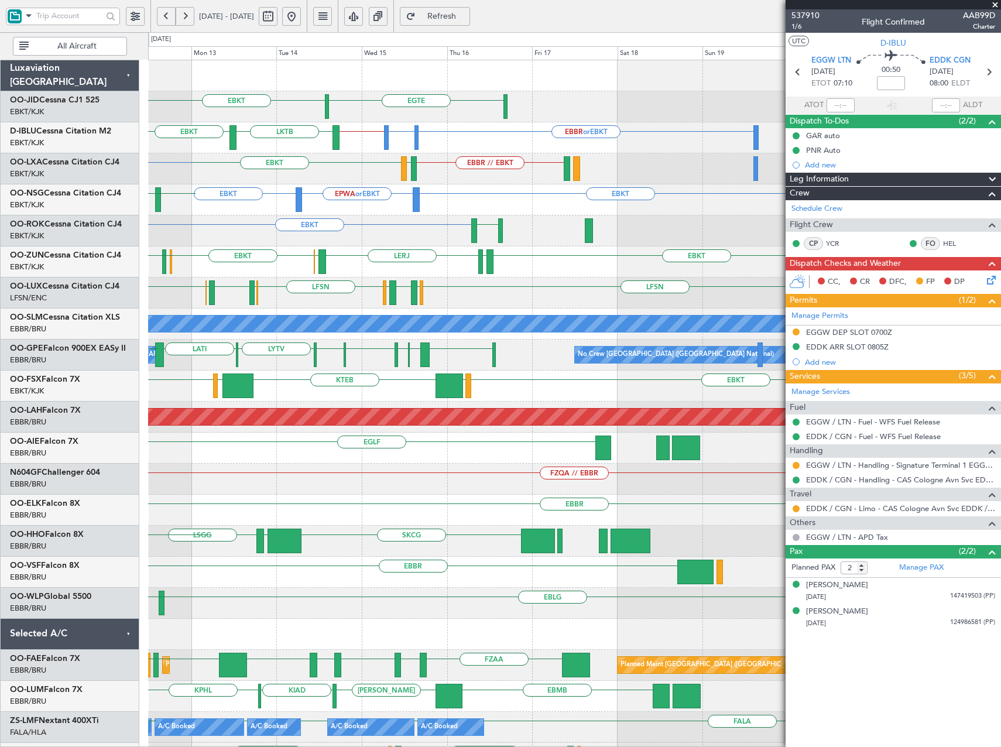
click at [380, 268] on div "EBKT EBKT [GEOGRAPHIC_DATA] LFSD [PERSON_NAME] LERJ EBOS [GEOGRAPHIC_DATA] EBKT" at bounding box center [574, 261] width 852 height 31
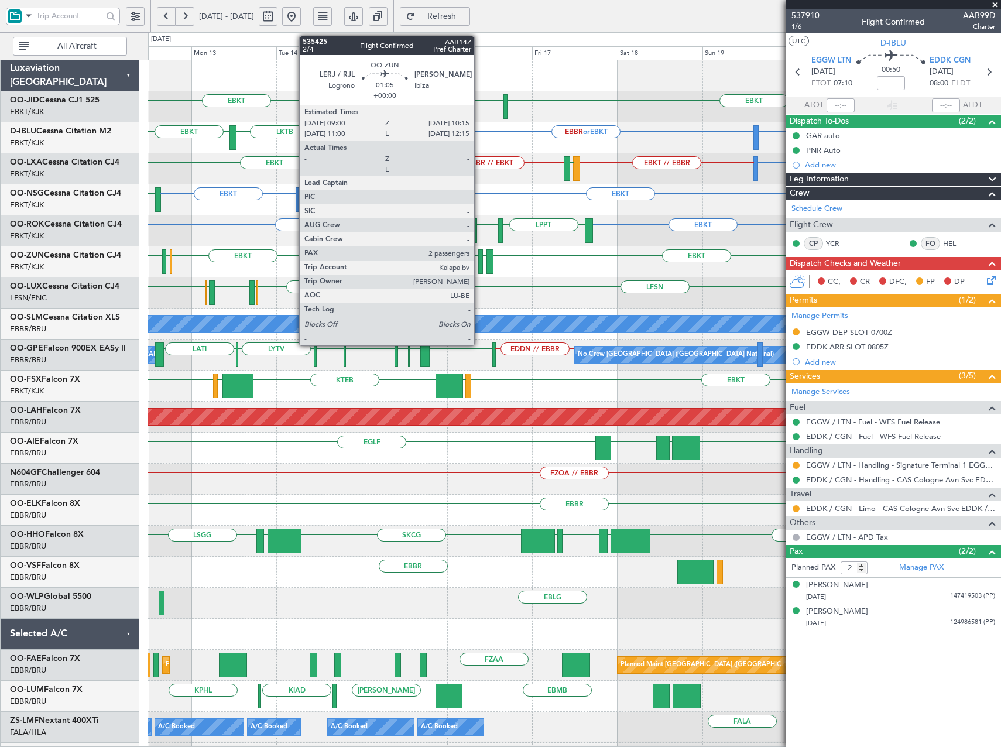
click at [480, 264] on div at bounding box center [480, 261] width 5 height 25
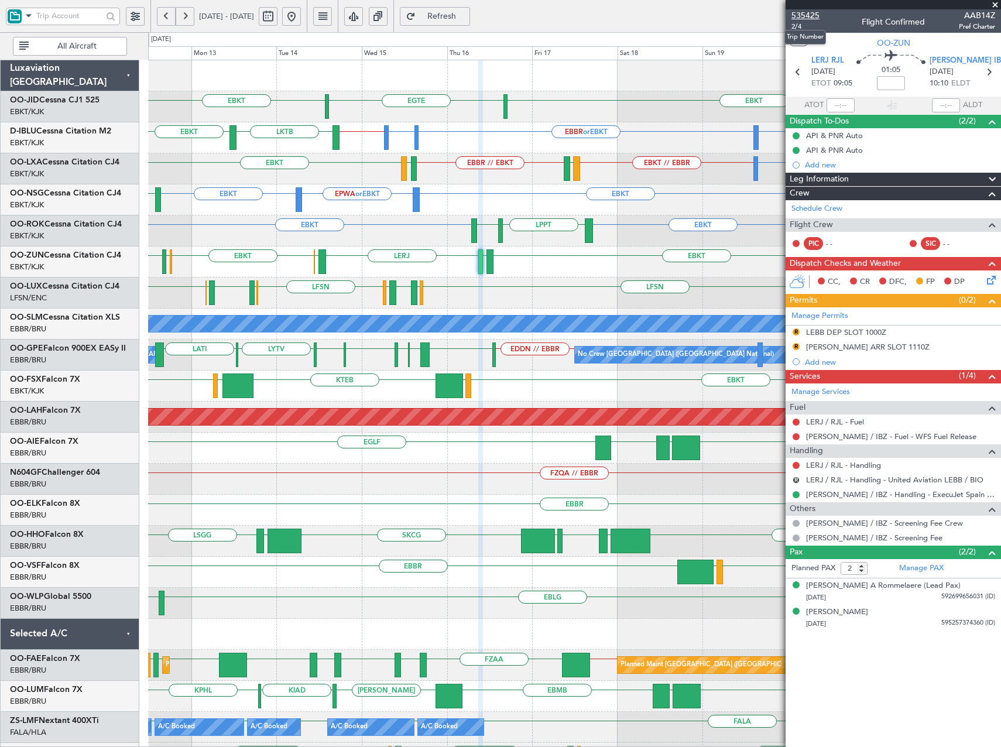
click at [813, 13] on span "535425" at bounding box center [806, 15] width 28 height 12
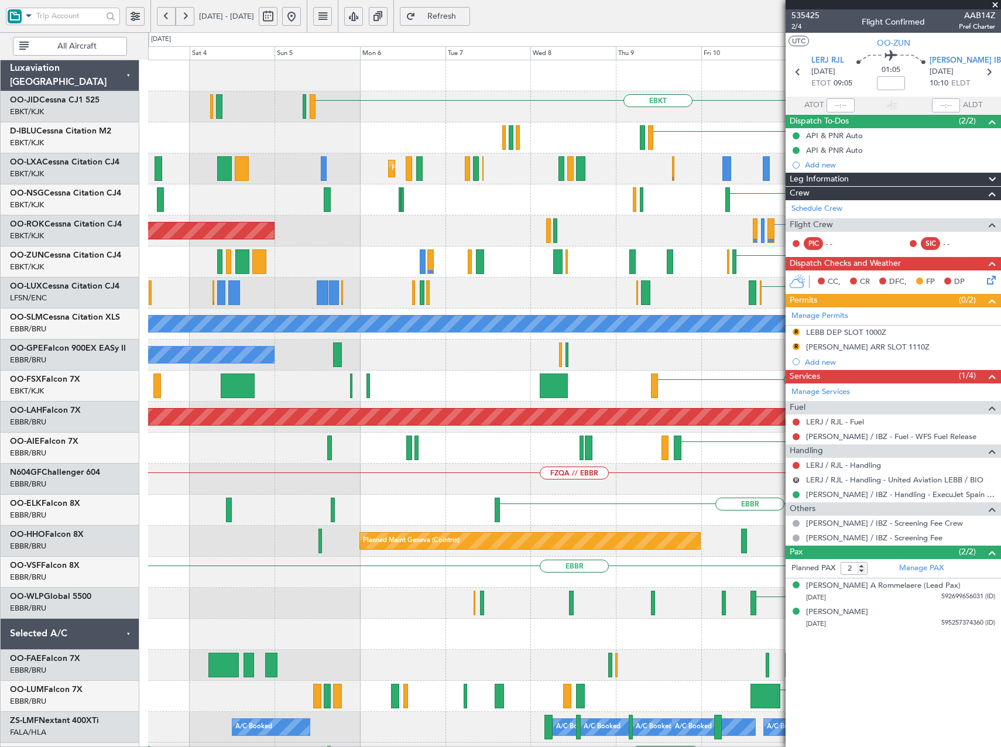
click at [1001, 472] on html "[DATE] - [DATE] Refresh Quick Links All Aircraft EBKT [GEOGRAPHIC_DATA] EBKT LK…" at bounding box center [500, 373] width 1001 height 747
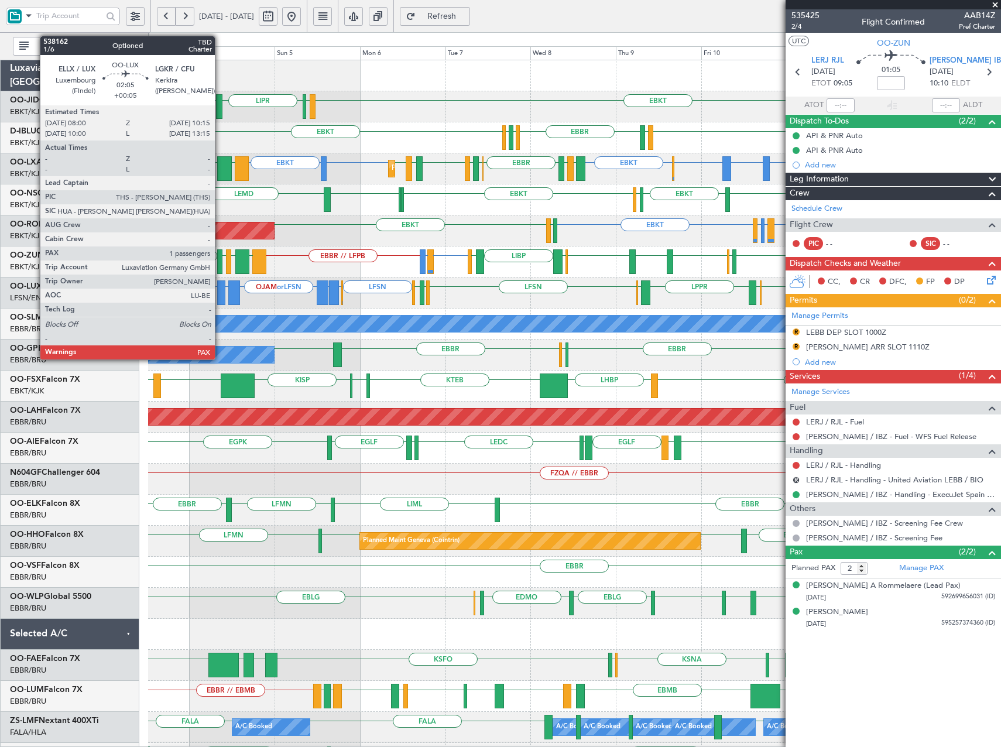
click at [220, 293] on div at bounding box center [221, 292] width 8 height 25
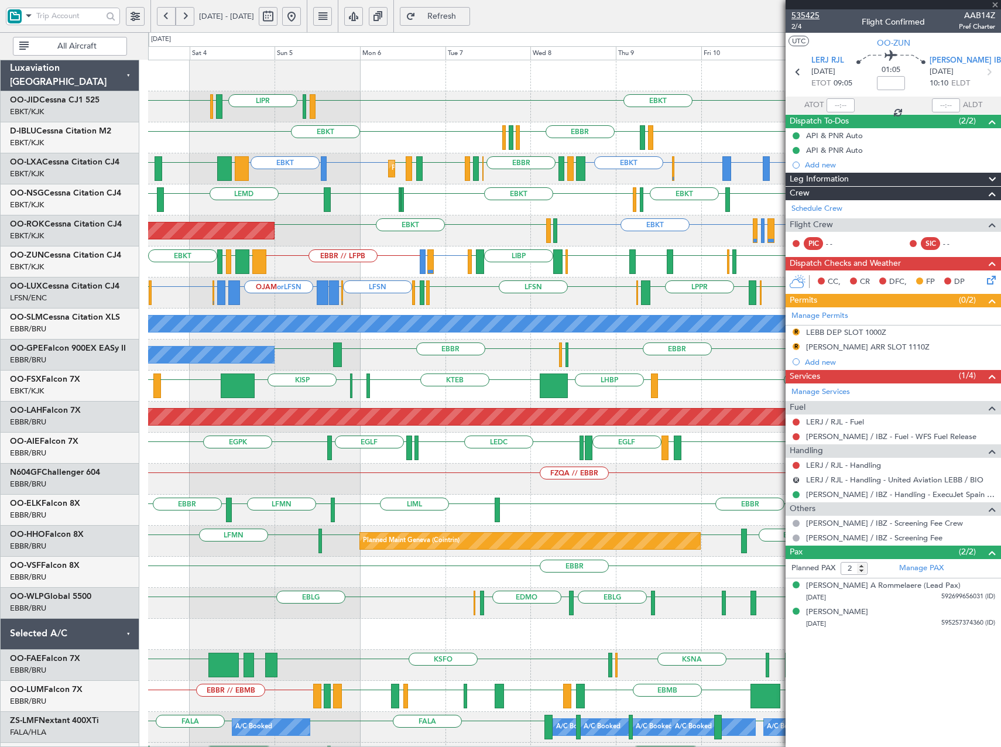
type input "+00:05"
type input "1"
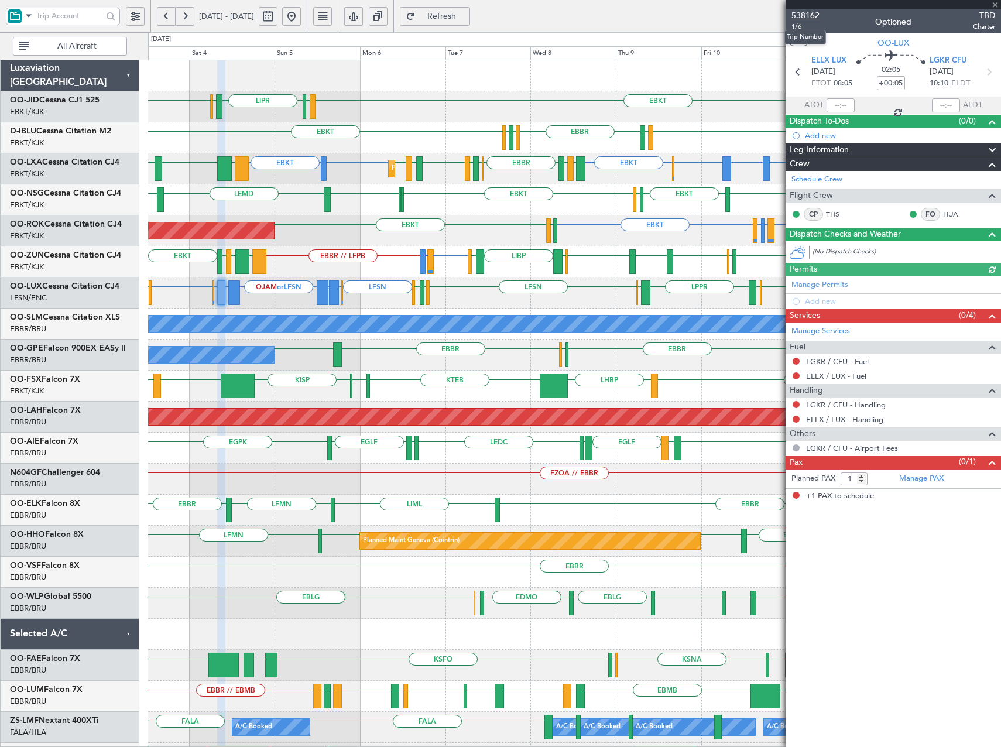
click at [817, 15] on span "538162" at bounding box center [806, 15] width 28 height 12
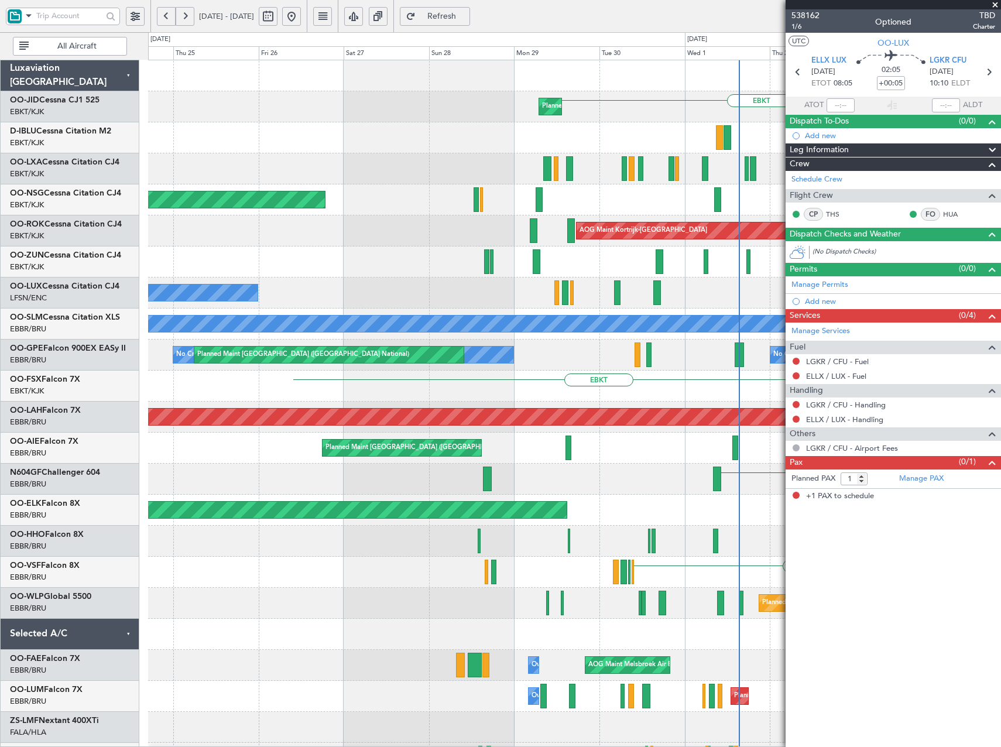
click at [1001, 262] on html "[DATE] - [DATE] Refresh Quick Links All Aircraft LIPR LFPB EBKT Planned Maint […" at bounding box center [500, 373] width 1001 height 747
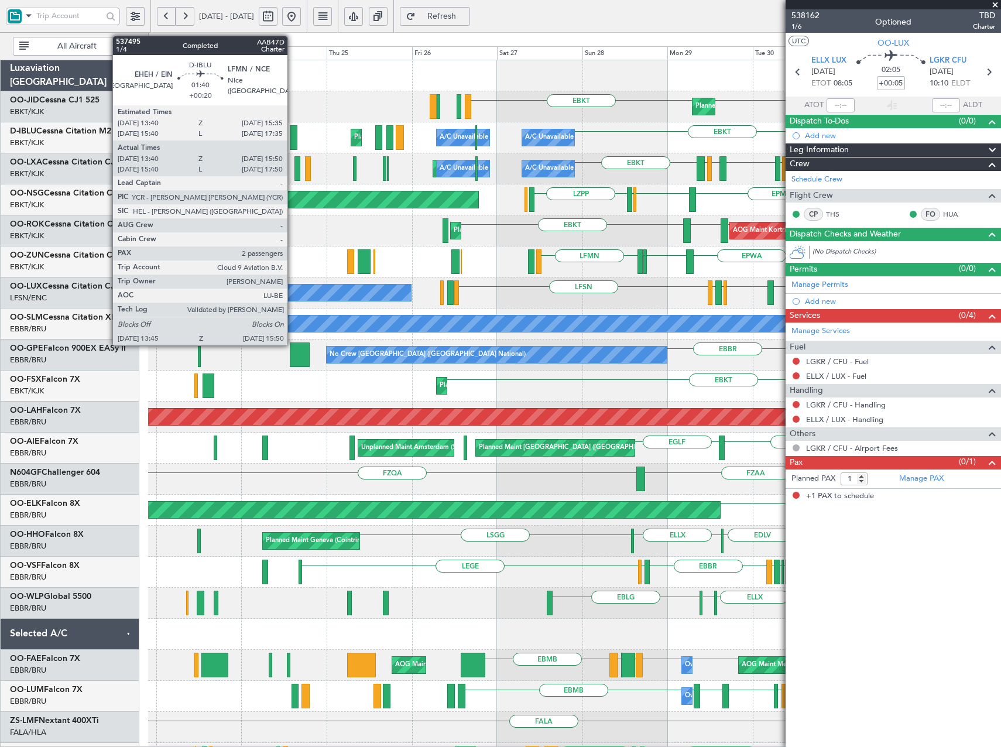
click at [293, 141] on div at bounding box center [294, 137] width 8 height 25
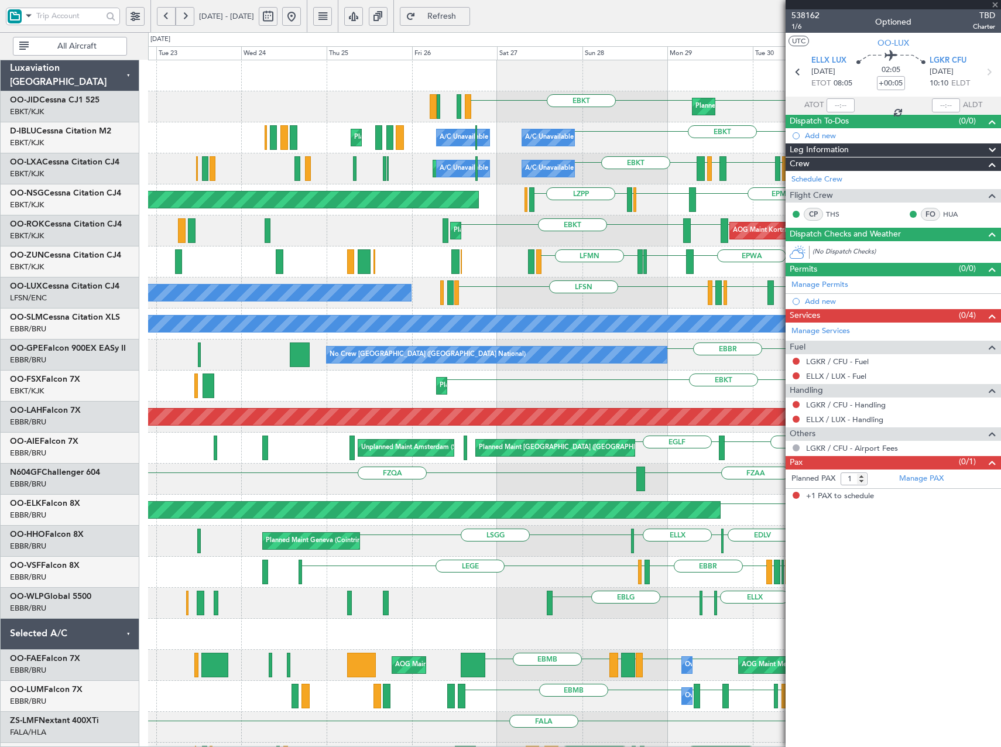
type input "+00:20"
type input "13:50"
type input "15:45"
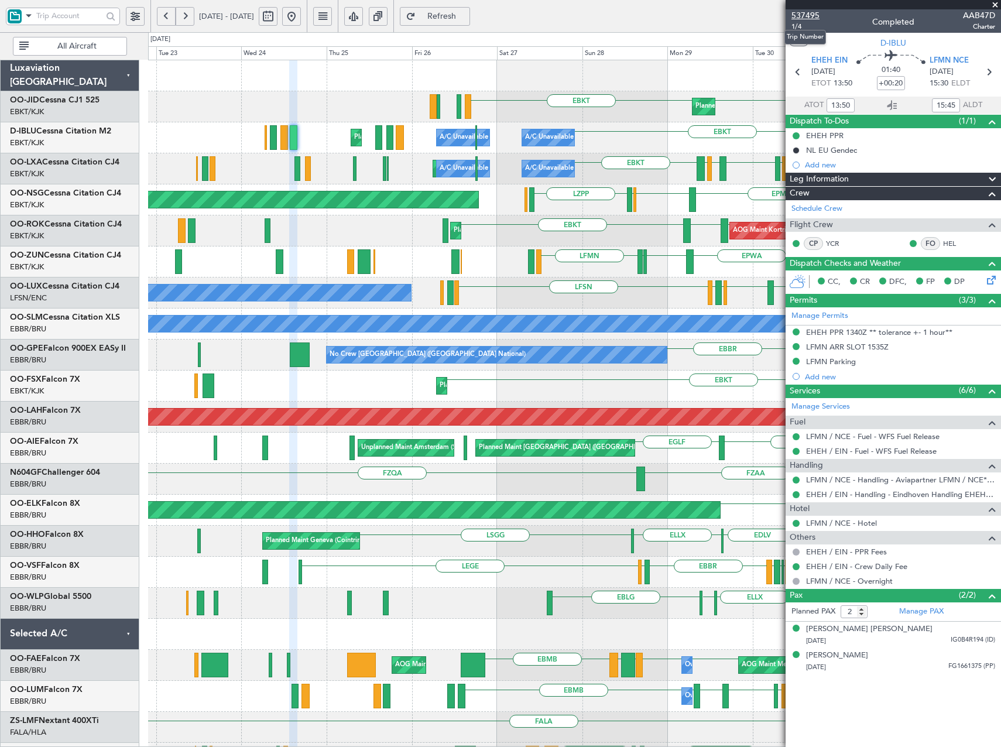
click at [814, 19] on span "537495" at bounding box center [806, 15] width 28 height 12
click at [2, 318] on div "Planned Maint Kortrijk-[GEOGRAPHIC_DATA] EBKT EBKT [GEOGRAPHIC_DATA] ([GEOGRAPH…" at bounding box center [500, 389] width 1001 height 715
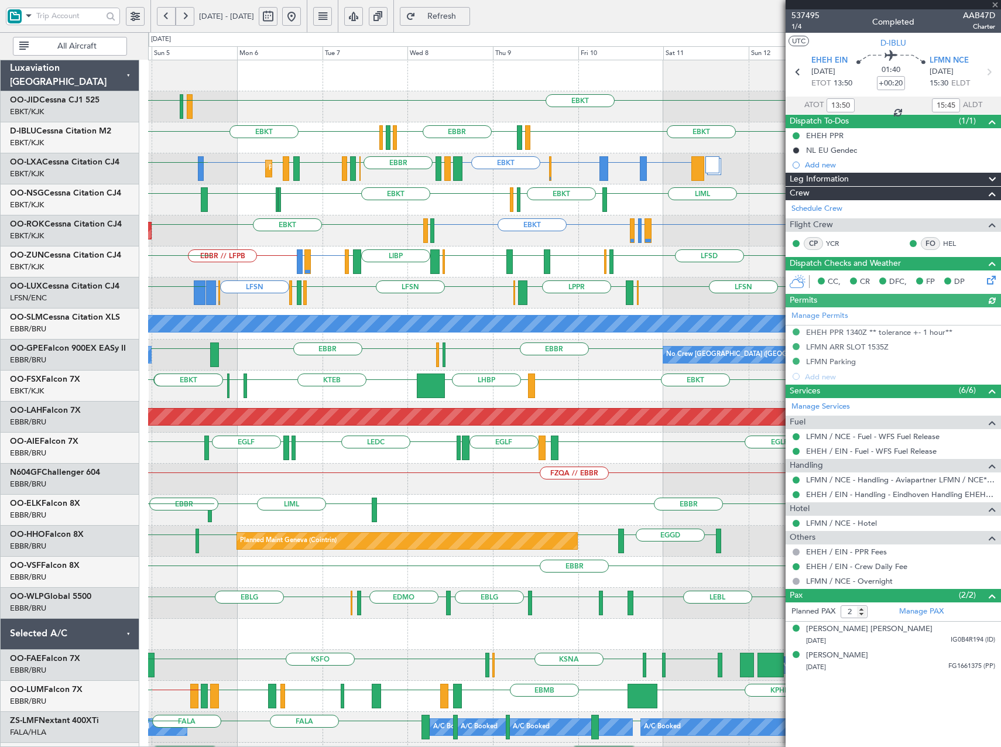
click at [273, 278] on div "EBKT LIML LIPR LFPB EBKT [GEOGRAPHIC_DATA] EGGW EDDK EBKT EBKT LSGS EDDK EGGW E…" at bounding box center [574, 448] width 852 height 776
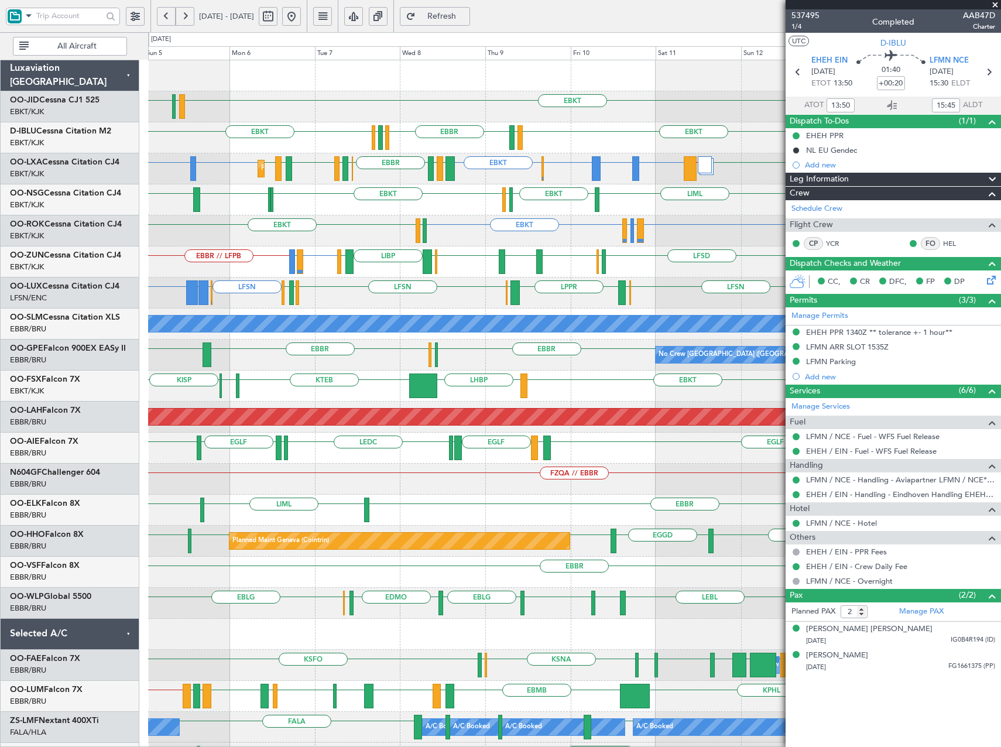
drag, startPoint x: 995, startPoint y: 7, endPoint x: 972, endPoint y: 9, distance: 22.9
click at [995, 7] on span at bounding box center [995, 5] width 12 height 11
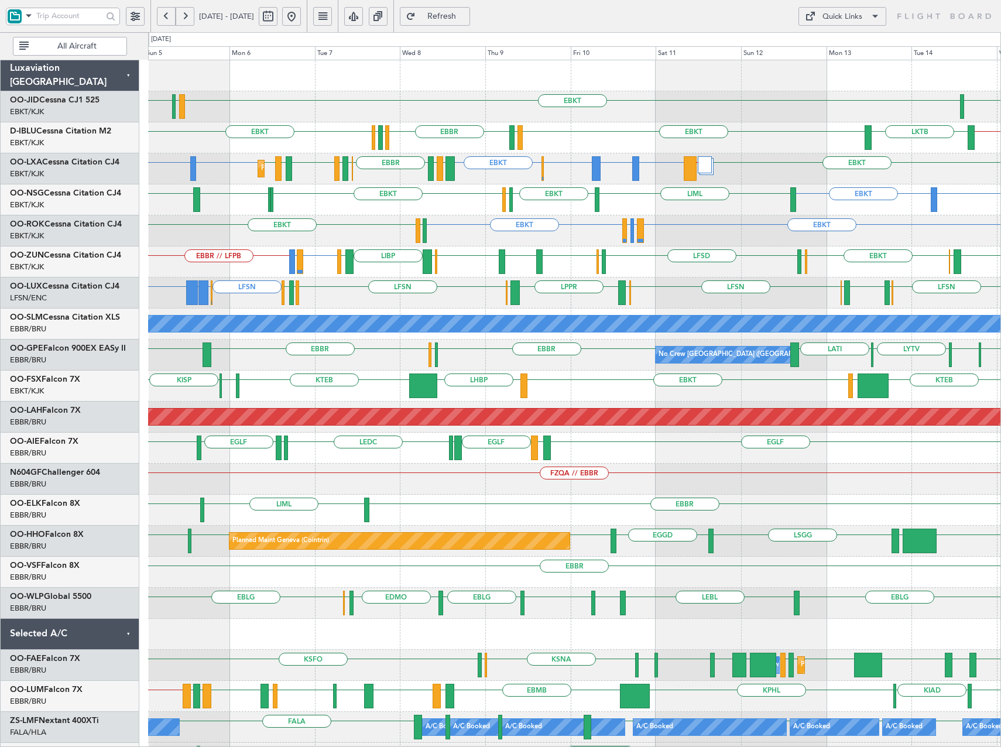
type input "0"
click at [67, 131] on link "D-IBLU Cessna Citation M2" at bounding box center [60, 131] width 101 height 8
click at [823, 16] on div "Quick Links" at bounding box center [843, 17] width 40 height 12
click at [843, 40] on button "Trip Builder" at bounding box center [843, 44] width 88 height 28
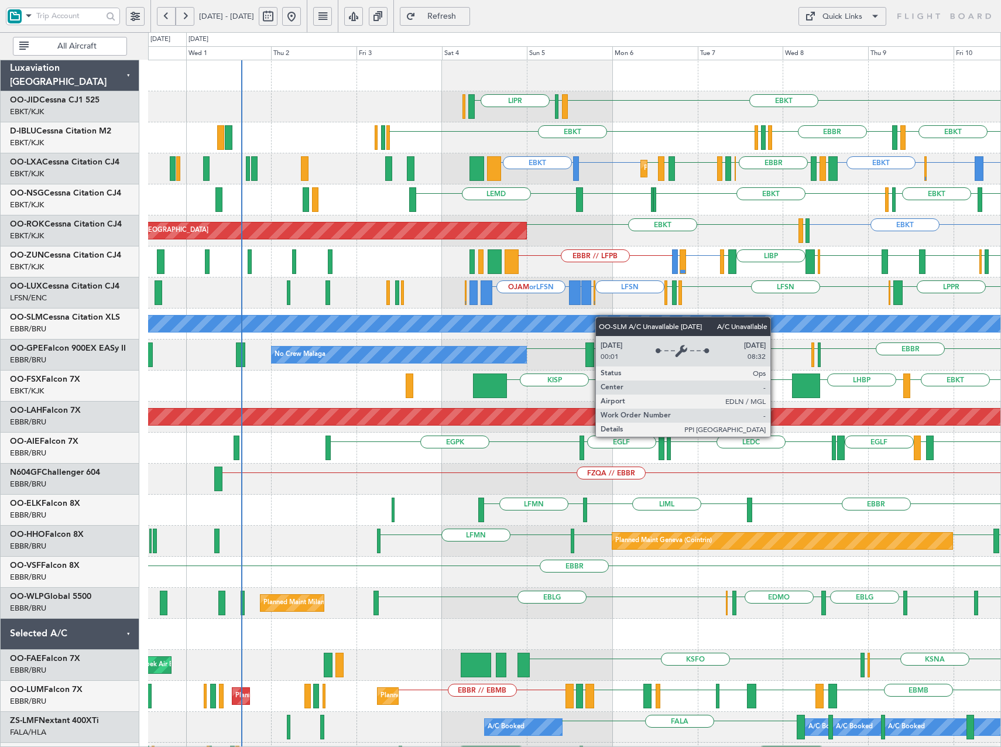
click at [680, 350] on div "EBKT LIML LIPR Planned Maint [GEOGRAPHIC_DATA]-[GEOGRAPHIC_DATA] EBKT LSGS [GEO…" at bounding box center [574, 448] width 852 height 776
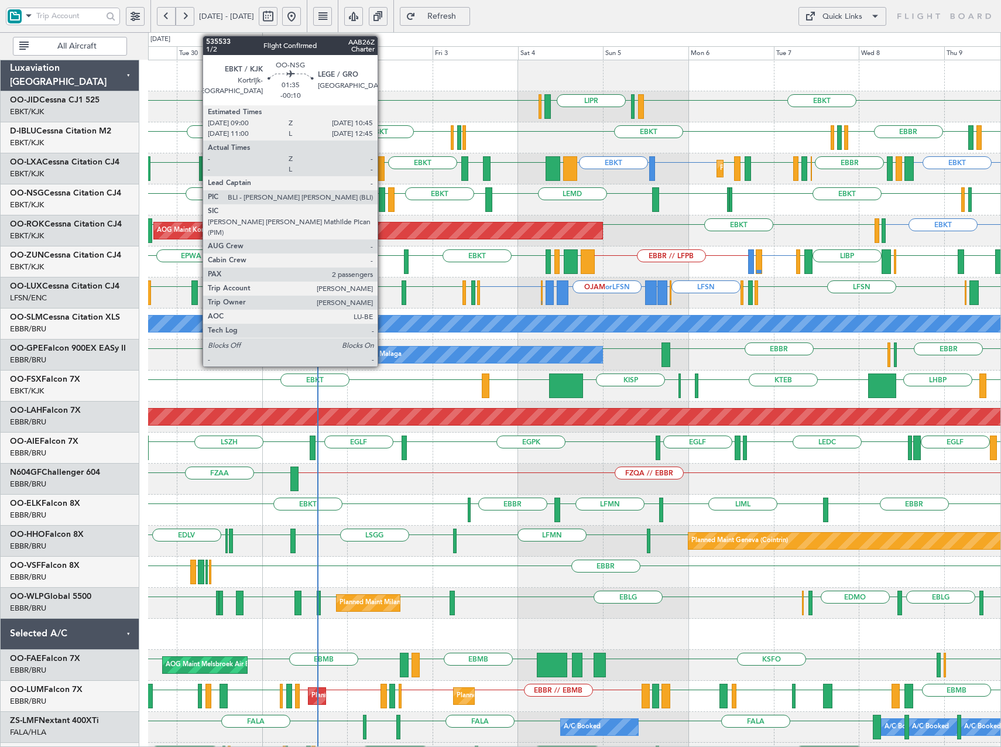
click at [383, 208] on div at bounding box center [382, 199] width 6 height 25
